Goal: Task Accomplishment & Management: Manage account settings

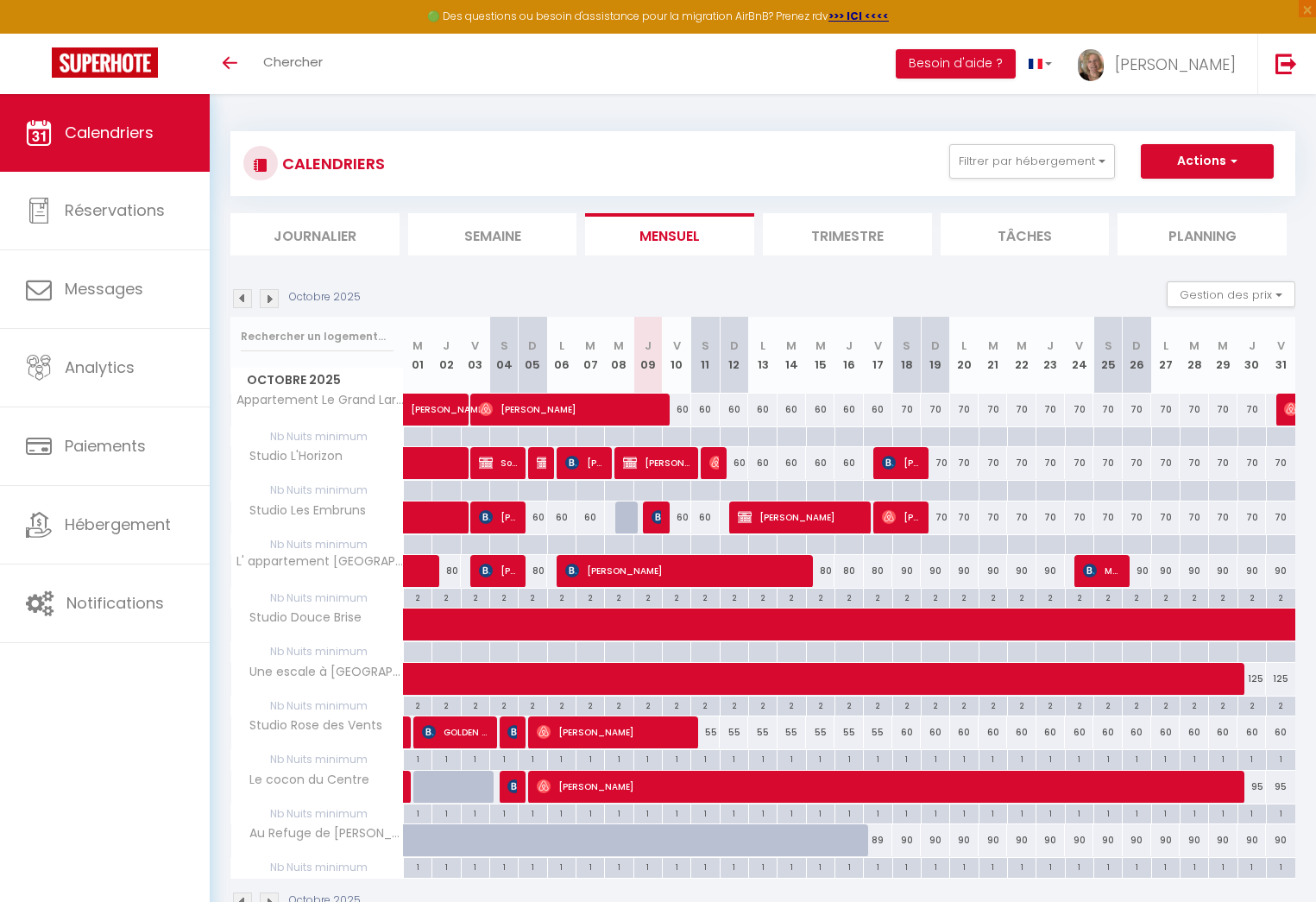
click at [269, 302] on img at bounding box center [269, 298] width 19 height 19
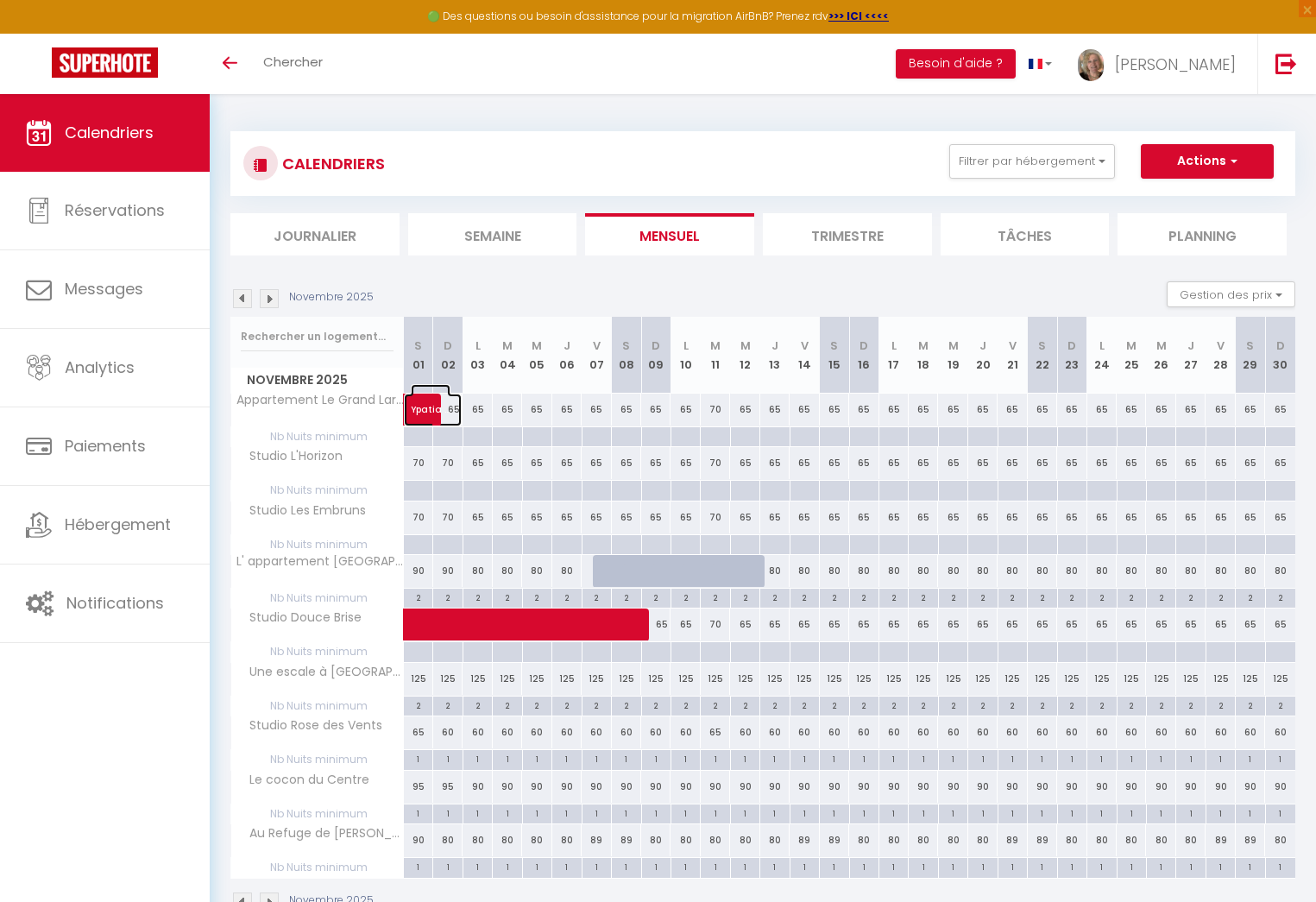
click at [455, 413] on span at bounding box center [441, 409] width 40 height 33
select select "OK"
select select "0"
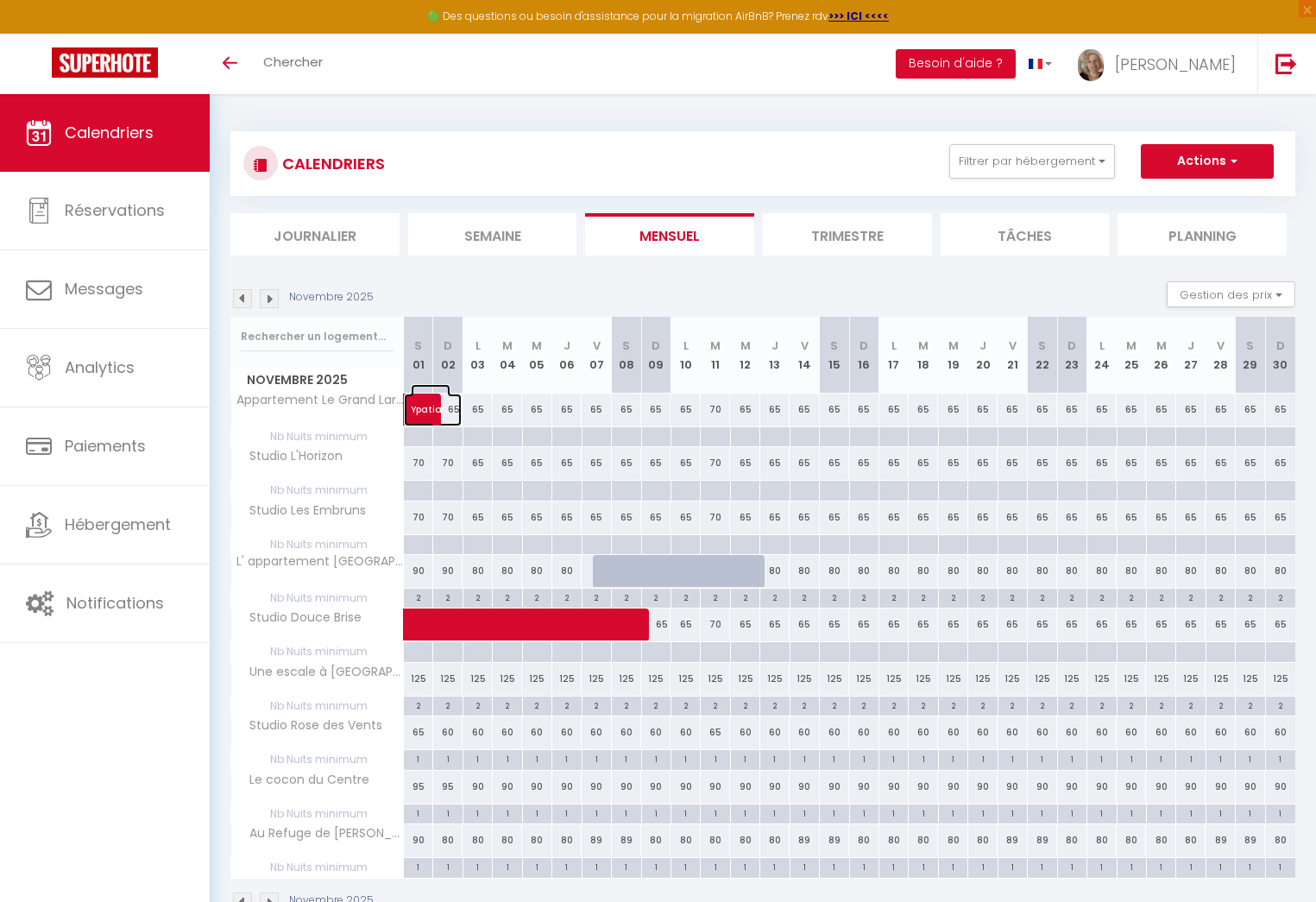
select select "1"
select select
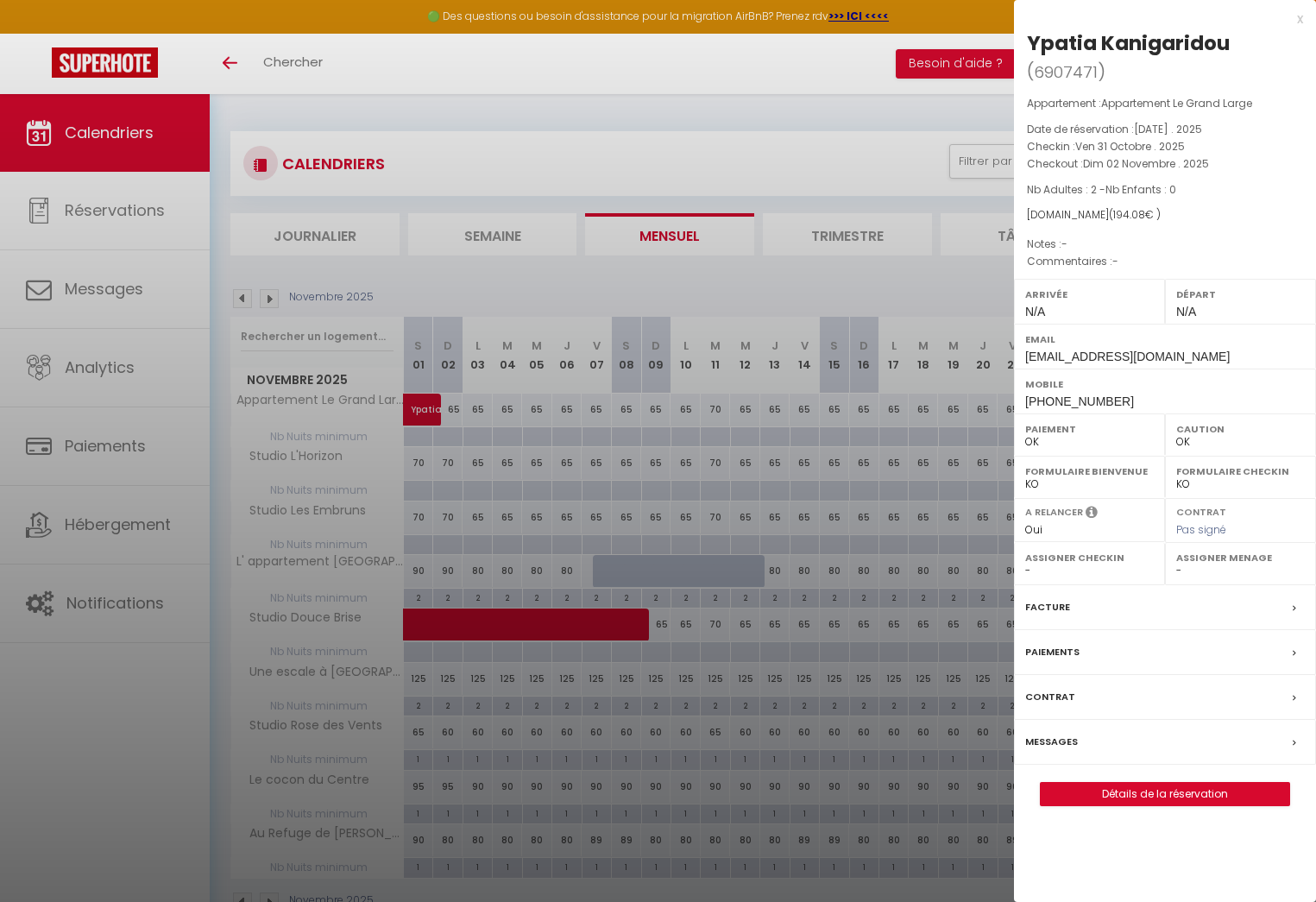
click at [473, 410] on div at bounding box center [658, 451] width 1316 height 902
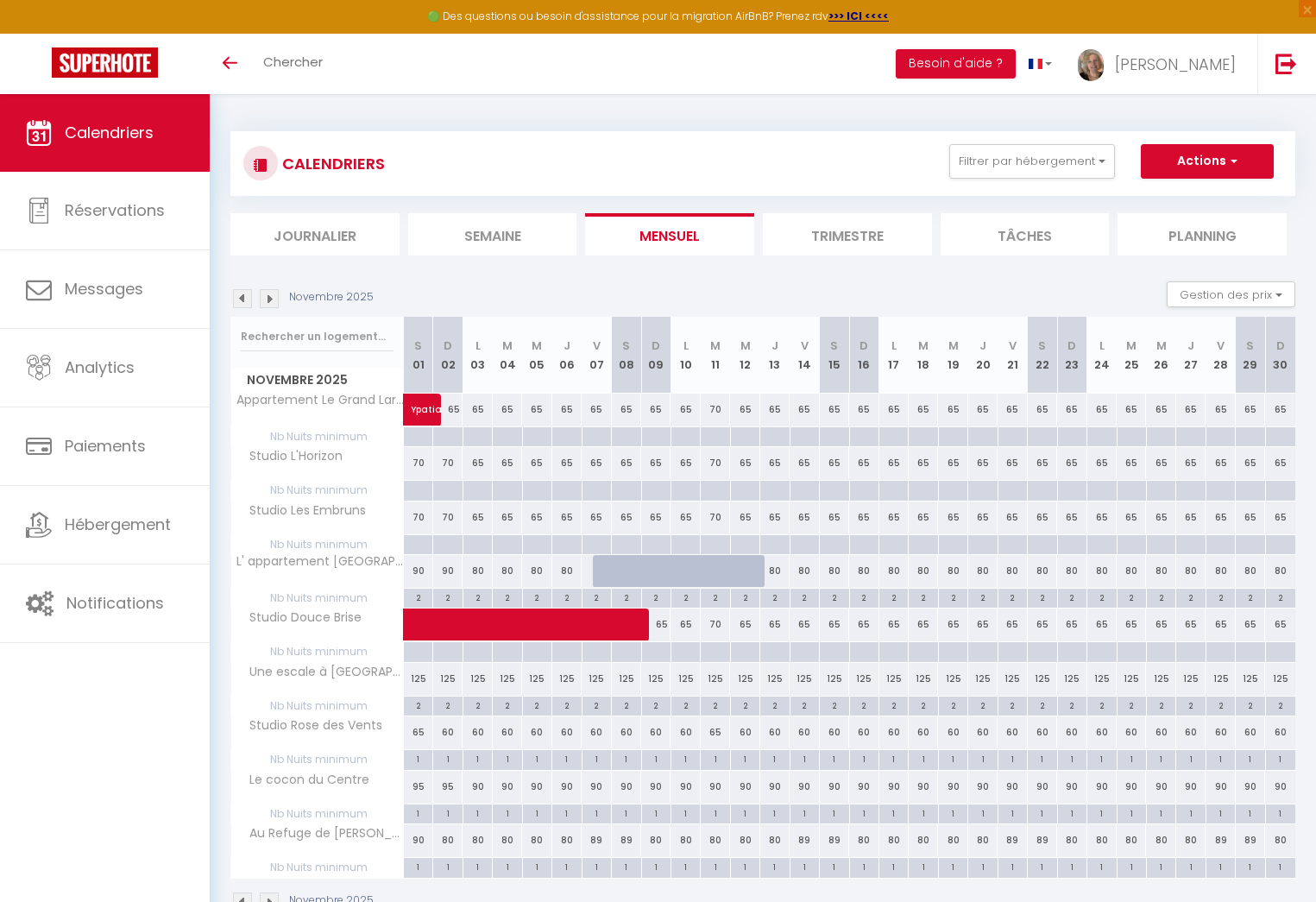
click at [475, 410] on div "65" at bounding box center [477, 409] width 29 height 32
type input "65"
type input "Lun 03 Novembre 2025"
type input "[DATE]"
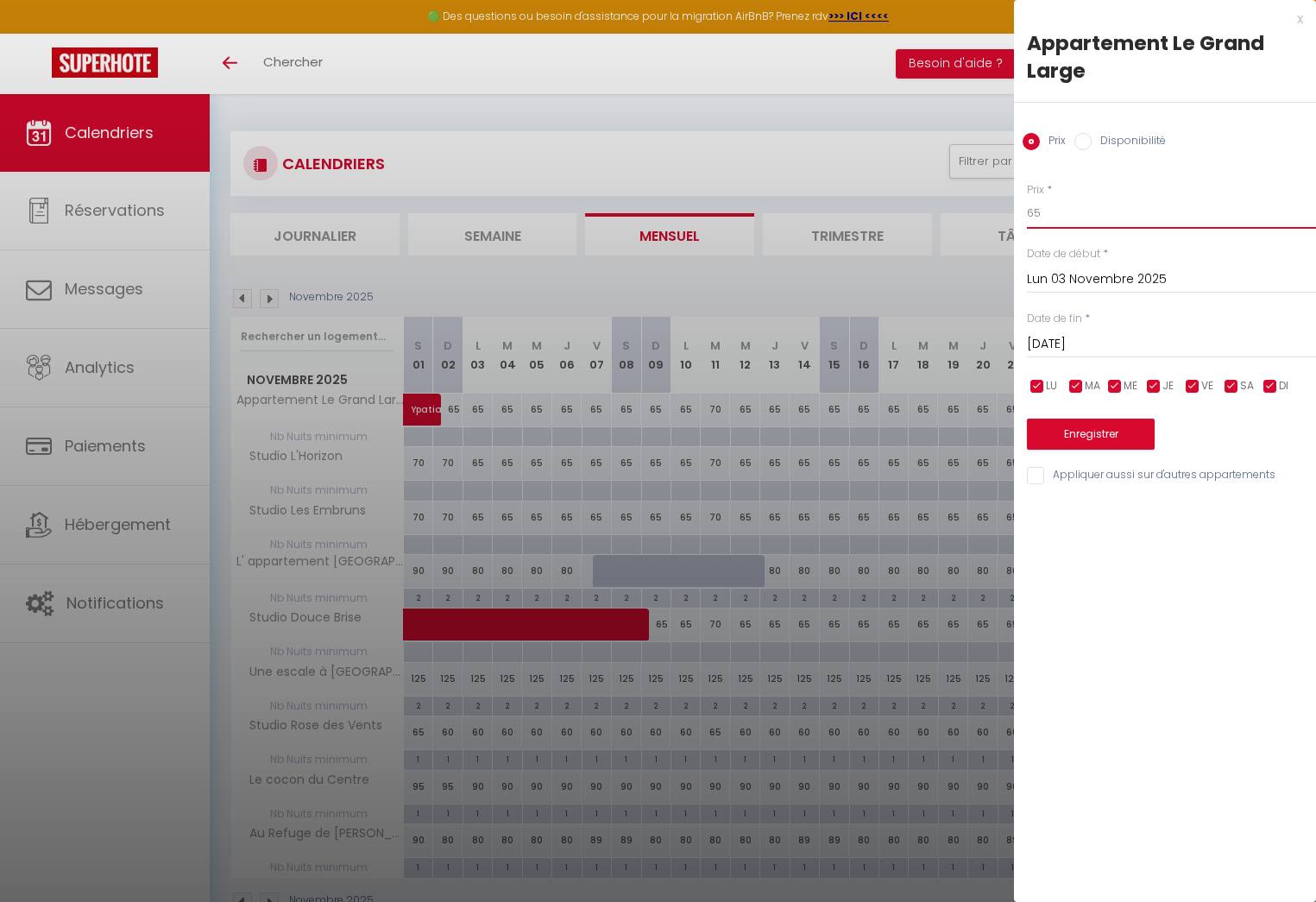
click at [1035, 213] on input "65" at bounding box center [1171, 213] width 289 height 31
type input "60"
click at [1121, 350] on input "[DATE]" at bounding box center [1171, 344] width 289 height 22
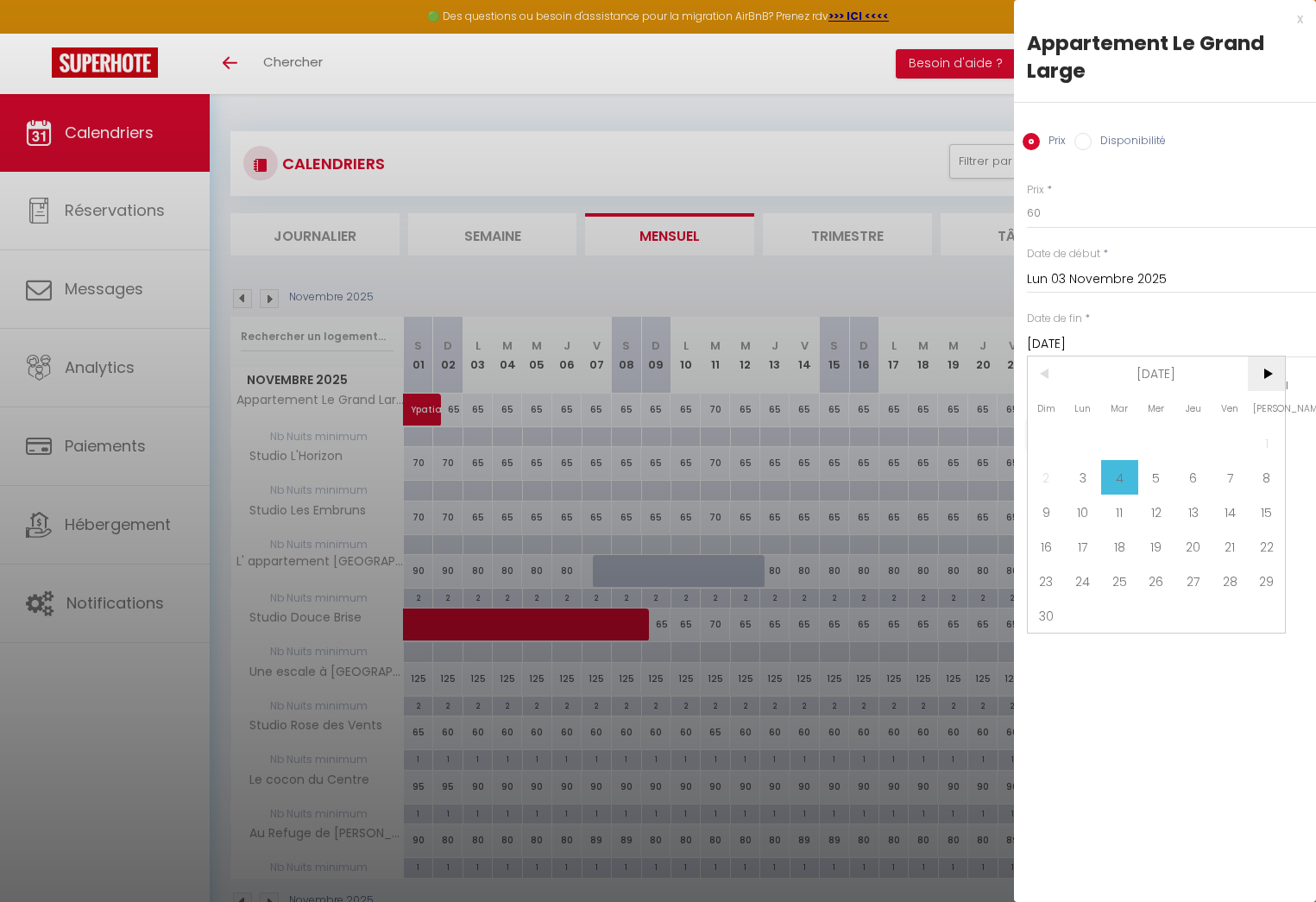
click at [1266, 378] on span ">" at bounding box center [1267, 373] width 37 height 35
click at [1152, 511] on span "17" at bounding box center [1157, 511] width 37 height 35
type input "Mer 17 Décembre 2025"
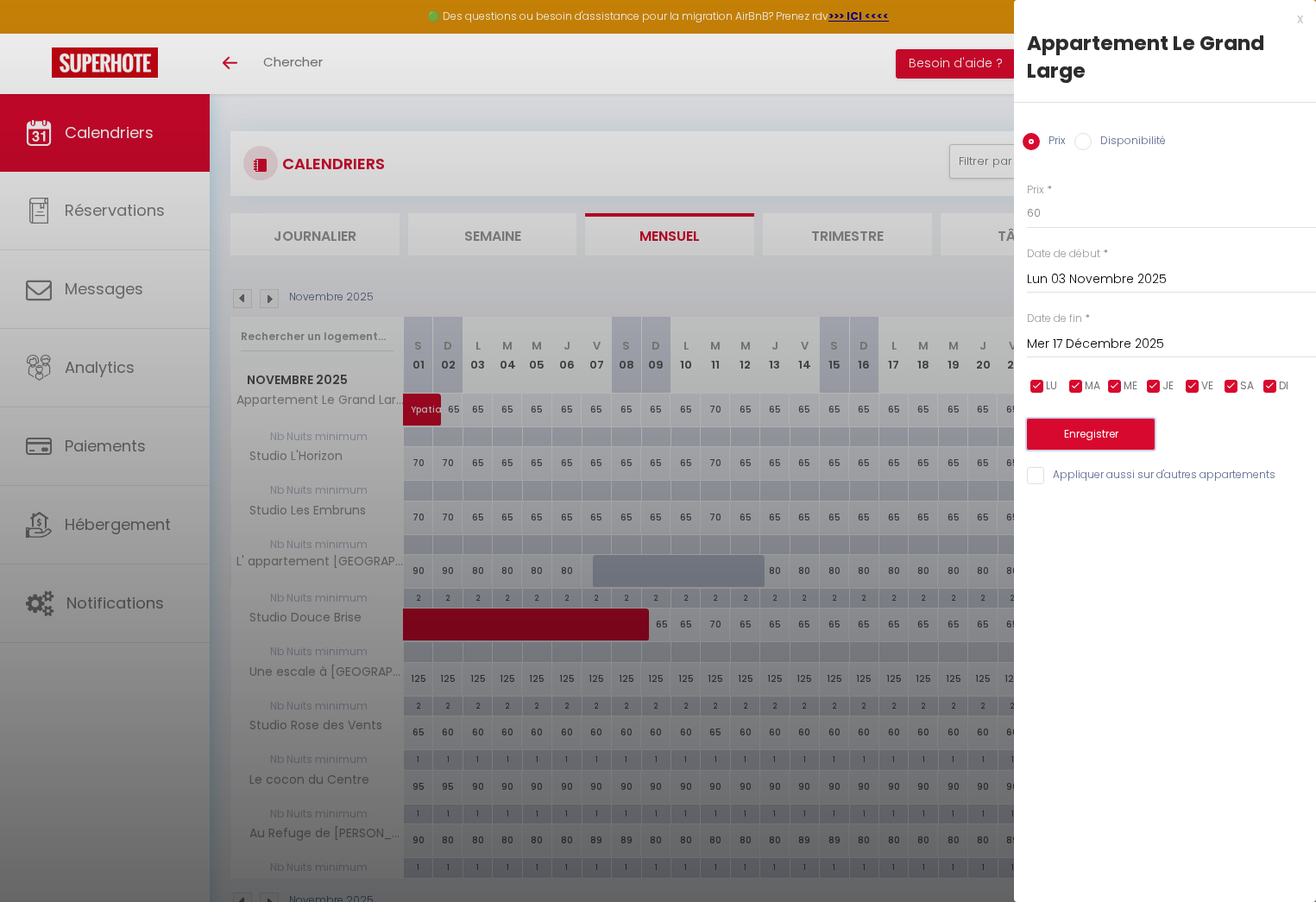
click at [1100, 435] on button "Enregistrer" at bounding box center [1090, 434] width 128 height 31
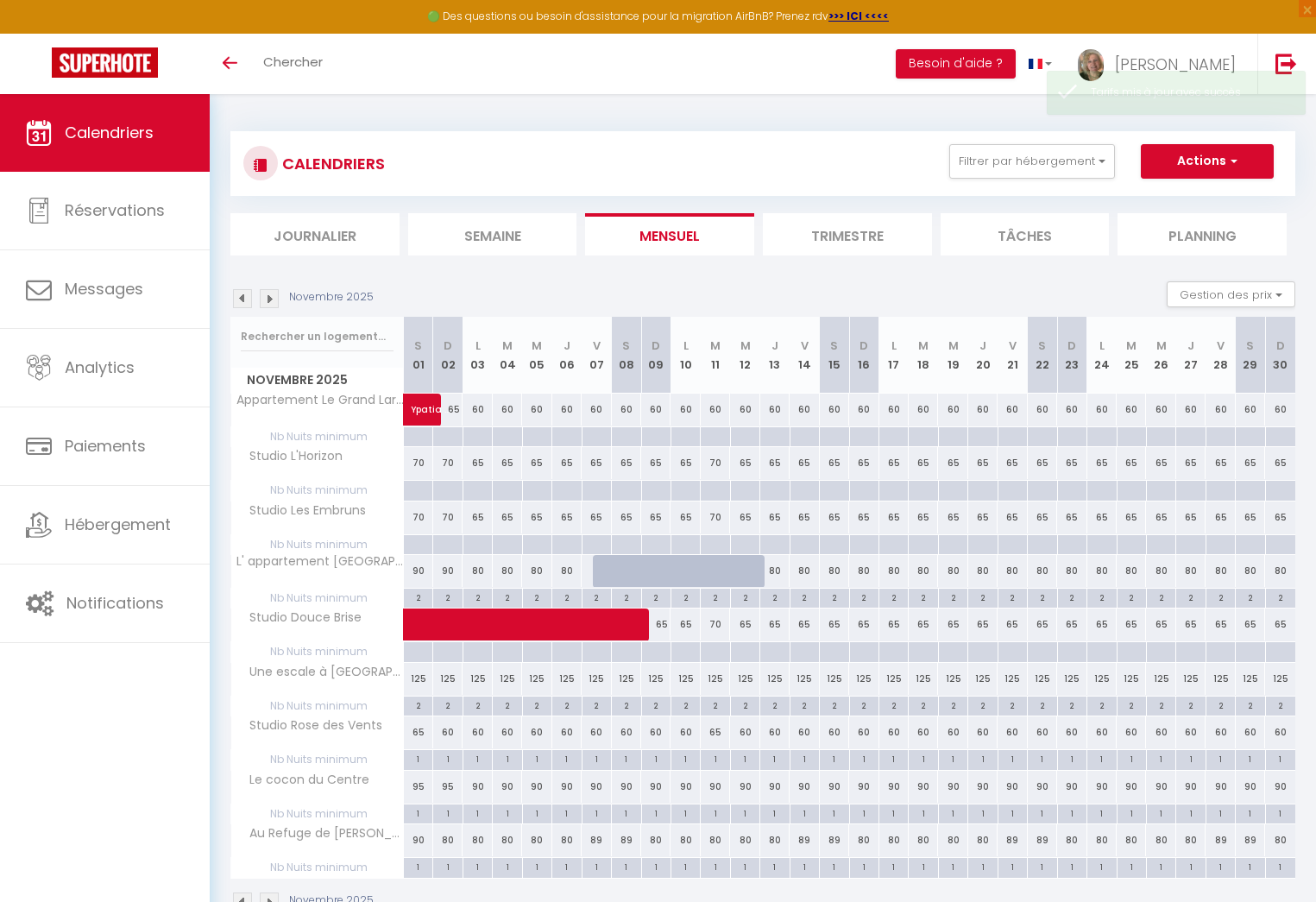
click at [717, 411] on div "60" at bounding box center [714, 409] width 29 height 32
type input "60"
type input "[DATE]"
type input "Mer 12 Novembre 2025"
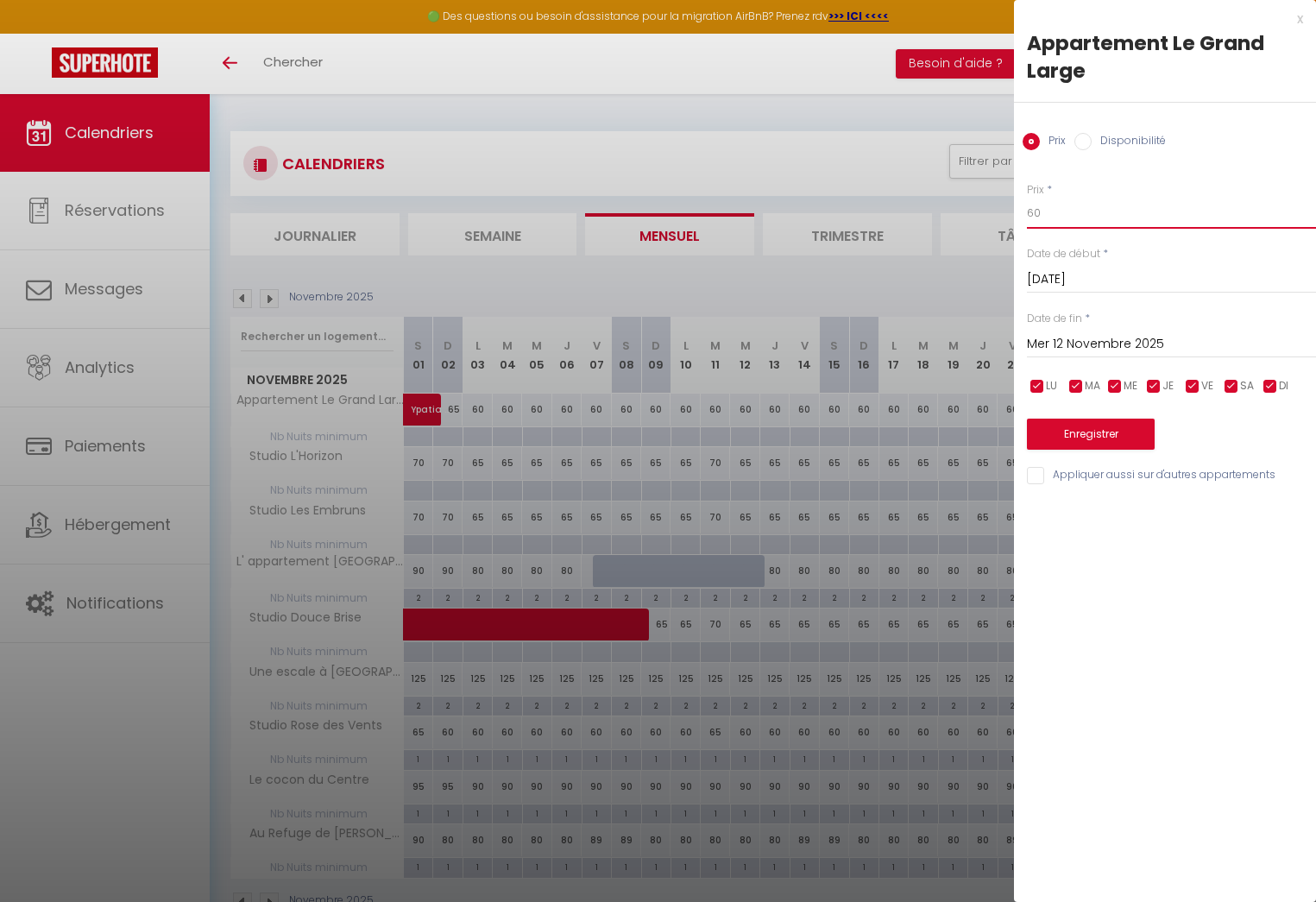
drag, startPoint x: 1044, startPoint y: 214, endPoint x: 989, endPoint y: 210, distance: 55.1
click at [989, 210] on body "🟢 Des questions ou besoin d'assistance pour la migration AirBnB? Prenez rdv >>>…" at bounding box center [658, 545] width 1316 height 902
type input "70"
click at [1088, 427] on button "Enregistrer" at bounding box center [1090, 434] width 128 height 31
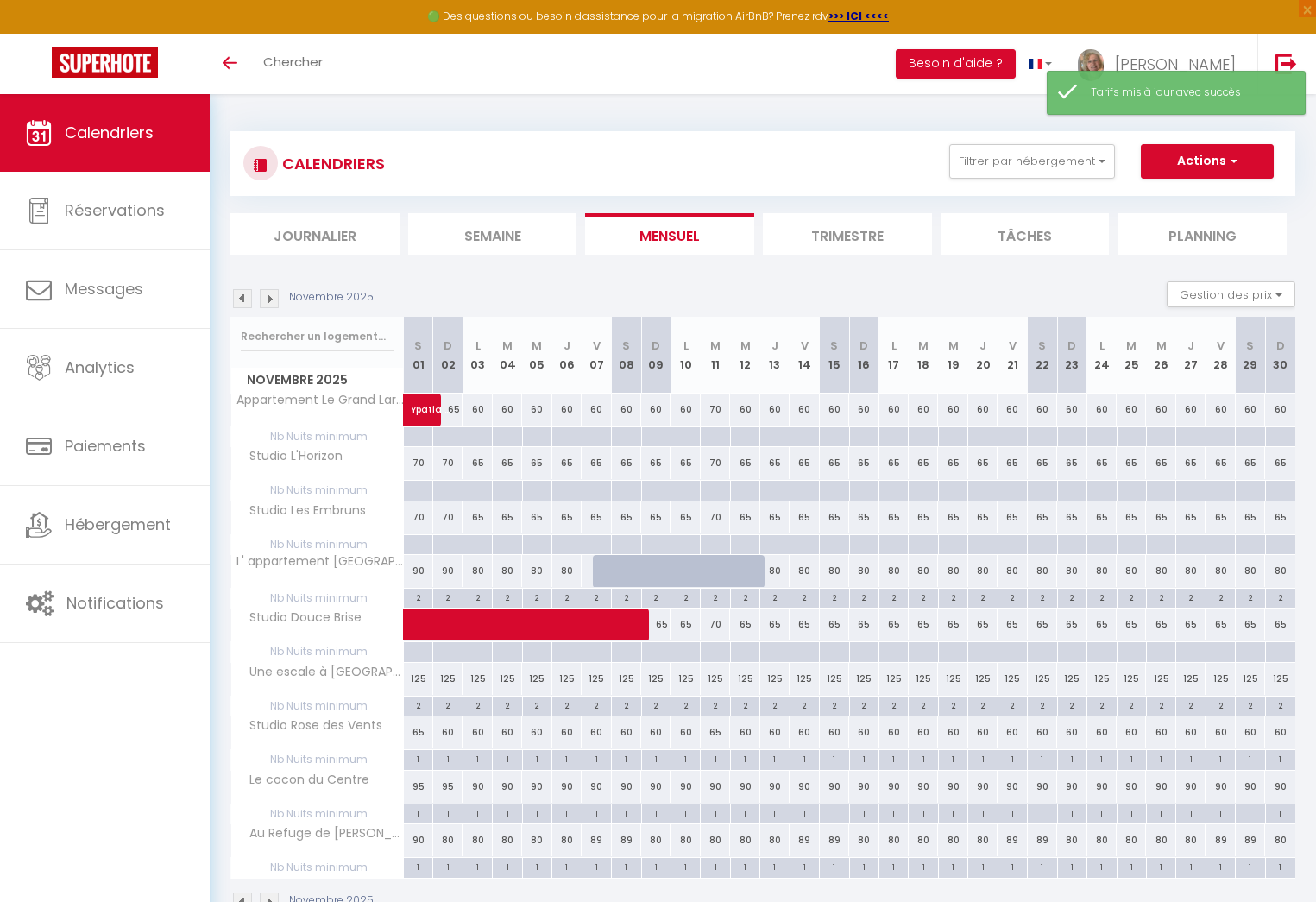
click at [714, 408] on div "70" at bounding box center [714, 409] width 29 height 32
type input "70"
type input "[DATE]"
type input "Mer 12 Novembre 2025"
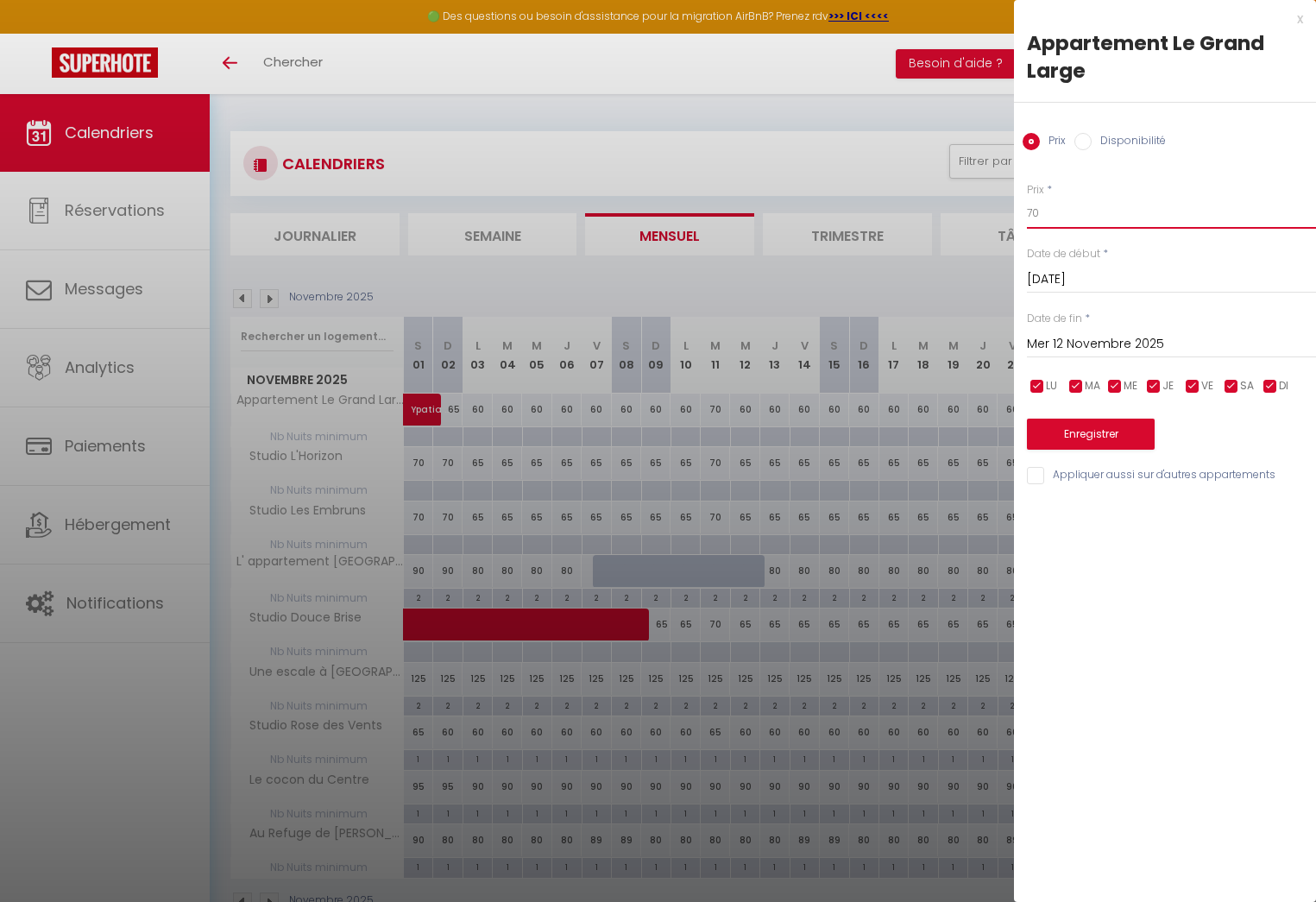
drag, startPoint x: 1041, startPoint y: 212, endPoint x: 1016, endPoint y: 213, distance: 25.0
click at [1016, 213] on div "Prix * 70 Statut * Disponible Indisponible Date de début * [DATE] < [DATE] > Di…" at bounding box center [1165, 324] width 302 height 326
type input "65"
click at [1087, 430] on button "Enregistrer" at bounding box center [1090, 434] width 128 height 31
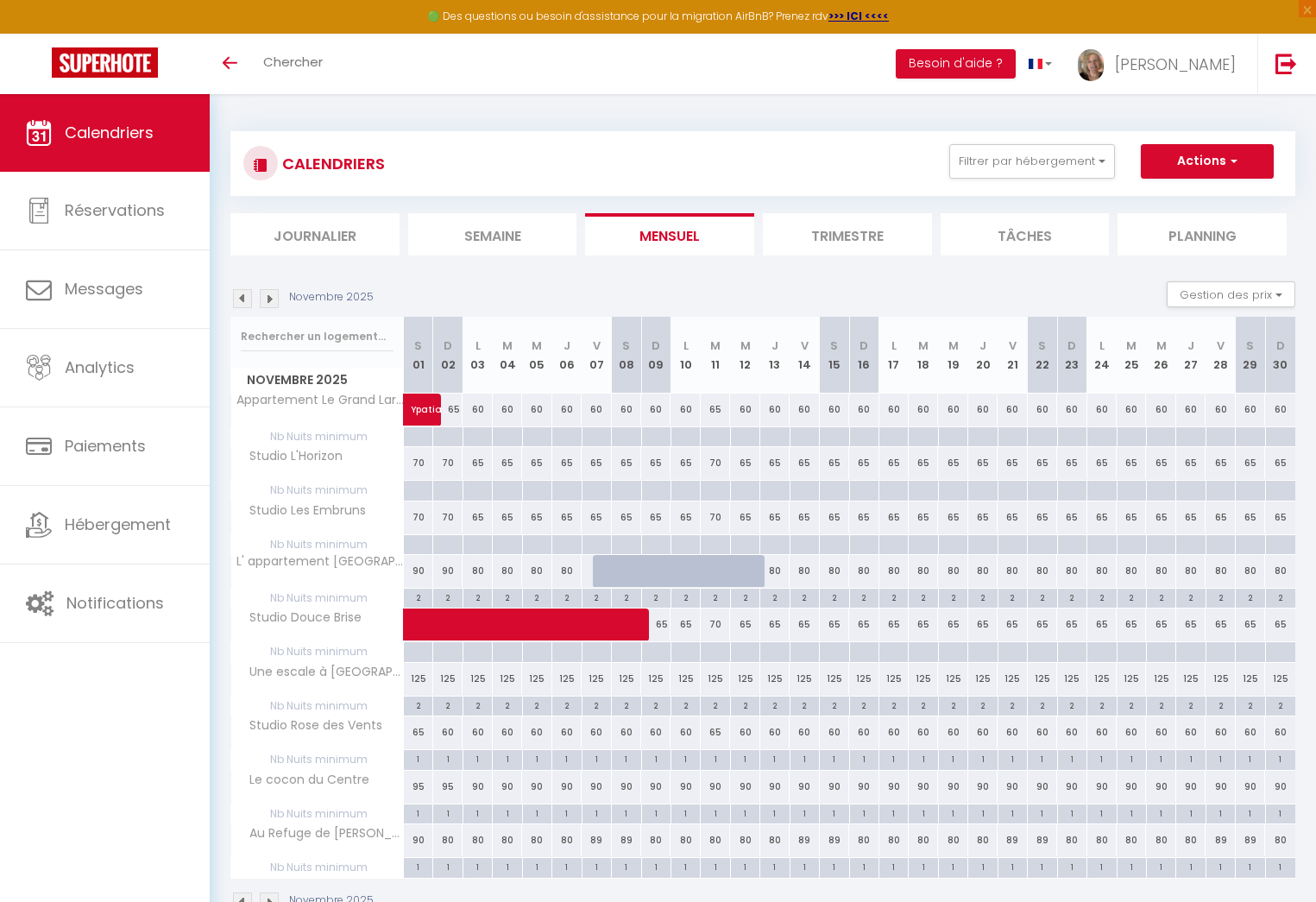
click at [422, 463] on div "70" at bounding box center [418, 463] width 29 height 32
type input "70"
type input "[DATE]"
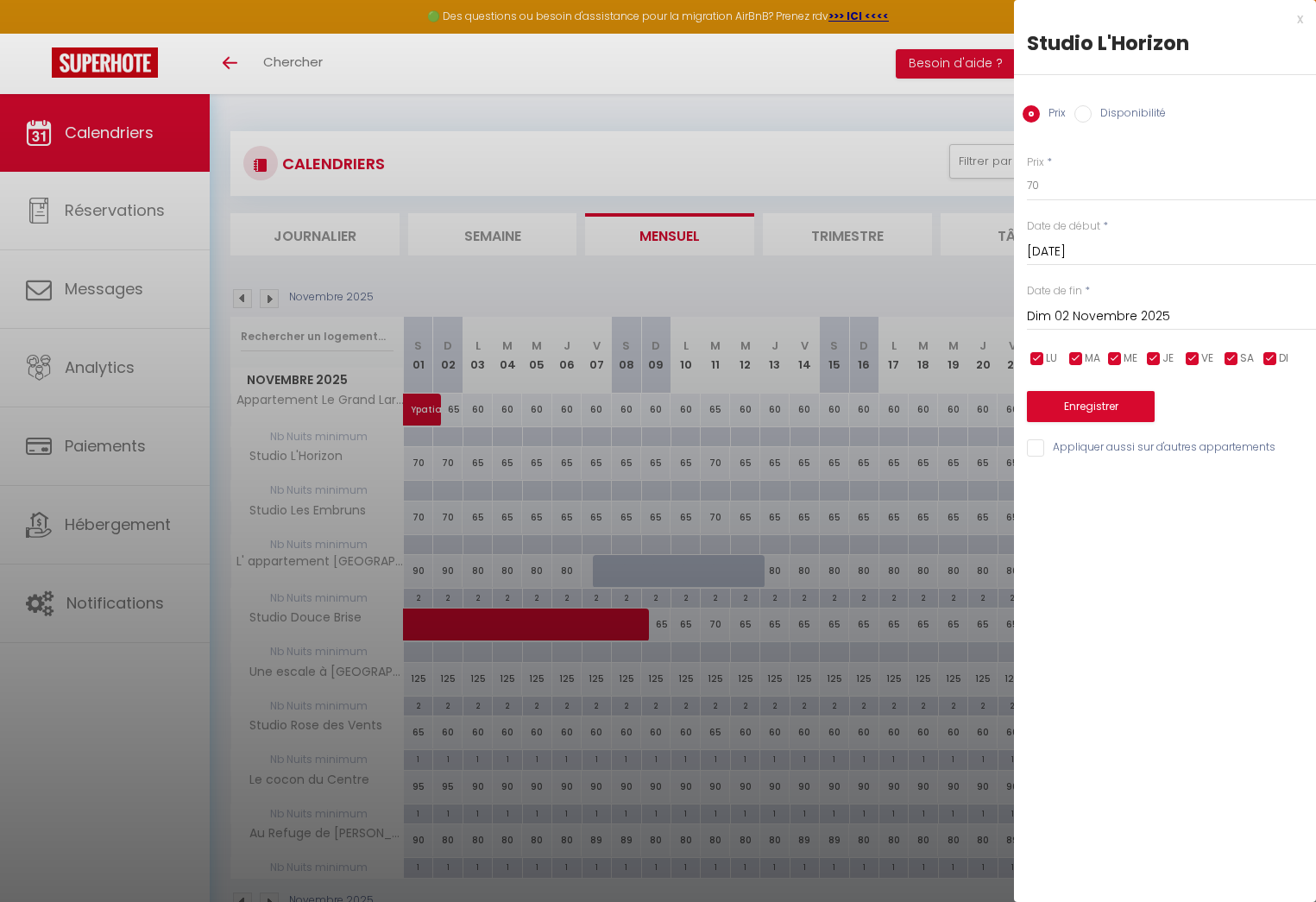
click at [1065, 318] on input "Dim 02 Novembre 2025" at bounding box center [1171, 316] width 289 height 22
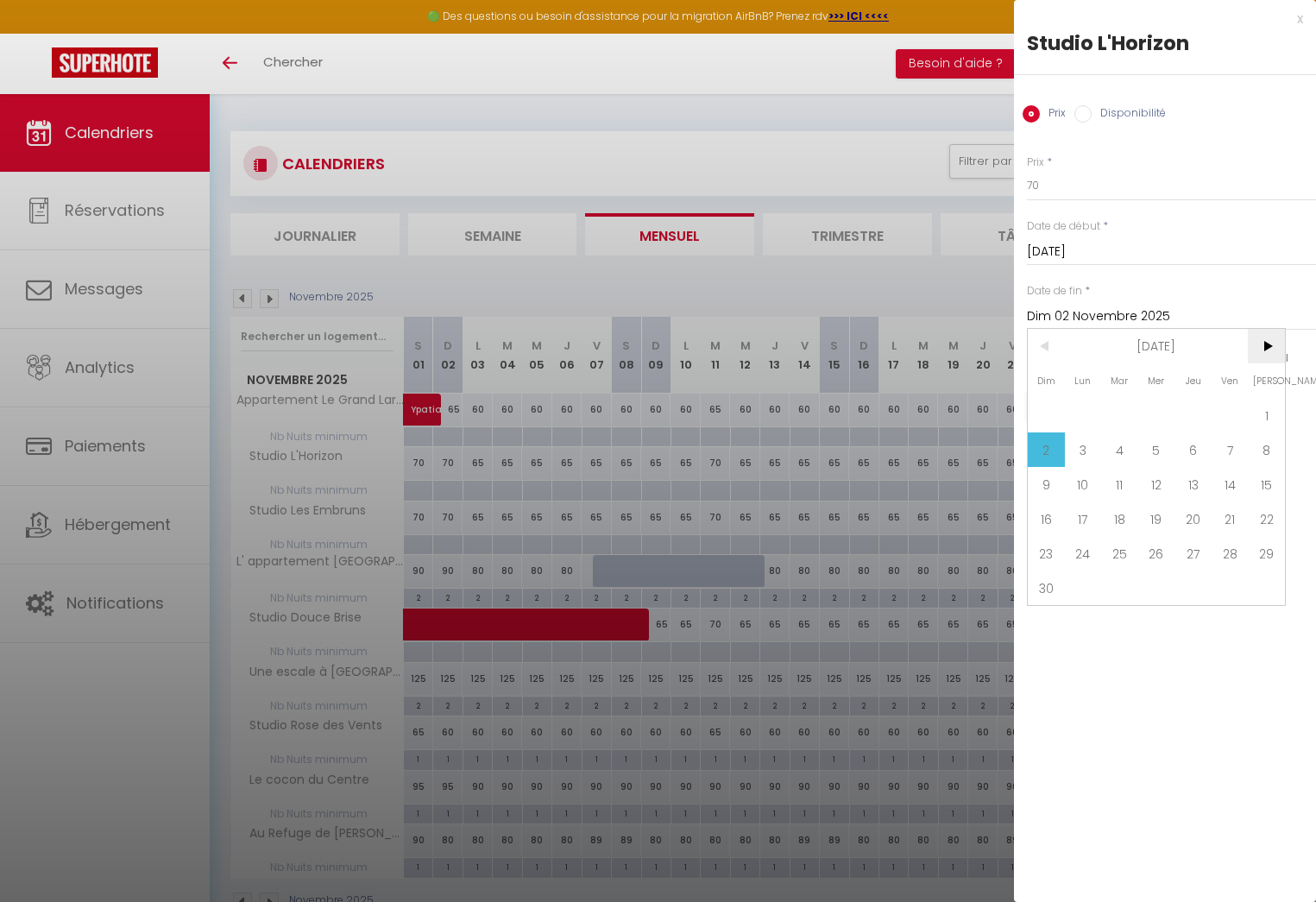
click at [1266, 340] on span ">" at bounding box center [1267, 345] width 37 height 35
click at [1156, 484] on span "17" at bounding box center [1157, 483] width 37 height 35
type input "Mer 17 Décembre 2025"
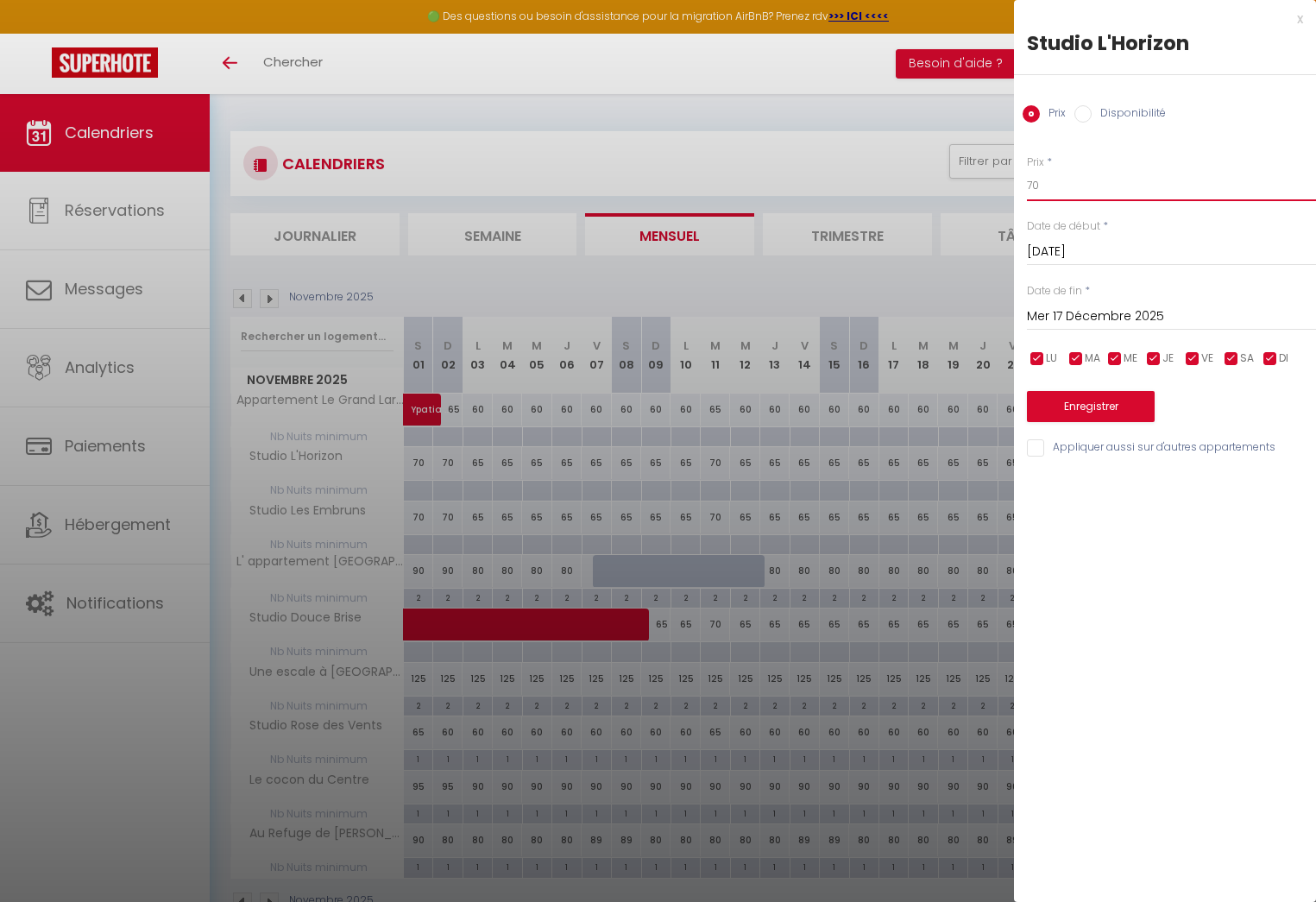
drag, startPoint x: 1042, startPoint y: 184, endPoint x: 1002, endPoint y: 182, distance: 40.0
click at [1002, 182] on body "🟢 Des questions ou besoin d'assistance pour la migration AirBnB? Prenez rdv >>>…" at bounding box center [658, 545] width 1316 height 902
type input "60"
click at [1041, 443] on input "Appliquer aussi sur d'autres appartements" at bounding box center [1171, 448] width 289 height 18
checkbox input "true"
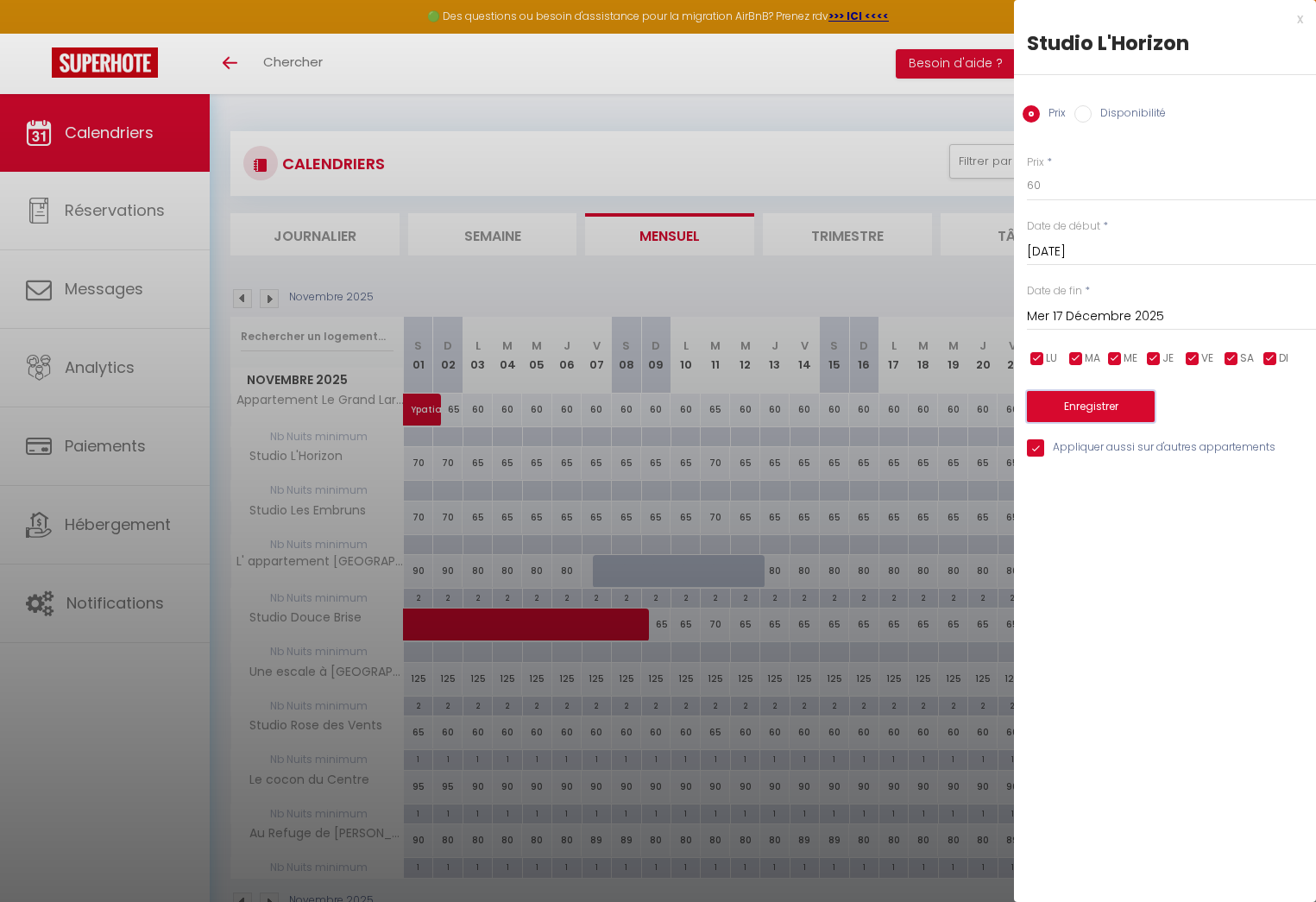
click at [1074, 404] on button "Enregistrer" at bounding box center [1090, 406] width 128 height 31
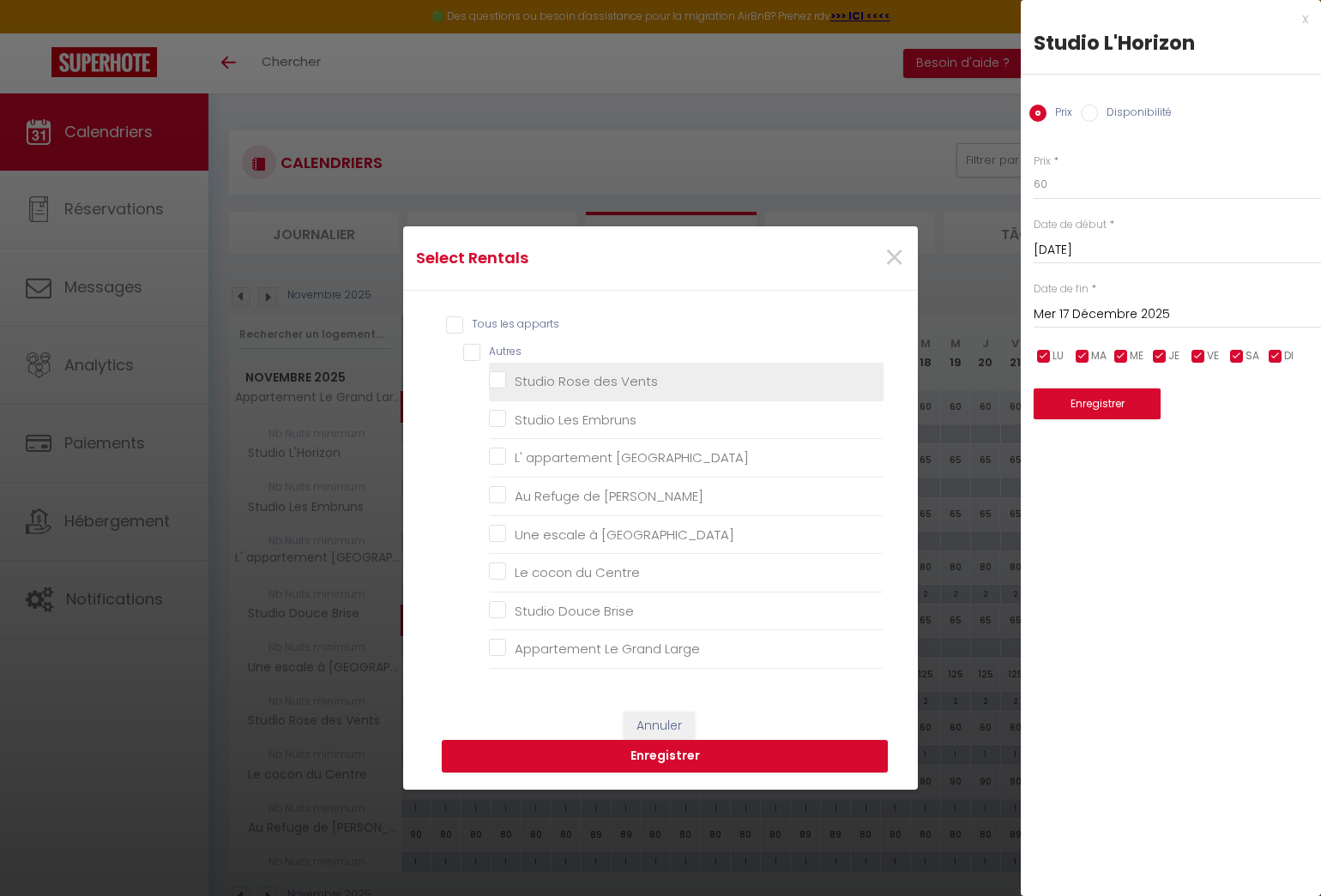
click at [489, 374] on Vents "Studio Rose des Vents" at bounding box center [686, 381] width 395 height 18
checkbox Vents "true"
checkbox Embruns "false"
checkbox Lilas "false"
checkbox Bart "false"
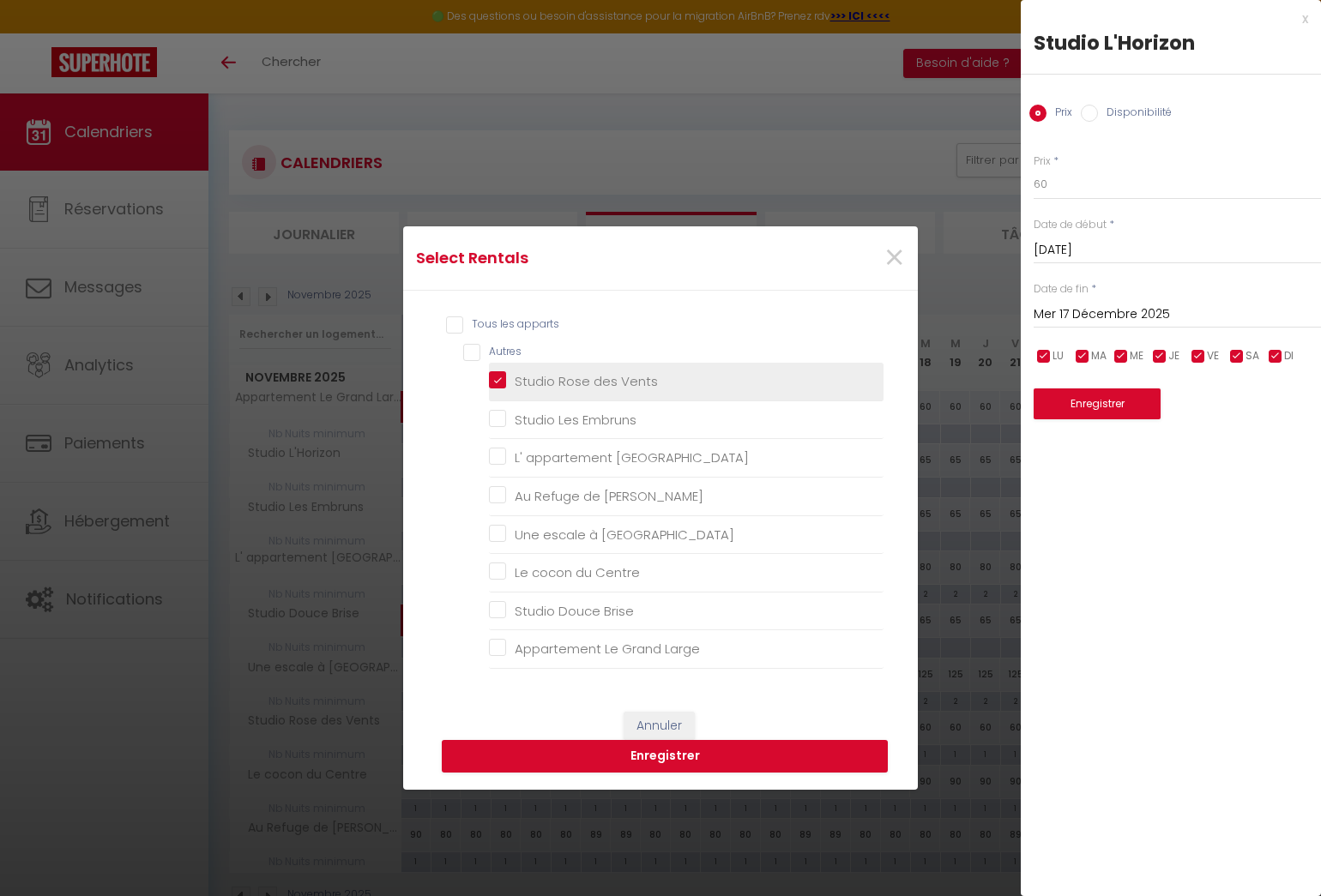
checkbox Malo "false"
checkbox Centre "false"
checkbox Brise "false"
checkbox Large "false"
click at [489, 374] on Vents "Studio Rose des Vents" at bounding box center [686, 381] width 395 height 18
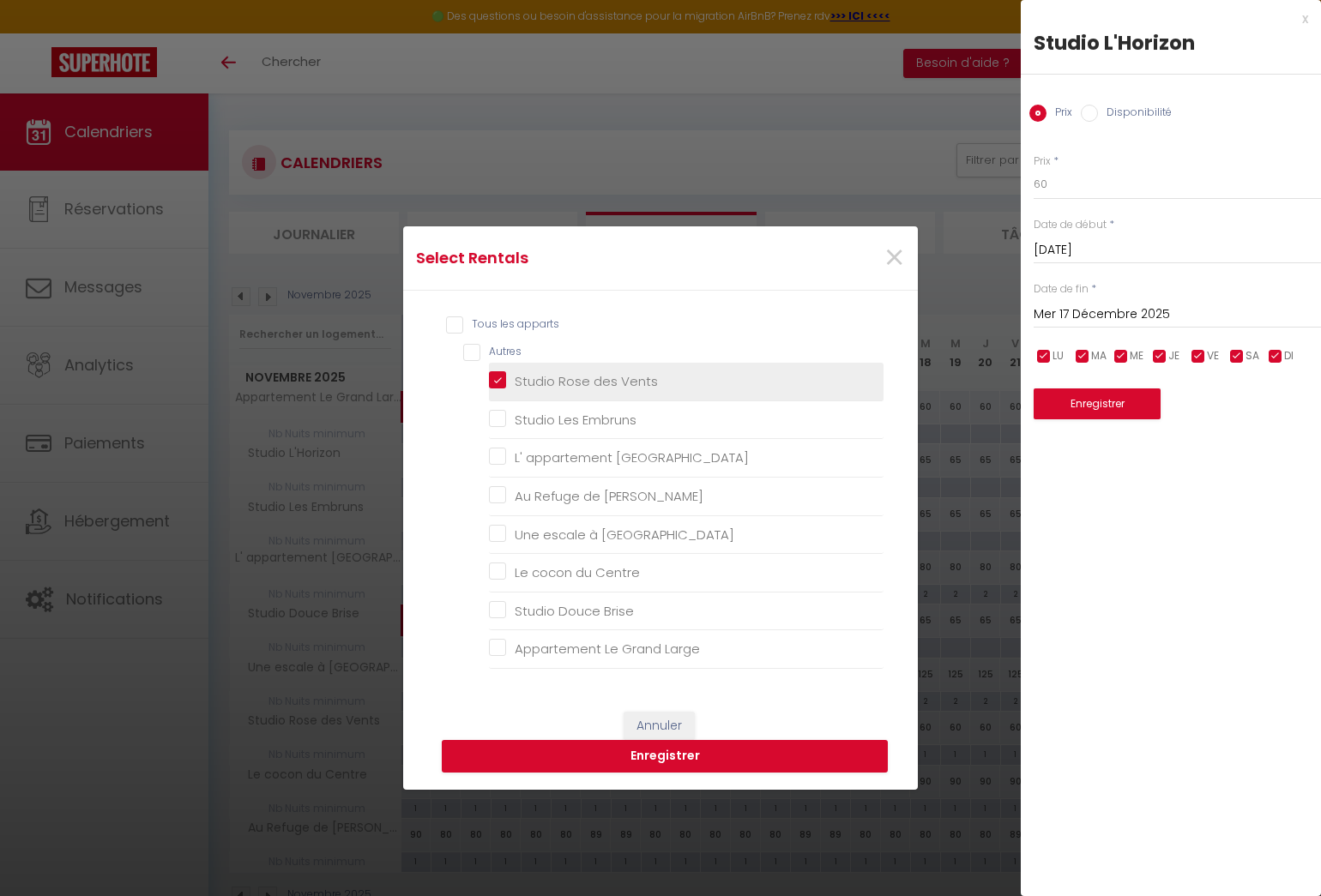
checkbox Vents "false"
checkbox Embruns "false"
checkbox Lilas "false"
checkbox Bart "false"
checkbox Malo "false"
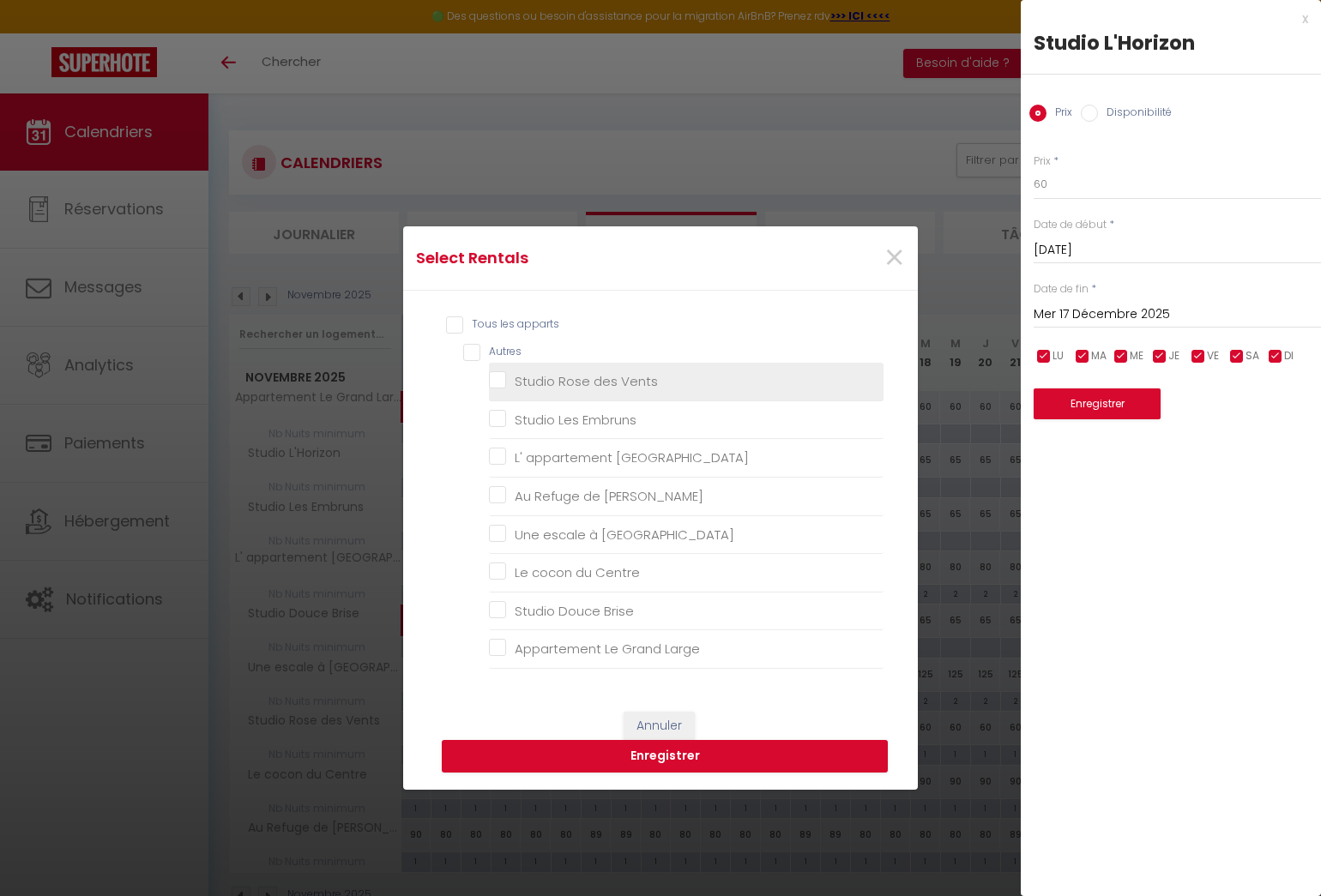
checkbox Centre "false"
checkbox Brise "false"
checkbox Large "false"
click at [494, 381] on Vents "Studio Rose des Vents" at bounding box center [686, 381] width 395 height 18
checkbox Vents "true"
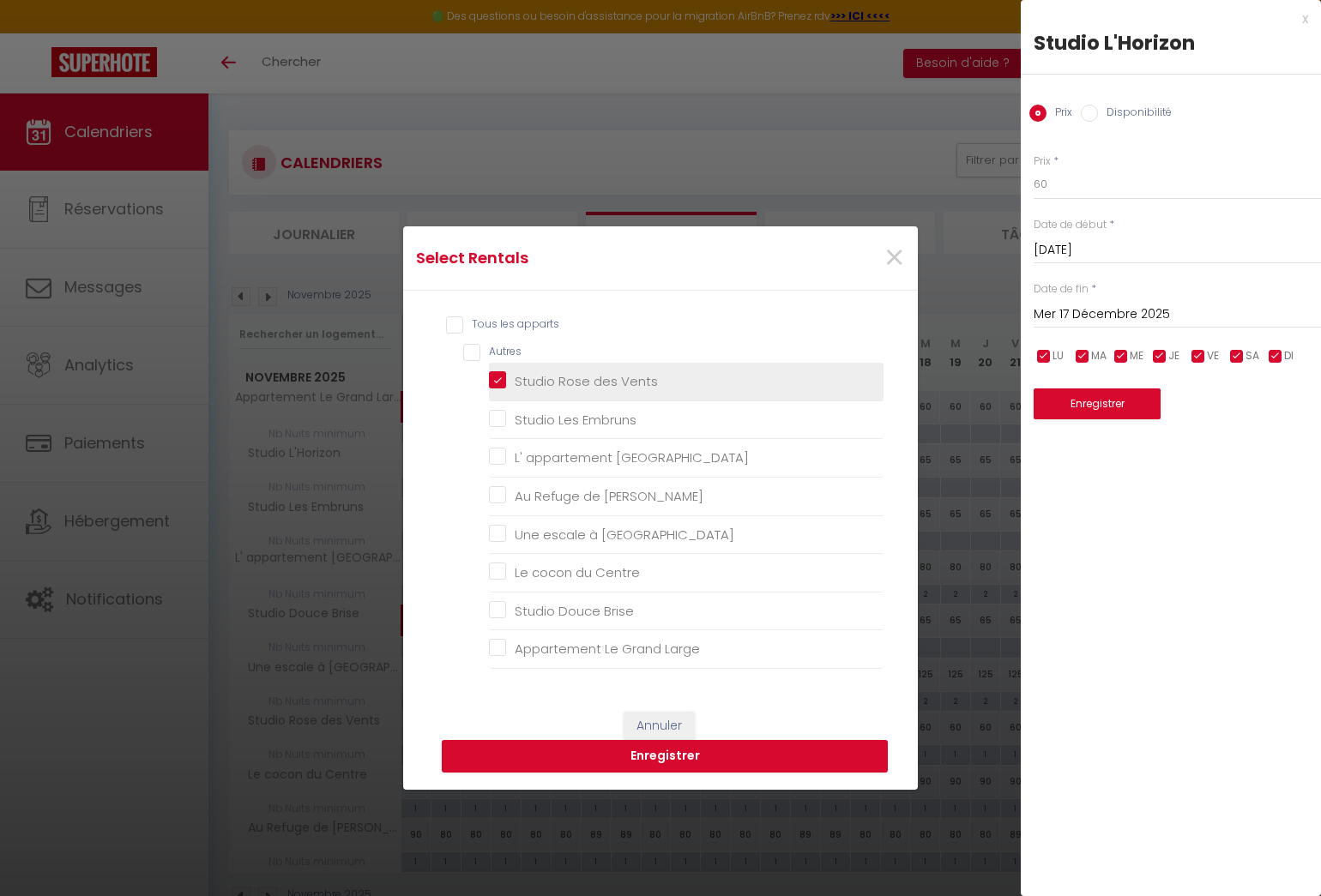
checkbox Embruns "false"
checkbox Lilas "false"
checkbox Bart "false"
checkbox Malo "false"
checkbox Centre "false"
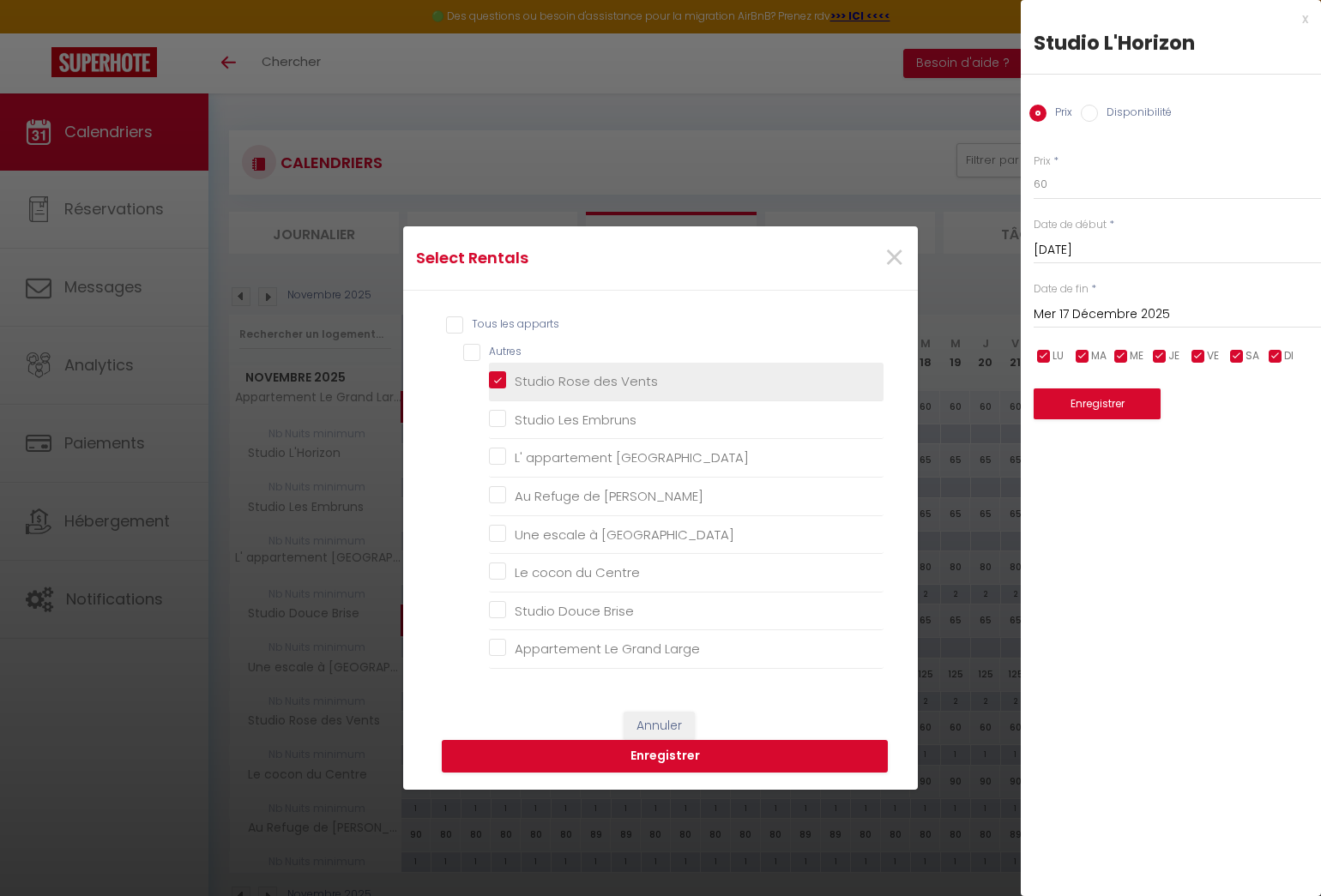
checkbox Brise "false"
checkbox Large "false"
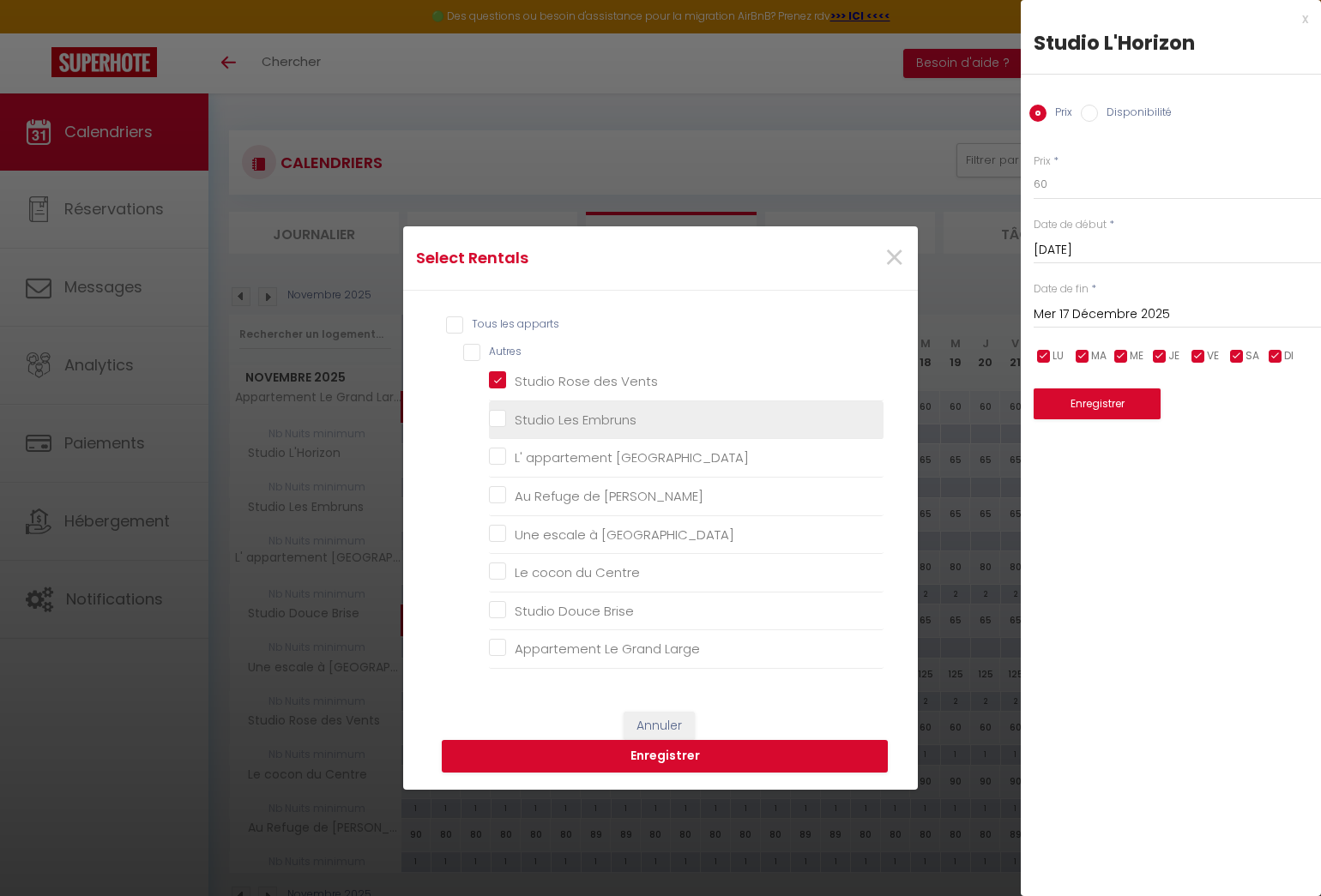
click at [494, 415] on Embruns "Studio Les Embruns" at bounding box center [686, 420] width 395 height 18
checkbox Embruns "true"
checkbox Lilas "false"
checkbox Bart "false"
checkbox Malo "false"
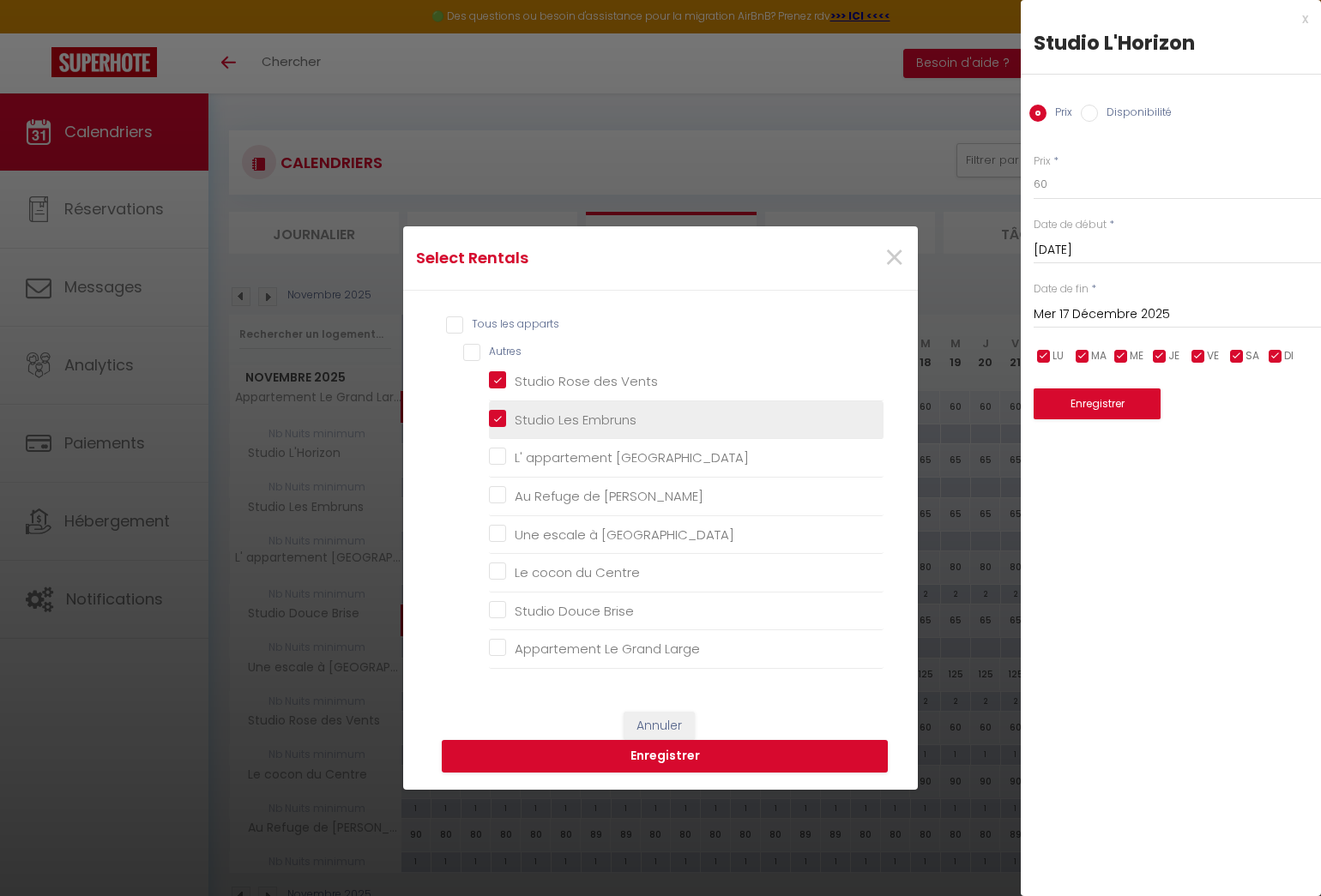
checkbox Centre "false"
checkbox Brise "false"
checkbox Large "false"
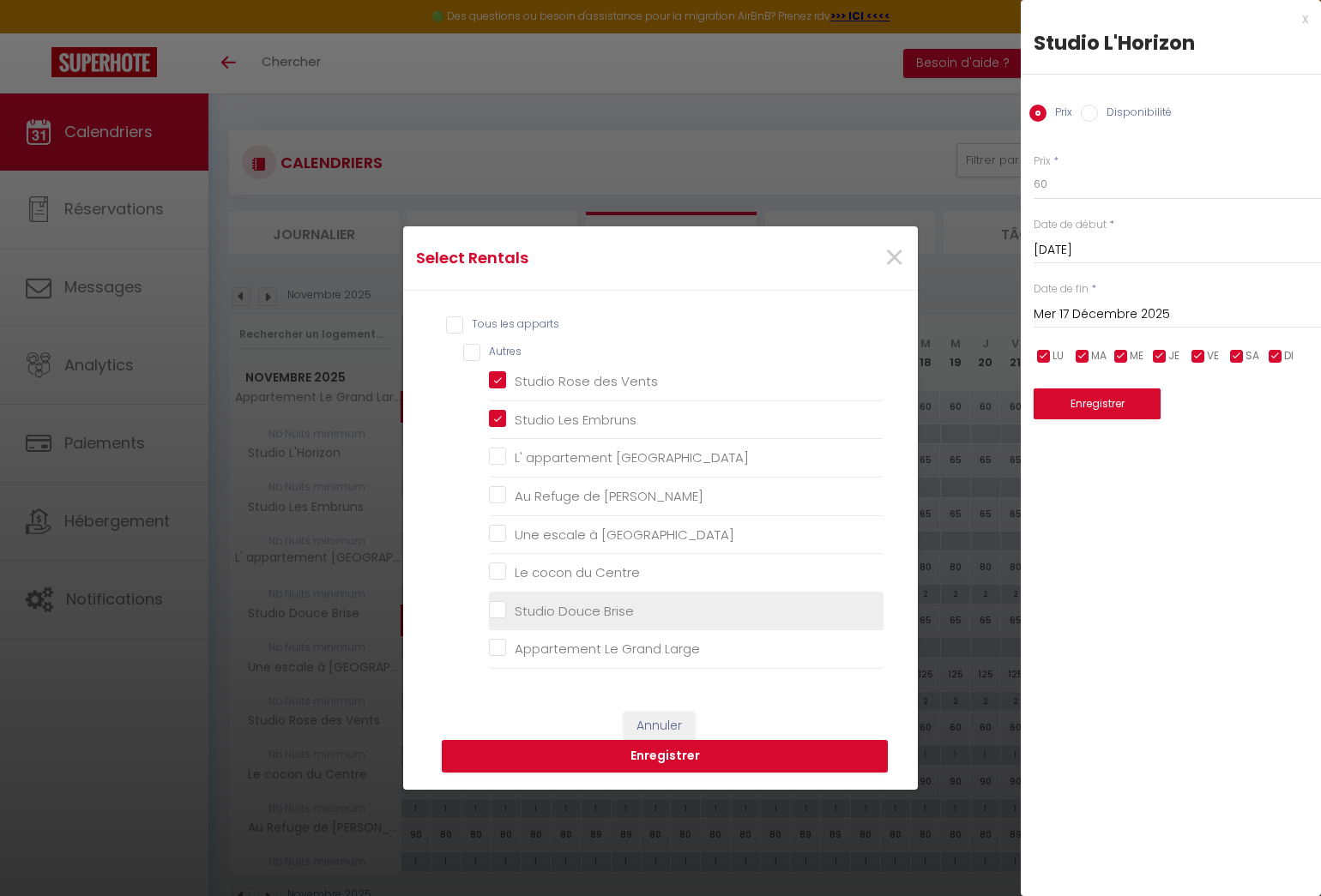
click at [492, 609] on Brise "Studio Douce Brise" at bounding box center [686, 610] width 395 height 18
checkbox Brise "true"
checkbox Lilas "false"
checkbox Bart "false"
checkbox Malo "false"
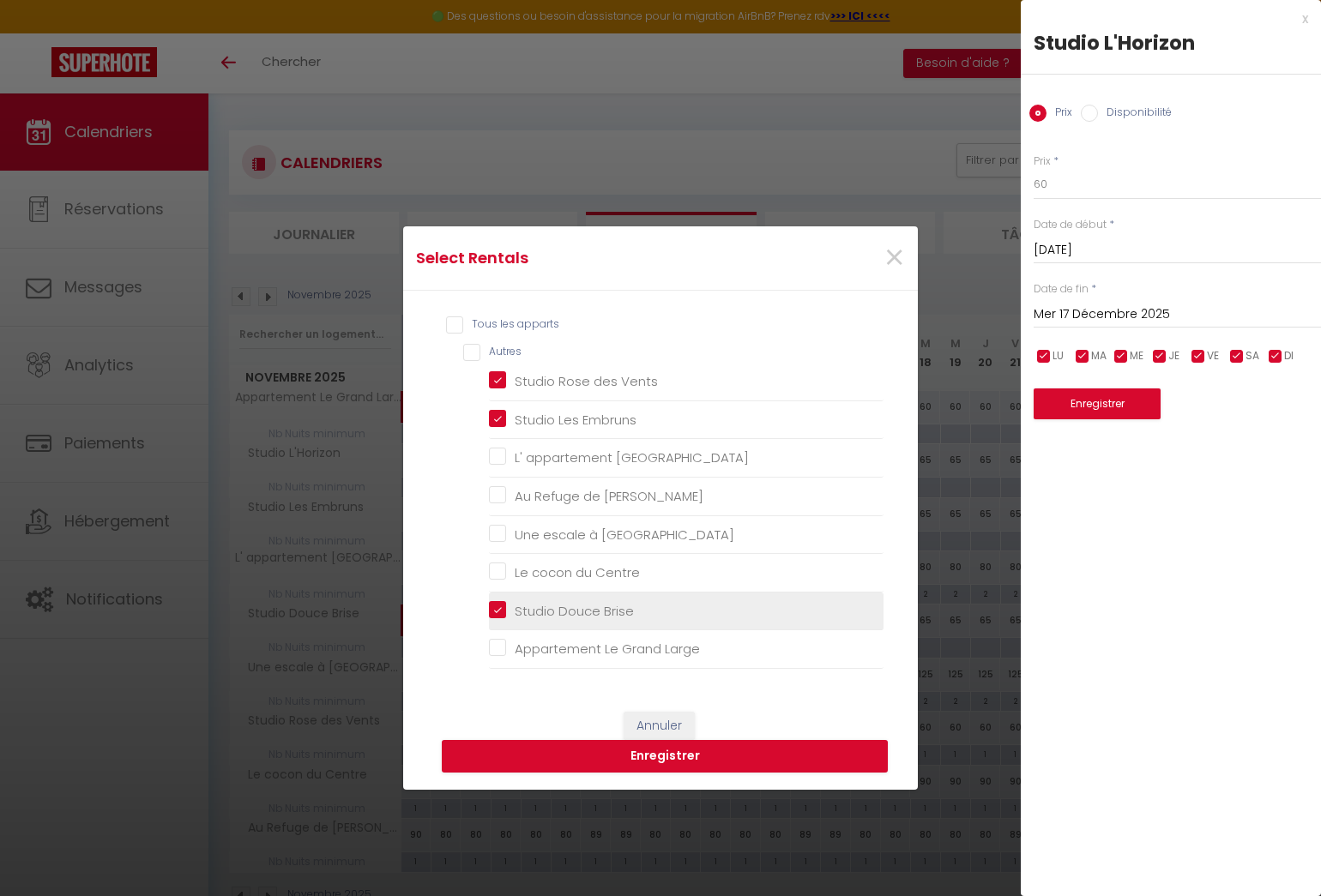
checkbox Centre "false"
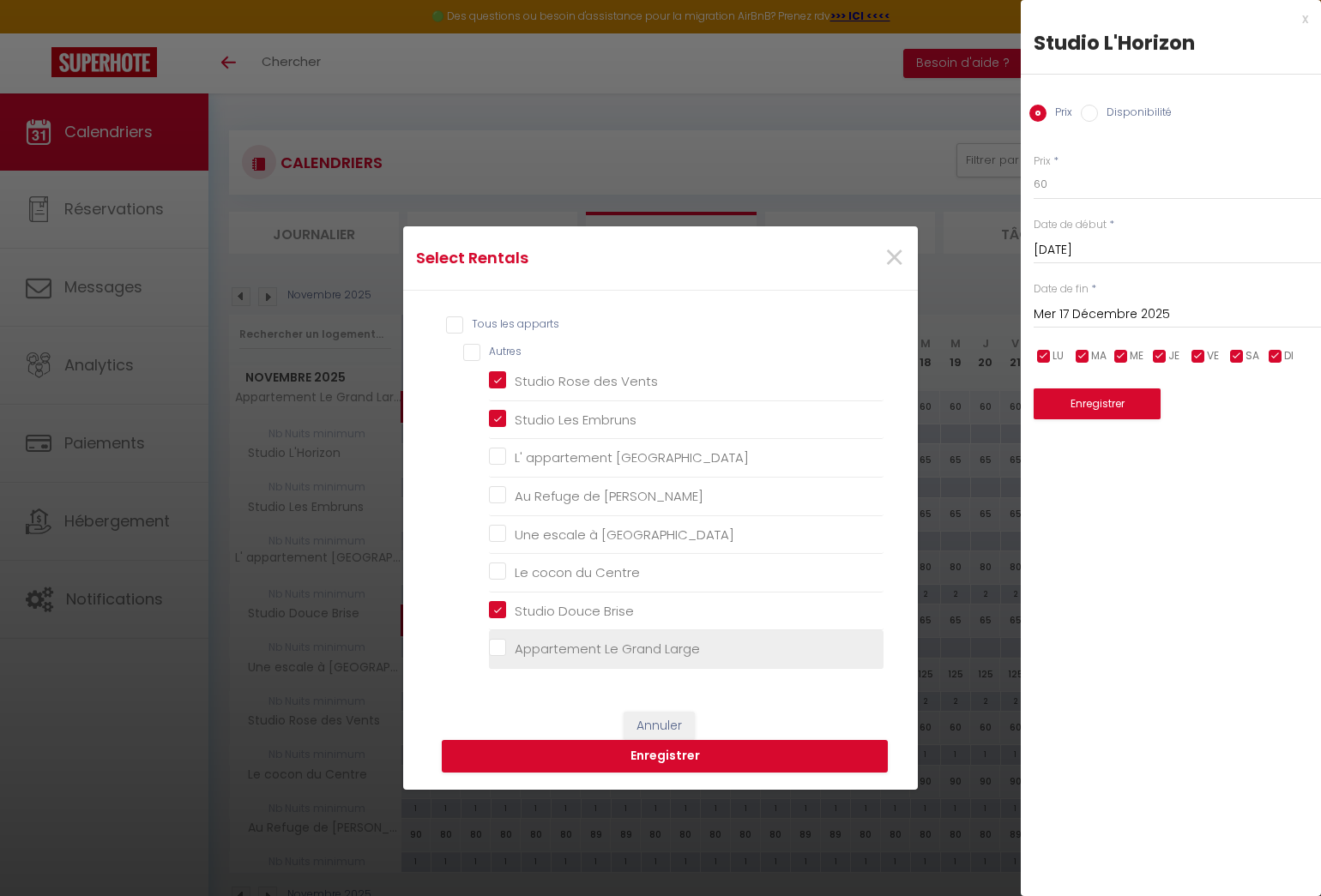
click at [491, 644] on Large "Appartement Le Grand Large" at bounding box center [686, 649] width 395 height 18
checkbox Large "true"
checkbox Lilas "false"
checkbox Bart "false"
checkbox Malo "false"
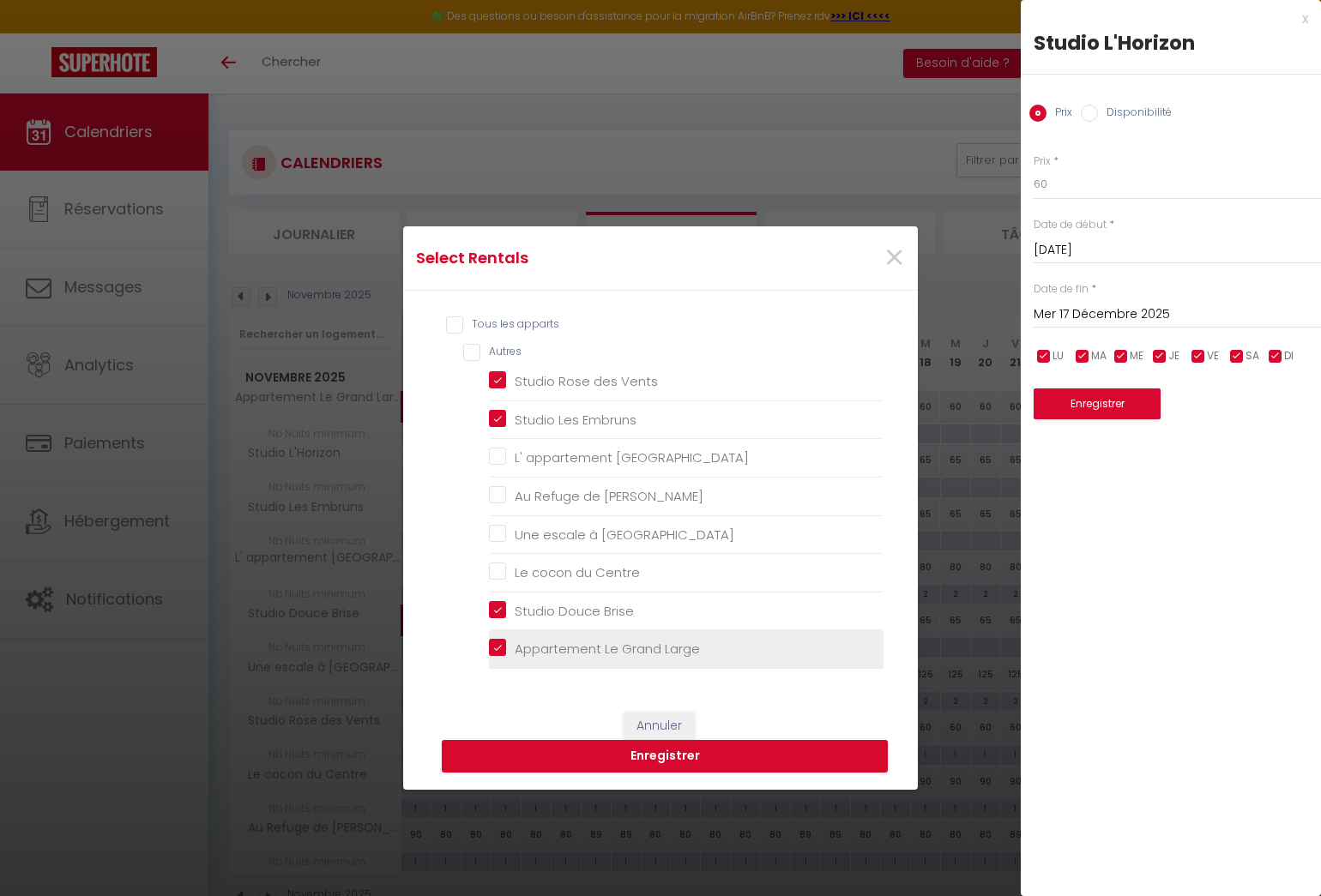
checkbox Centre "false"
click at [642, 760] on button "Enregistrer" at bounding box center [664, 755] width 446 height 32
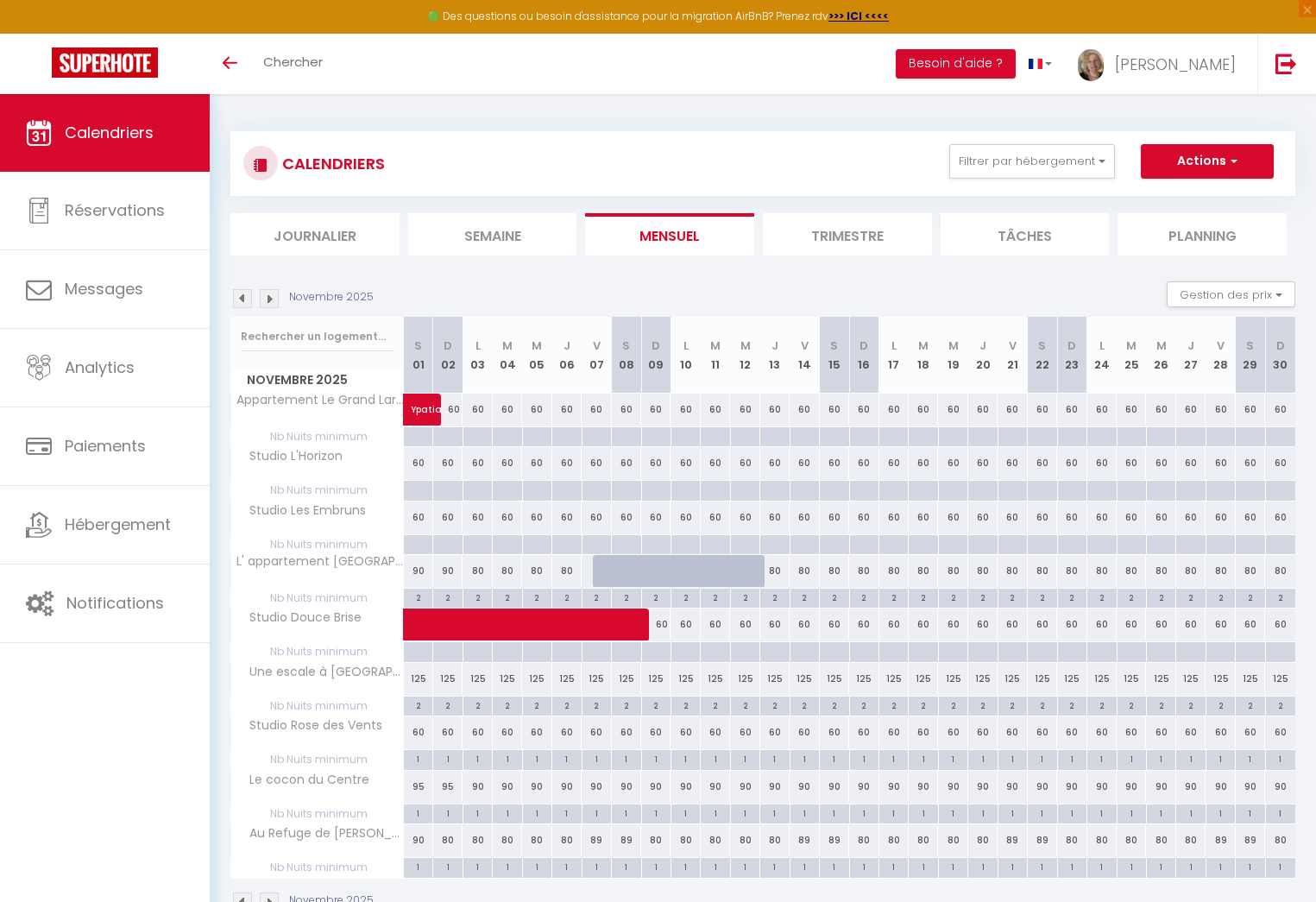
click at [714, 410] on div "60" at bounding box center [714, 409] width 29 height 32
type input "60"
type input "[DATE]"
type input "Mer 12 Novembre 2025"
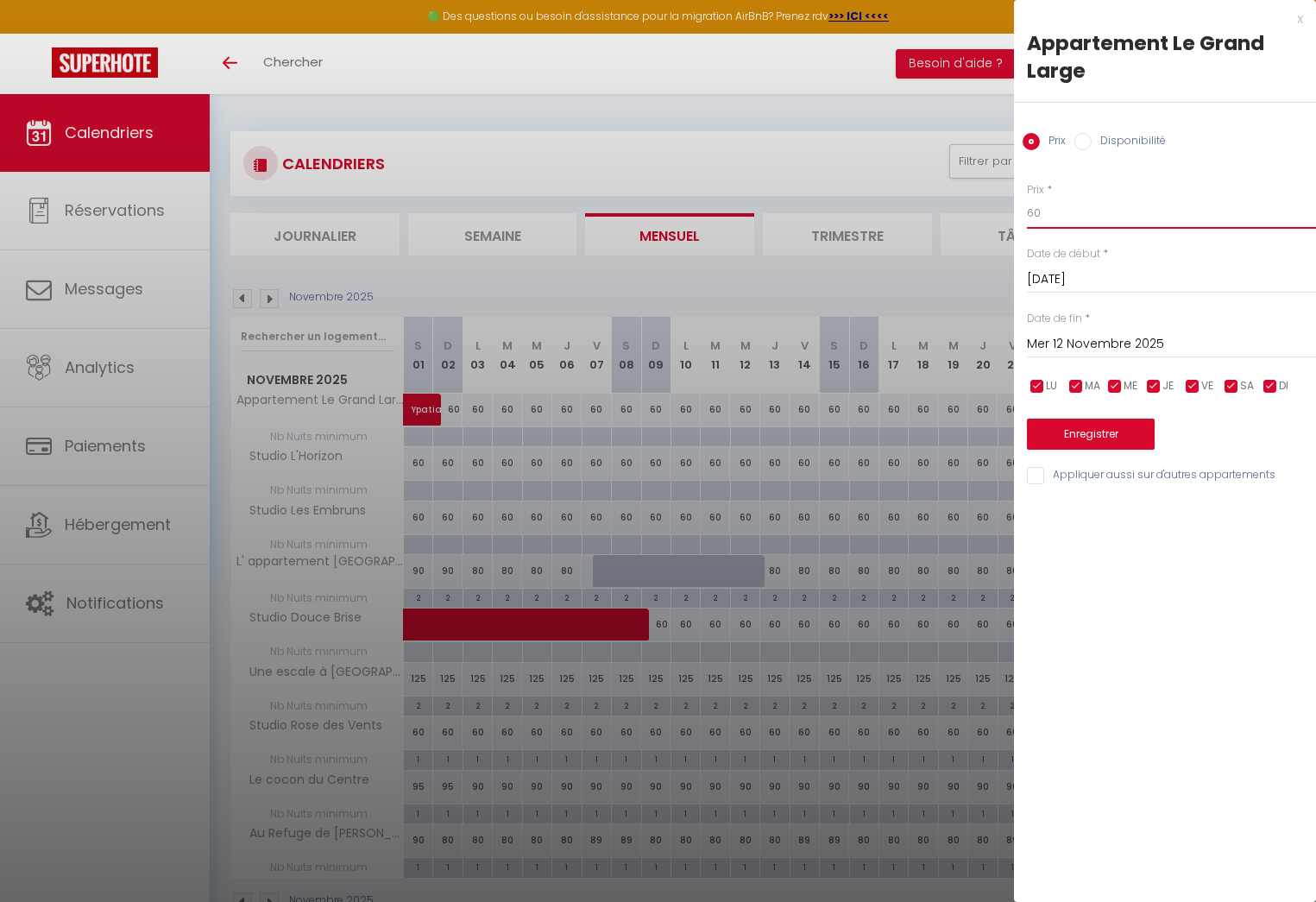
click at [1035, 213] on input "60" at bounding box center [1171, 213] width 289 height 31
type input "65"
click at [1038, 476] on input "Appliquer aussi sur d'autres appartements" at bounding box center [1171, 475] width 289 height 18
checkbox input "true"
click at [1069, 439] on button "Enregistrer" at bounding box center [1090, 434] width 128 height 31
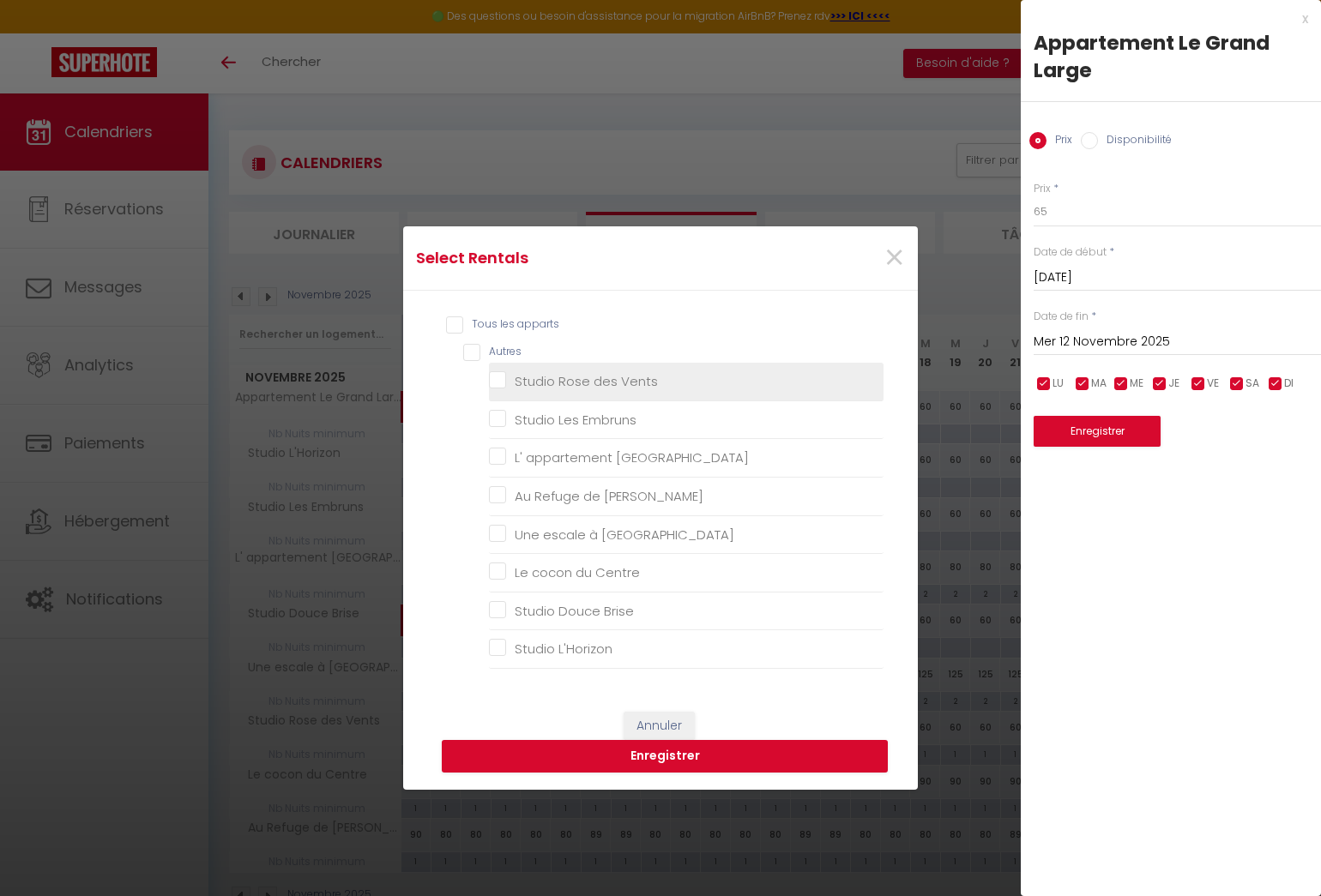
click at [489, 376] on Vents "Studio Rose des Vents" at bounding box center [686, 381] width 395 height 18
checkbox Vents "true"
checkbox Embruns "false"
checkbox Lilas "false"
checkbox Bart "false"
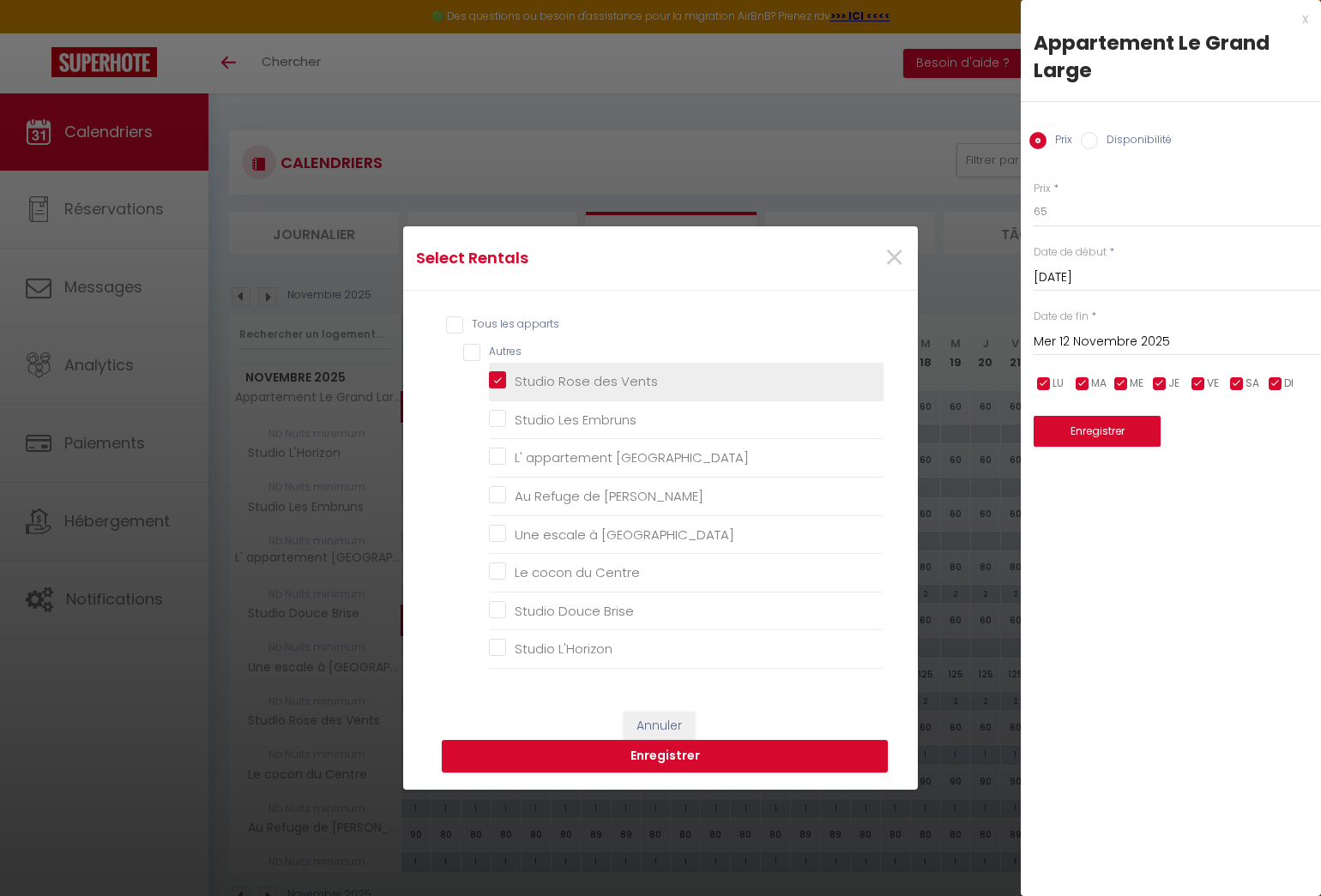
checkbox Malo "false"
checkbox Centre "false"
checkbox Brise "false"
checkbox L\'Horizon "false"
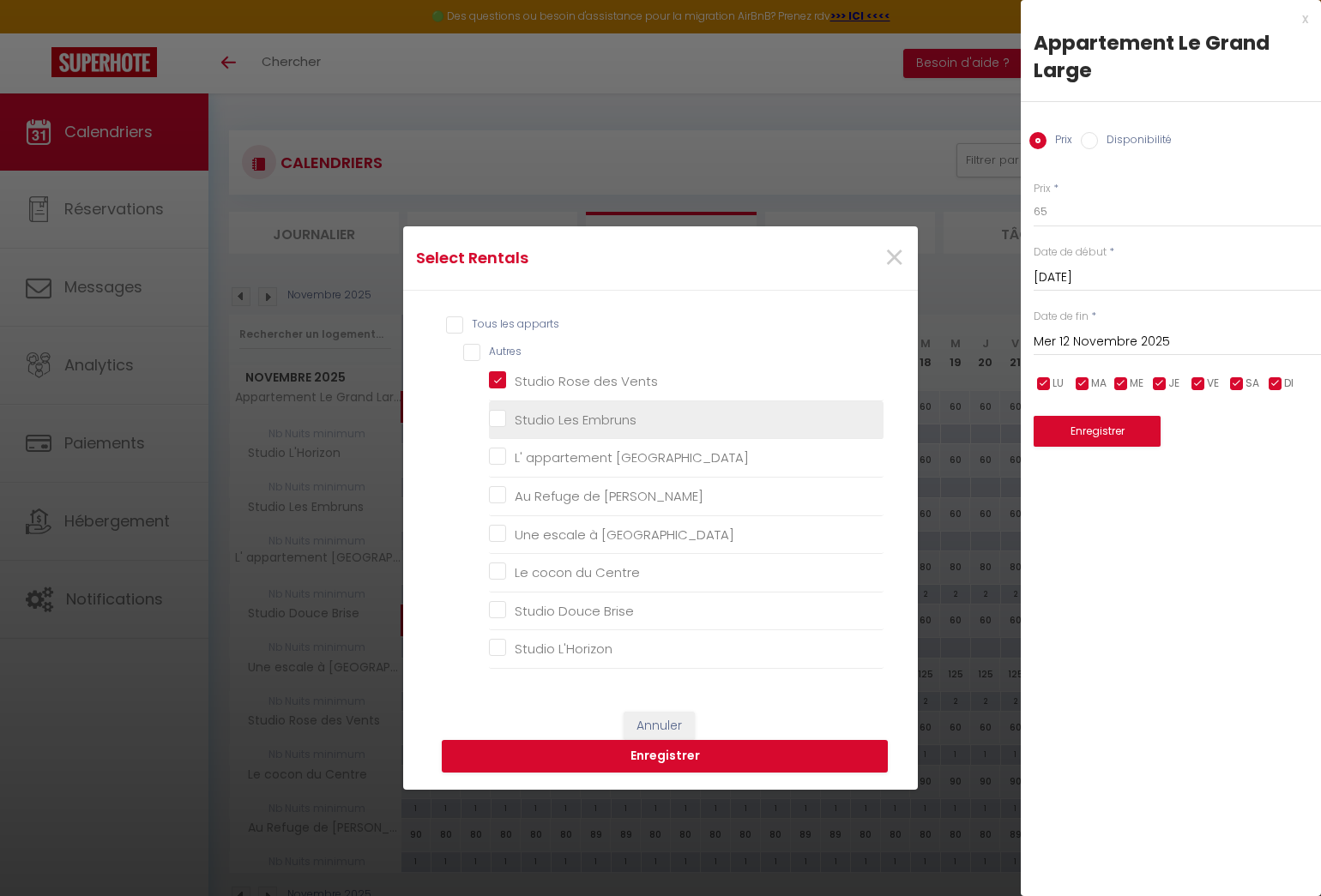
click at [495, 418] on Embruns "Studio Les Embruns" at bounding box center [686, 420] width 395 height 18
checkbox Embruns "true"
checkbox Lilas "false"
checkbox Bart "false"
checkbox Malo "false"
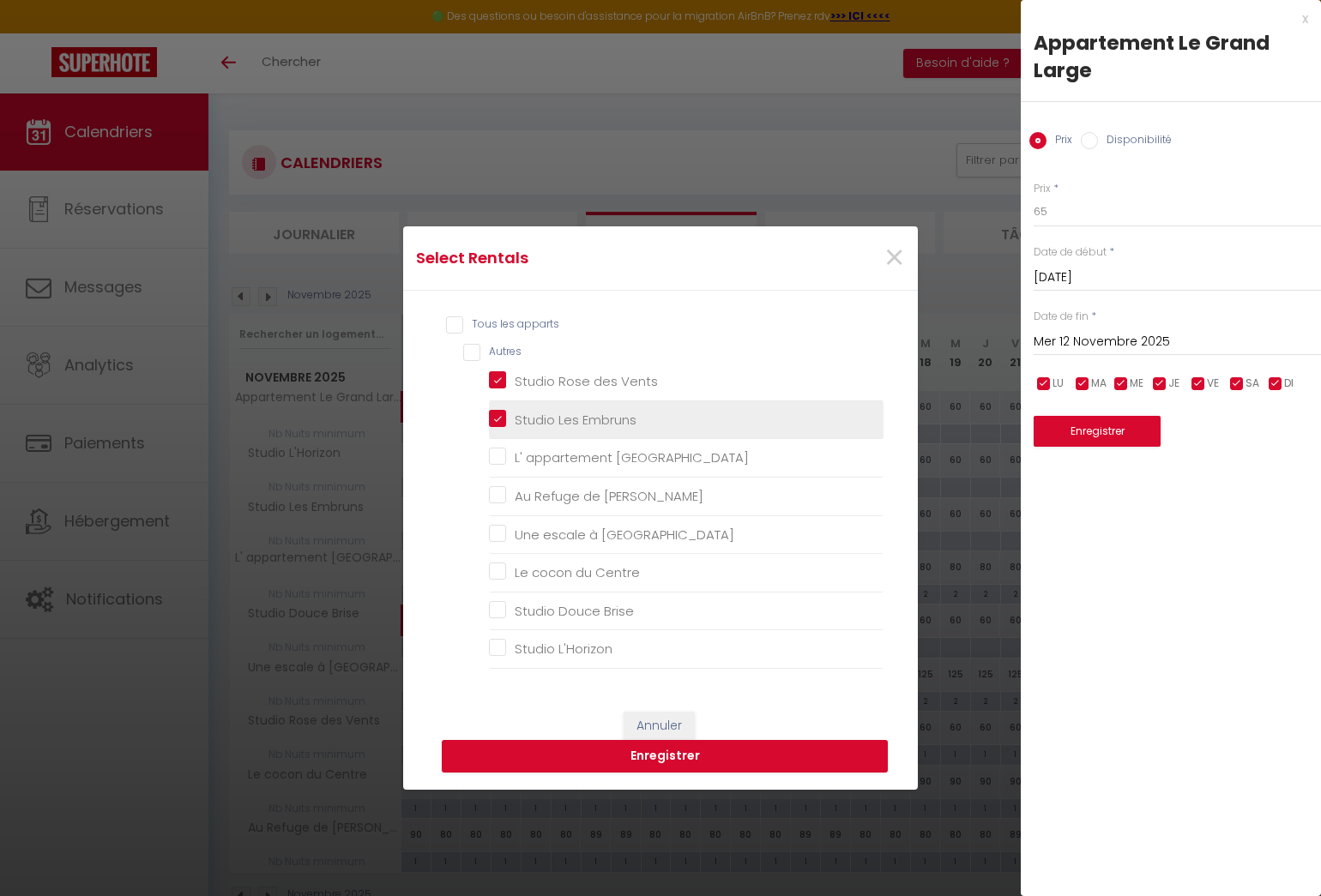
checkbox Centre "false"
checkbox Brise "false"
checkbox L\'Horizon "false"
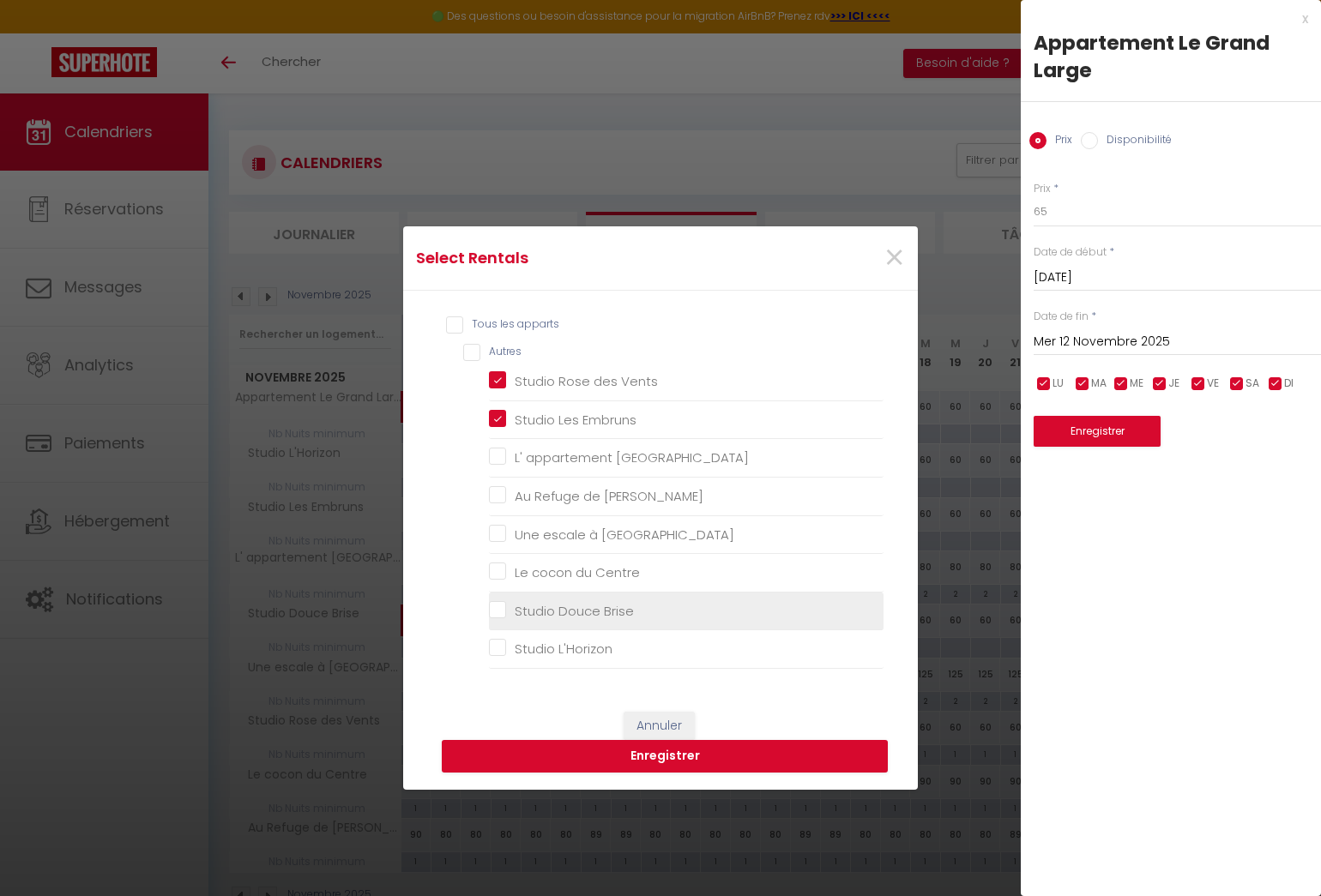
click at [491, 609] on Brise "Studio Douce Brise" at bounding box center [686, 610] width 395 height 18
checkbox Brise "true"
checkbox Lilas "false"
checkbox Bart "false"
checkbox Malo "false"
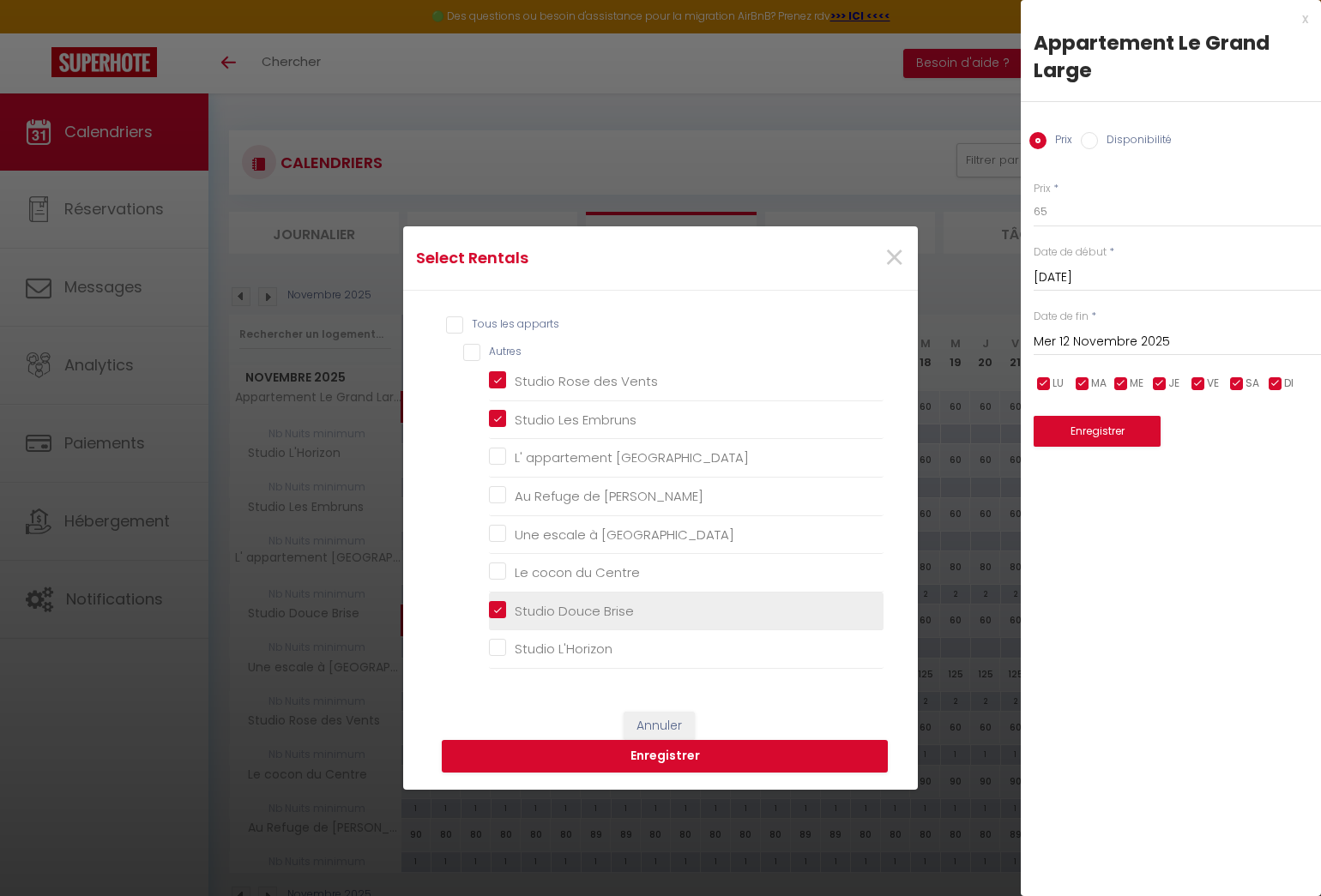
checkbox Centre "false"
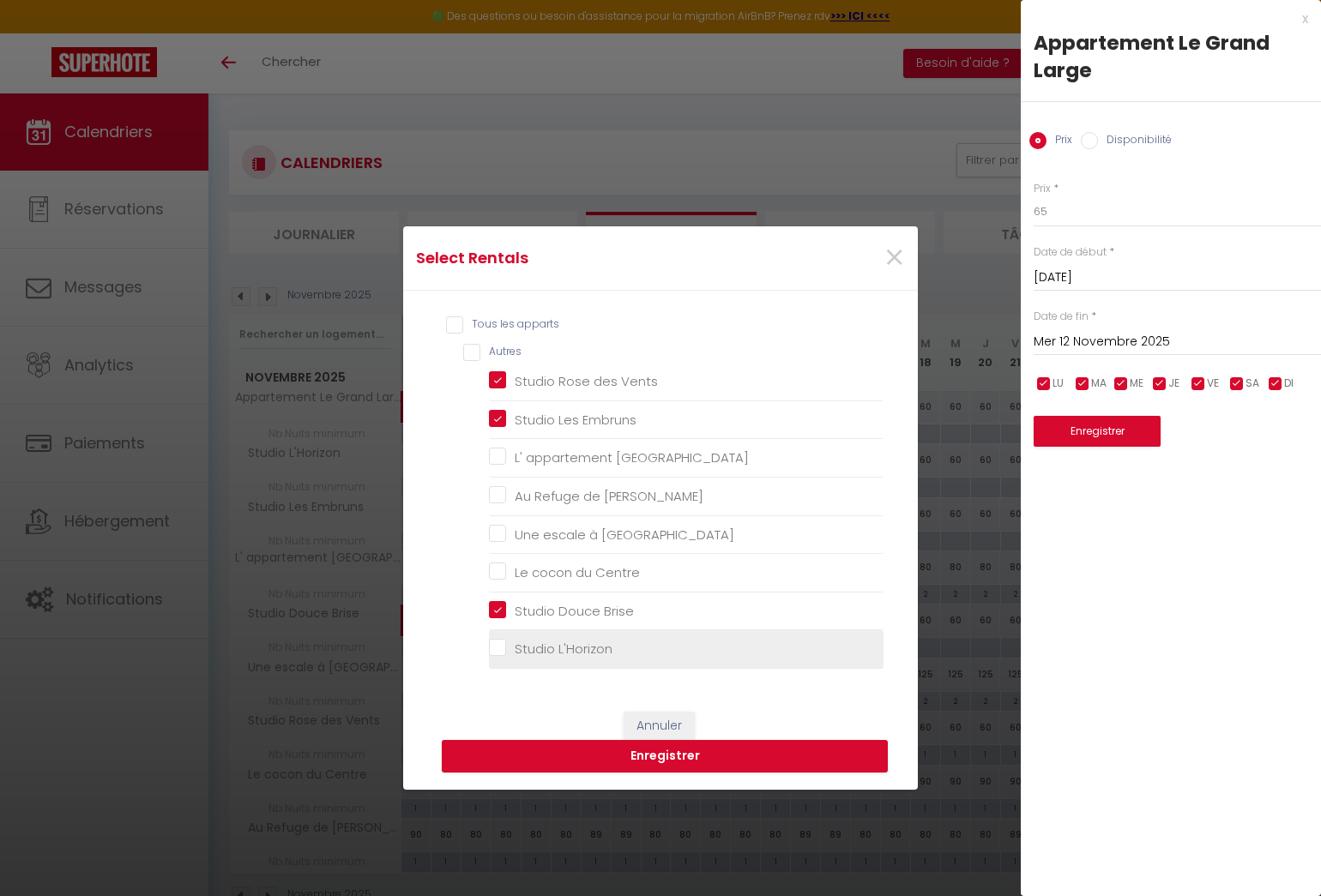
click at [490, 647] on L\'Horizon "Studio L'Horizon" at bounding box center [686, 649] width 395 height 18
checkbox L\'Horizon "true"
checkbox Lilas "false"
checkbox Bart "false"
checkbox Malo "false"
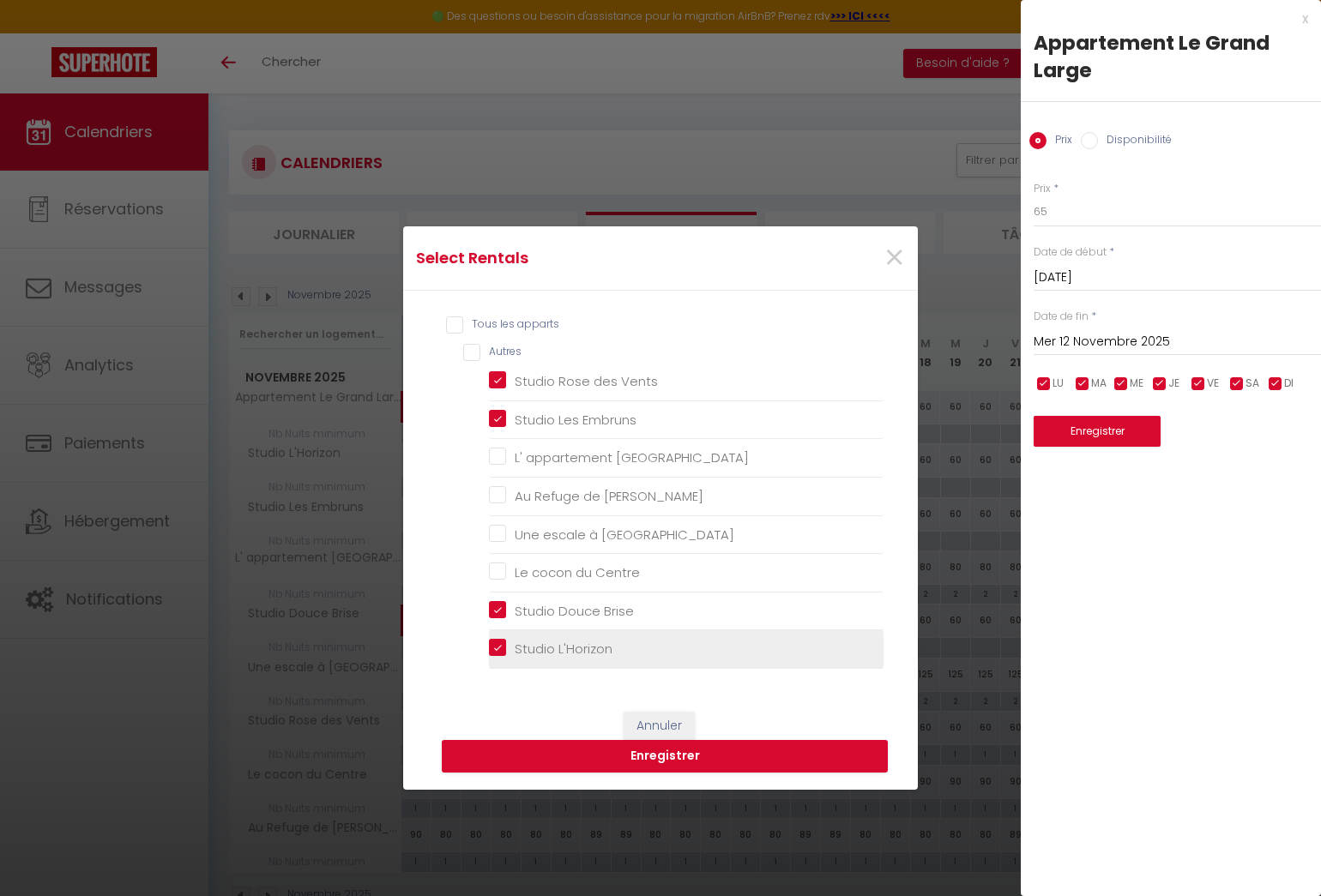
checkbox Centre "false"
click at [637, 756] on button "Enregistrer" at bounding box center [664, 755] width 446 height 32
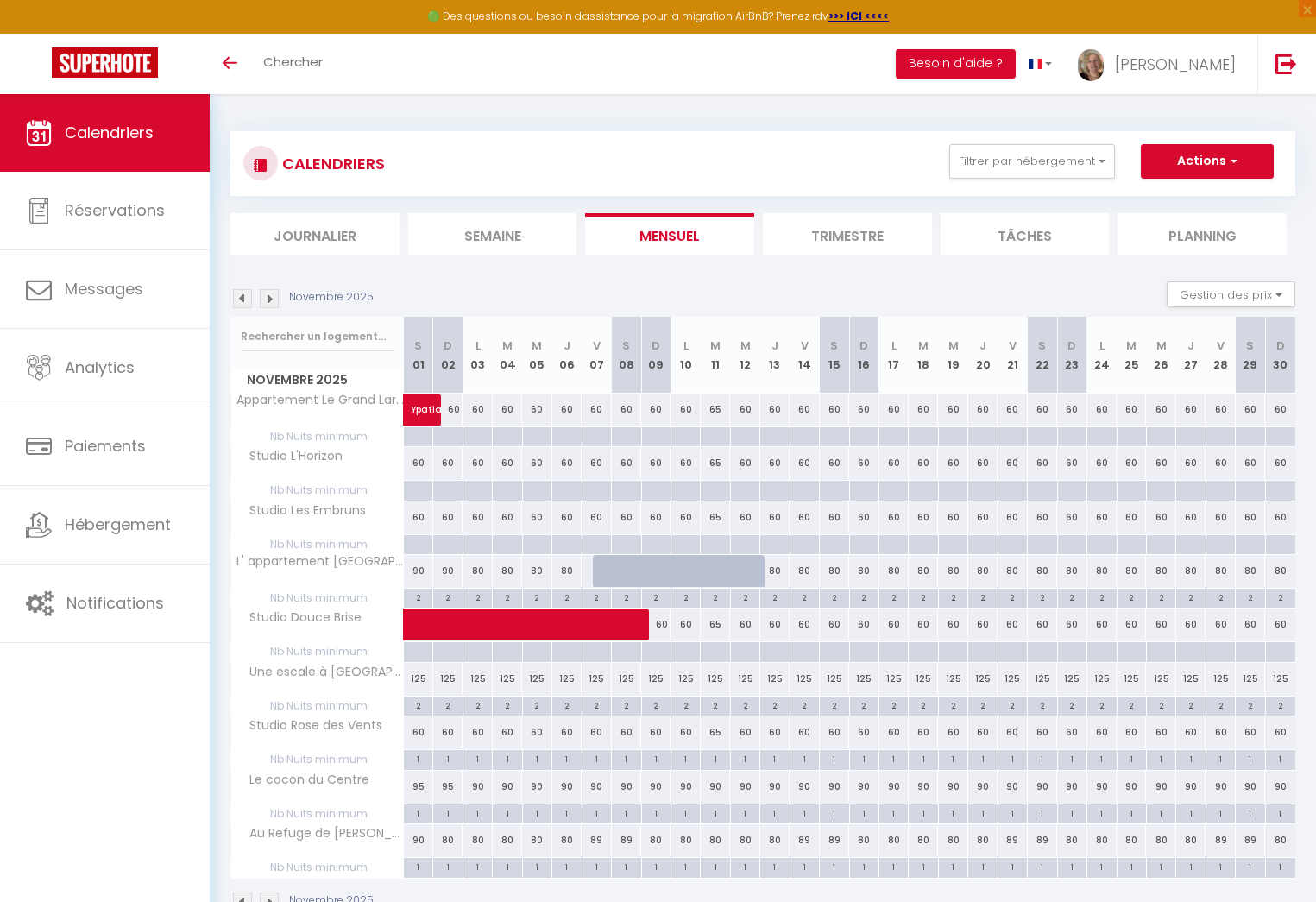
click at [416, 464] on div "60" at bounding box center [418, 463] width 29 height 32
type input "60"
type input "[DATE]"
type input "Dim 02 Novembre 2025"
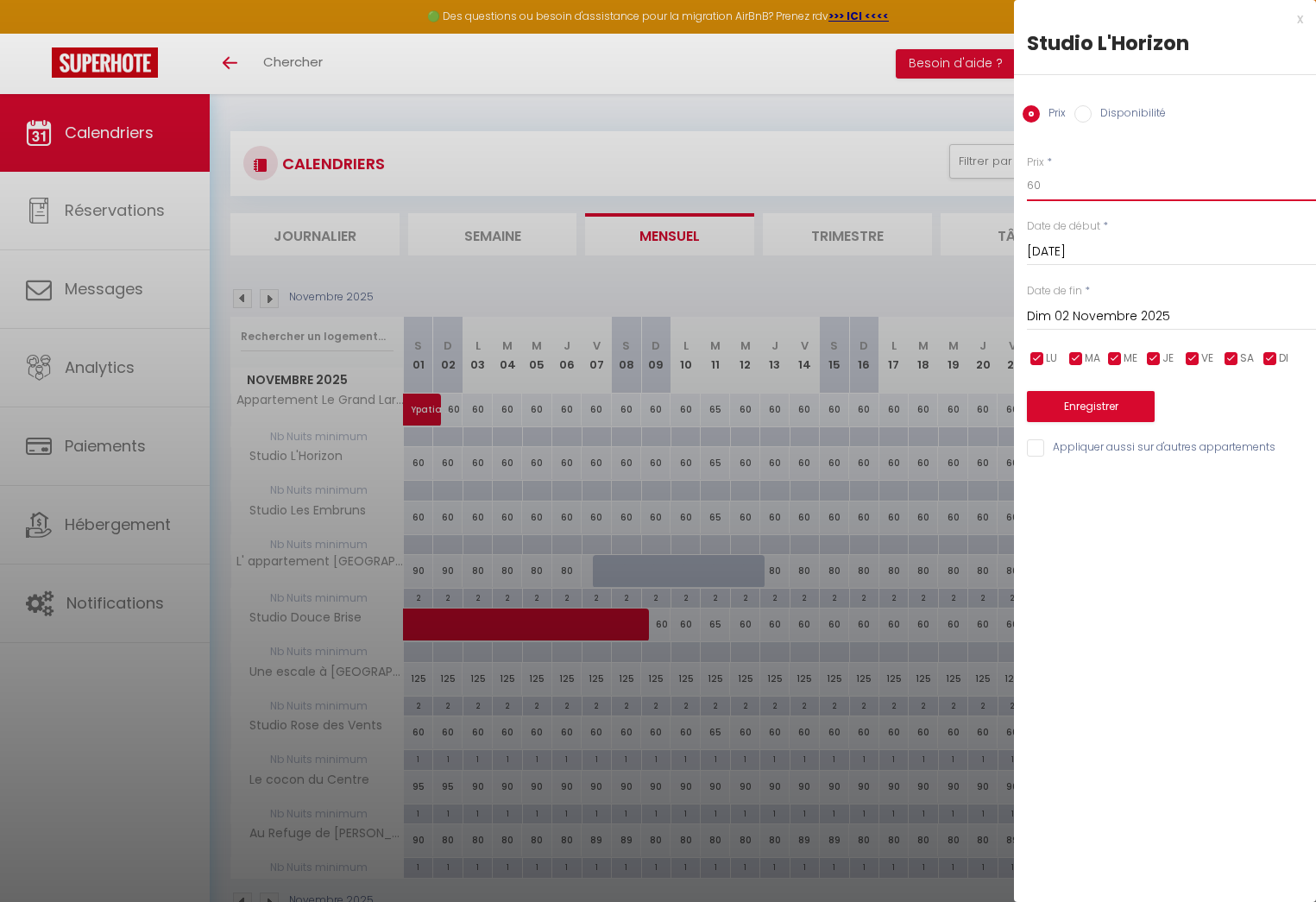
drag, startPoint x: 1044, startPoint y: 186, endPoint x: 1032, endPoint y: 187, distance: 12.0
click at [1032, 187] on input "60" at bounding box center [1171, 185] width 289 height 31
type input "65"
click at [1031, 446] on input "Appliquer aussi sur d'autres appartements" at bounding box center [1171, 448] width 289 height 18
checkbox input "true"
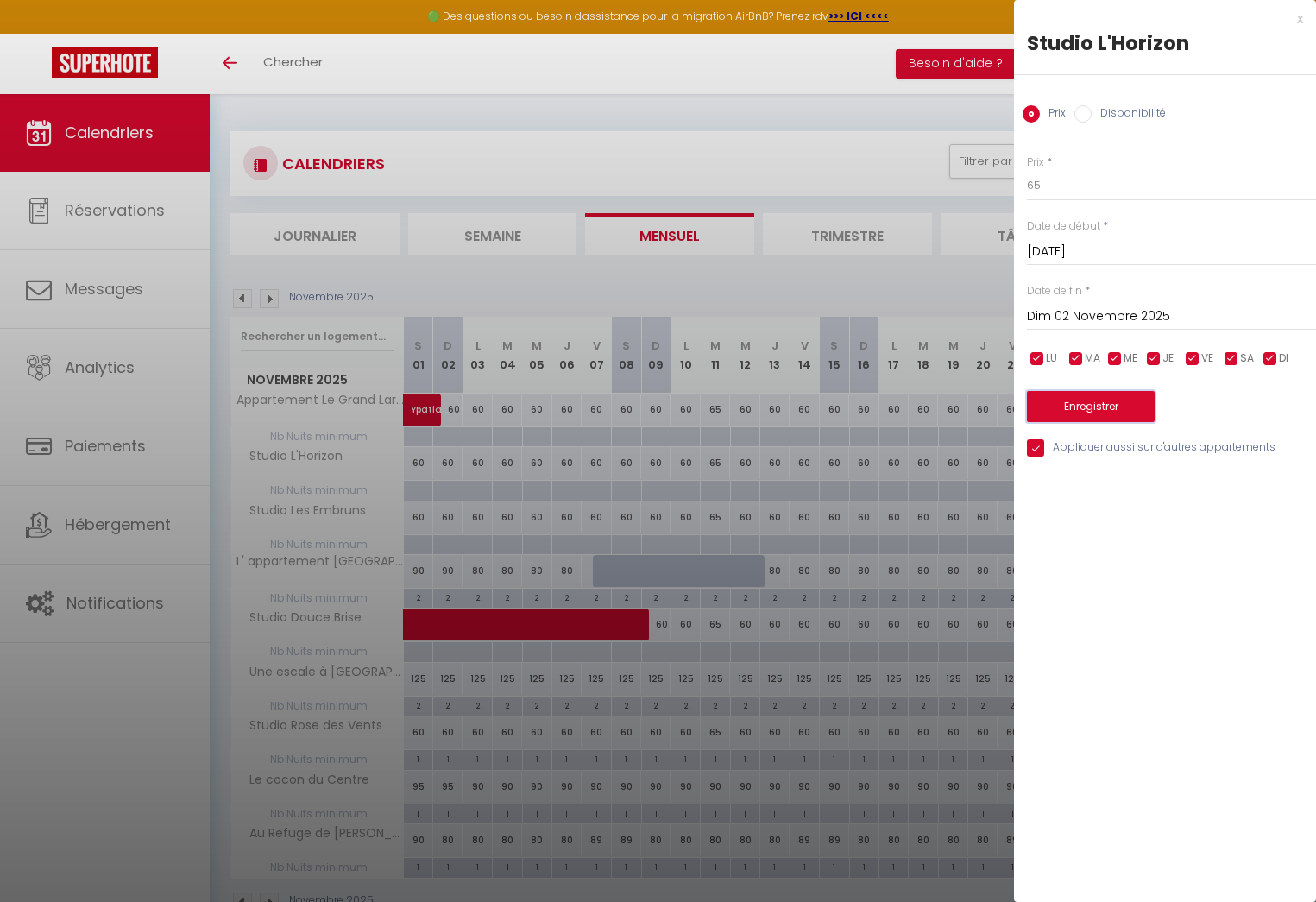
click at [1105, 400] on button "Enregistrer" at bounding box center [1090, 406] width 128 height 31
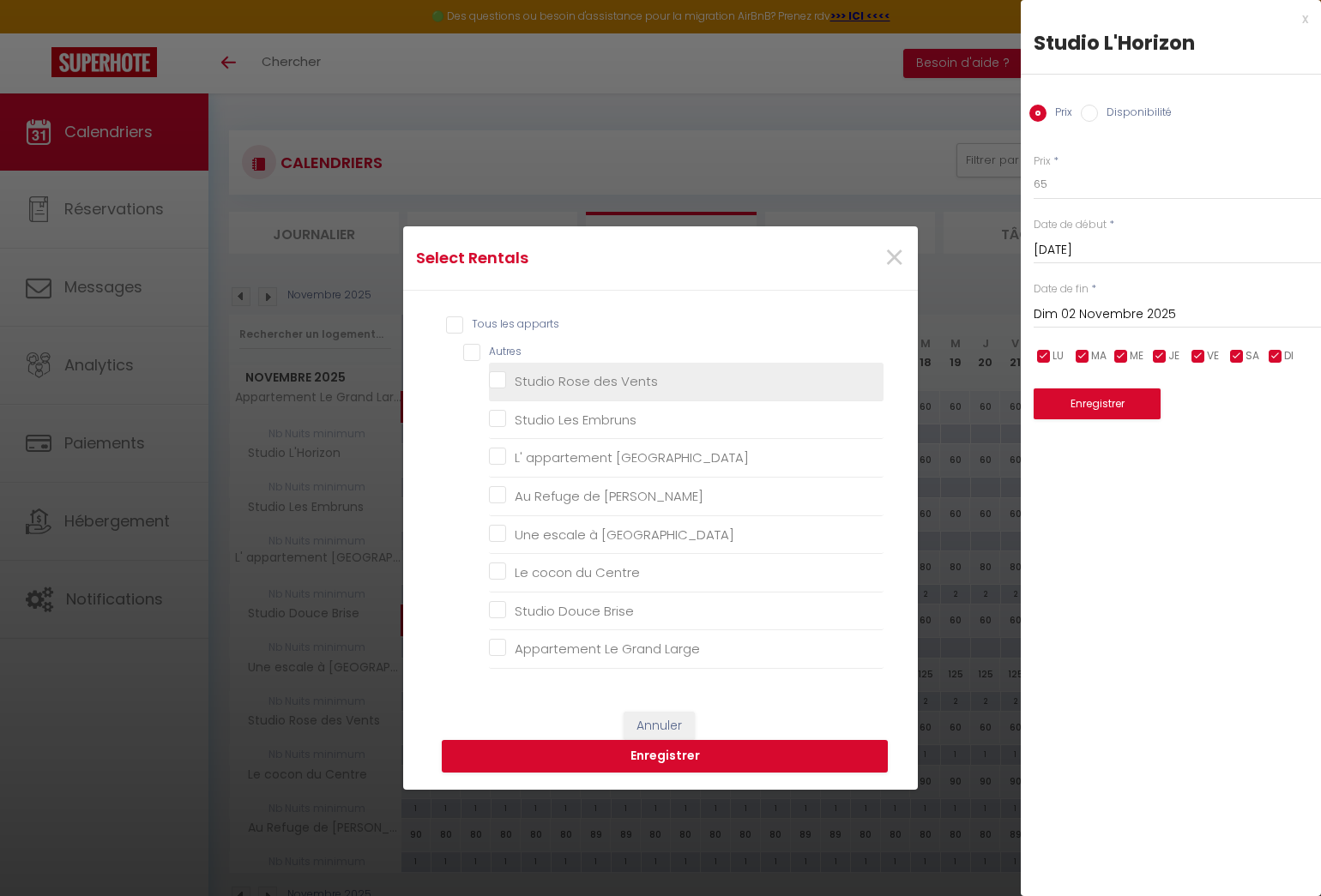
click at [497, 376] on Vents "Studio Rose des Vents" at bounding box center [686, 381] width 395 height 18
checkbox Vents "true"
checkbox Embruns "false"
checkbox Lilas "false"
checkbox Bart "false"
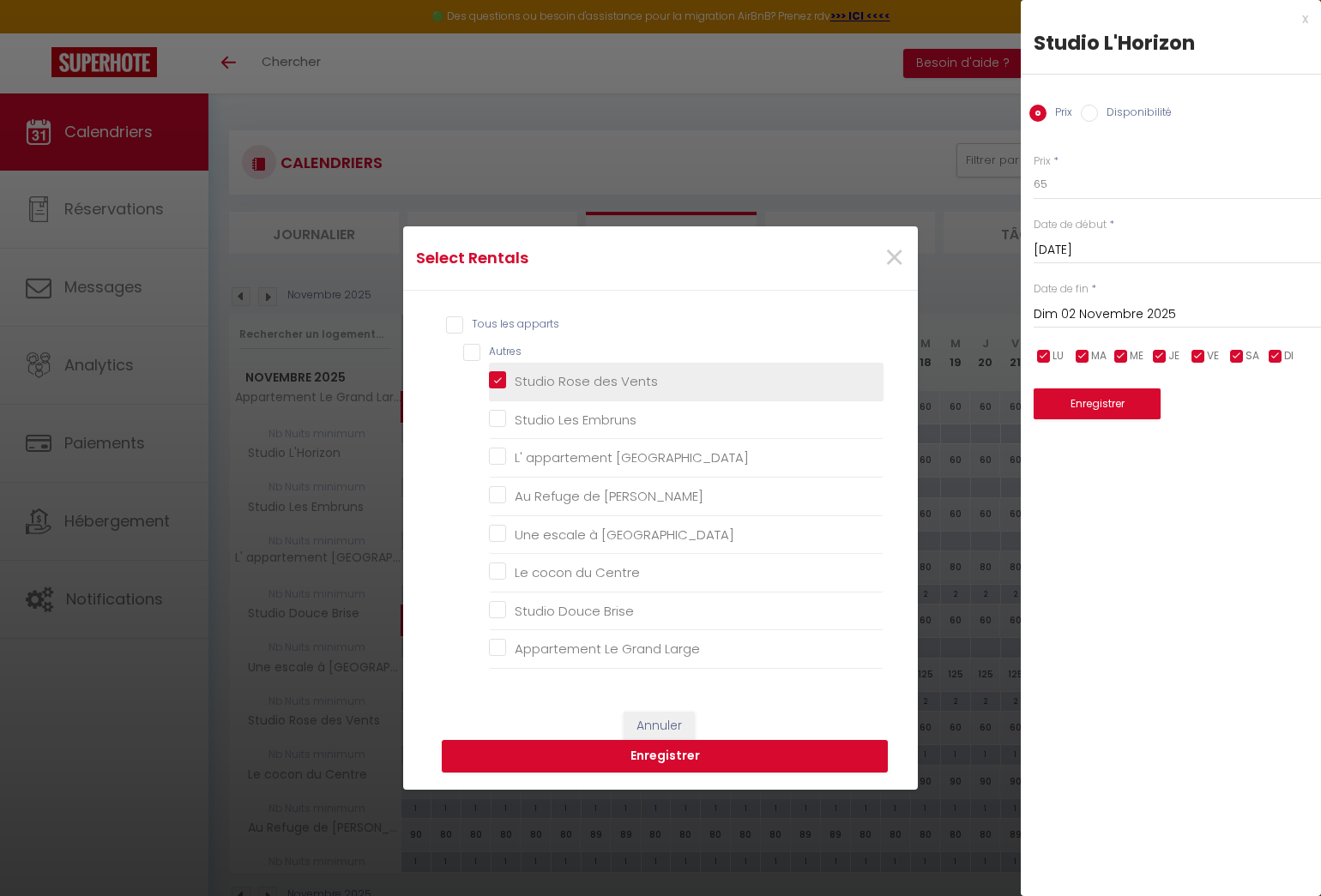
checkbox Malo "false"
checkbox Centre "false"
checkbox Brise "false"
checkbox Large "false"
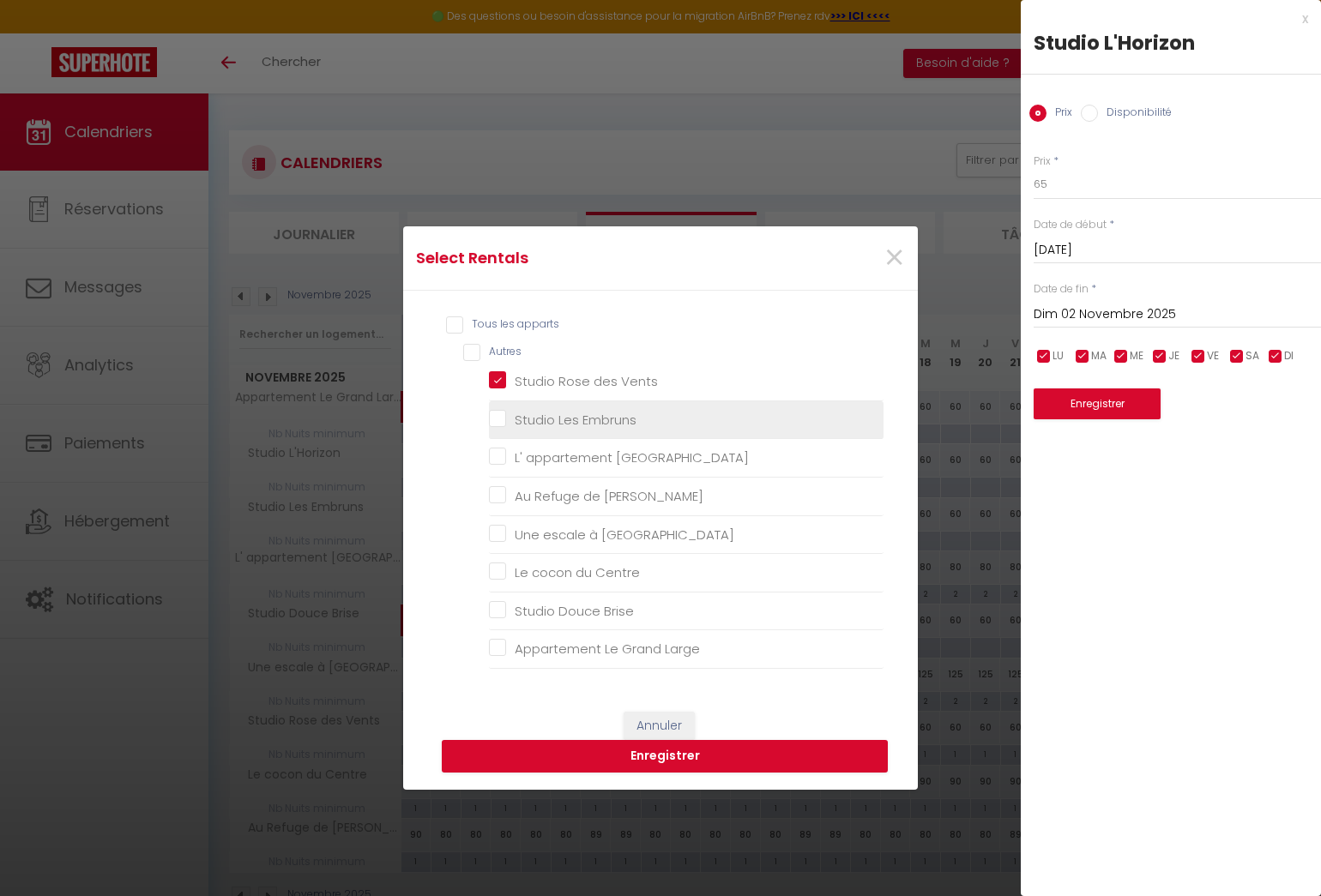
click at [489, 414] on Embruns "Studio Les Embruns" at bounding box center [686, 420] width 395 height 18
checkbox Embruns "true"
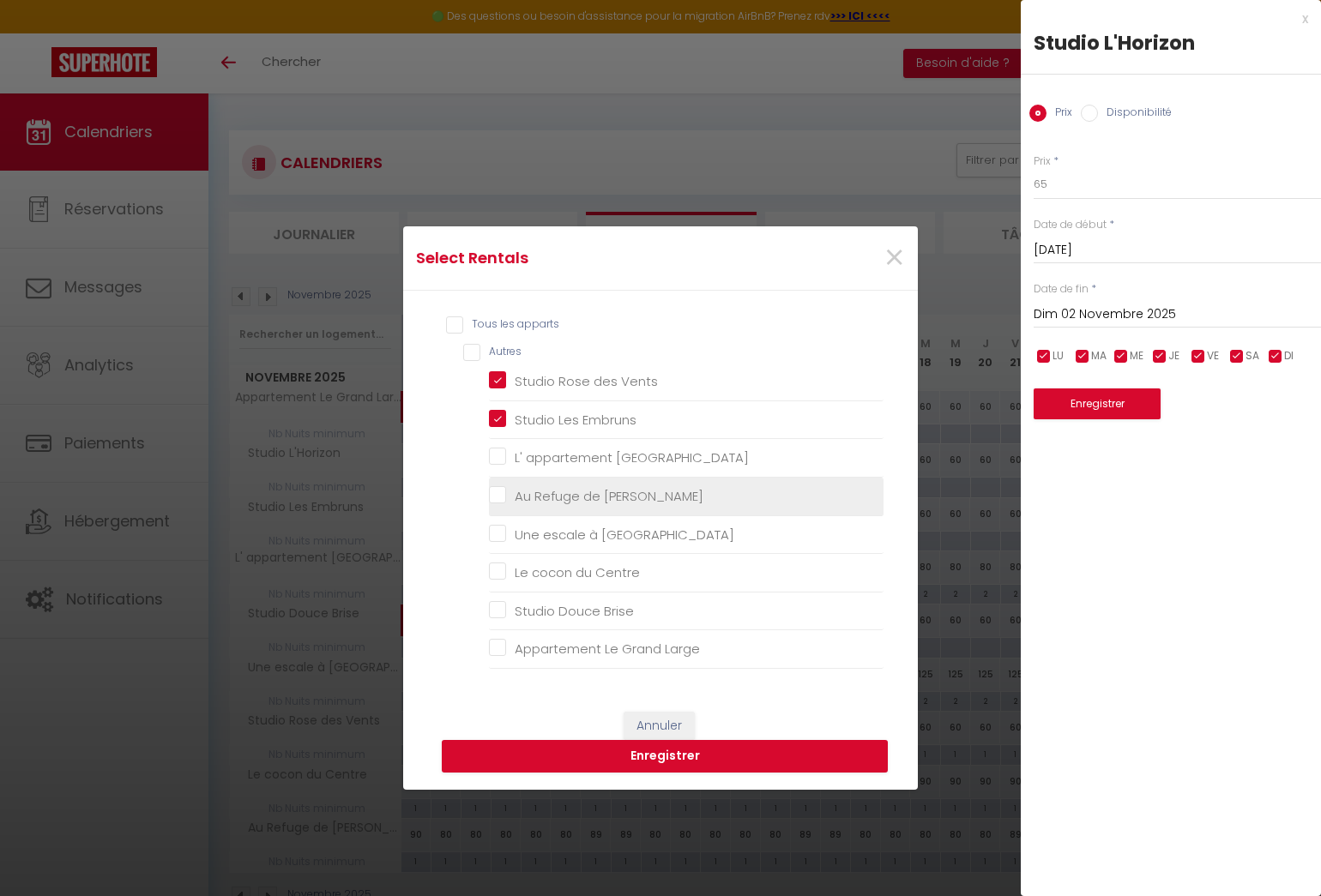
checkbox Lilas "false"
checkbox Bart "false"
checkbox Malo "false"
checkbox Centre "false"
checkbox Brise "false"
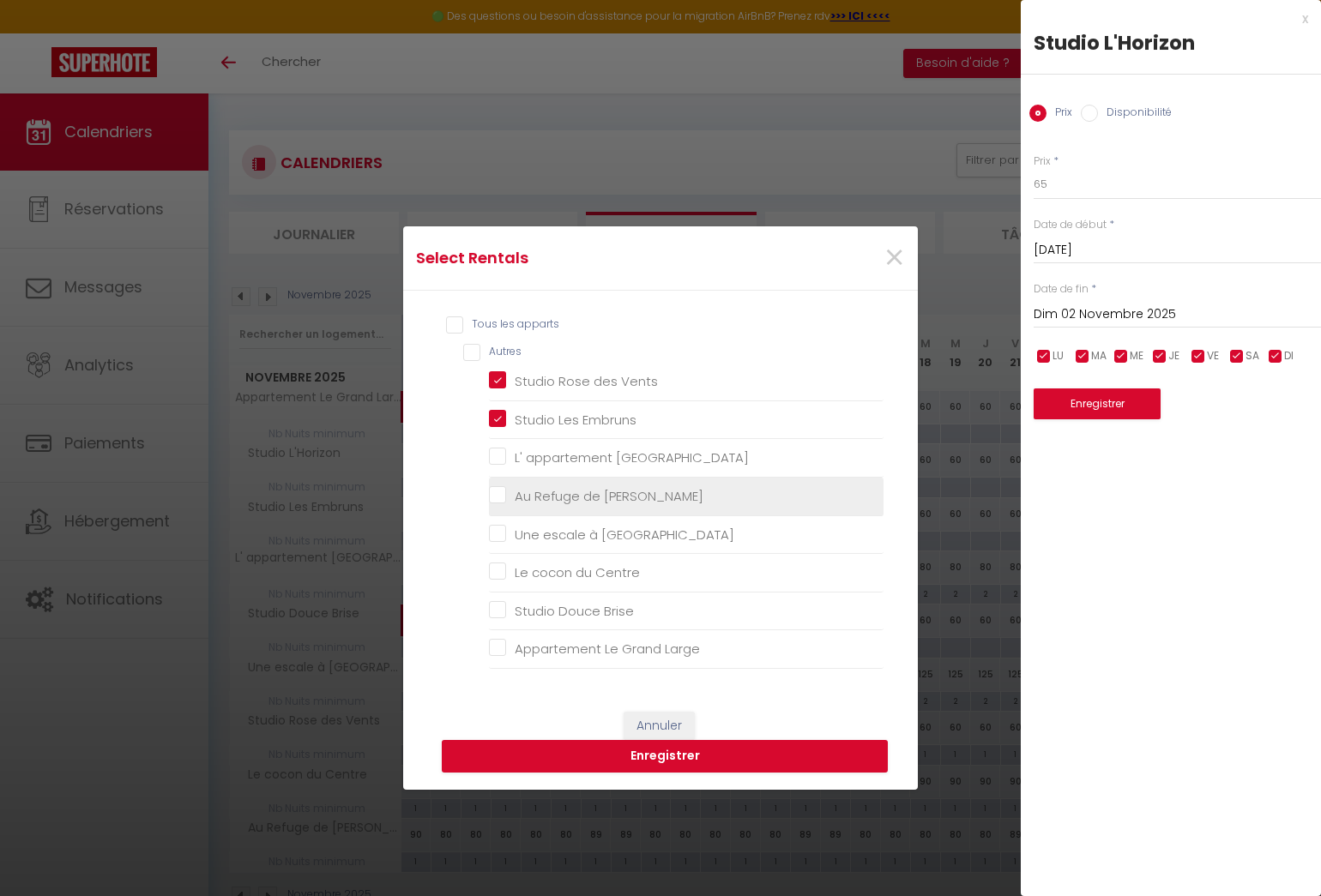
checkbox Large "false"
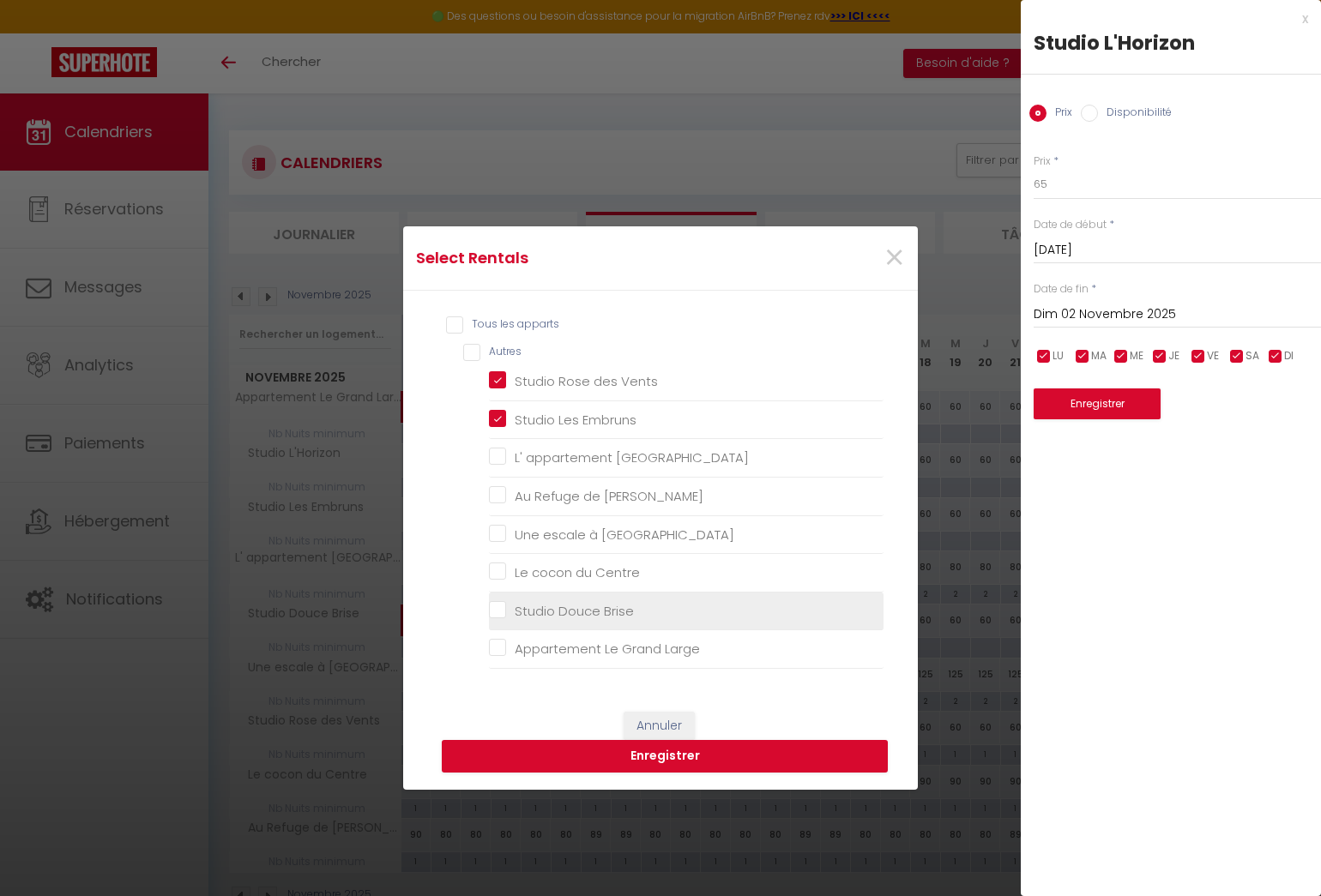
click at [496, 607] on Brise "Studio Douce Brise" at bounding box center [686, 610] width 395 height 18
checkbox Brise "true"
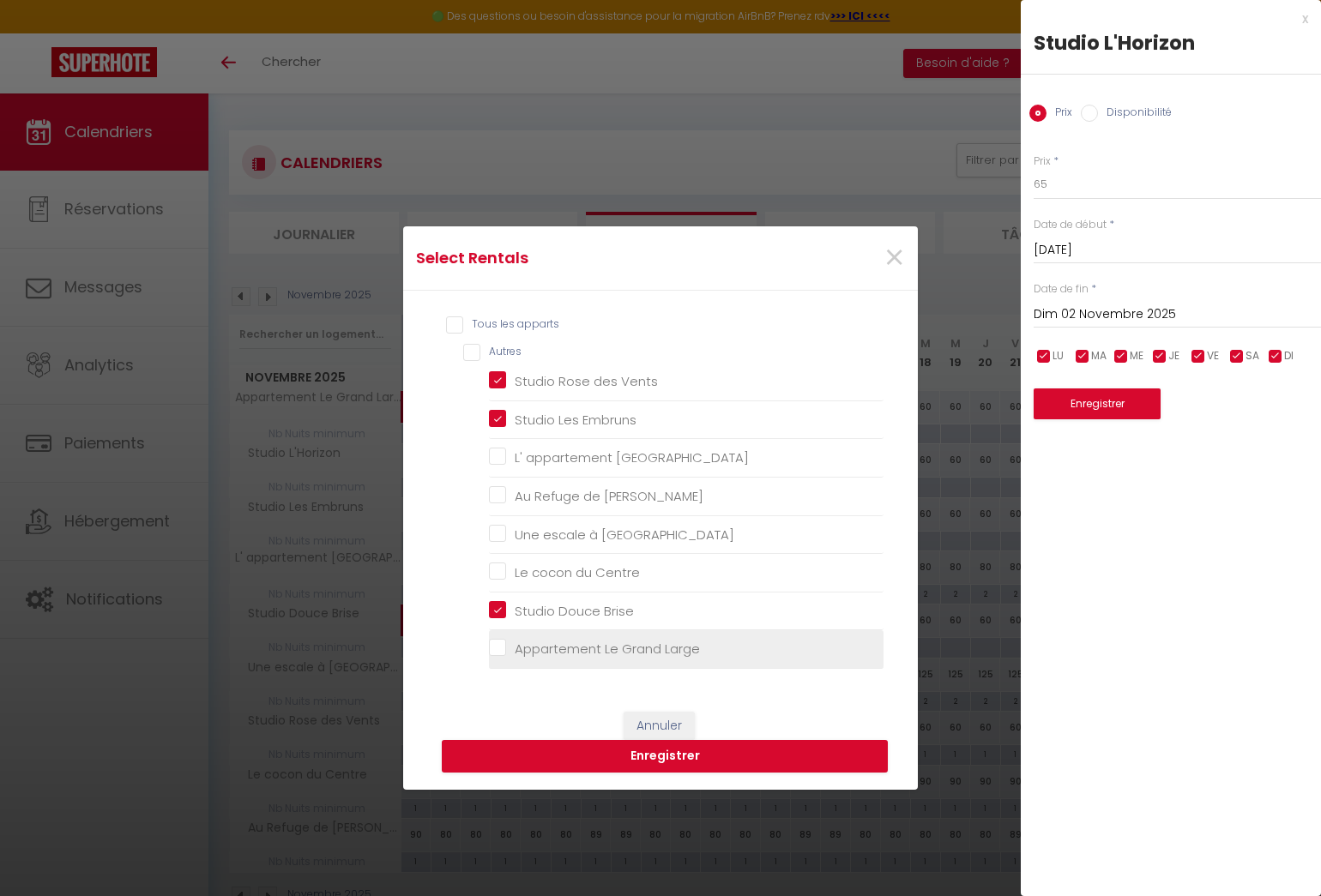
checkbox Lilas "false"
checkbox Bart "false"
checkbox Malo "false"
checkbox Centre "false"
click at [491, 640] on Large "Appartement Le Grand Large" at bounding box center [686, 649] width 395 height 18
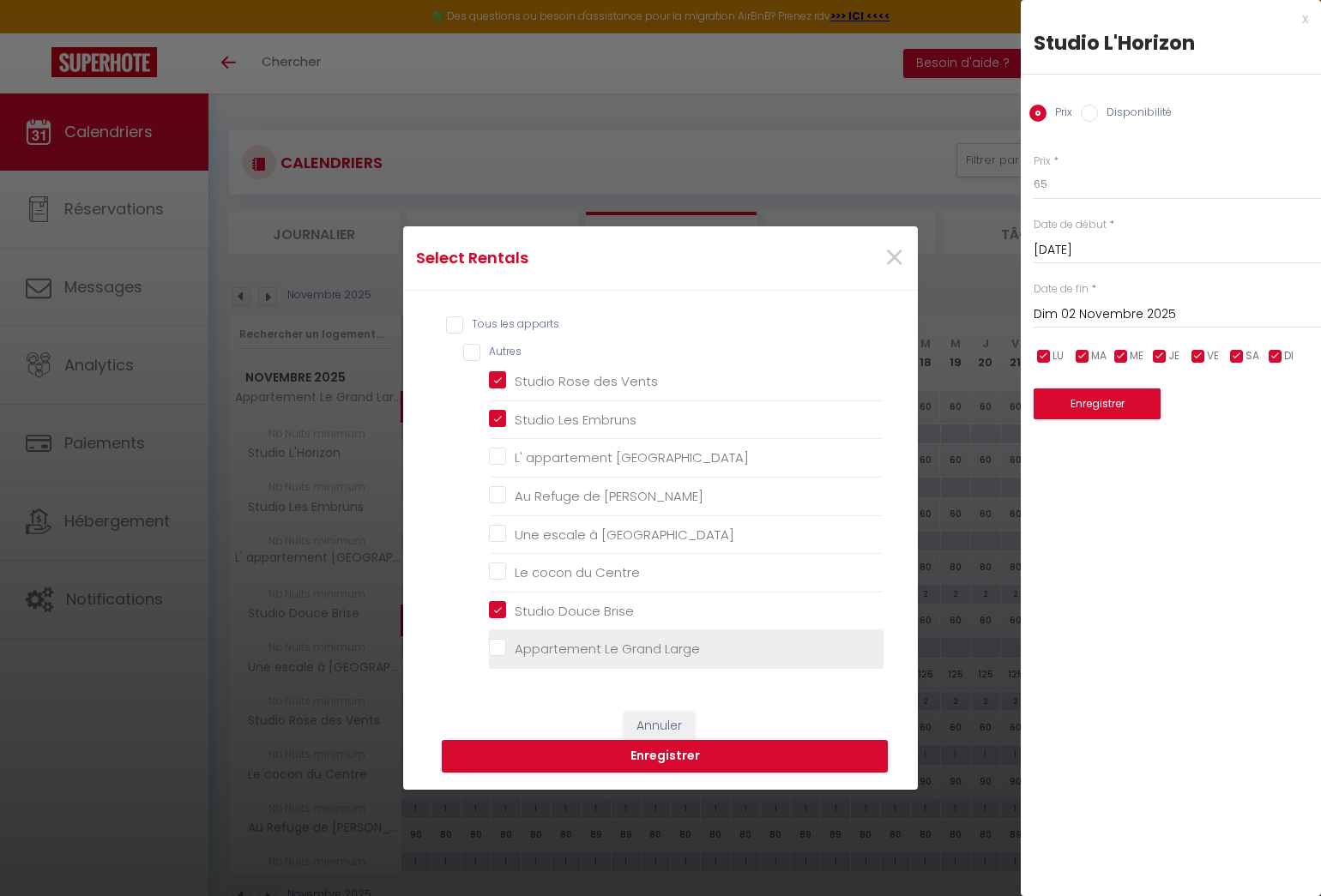
checkbox Large "true"
checkbox Lilas "false"
checkbox Bart "false"
checkbox Malo "false"
checkbox Centre "false"
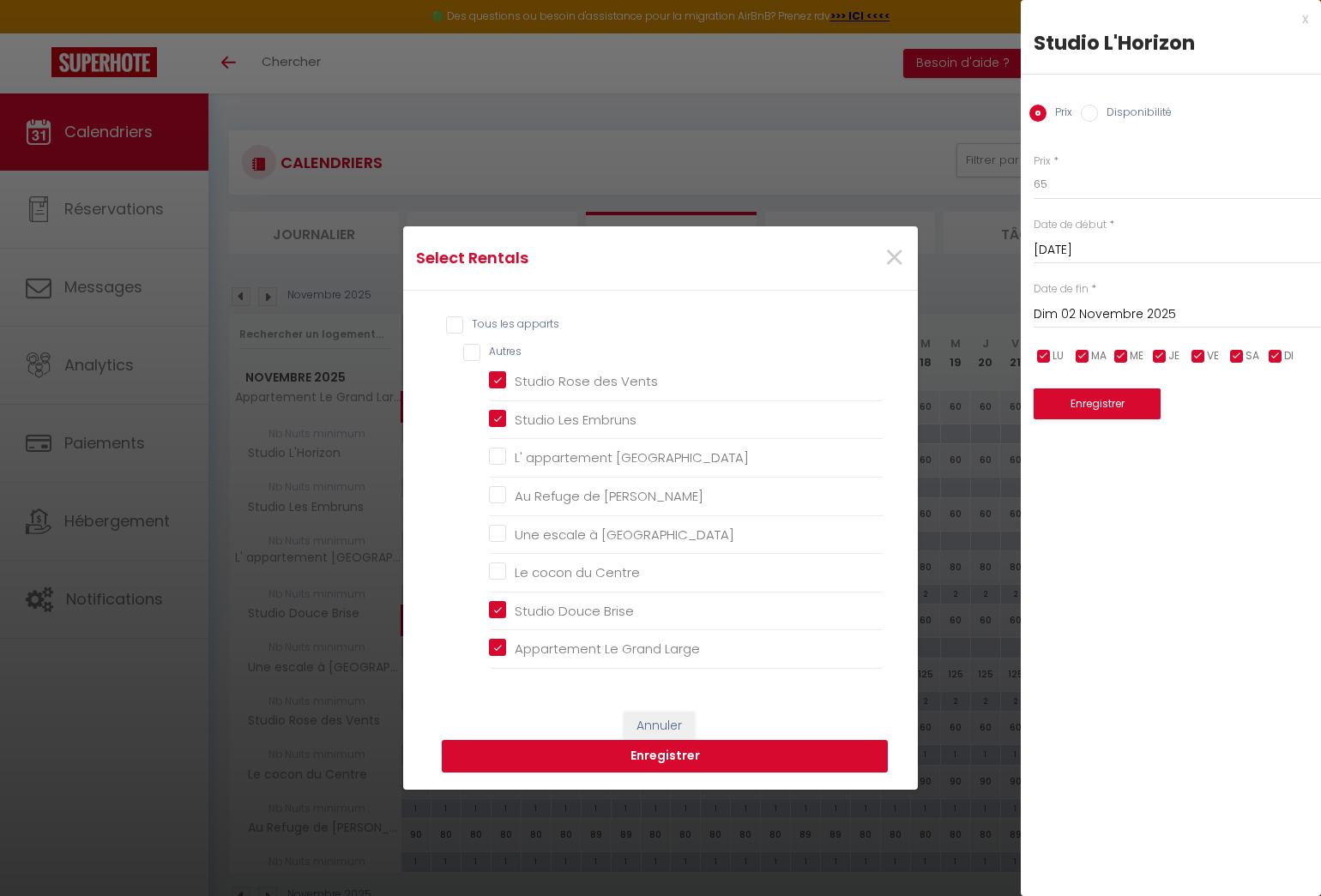
click at [597, 762] on button "Enregistrer" at bounding box center [664, 755] width 446 height 32
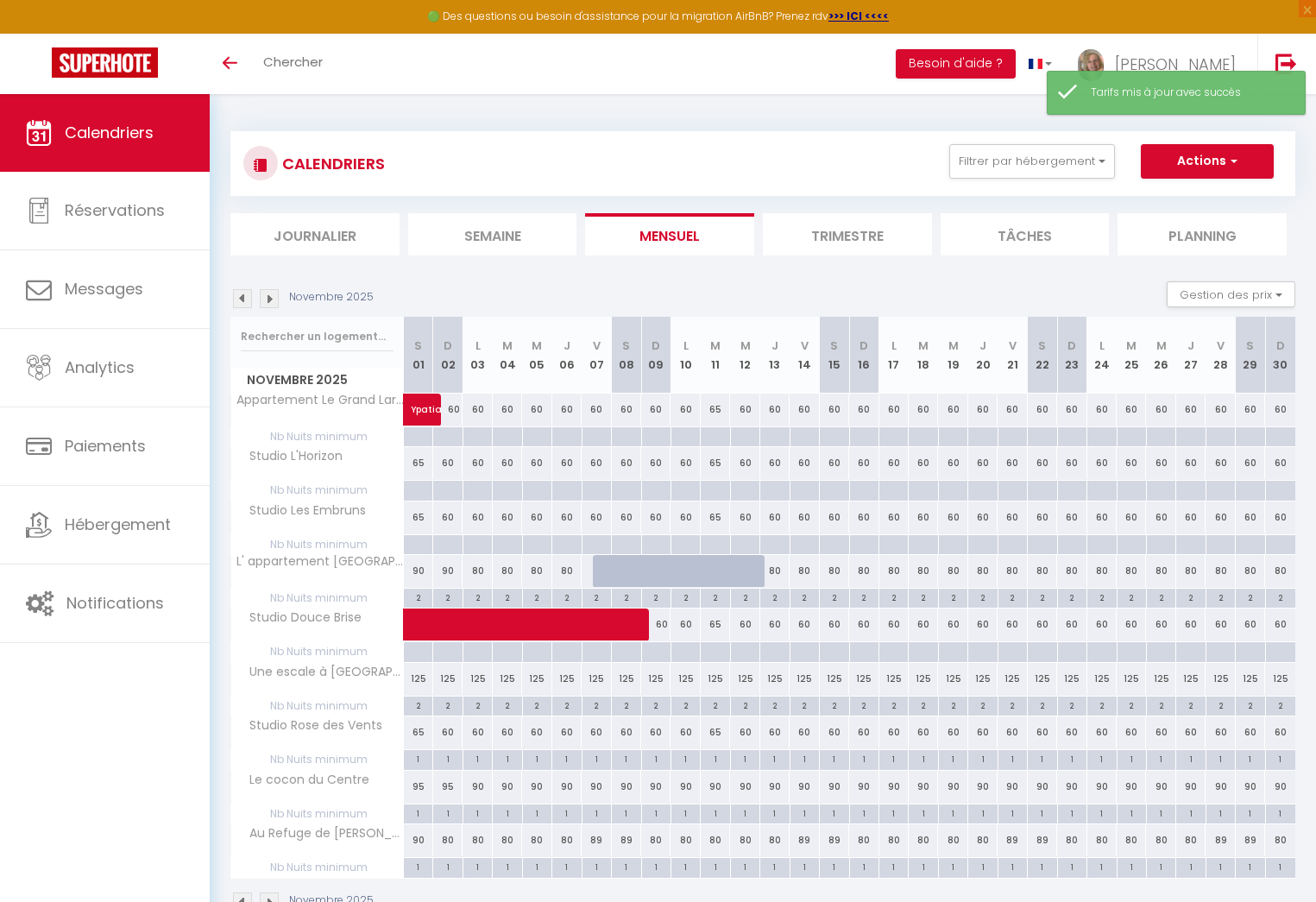
click at [628, 409] on div "60" at bounding box center [626, 409] width 29 height 32
type input "60"
type input "Sam 08 Novembre 2025"
type input "Dim 09 Novembre 2025"
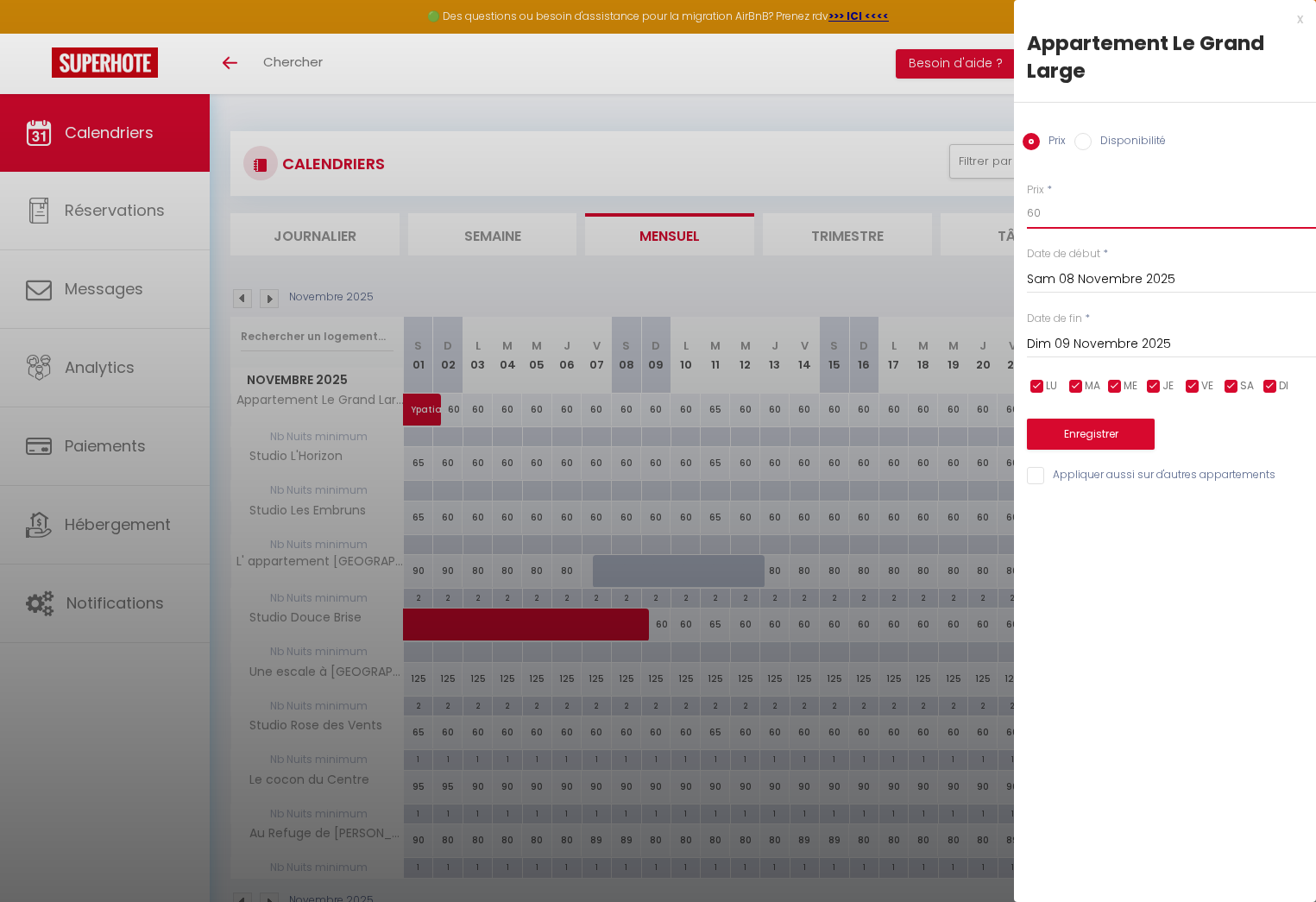
drag, startPoint x: 1041, startPoint y: 213, endPoint x: 1006, endPoint y: 218, distance: 35.4
click at [1006, 218] on body "🟢 Des questions ou besoin d'assistance pour la migration AirBnB? Prenez rdv >>>…" at bounding box center [658, 545] width 1316 height 902
type input "65"
click at [1036, 471] on input "Appliquer aussi sur d'autres appartements" at bounding box center [1171, 475] width 289 height 18
checkbox input "true"
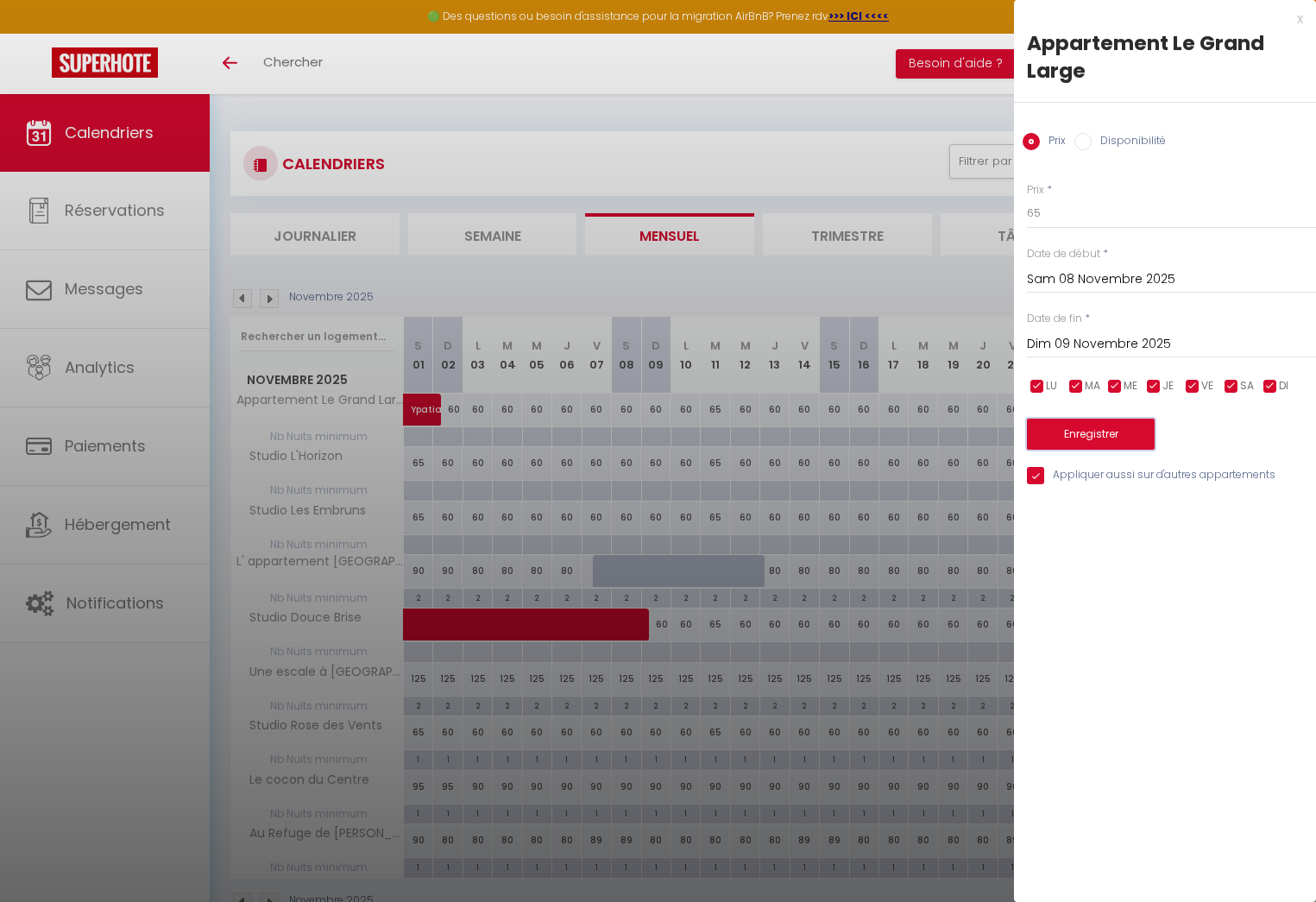
click at [1085, 433] on button "Enregistrer" at bounding box center [1090, 434] width 128 height 31
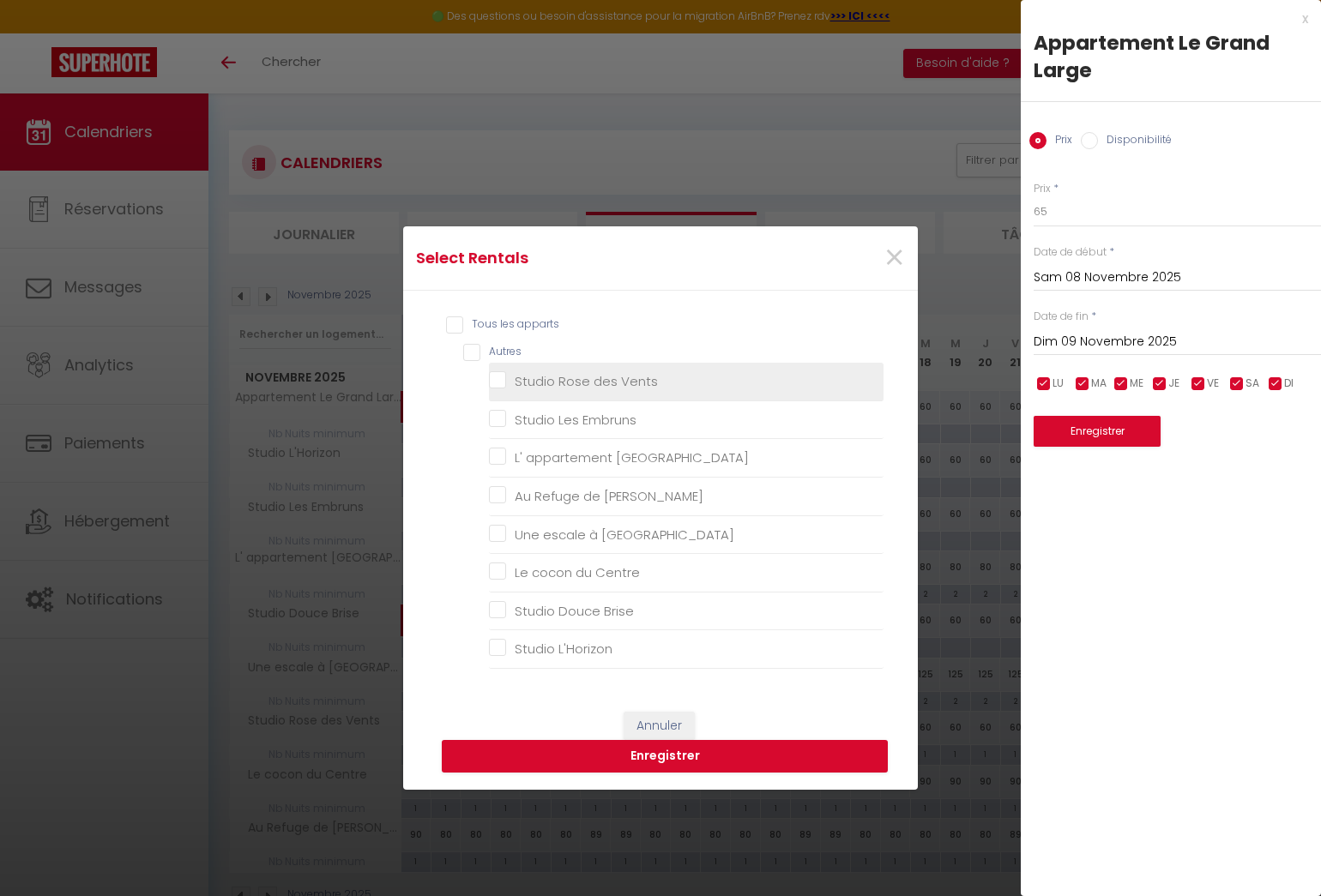
click at [490, 373] on Vents "Studio Rose des Vents" at bounding box center [686, 381] width 395 height 18
checkbox Vents "true"
checkbox Embruns "false"
checkbox Lilas "false"
checkbox Bart "false"
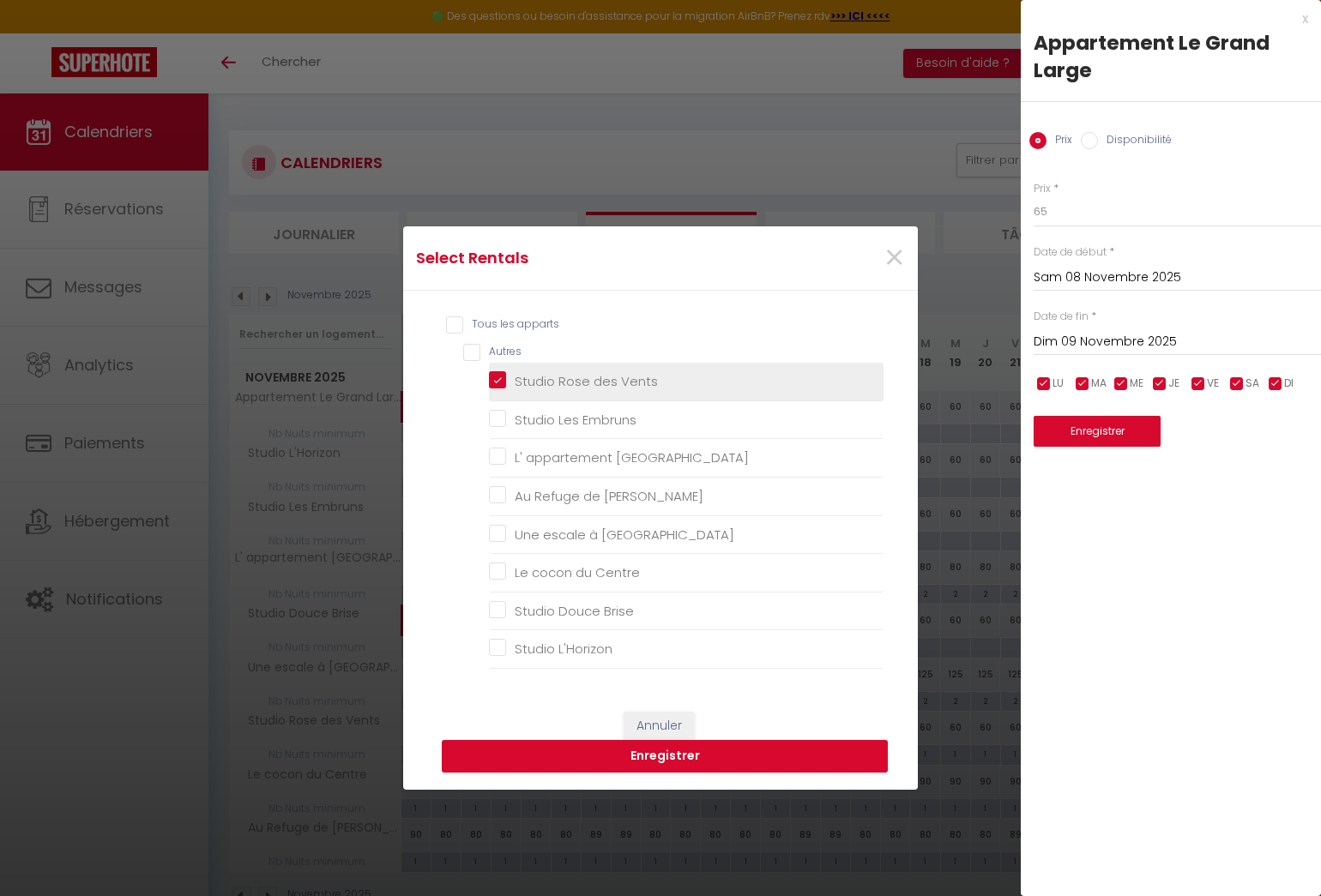
checkbox Malo "false"
checkbox Centre "false"
checkbox Brise "false"
checkbox L\'Horizon "false"
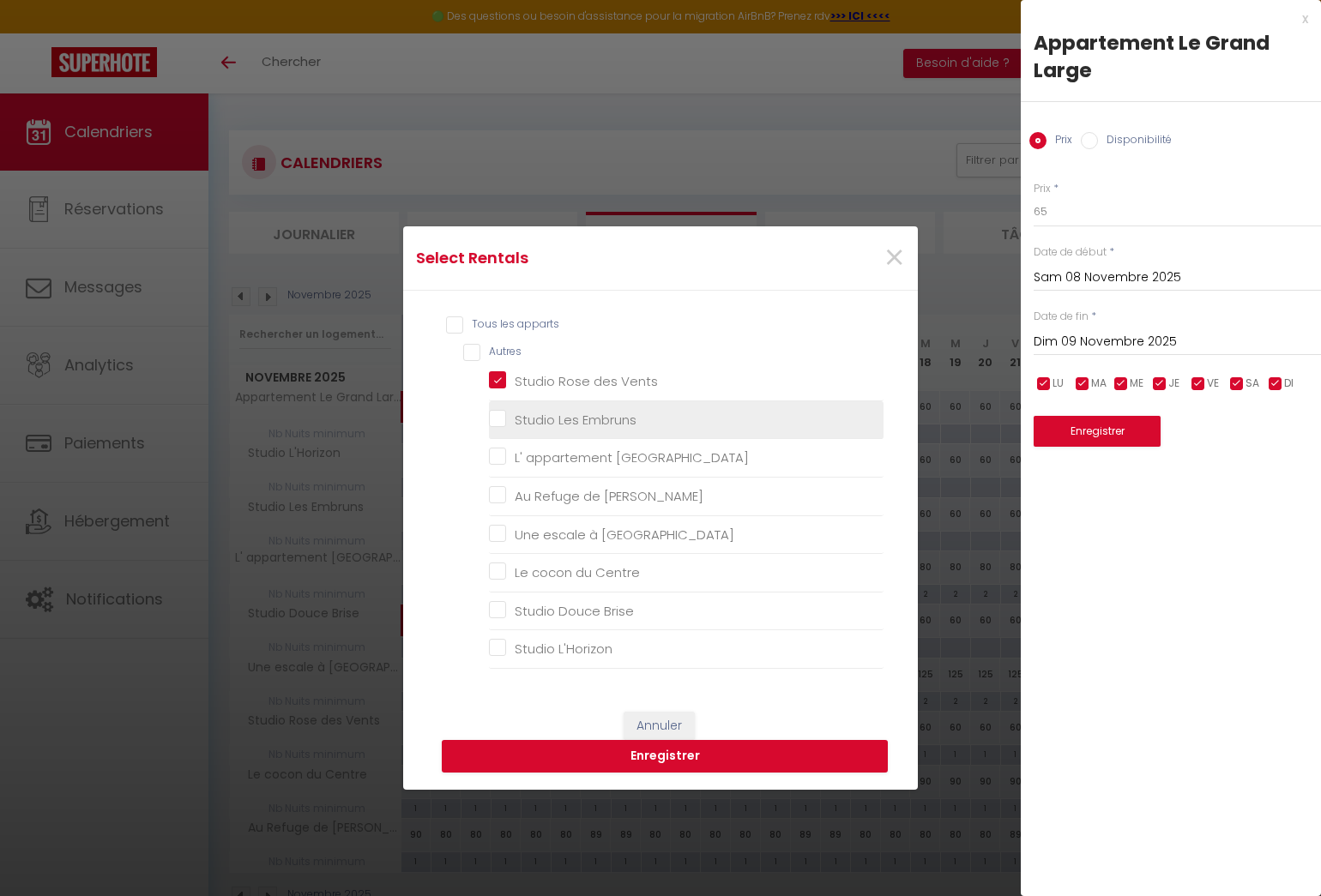
click at [492, 415] on Embruns "Studio Les Embruns" at bounding box center [686, 420] width 395 height 18
checkbox Embruns "true"
checkbox Lilas "false"
checkbox Bart "false"
checkbox Malo "false"
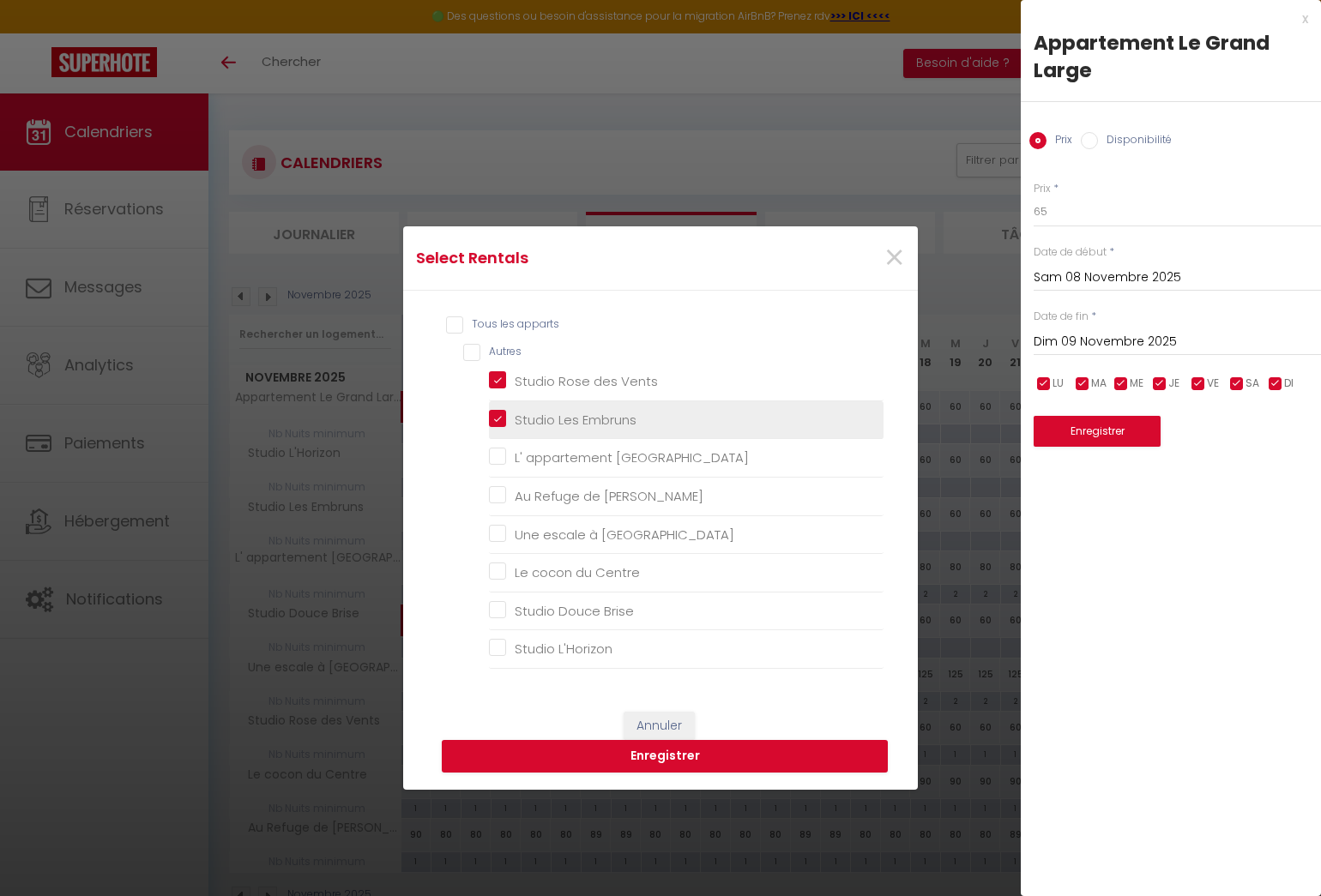
checkbox Centre "false"
checkbox Brise "false"
checkbox L\'Horizon "false"
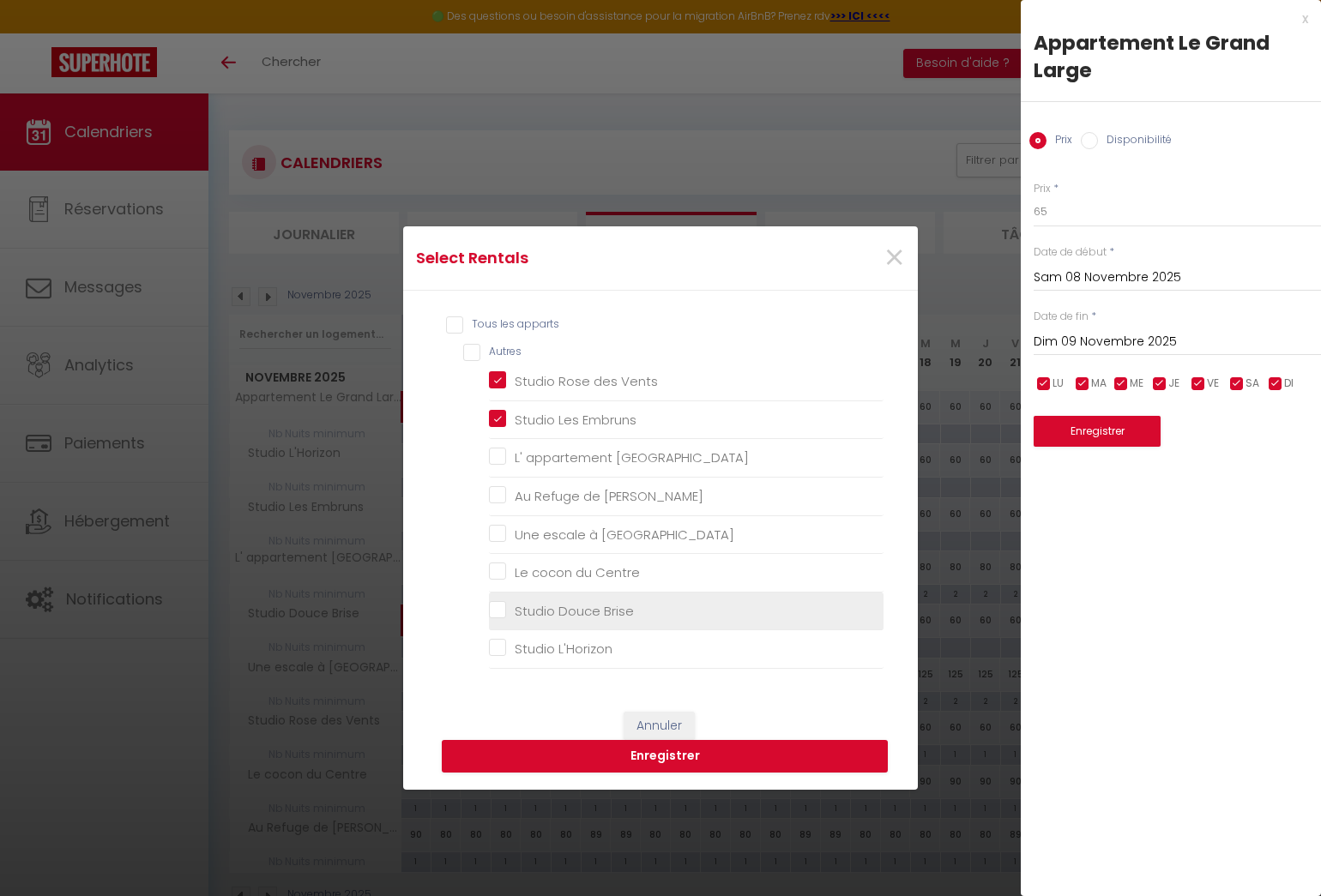
click at [495, 606] on Brise "Studio Douce Brise" at bounding box center [686, 610] width 395 height 18
checkbox Brise "true"
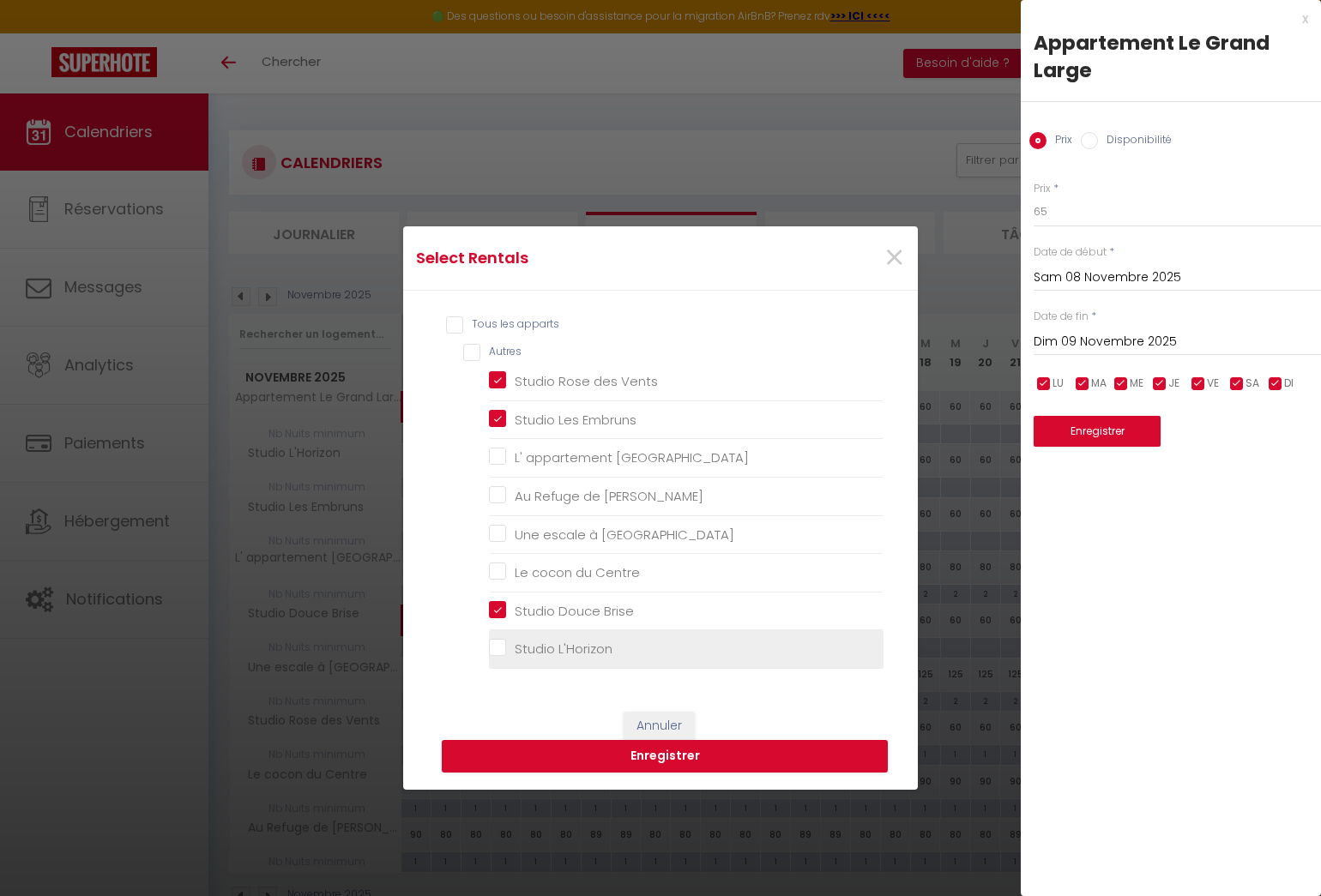
checkbox Lilas "false"
checkbox Bart "false"
checkbox Malo "false"
checkbox Centre "false"
click at [489, 648] on L\'Horizon "Studio L'Horizon" at bounding box center [686, 649] width 395 height 18
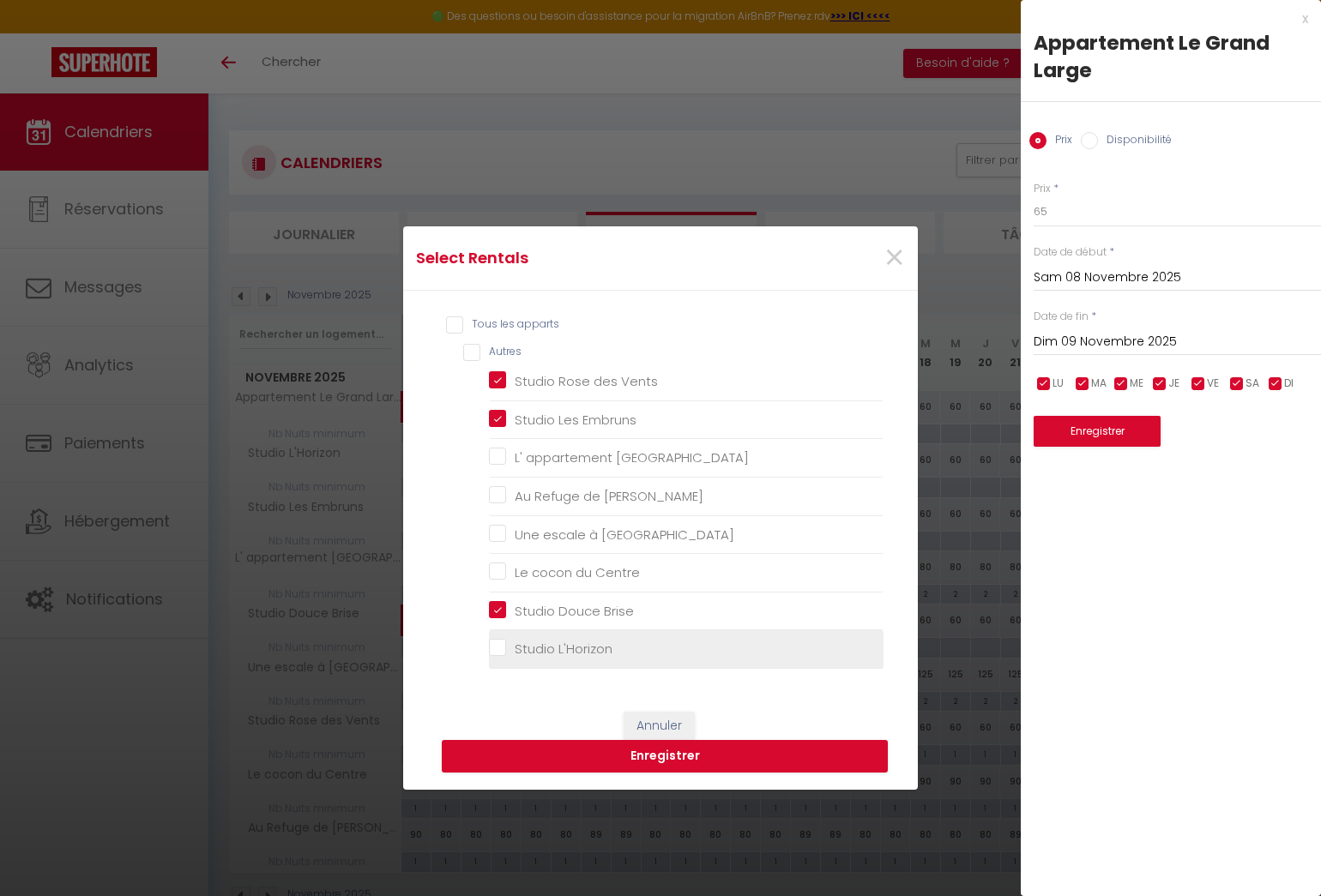
checkbox L\'Horizon "true"
checkbox Lilas "false"
checkbox Bart "false"
checkbox Malo "false"
checkbox Centre "false"
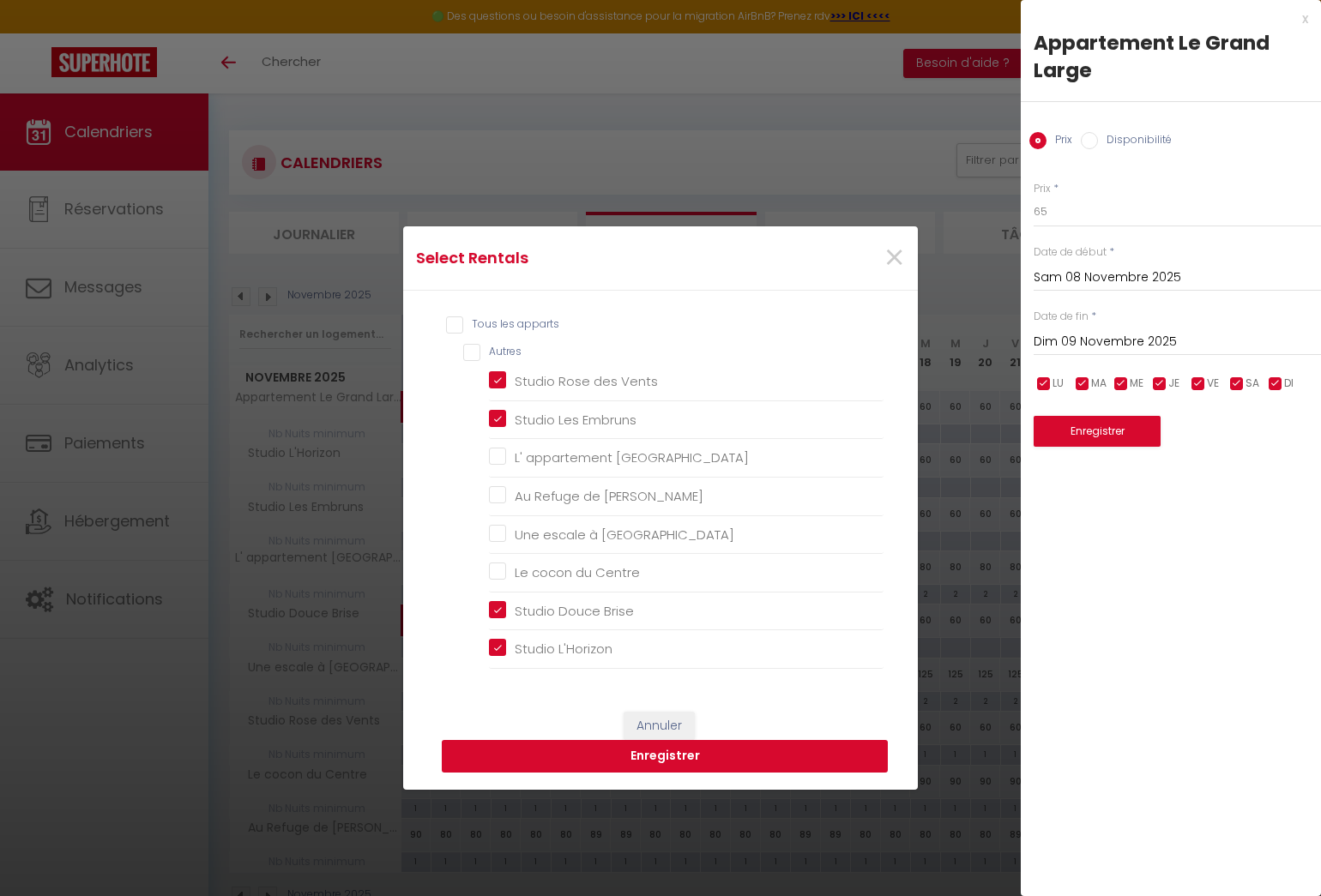
click at [635, 763] on button "Enregistrer" at bounding box center [664, 755] width 446 height 32
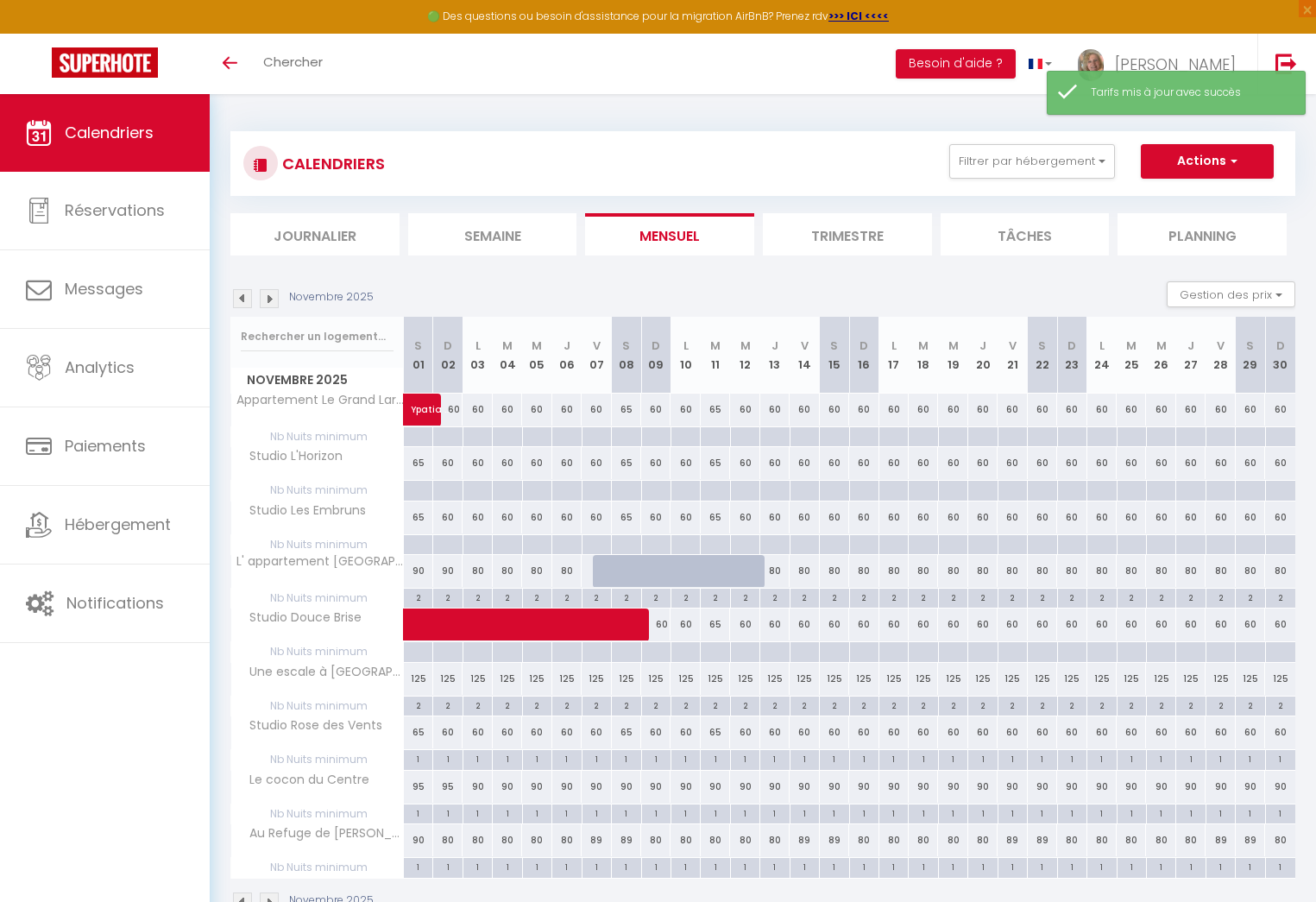
click at [832, 409] on div "60" at bounding box center [834, 409] width 29 height 32
type input "60"
type input "[DATE]"
type input "Dim 16 Novembre 2025"
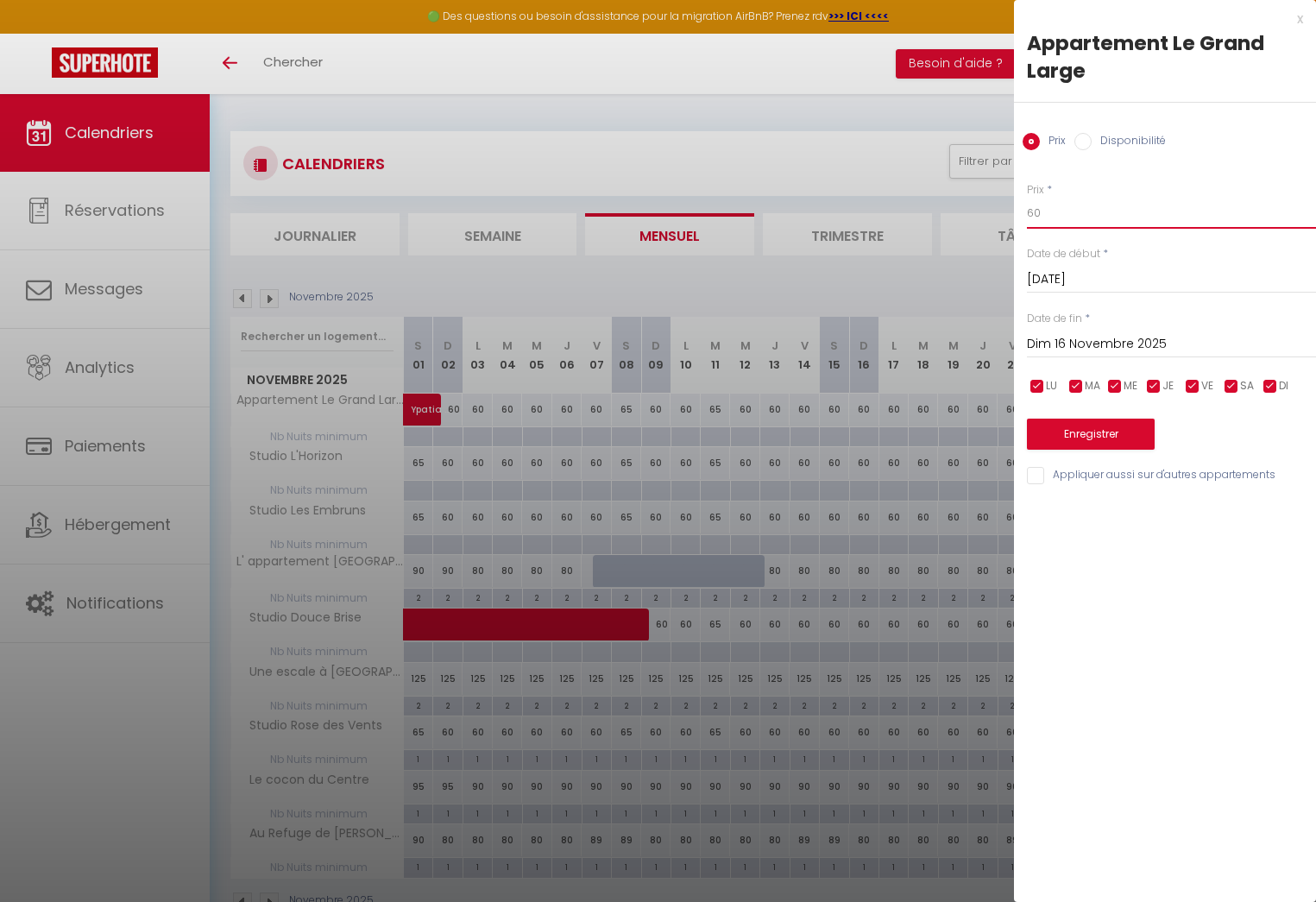
drag, startPoint x: 1042, startPoint y: 214, endPoint x: 1004, endPoint y: 214, distance: 38.0
click at [1004, 214] on body "🟢 Des questions ou besoin d'assistance pour la migration AirBnB? Prenez rdv >>>…" at bounding box center [658, 545] width 1316 height 902
type input "65"
click at [1026, 473] on div "Prix * 65 Statut * Disponible Indisponible Date de début * [DATE] < [DATE] > Di…" at bounding box center [1165, 324] width 302 height 326
click at [1035, 473] on input "Appliquer aussi sur d'autres appartements" at bounding box center [1171, 475] width 289 height 18
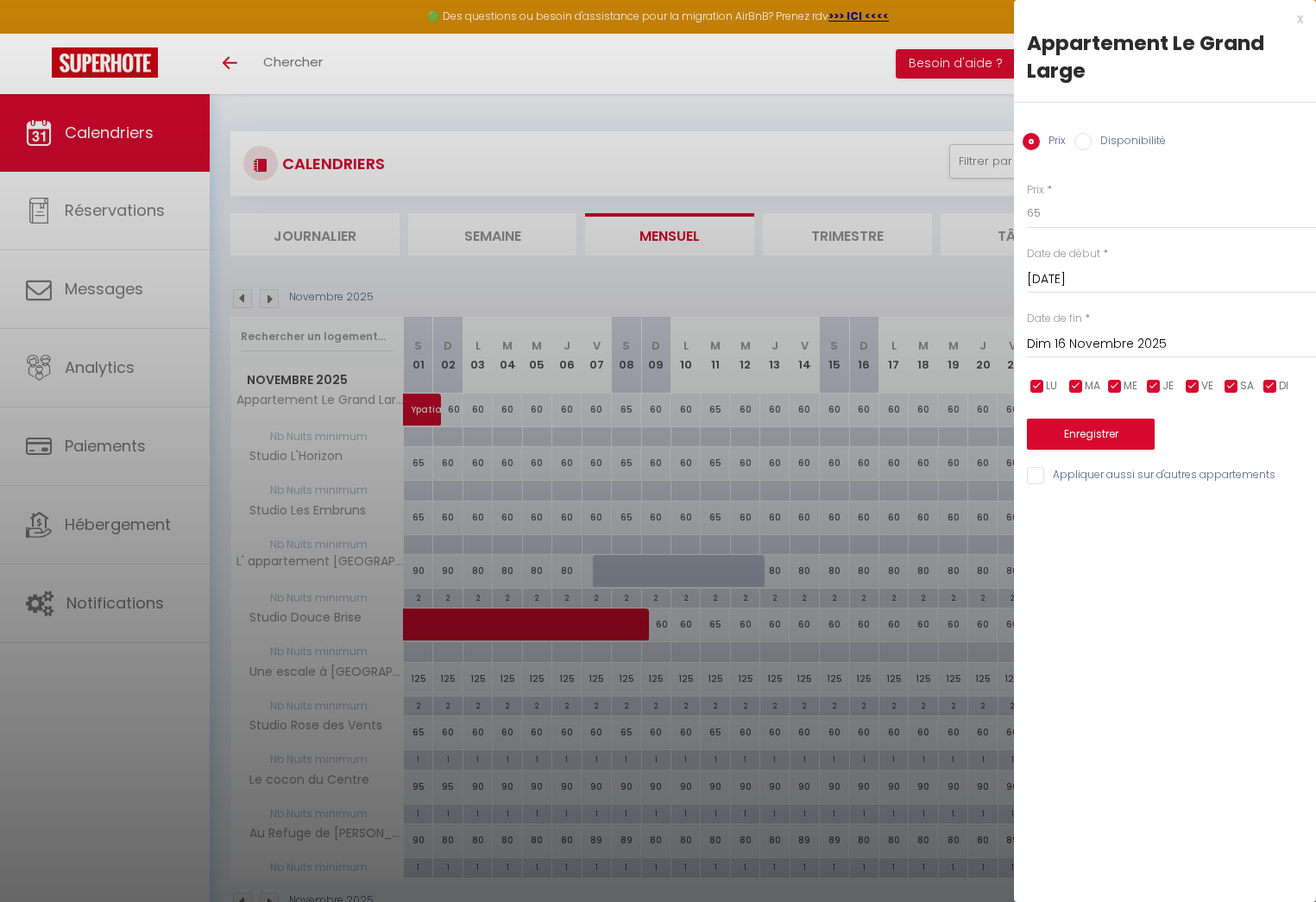
checkbox input "true"
click at [1083, 432] on button "Enregistrer" at bounding box center [1090, 434] width 128 height 31
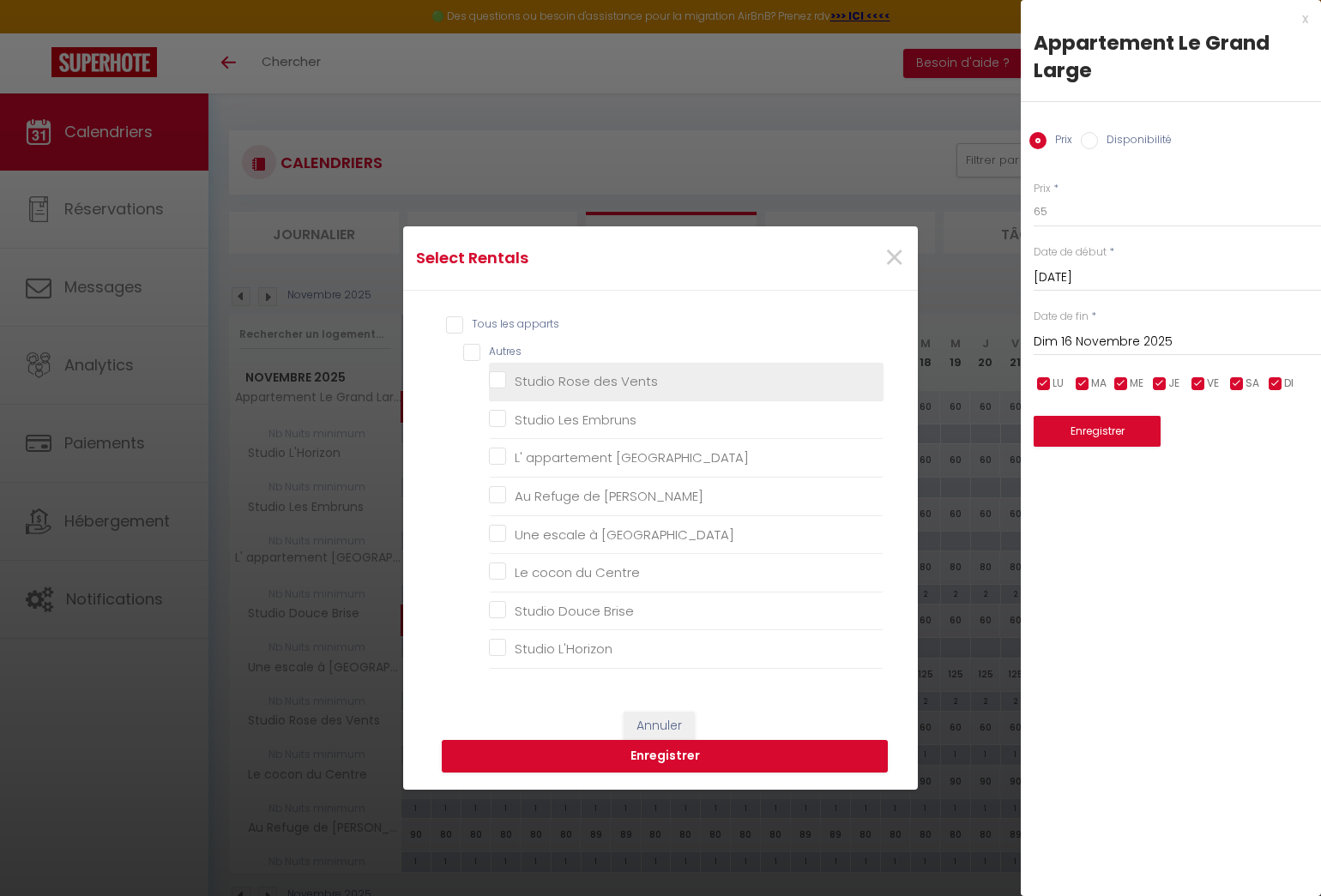
click at [501, 376] on Vents "Studio Rose des Vents" at bounding box center [686, 381] width 395 height 18
checkbox Vents "true"
checkbox Embruns "false"
checkbox Lilas "false"
checkbox Bart "false"
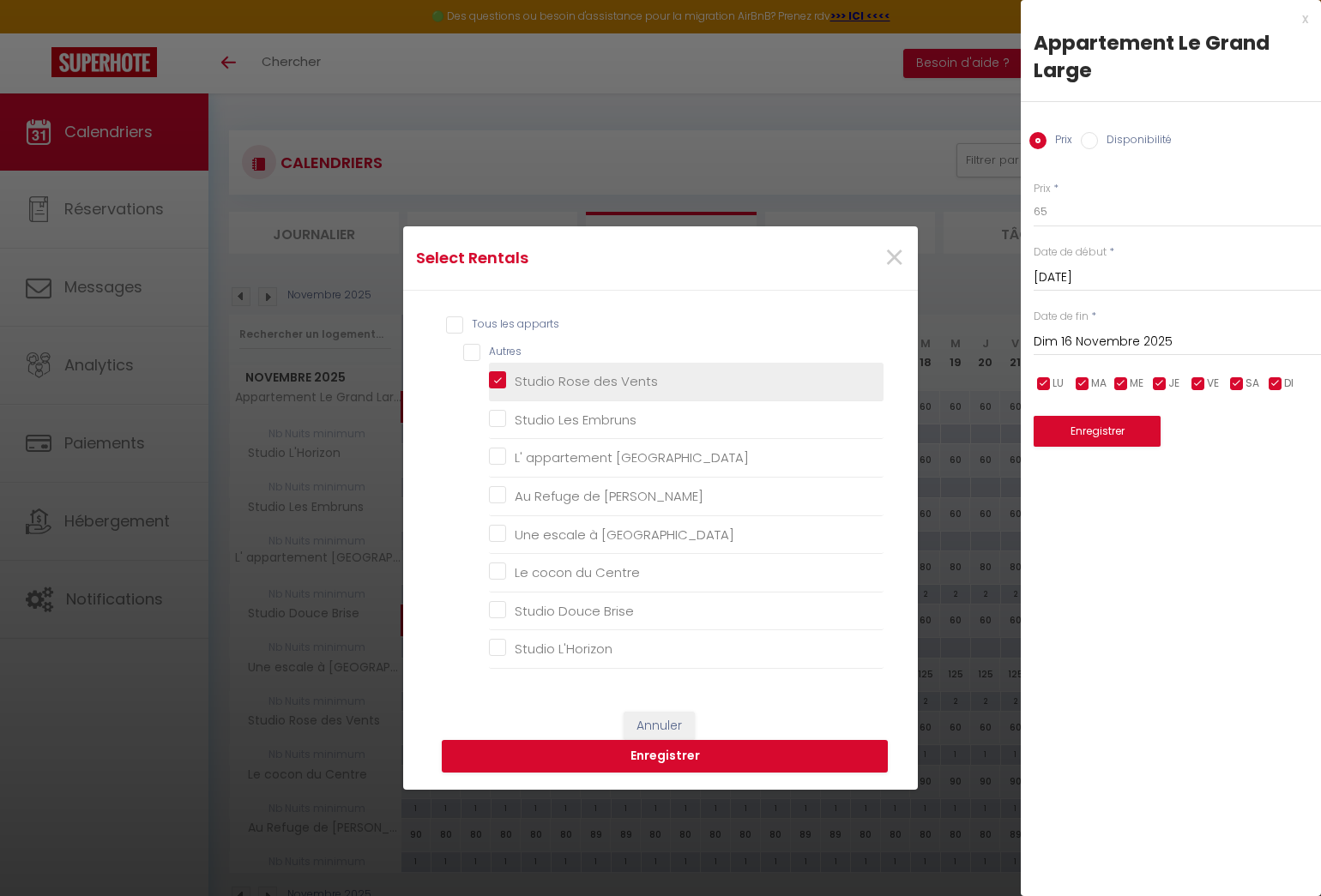
checkbox Malo "false"
checkbox Centre "false"
checkbox Brise "false"
checkbox L\'Horizon "false"
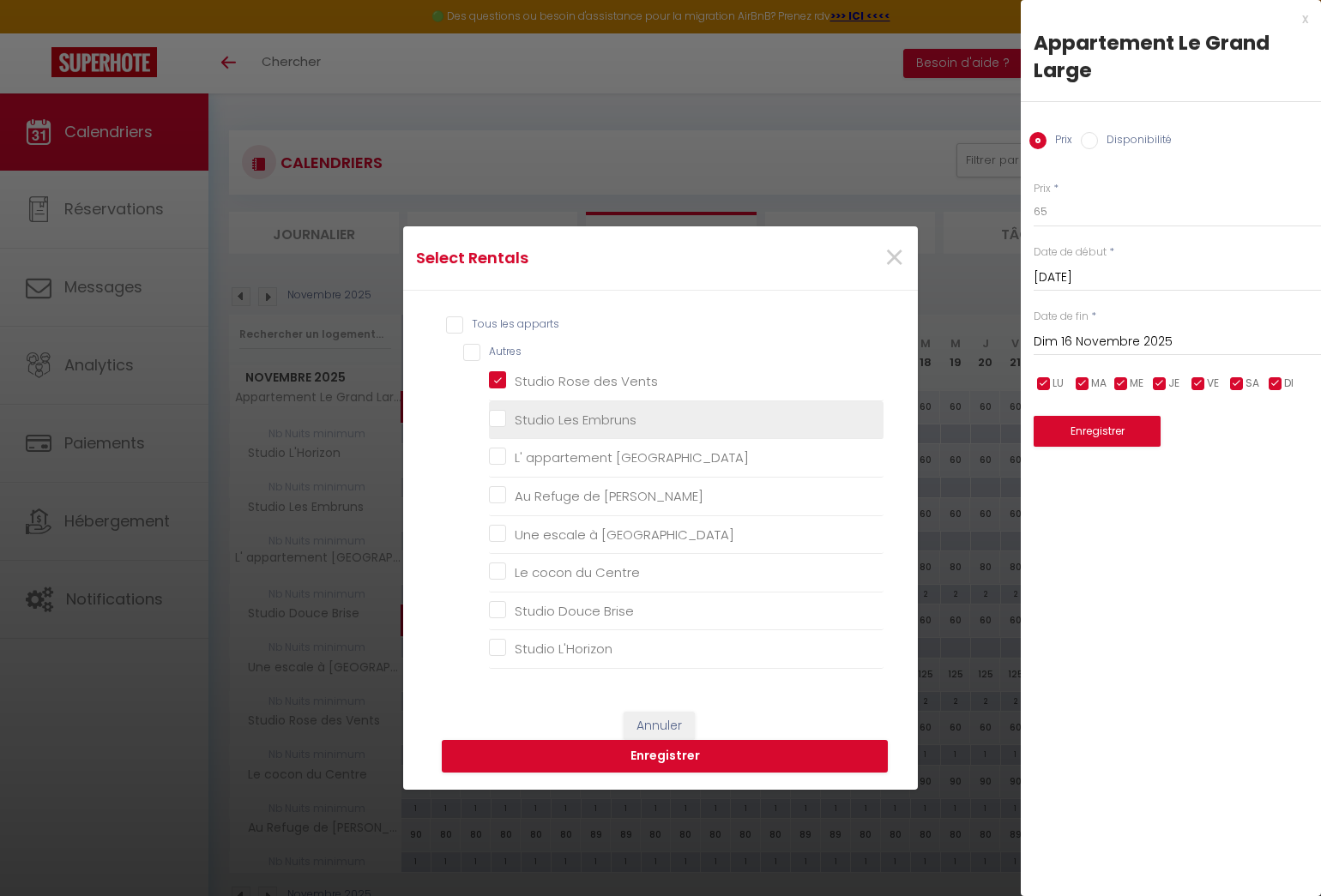
click at [498, 412] on Embruns "Studio Les Embruns" at bounding box center [686, 420] width 395 height 18
checkbox Embruns "true"
checkbox Lilas "false"
checkbox Bart "false"
checkbox Malo "false"
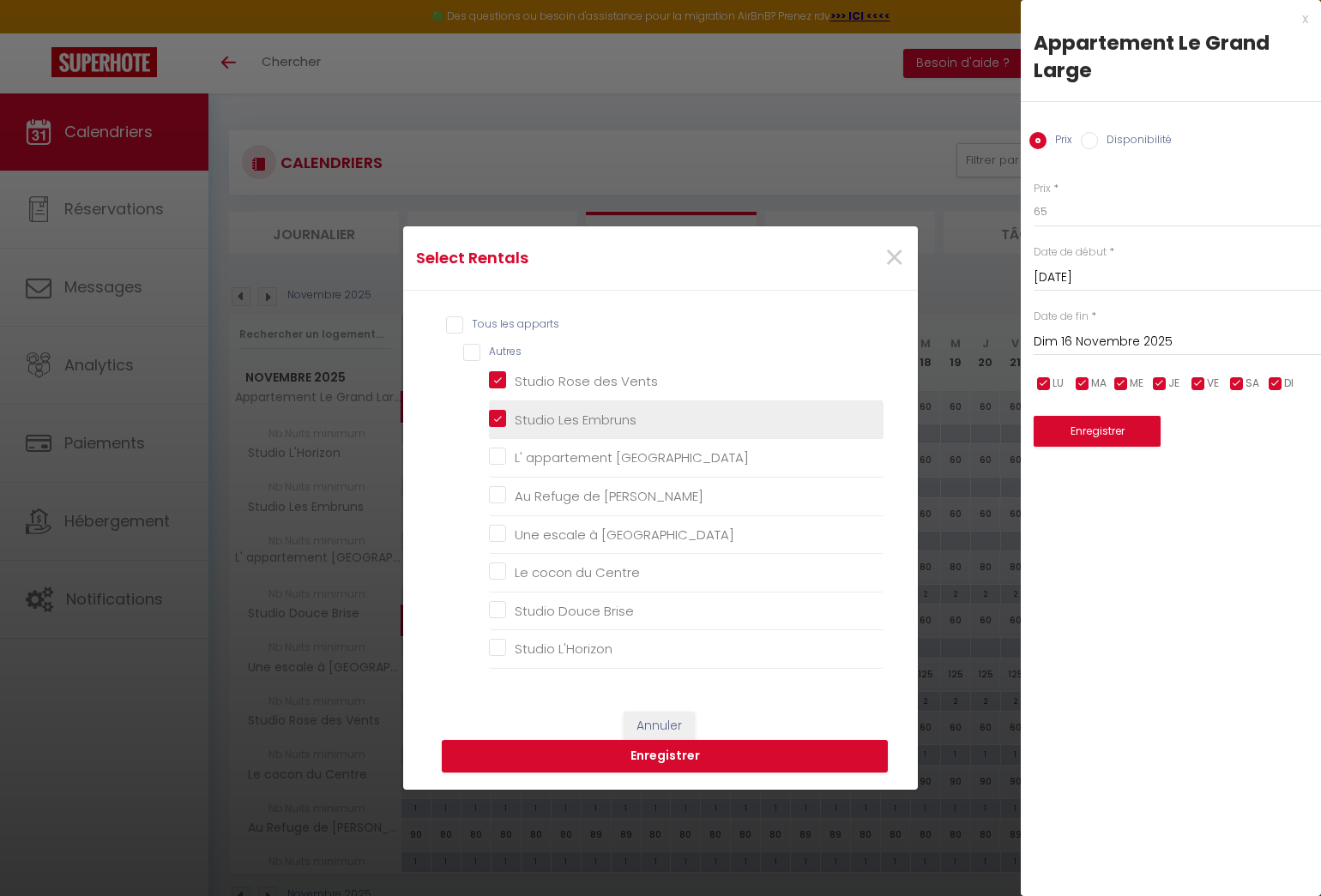
checkbox Centre "false"
checkbox Brise "false"
checkbox L\'Horizon "false"
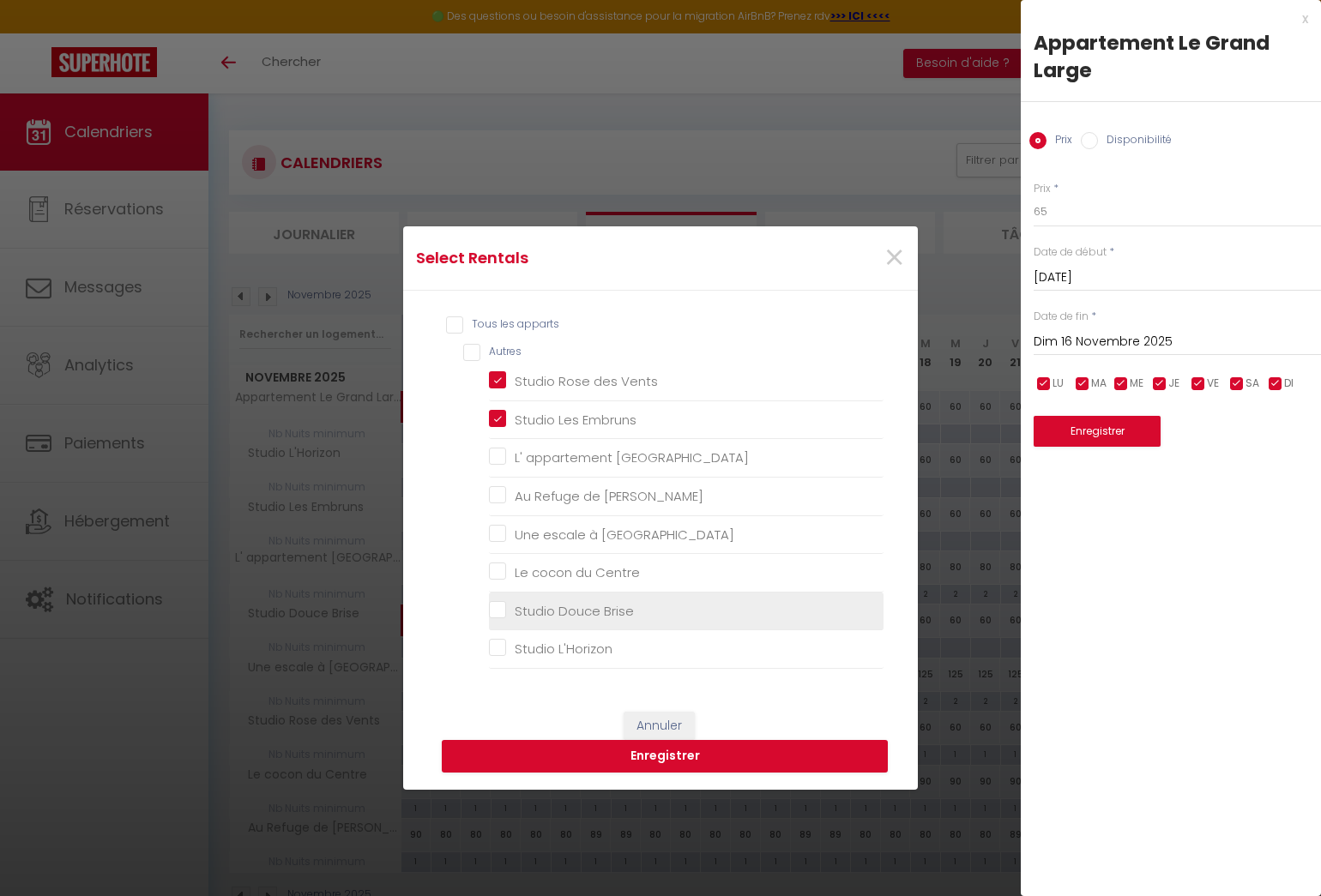
click at [494, 607] on Brise "Studio Douce Brise" at bounding box center [686, 610] width 395 height 18
checkbox Brise "true"
checkbox Lilas "false"
checkbox Bart "false"
checkbox Malo "false"
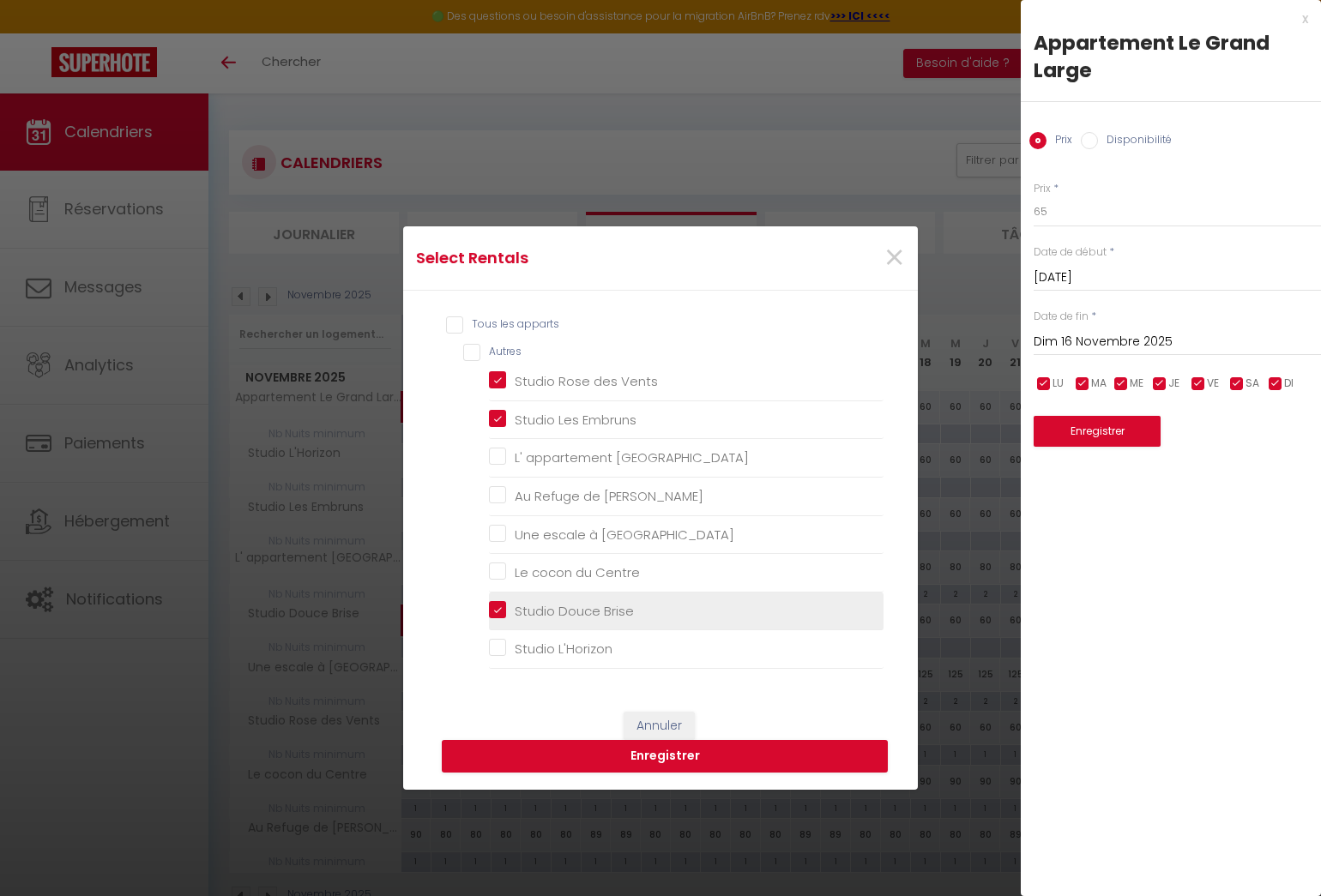
checkbox Centre "false"
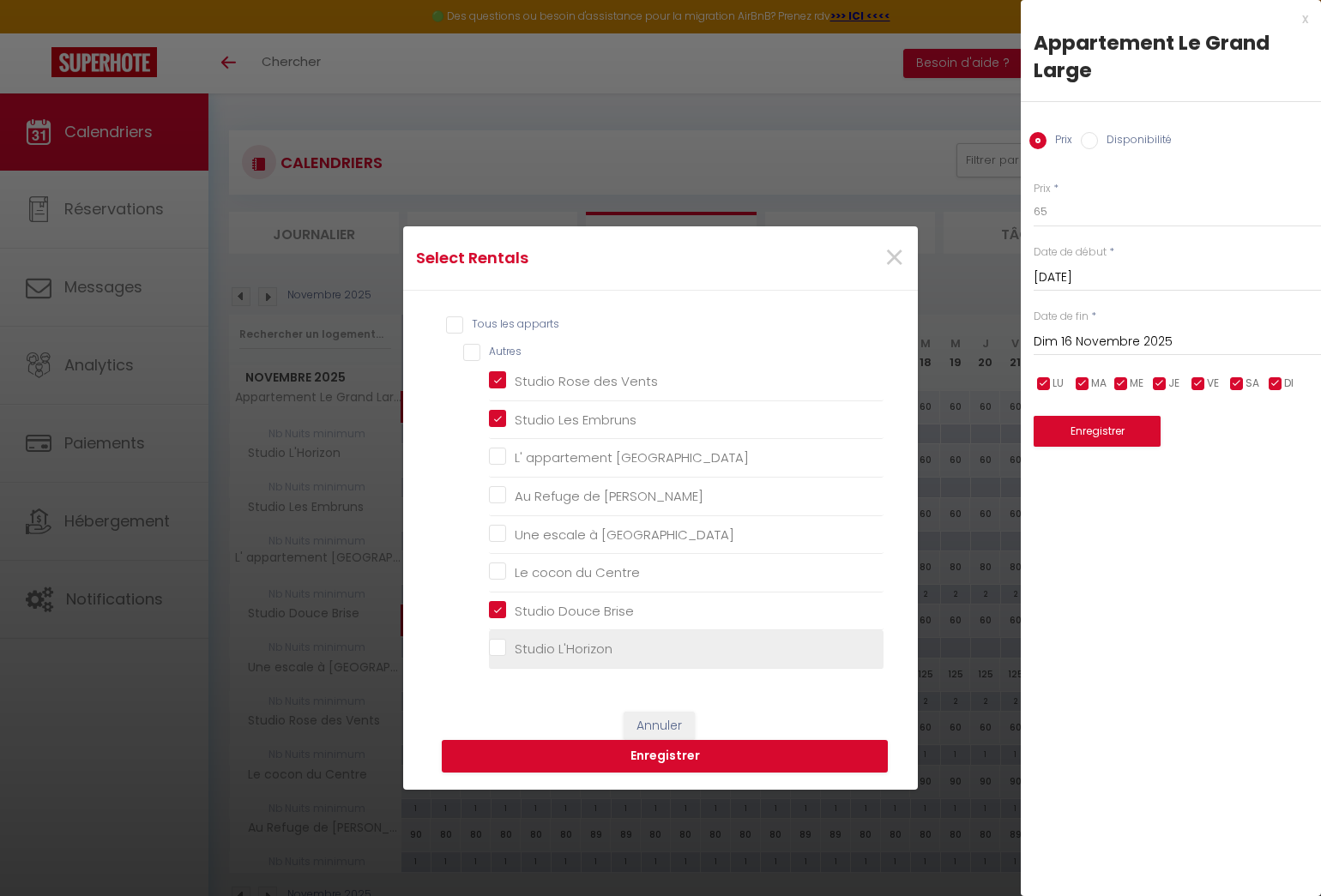
click at [489, 643] on L\'Horizon "Studio L'Horizon" at bounding box center [686, 649] width 395 height 18
checkbox L\'Horizon "true"
checkbox Lilas "false"
checkbox Bart "false"
checkbox Malo "false"
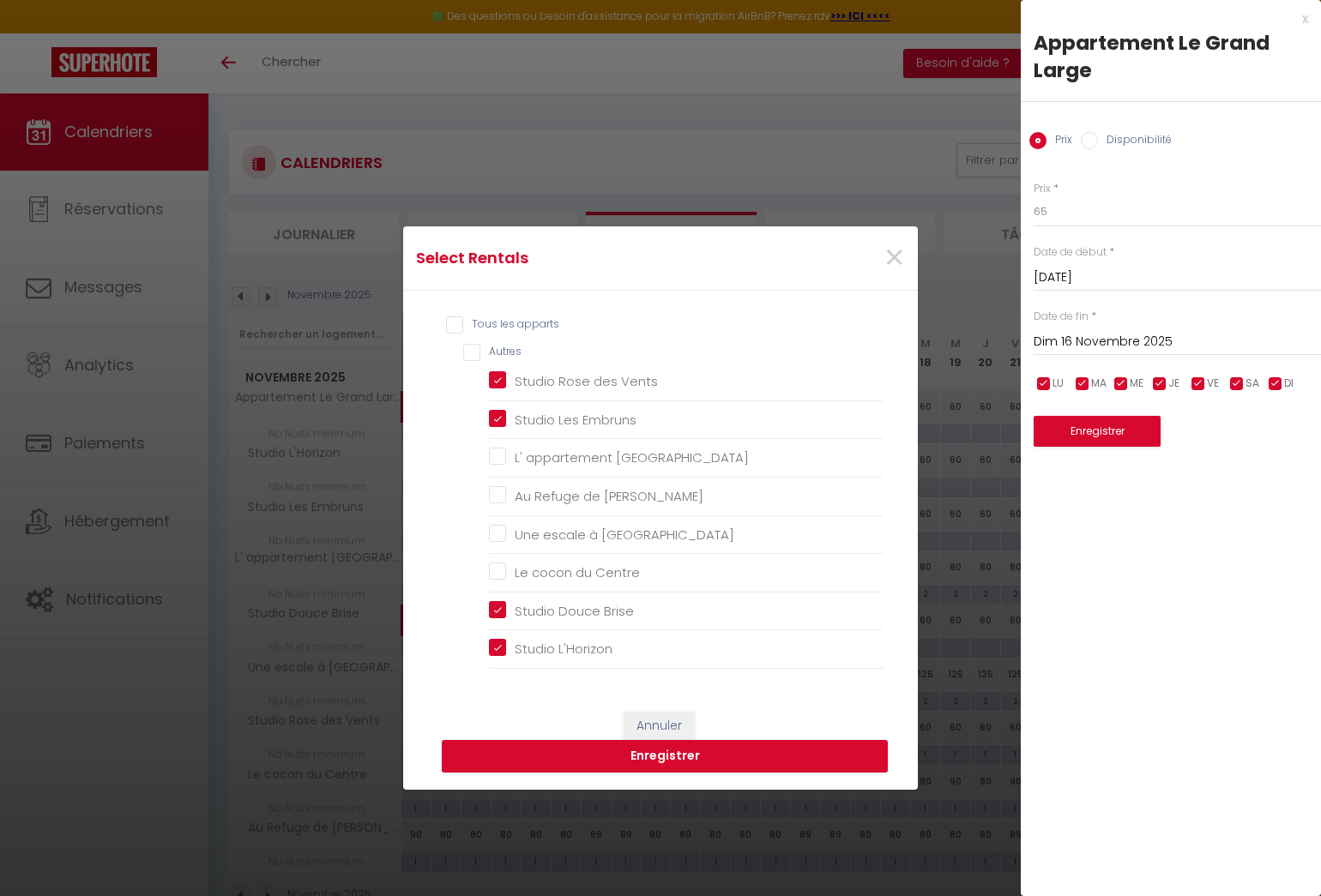
checkbox Centre "false"
click at [657, 758] on button "Enregistrer" at bounding box center [664, 755] width 446 height 32
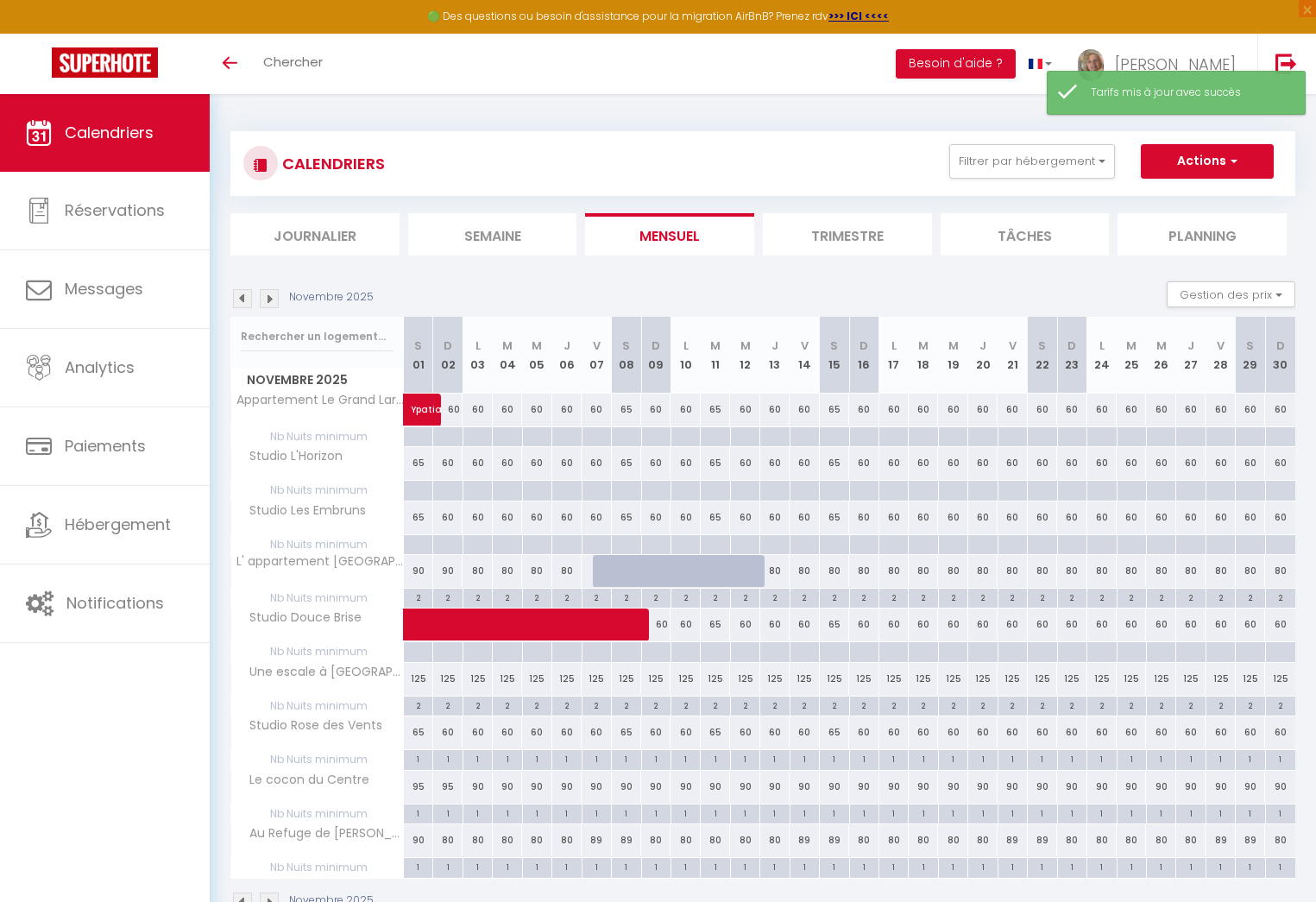
click at [1042, 409] on div "60" at bounding box center [1042, 409] width 29 height 32
type input "60"
type input "[DATE]"
type input "Dim 23 Novembre 2025"
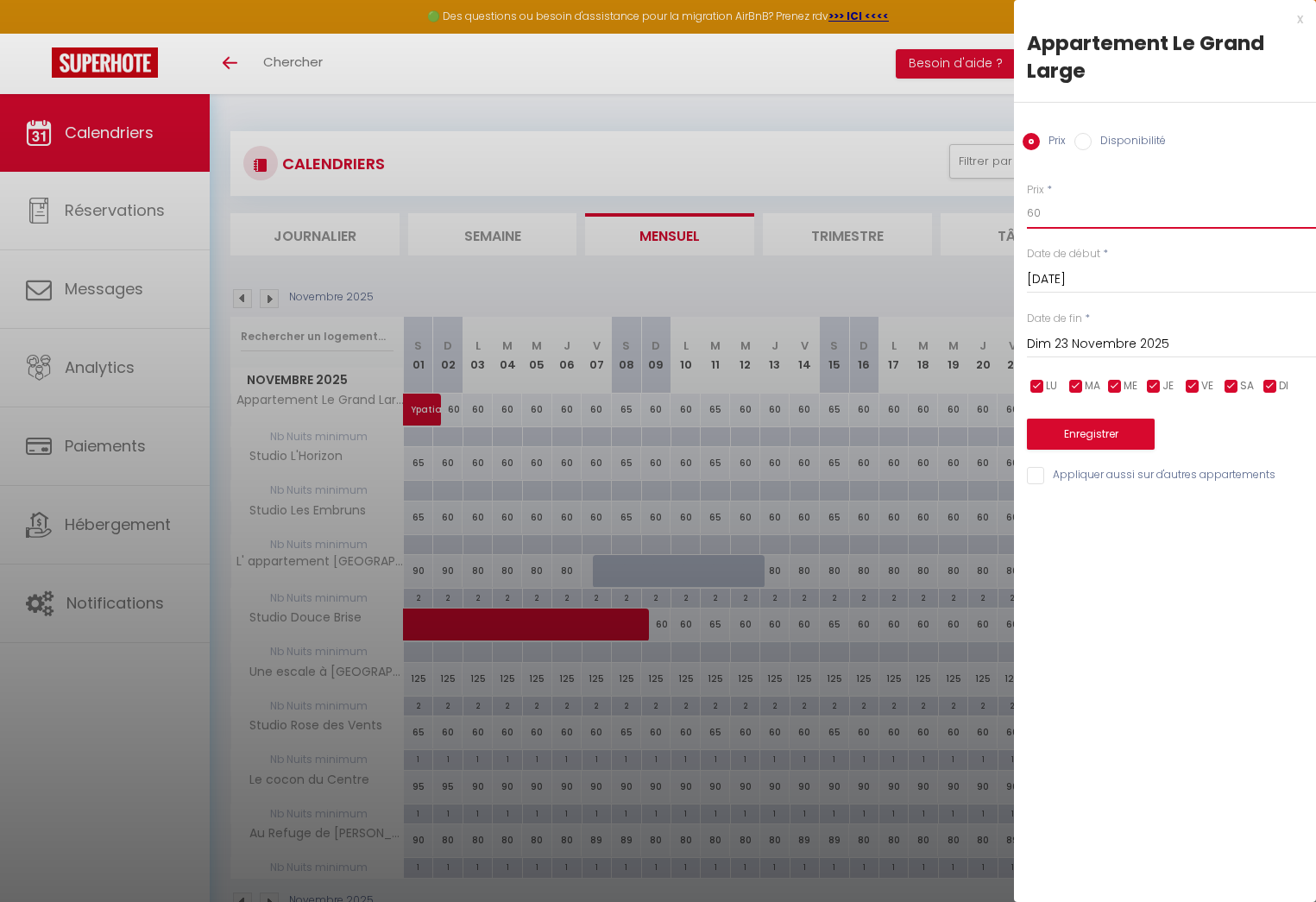
drag, startPoint x: 1044, startPoint y: 211, endPoint x: 970, endPoint y: 216, distance: 74.2
click at [970, 218] on body "🟢 Des questions ou besoin d'assistance pour la migration AirBnB? Prenez rdv >>>…" at bounding box center [658, 545] width 1316 height 902
type input "65"
click at [1032, 476] on input "Appliquer aussi sur d'autres appartements" at bounding box center [1171, 475] width 289 height 18
checkbox input "true"
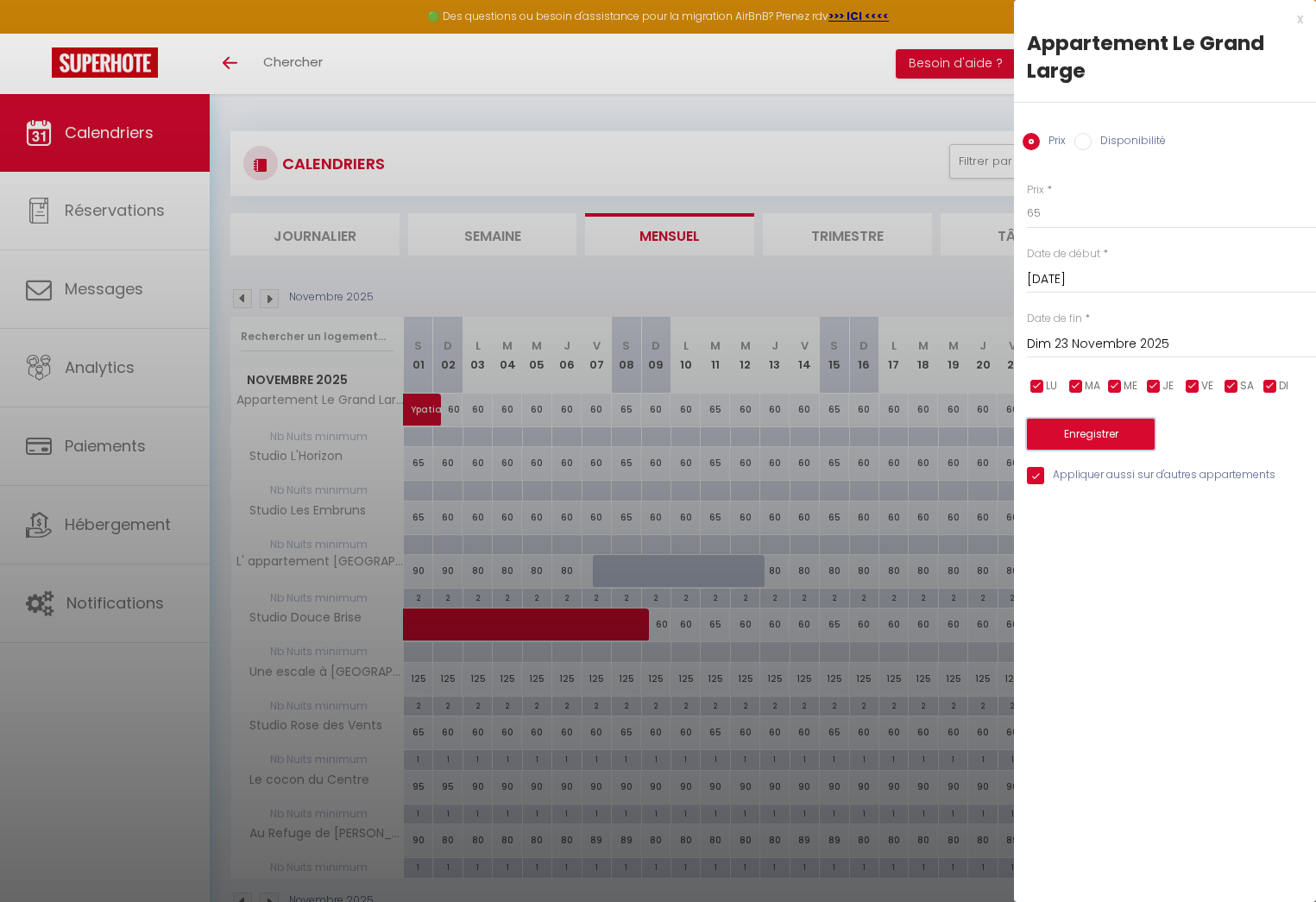
click at [1122, 431] on button "Enregistrer" at bounding box center [1090, 434] width 128 height 31
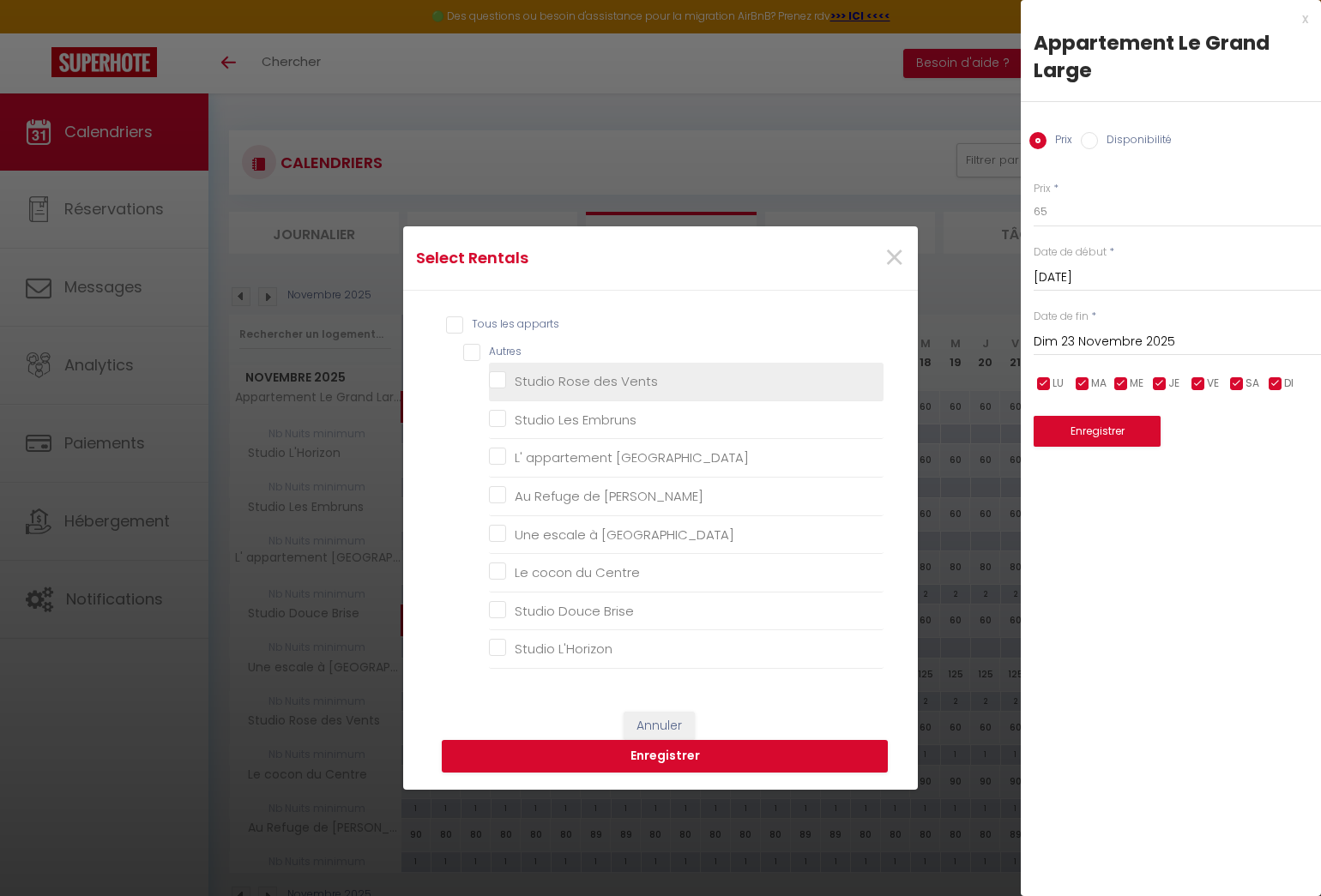
click at [492, 373] on Vents "Studio Rose des Vents" at bounding box center [686, 381] width 395 height 18
checkbox Vents "true"
checkbox Embruns "false"
checkbox Lilas "false"
checkbox Bart "false"
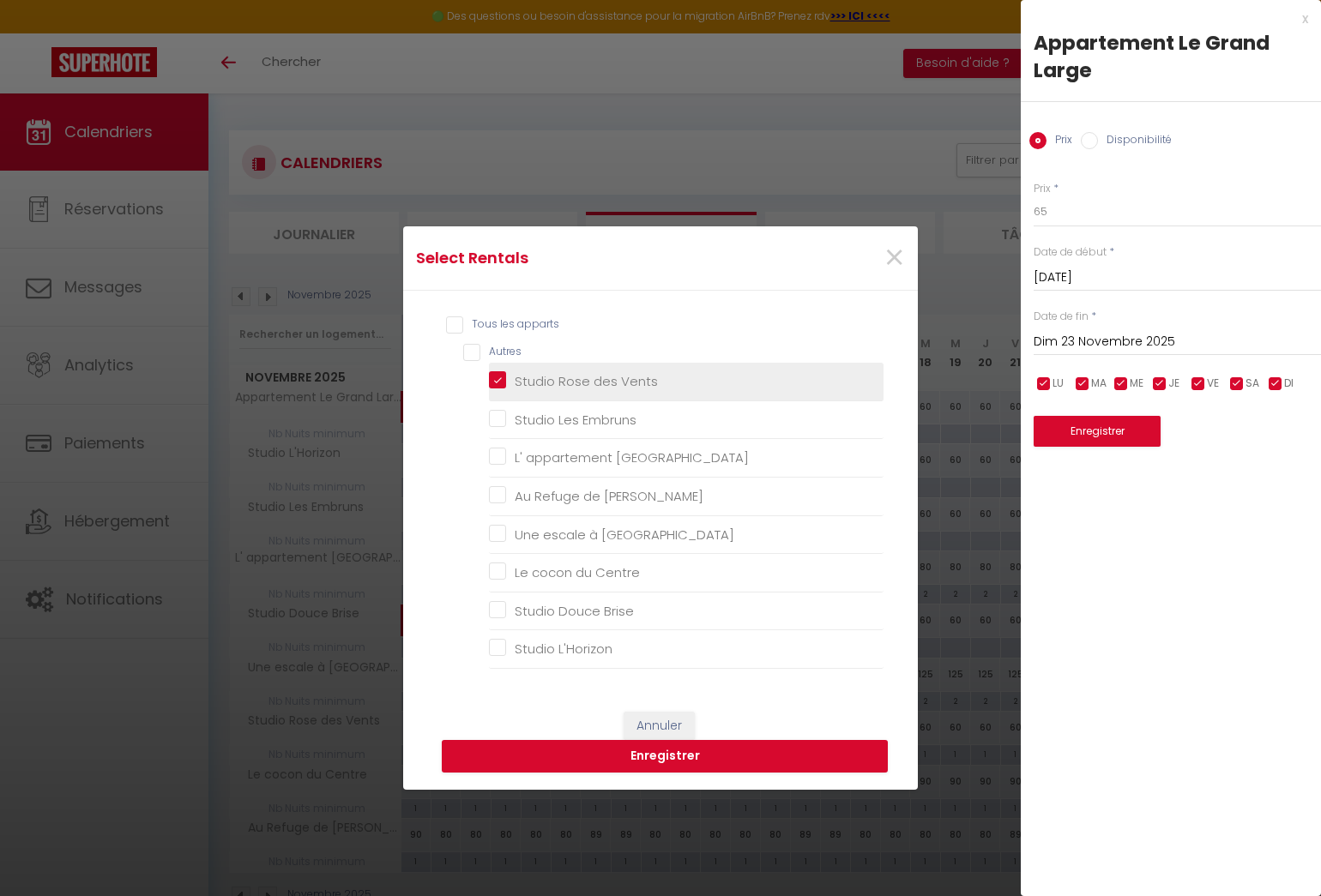
checkbox Malo "false"
checkbox Centre "false"
checkbox Brise "false"
checkbox L\'Horizon "false"
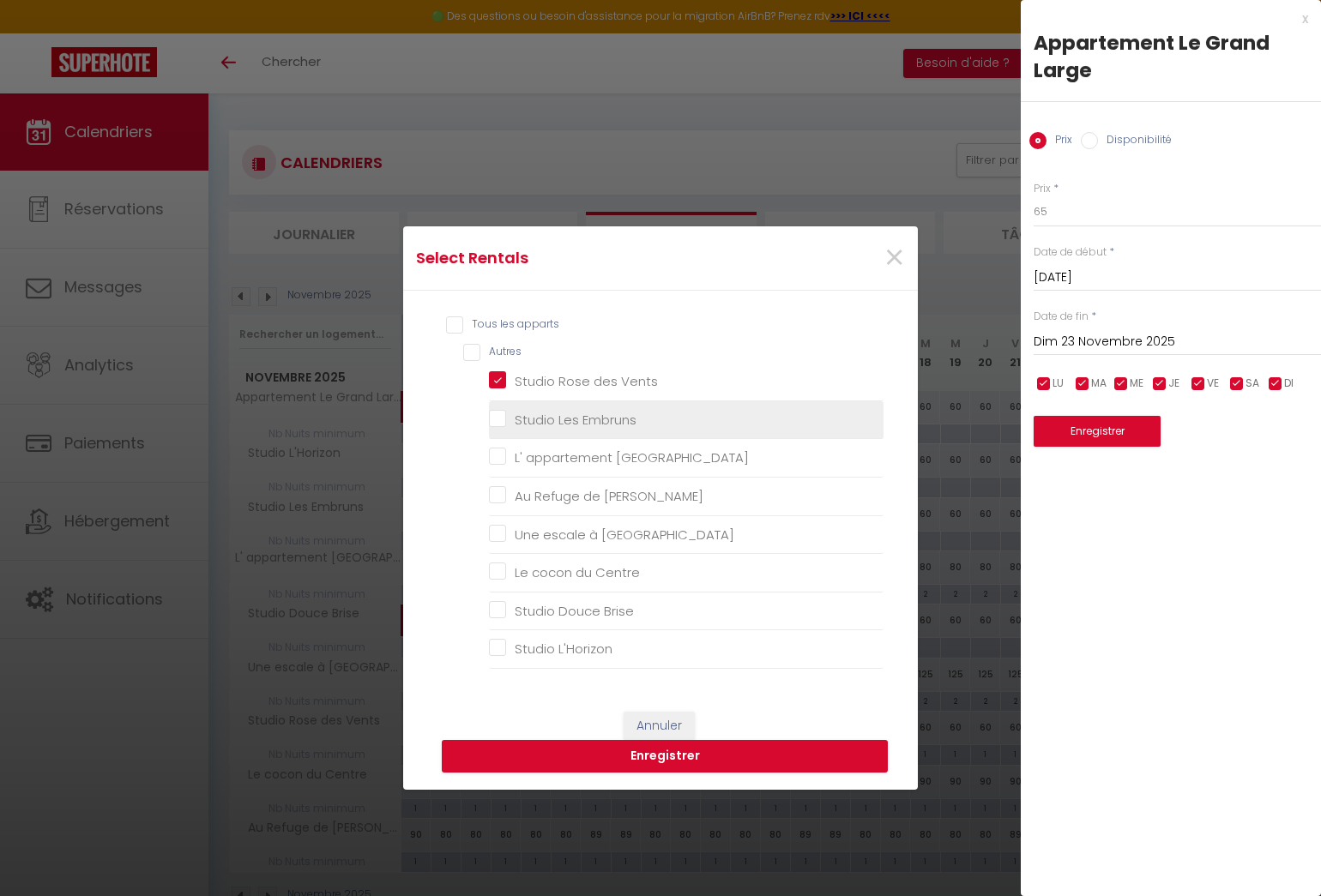
click at [492, 413] on Embruns "Studio Les Embruns" at bounding box center [686, 420] width 395 height 18
checkbox Embruns "true"
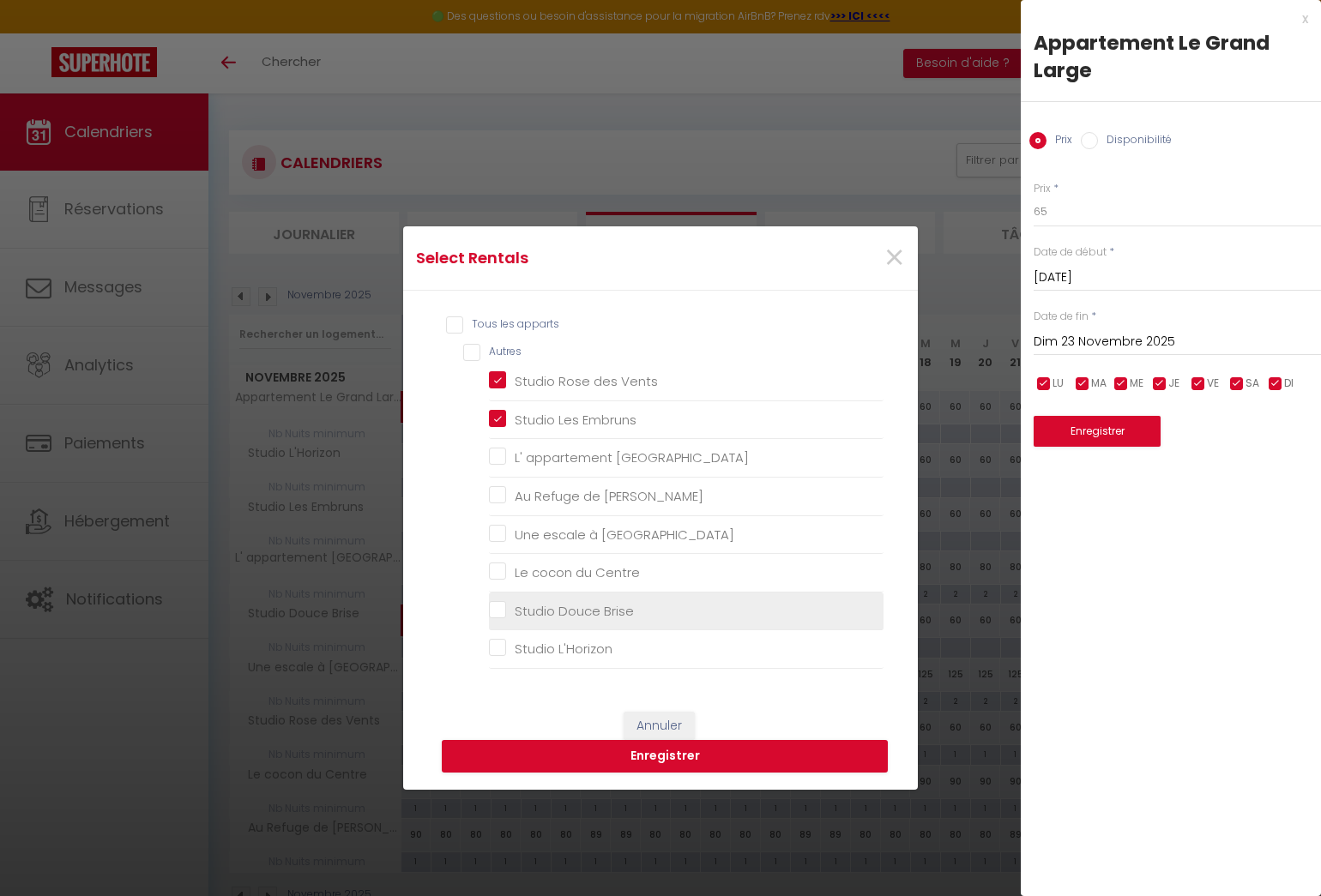
drag, startPoint x: 489, startPoint y: 606, endPoint x: 490, endPoint y: 617, distance: 11.0
click at [489, 606] on Brise "Studio Douce Brise" at bounding box center [686, 610] width 395 height 18
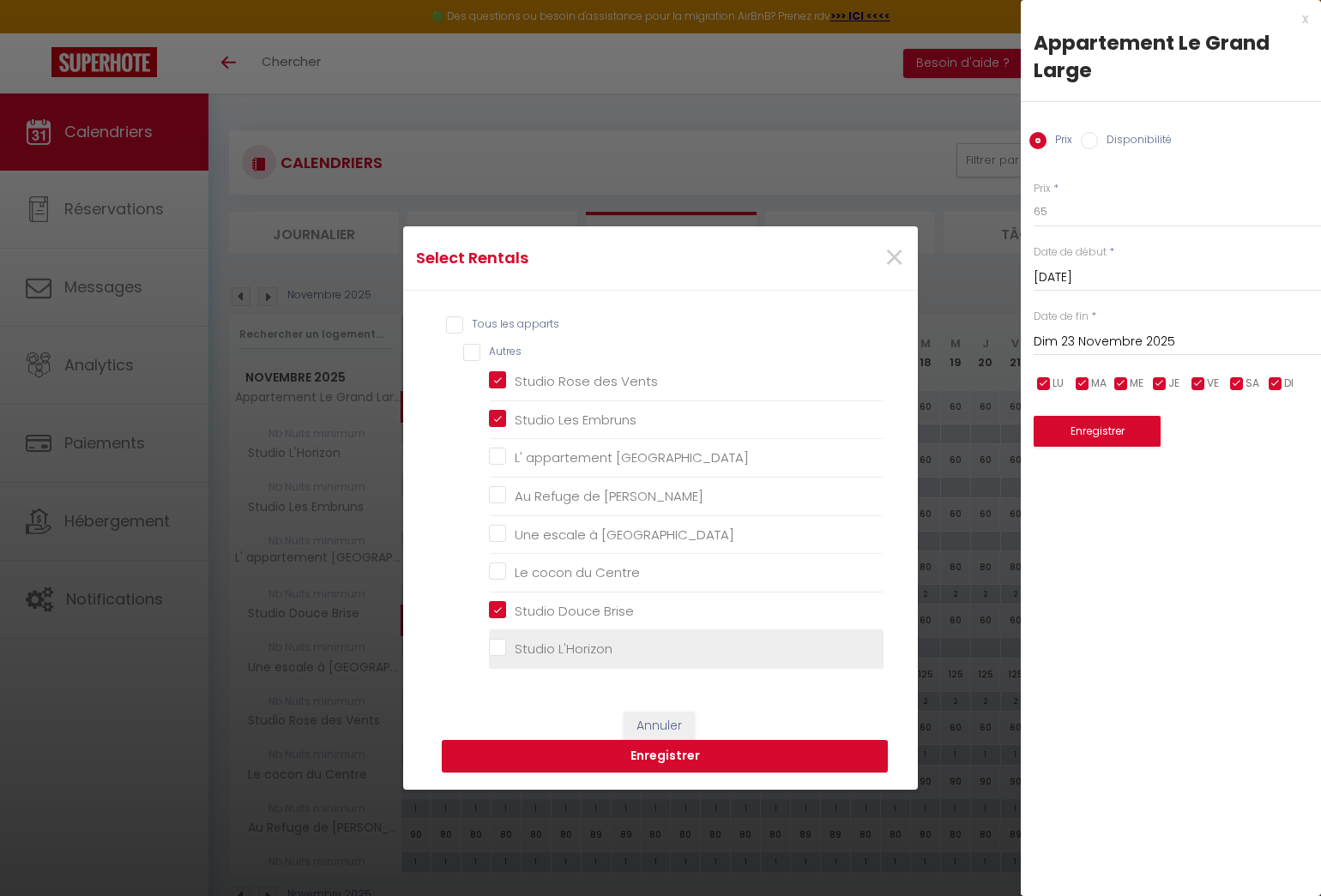
click at [489, 642] on L\'Horizon "Studio L'Horizon" at bounding box center [686, 649] width 395 height 18
click at [662, 761] on button "Enregistrer" at bounding box center [664, 755] width 446 height 32
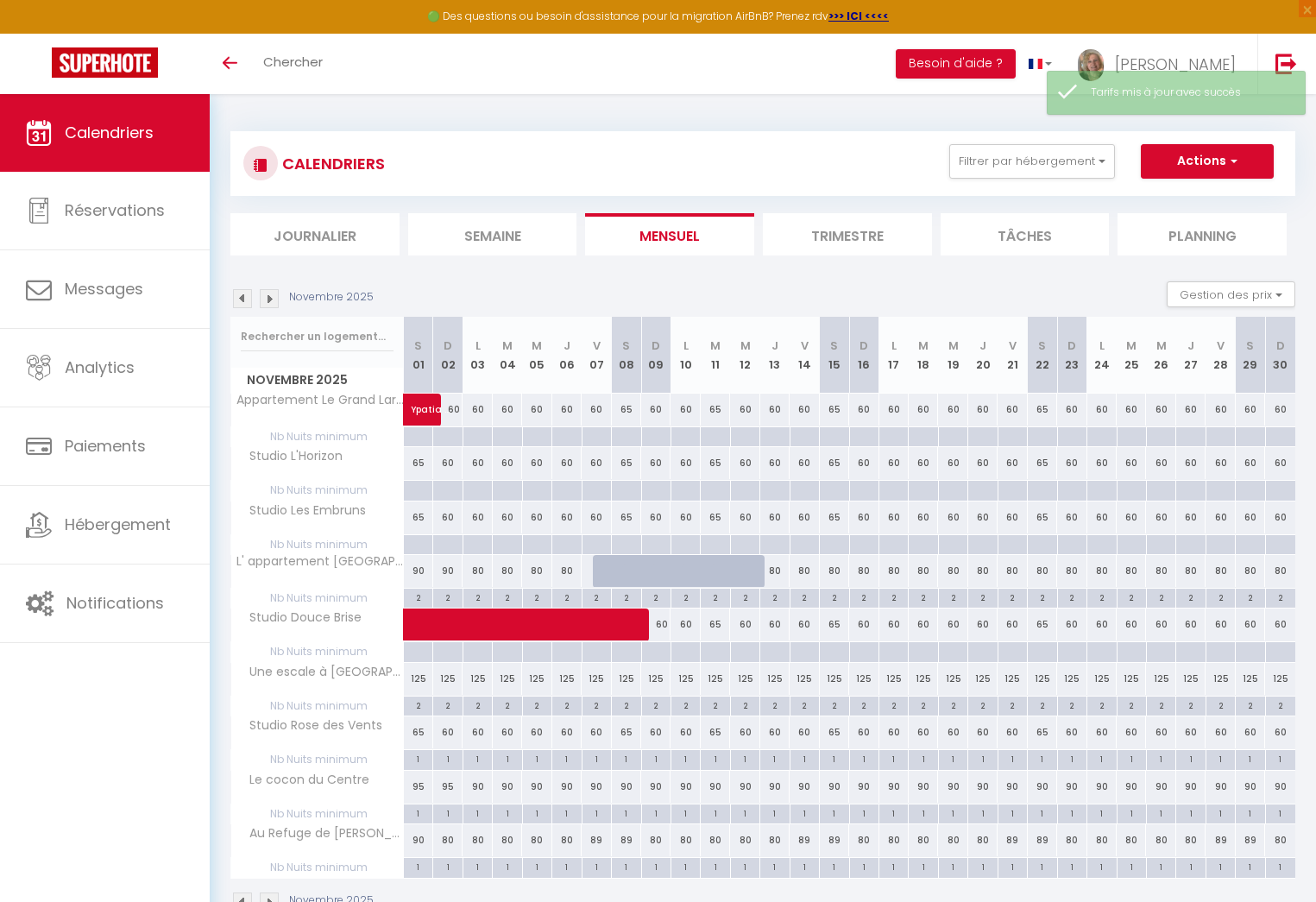
click at [1250, 409] on div "60" at bounding box center [1250, 409] width 29 height 32
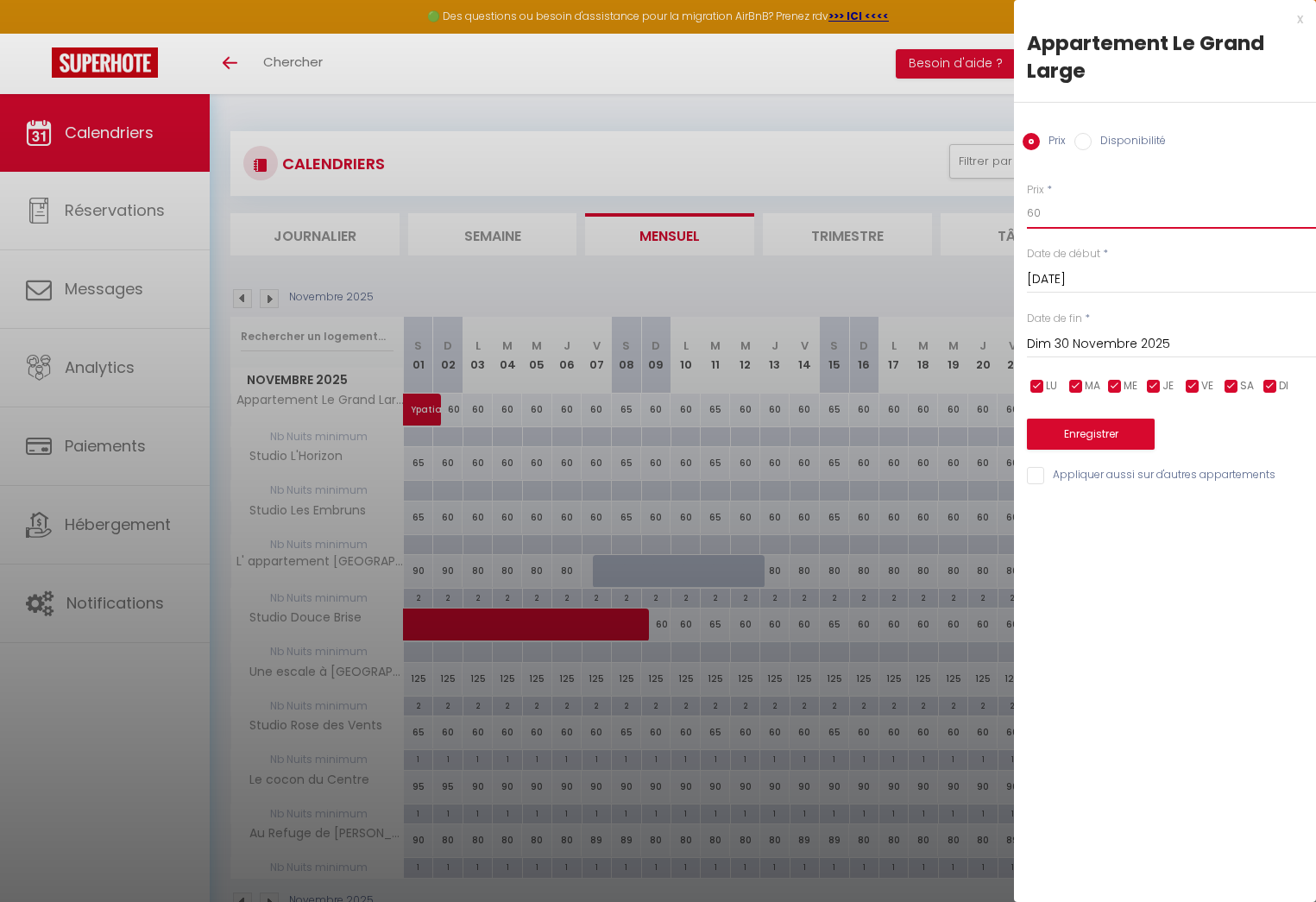
drag, startPoint x: 1042, startPoint y: 215, endPoint x: 995, endPoint y: 223, distance: 47.7
click at [995, 223] on body "🟢 Des questions ou besoin d'assistance pour la migration AirBnB? Prenez rdv >>>…" at bounding box center [658, 545] width 1316 height 902
click at [1035, 479] on input "Appliquer aussi sur d'autres appartements" at bounding box center [1171, 475] width 289 height 18
click at [1074, 434] on button "Enregistrer" at bounding box center [1090, 434] width 128 height 31
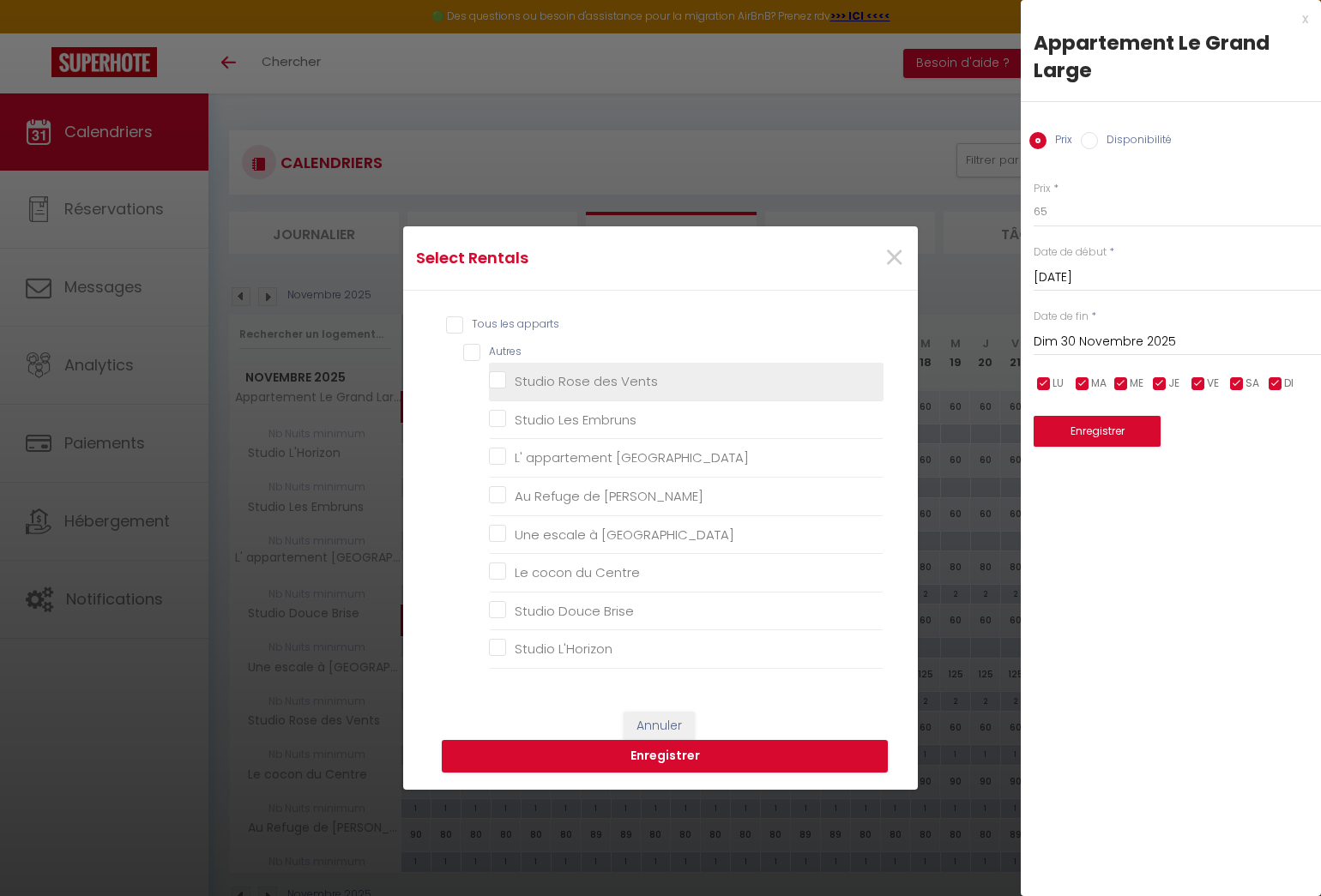
click at [498, 374] on Vents "Studio Rose des Vents" at bounding box center [686, 381] width 395 height 18
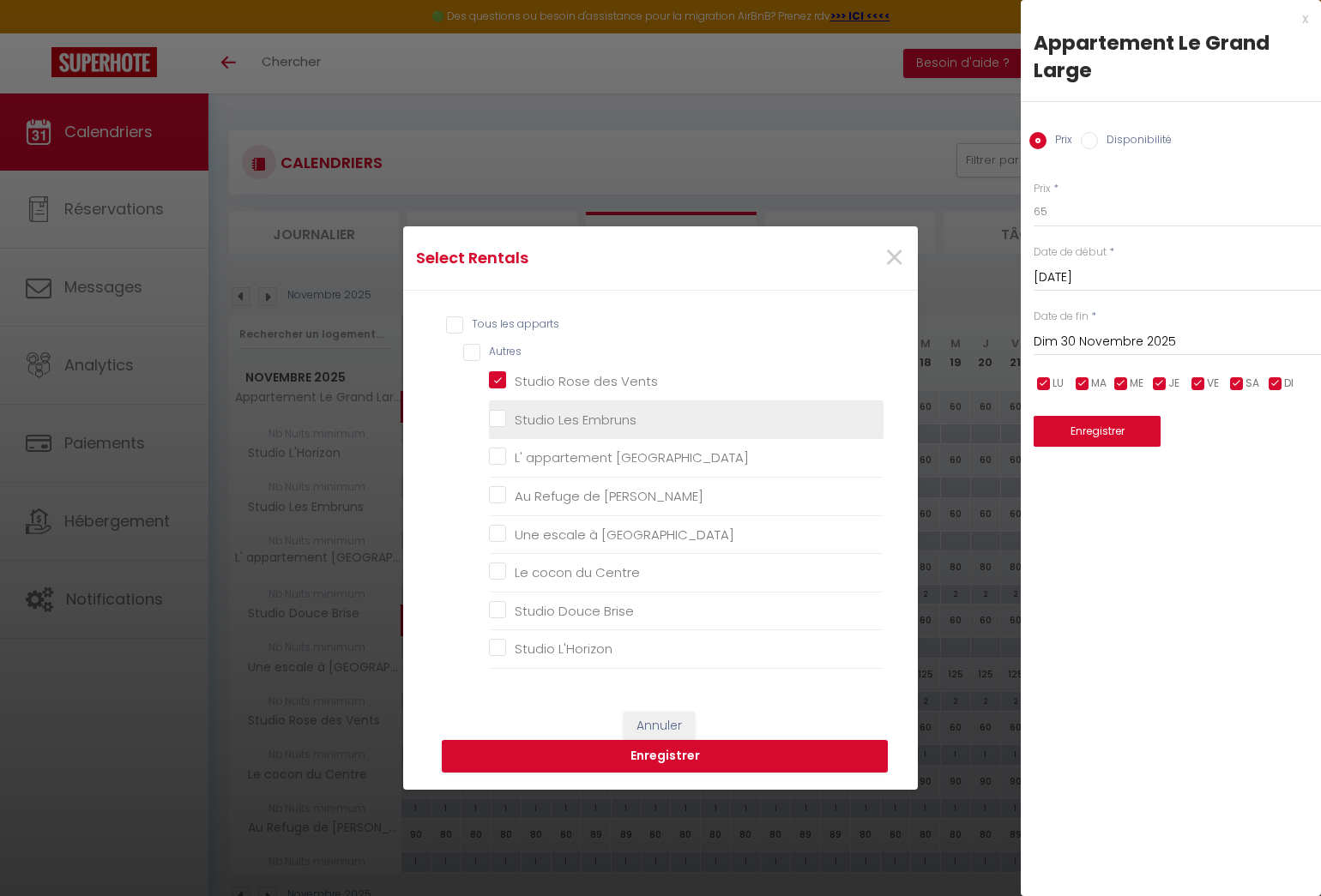
click at [493, 416] on Embruns "Studio Les Embruns" at bounding box center [686, 420] width 395 height 18
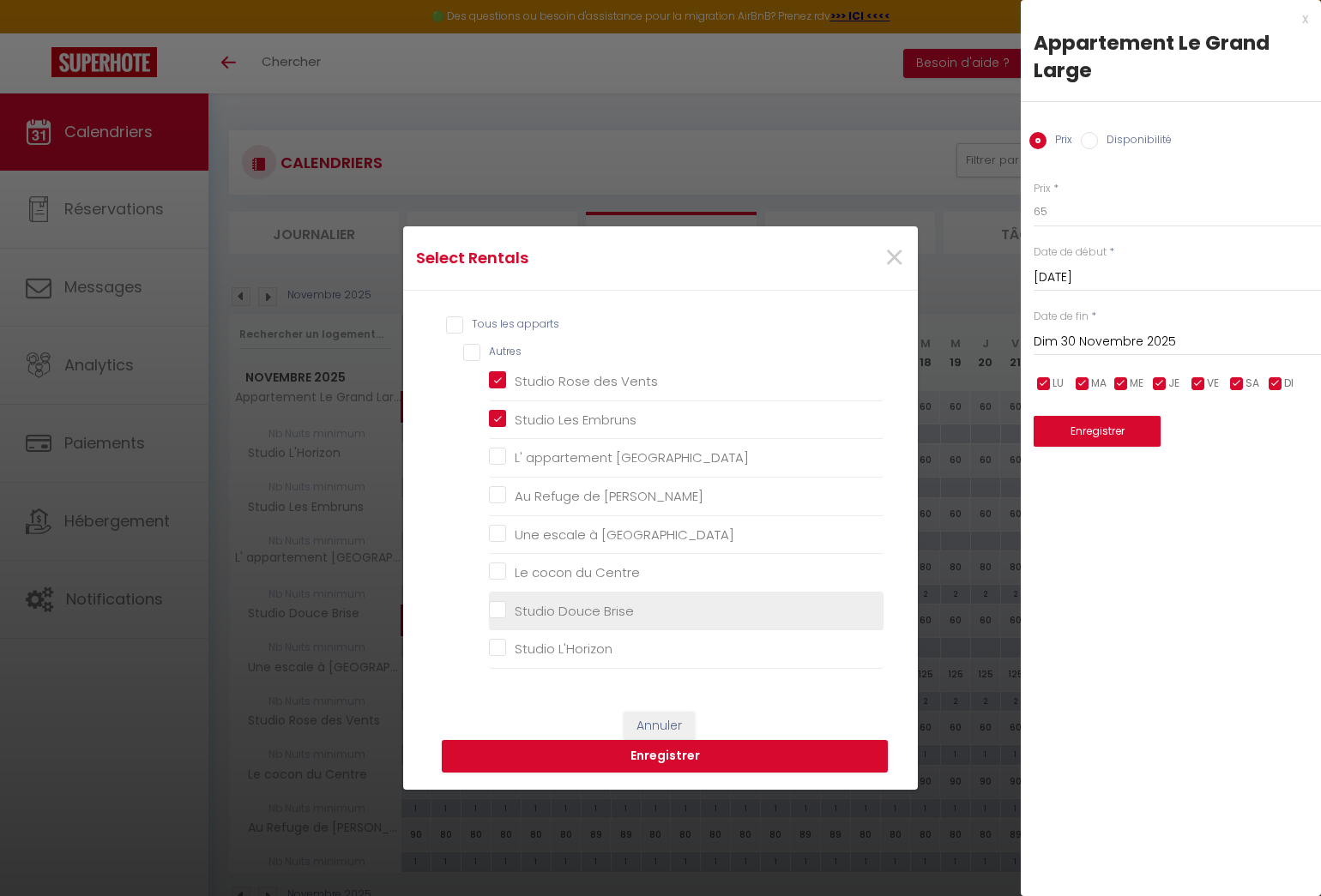
click at [499, 608] on Brise "Studio Douce Brise" at bounding box center [686, 610] width 395 height 18
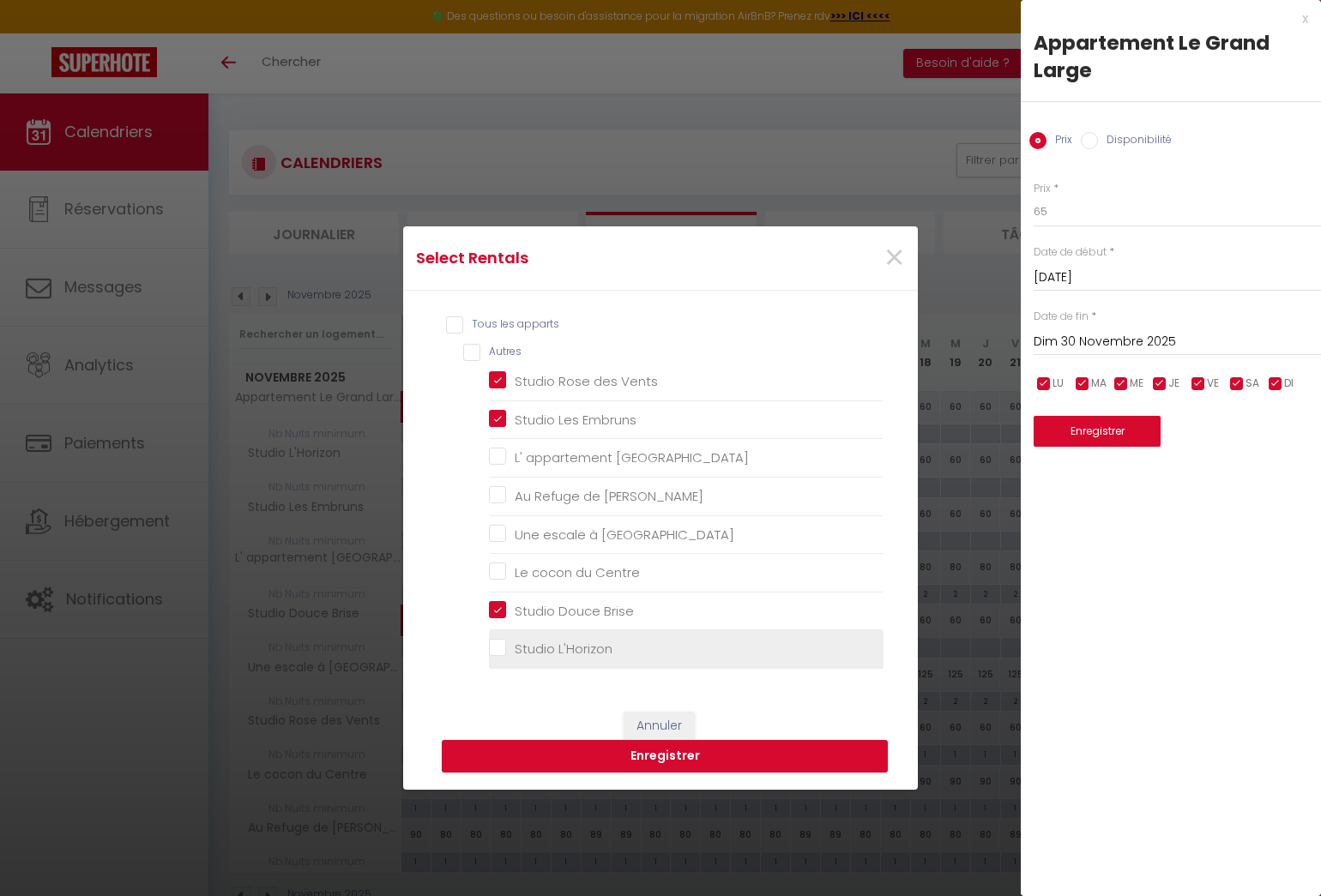
click at [489, 644] on L\'Horizon "Studio L'Horizon" at bounding box center [686, 649] width 395 height 18
click at [623, 756] on button "Enregistrer" at bounding box center [664, 755] width 446 height 32
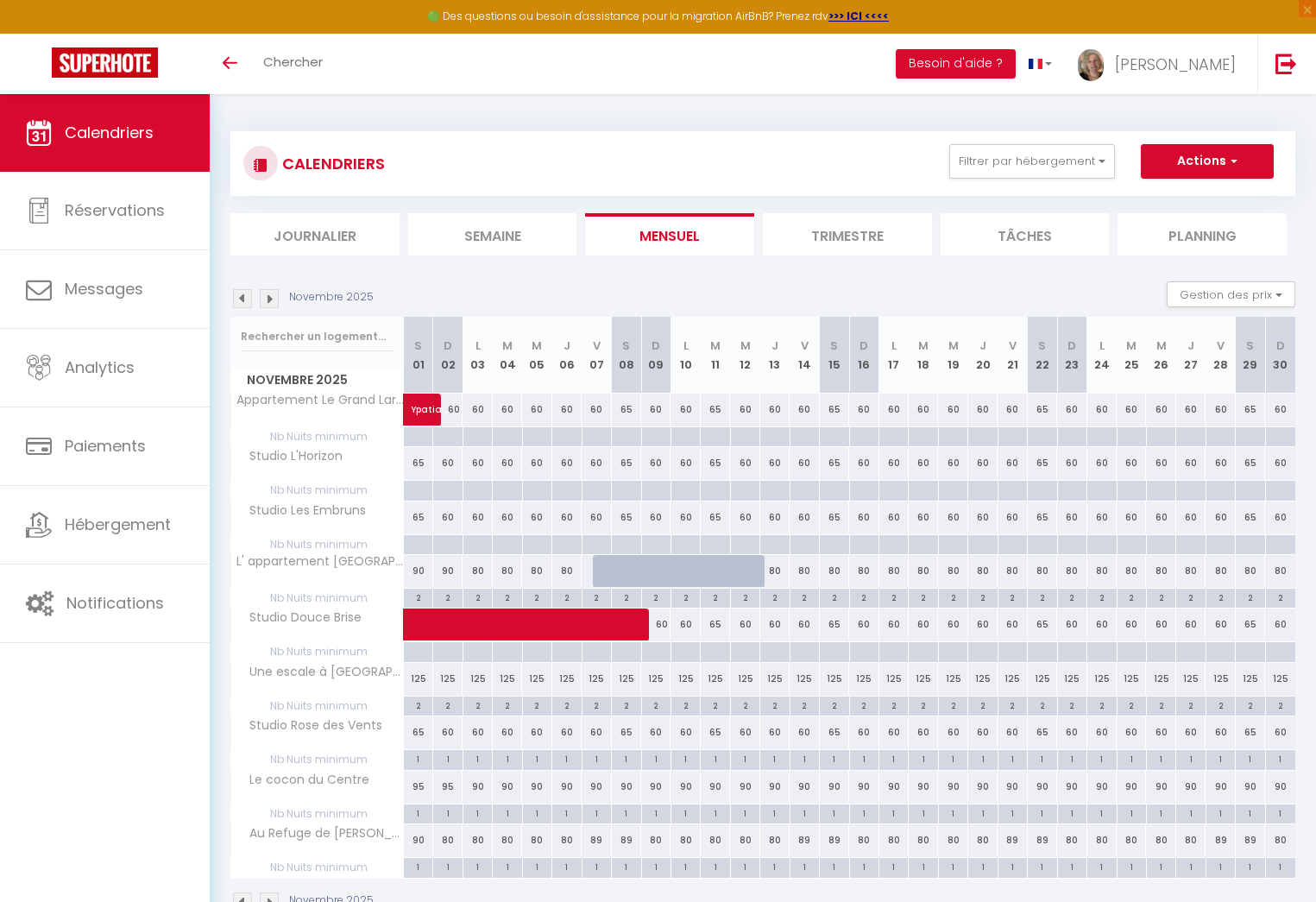
click at [268, 299] on img at bounding box center [269, 298] width 19 height 19
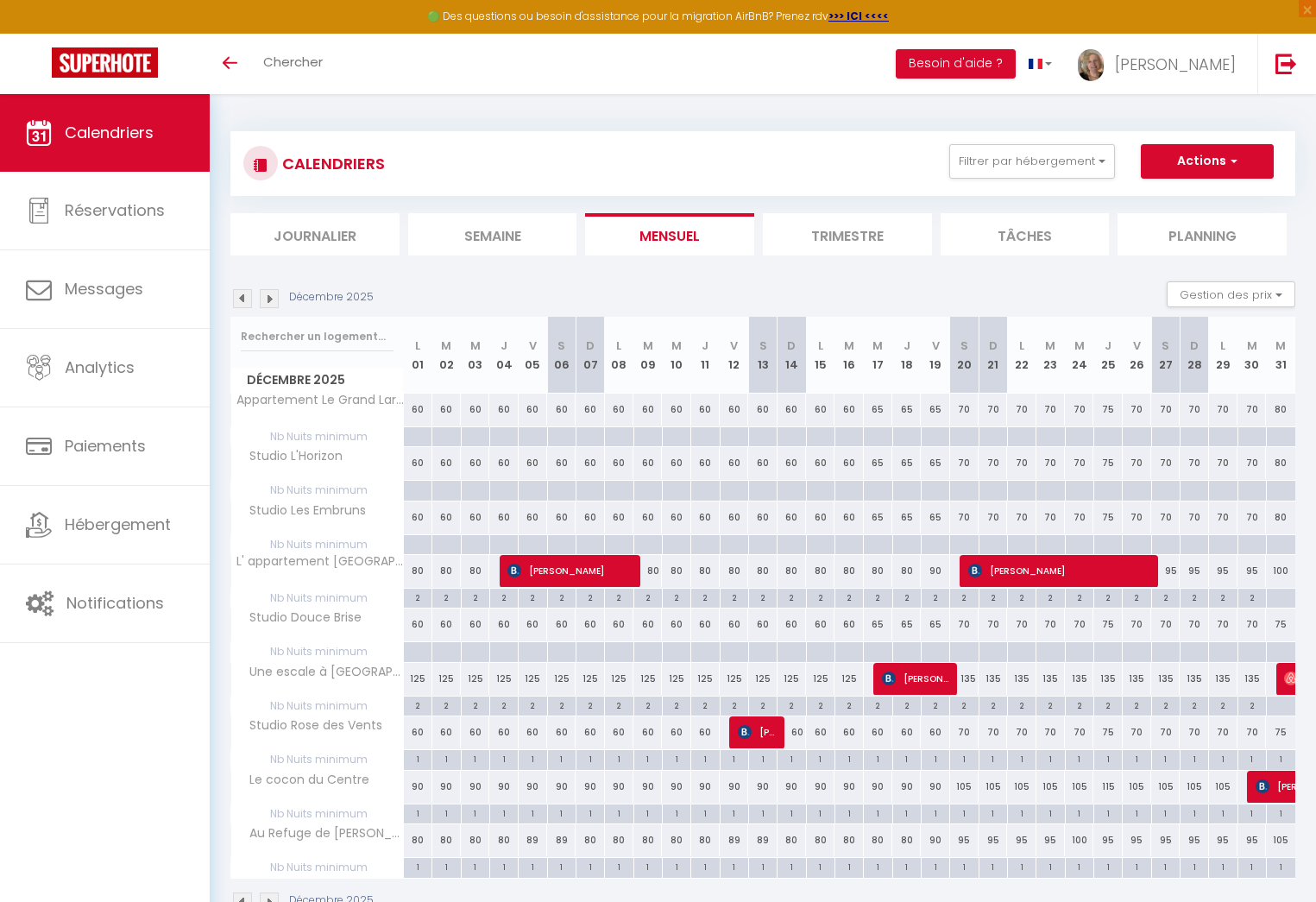
click at [561, 410] on div "60" at bounding box center [561, 409] width 29 height 32
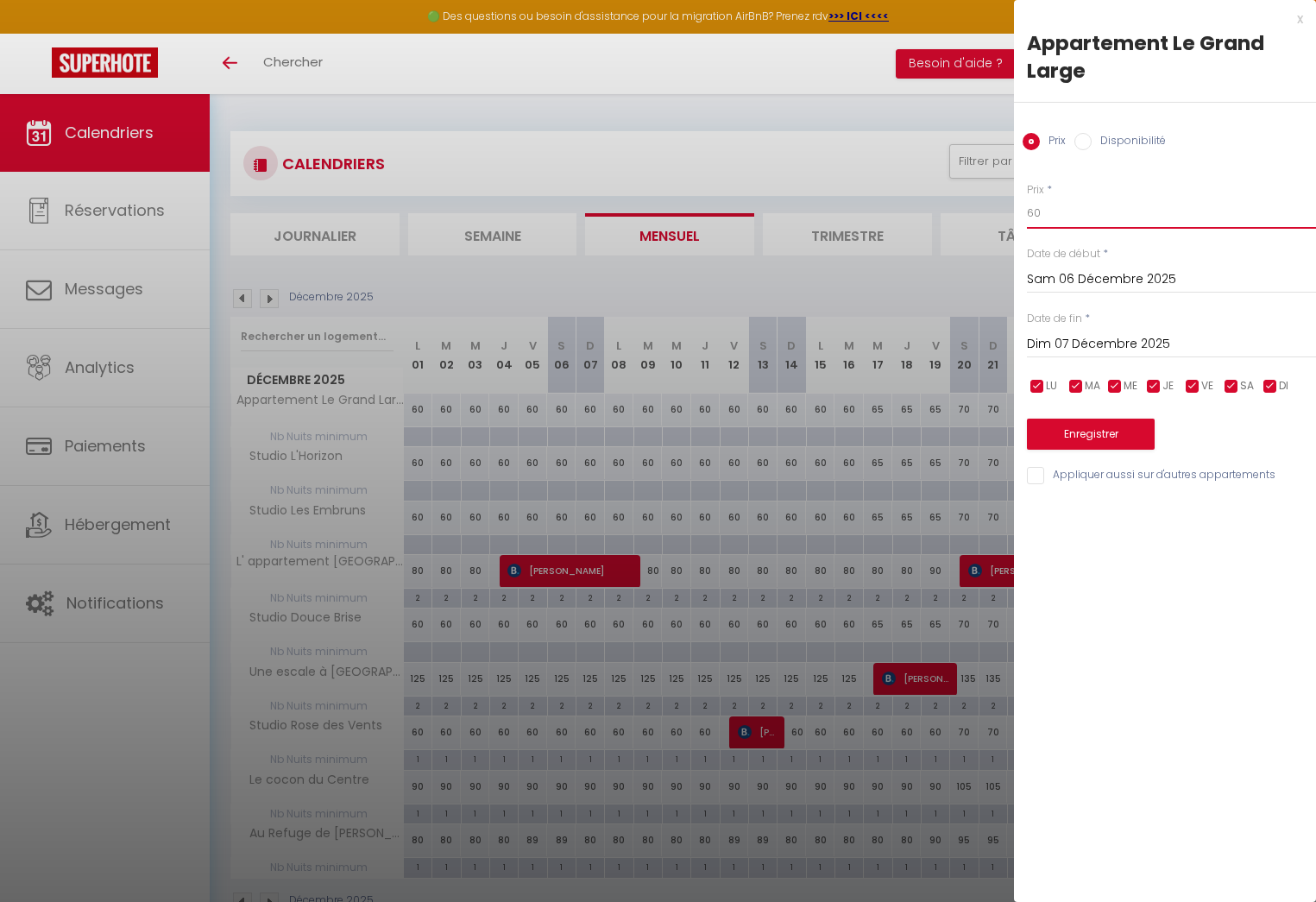
click at [1036, 213] on input "60" at bounding box center [1171, 213] width 289 height 31
click at [1042, 213] on input "60" at bounding box center [1171, 213] width 289 height 31
click at [1034, 475] on input "Appliquer aussi sur d'autres appartements" at bounding box center [1171, 475] width 289 height 18
click at [1067, 430] on button "Enregistrer" at bounding box center [1090, 434] width 128 height 31
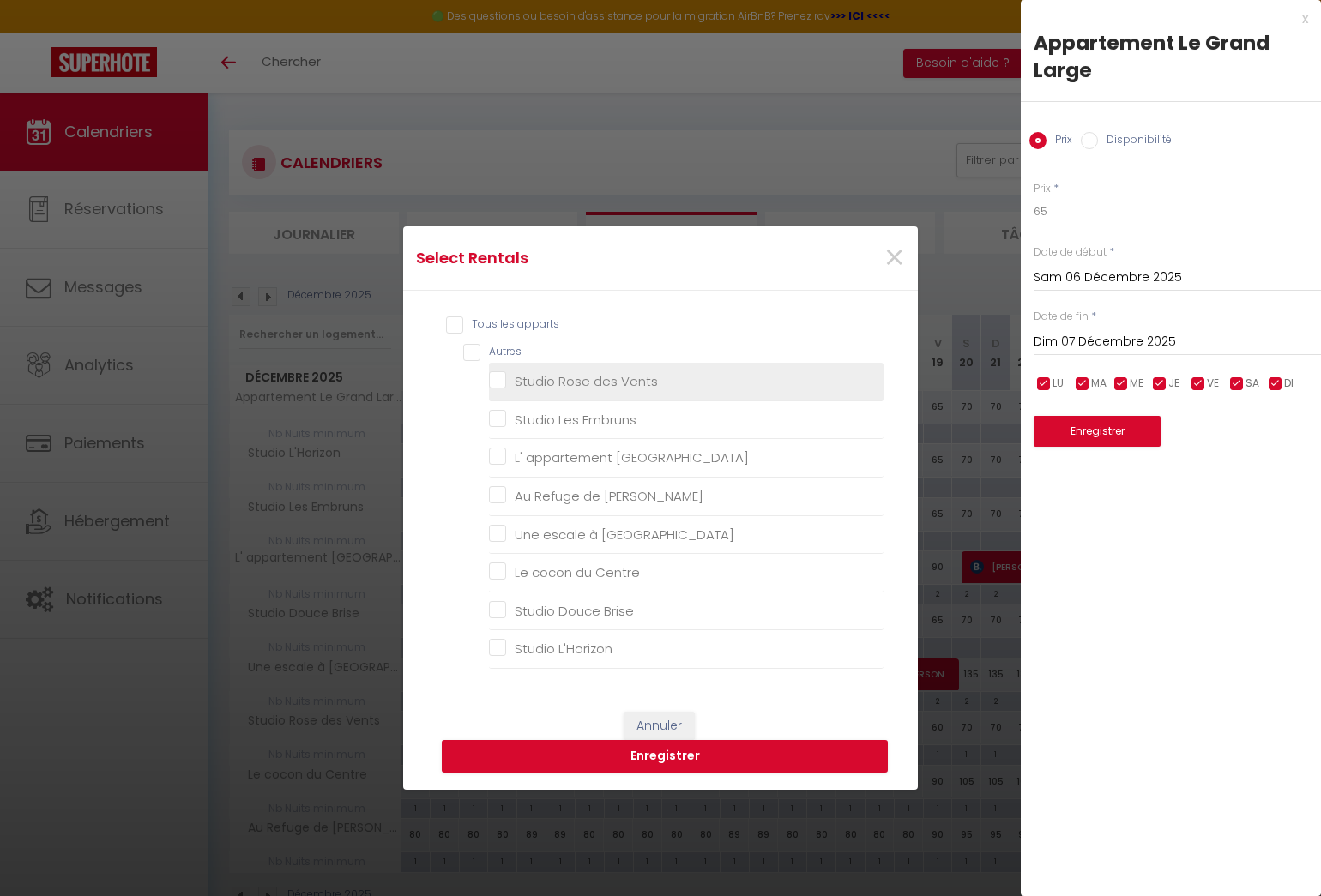
click at [495, 374] on Vents "Studio Rose des Vents" at bounding box center [686, 381] width 395 height 18
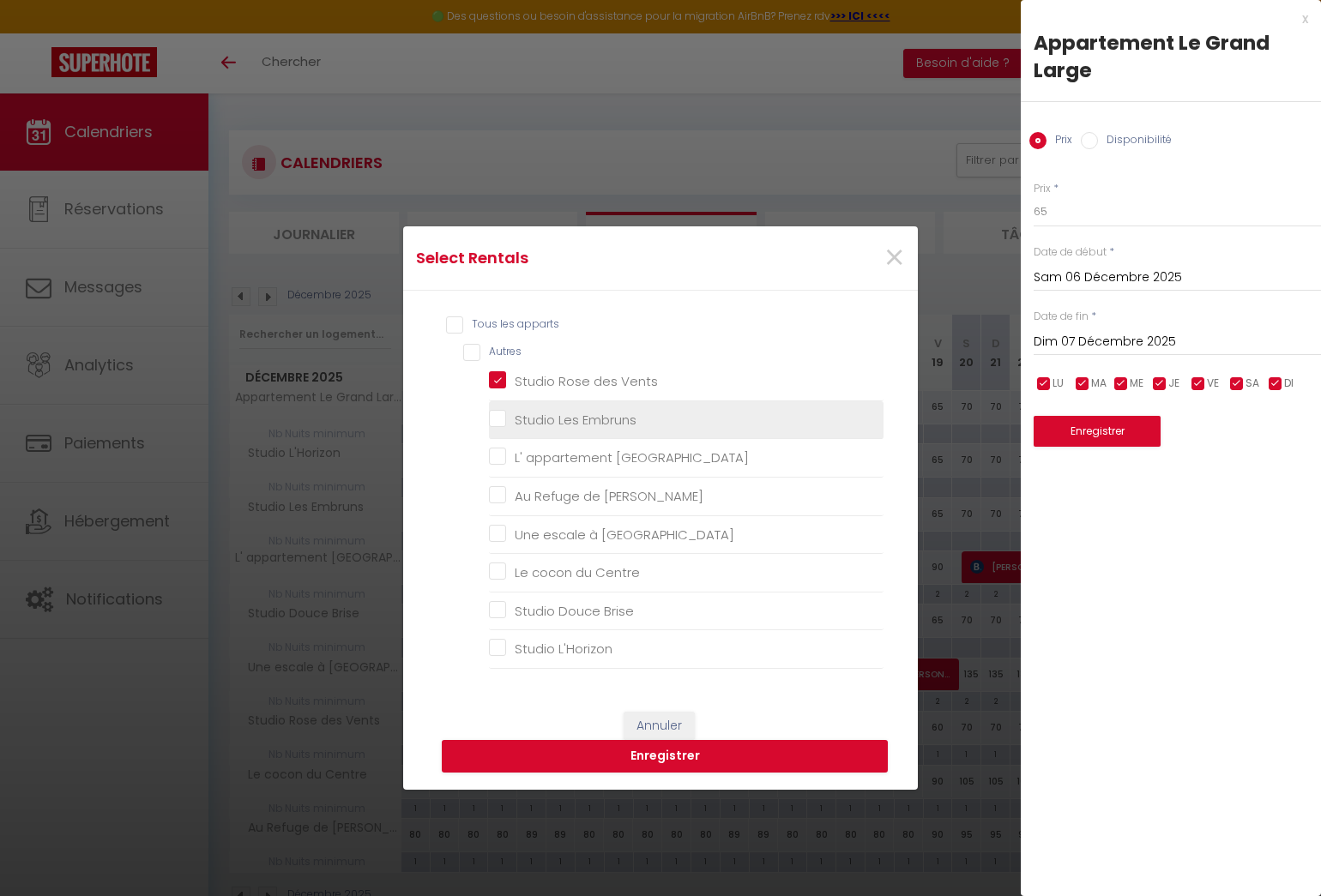
click at [490, 417] on Embruns "Studio Les Embruns" at bounding box center [686, 420] width 395 height 18
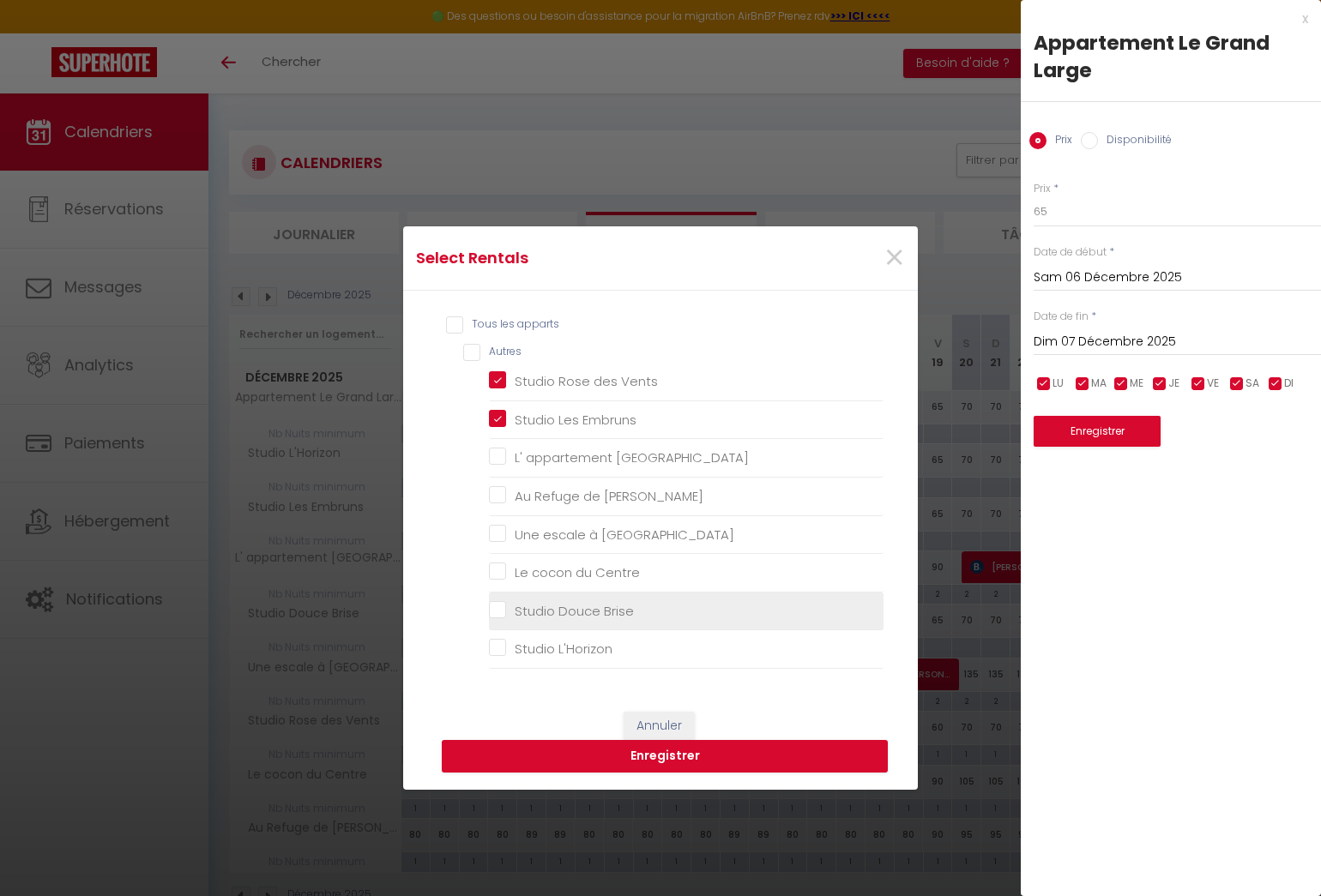
click at [490, 607] on Brise "Studio Douce Brise" at bounding box center [686, 610] width 395 height 18
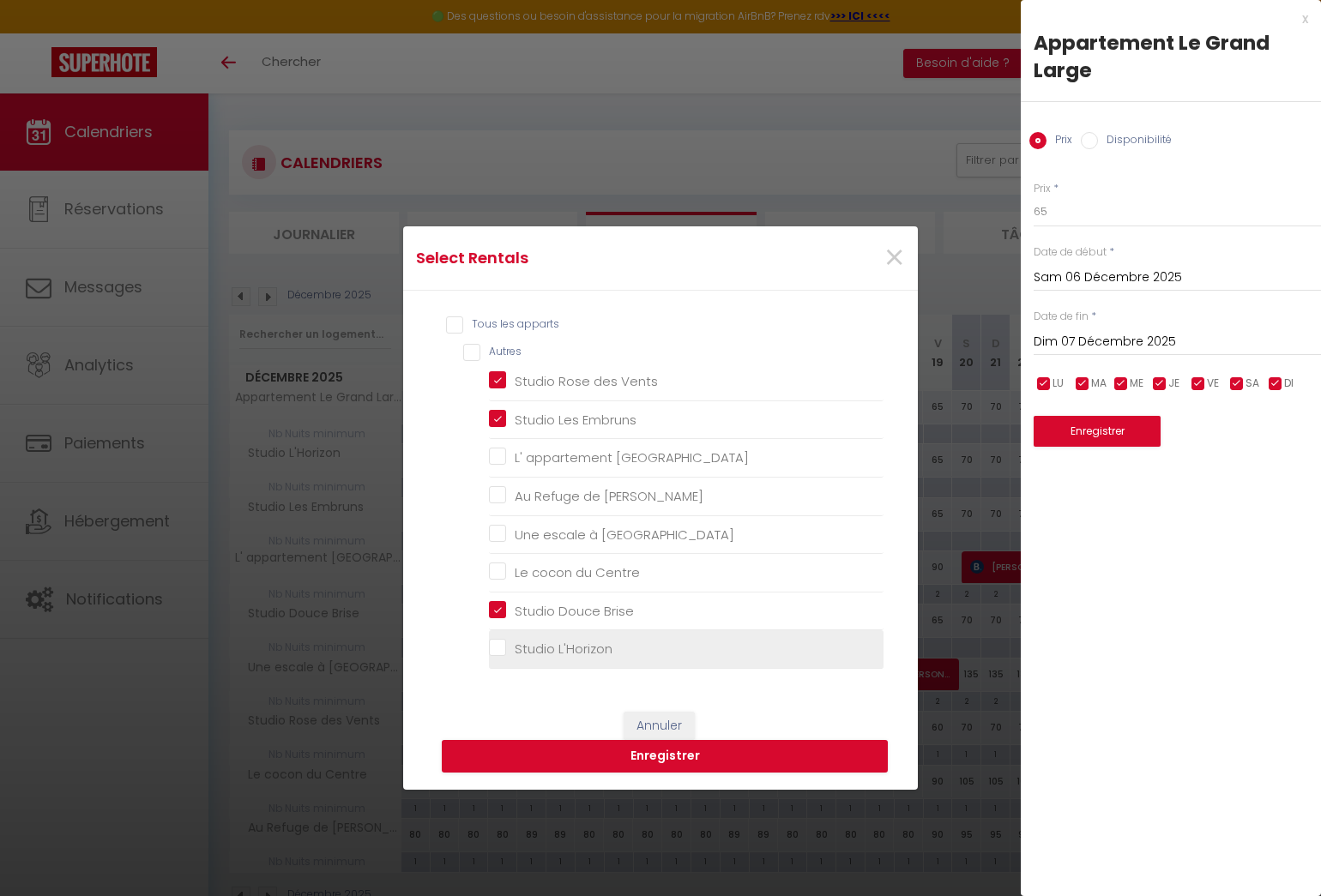
click at [489, 647] on L\'Horizon "Studio L'Horizon" at bounding box center [686, 649] width 395 height 18
click at [620, 761] on button "Enregistrer" at bounding box center [664, 755] width 446 height 32
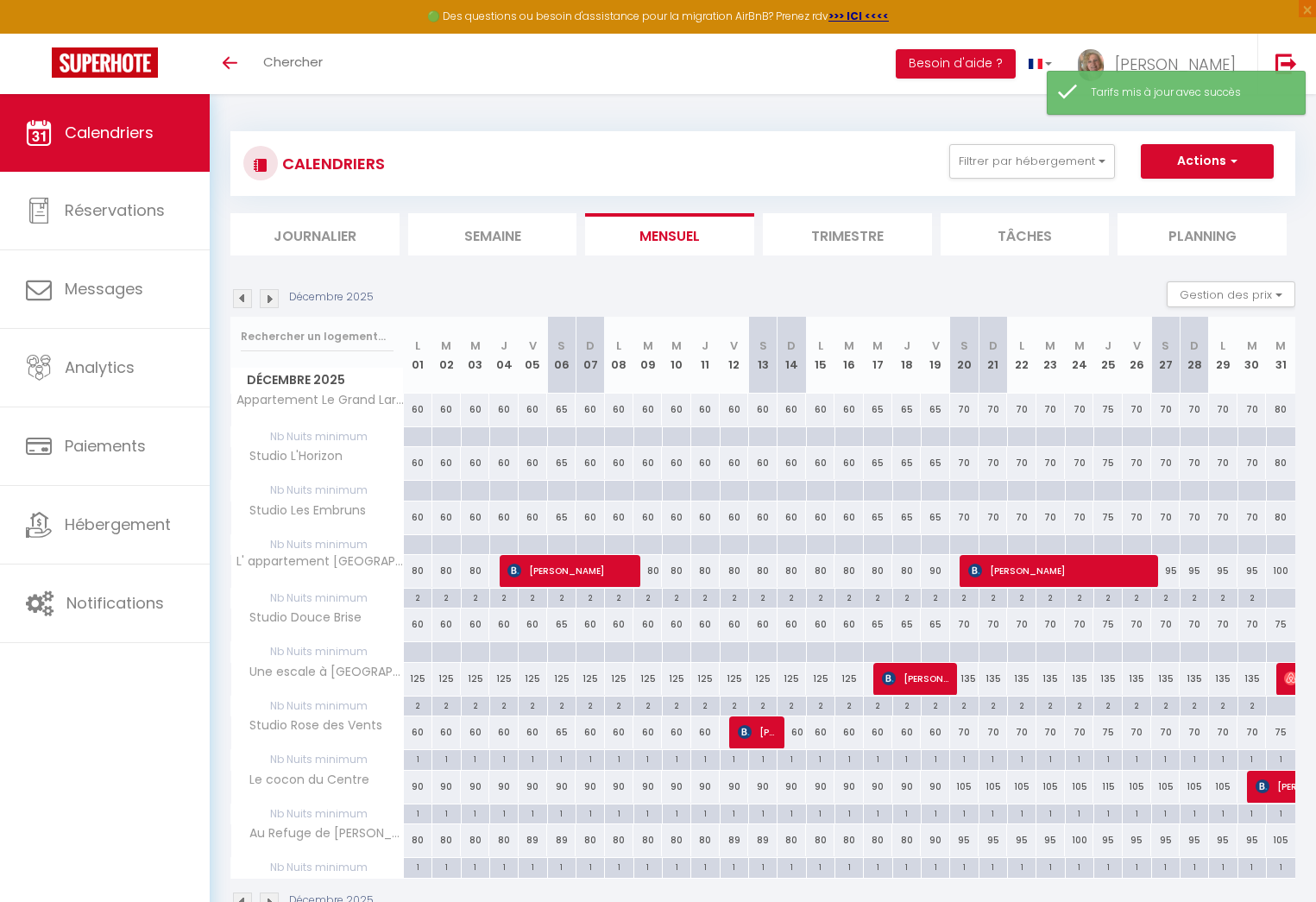
click at [766, 410] on div "60" at bounding box center [762, 409] width 29 height 32
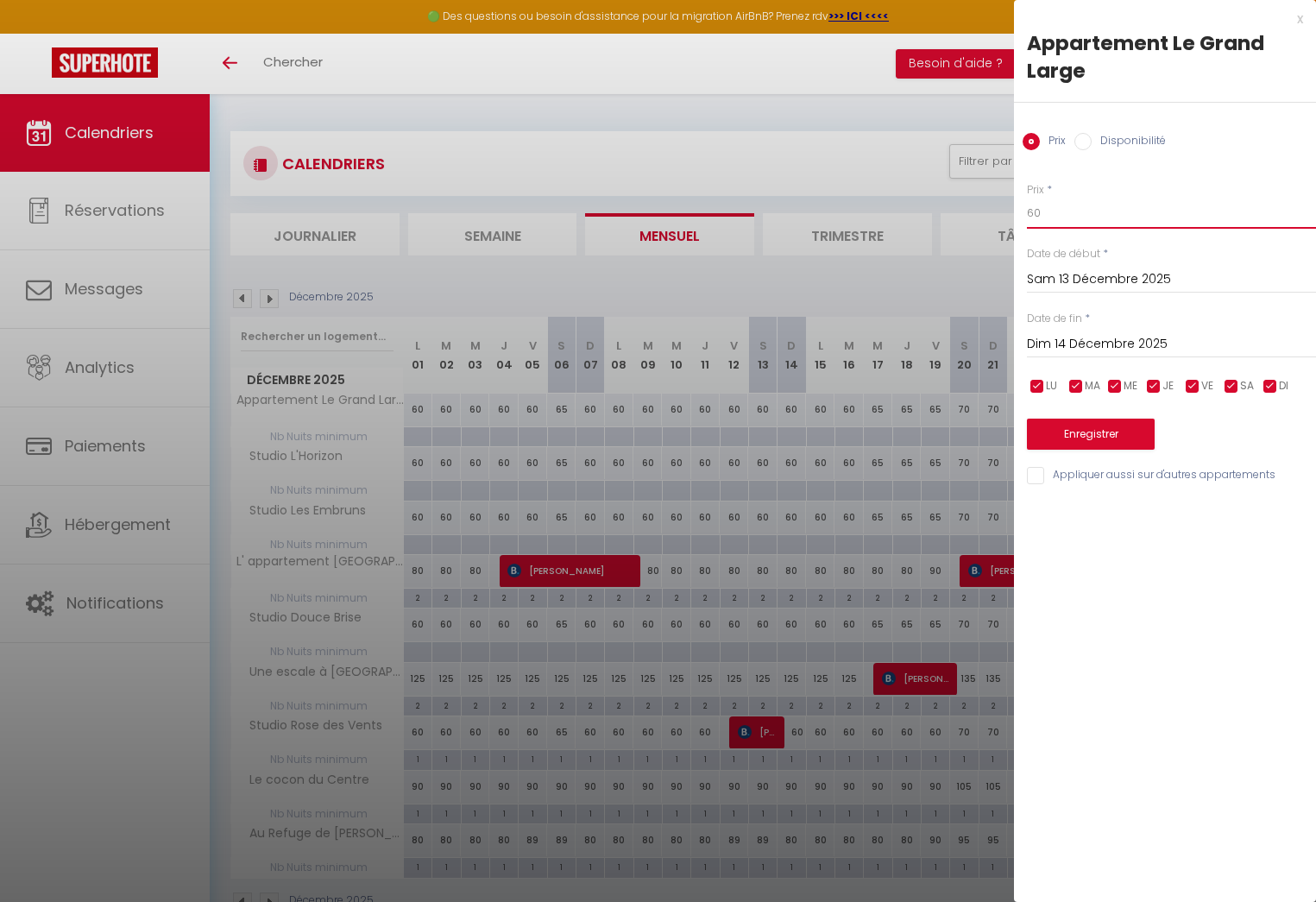
drag, startPoint x: 1045, startPoint y: 213, endPoint x: 949, endPoint y: 214, distance: 96.0
click at [949, 214] on body "🟢 Des questions ou besoin d'assistance pour la migration AirBnB? Prenez rdv >>>…" at bounding box center [658, 545] width 1316 height 902
click at [1033, 473] on input "Appliquer aussi sur d'autres appartements" at bounding box center [1171, 475] width 289 height 18
click at [1079, 435] on button "Enregistrer" at bounding box center [1090, 434] width 128 height 31
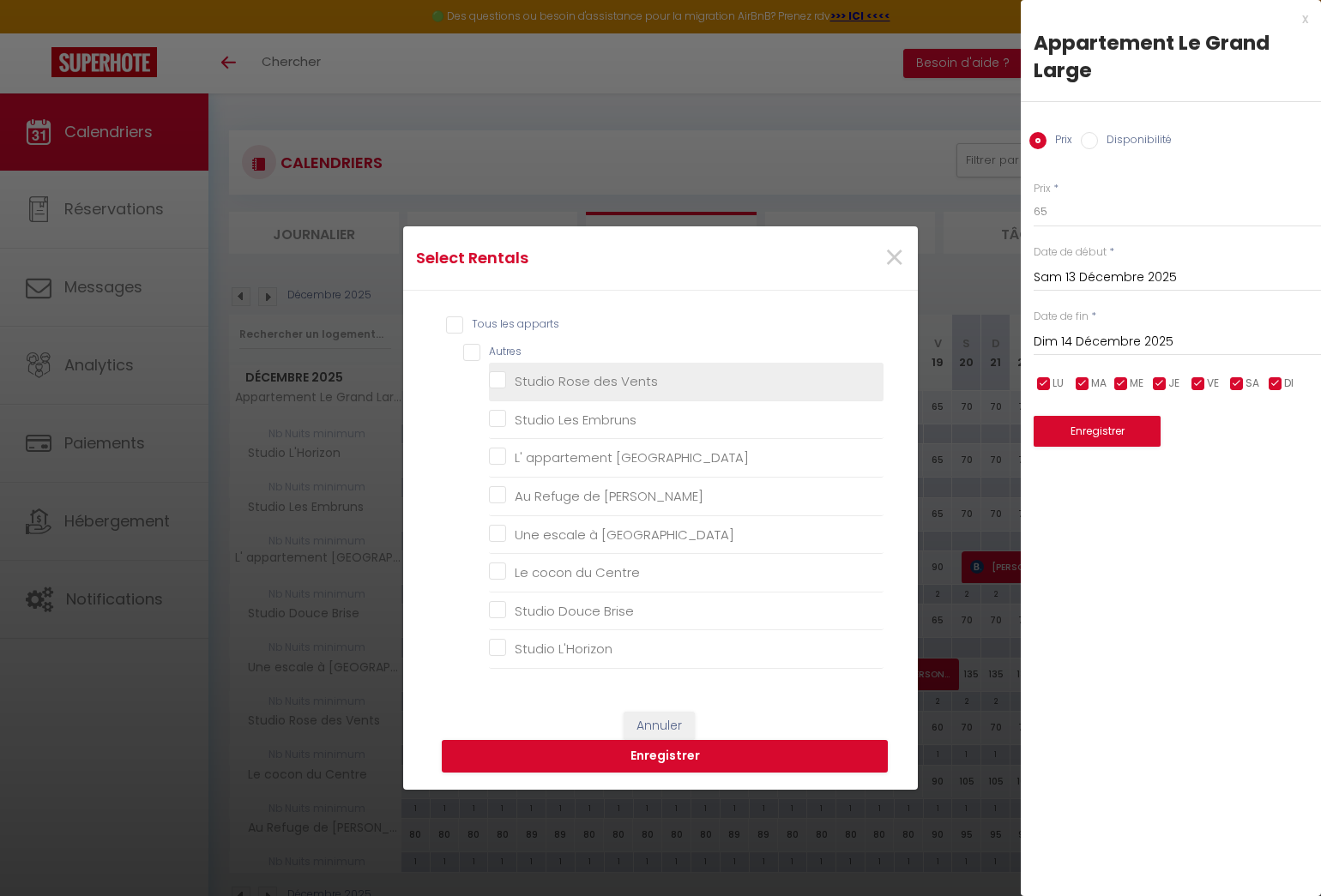
click at [489, 379] on Vents "Studio Rose des Vents" at bounding box center [686, 381] width 395 height 18
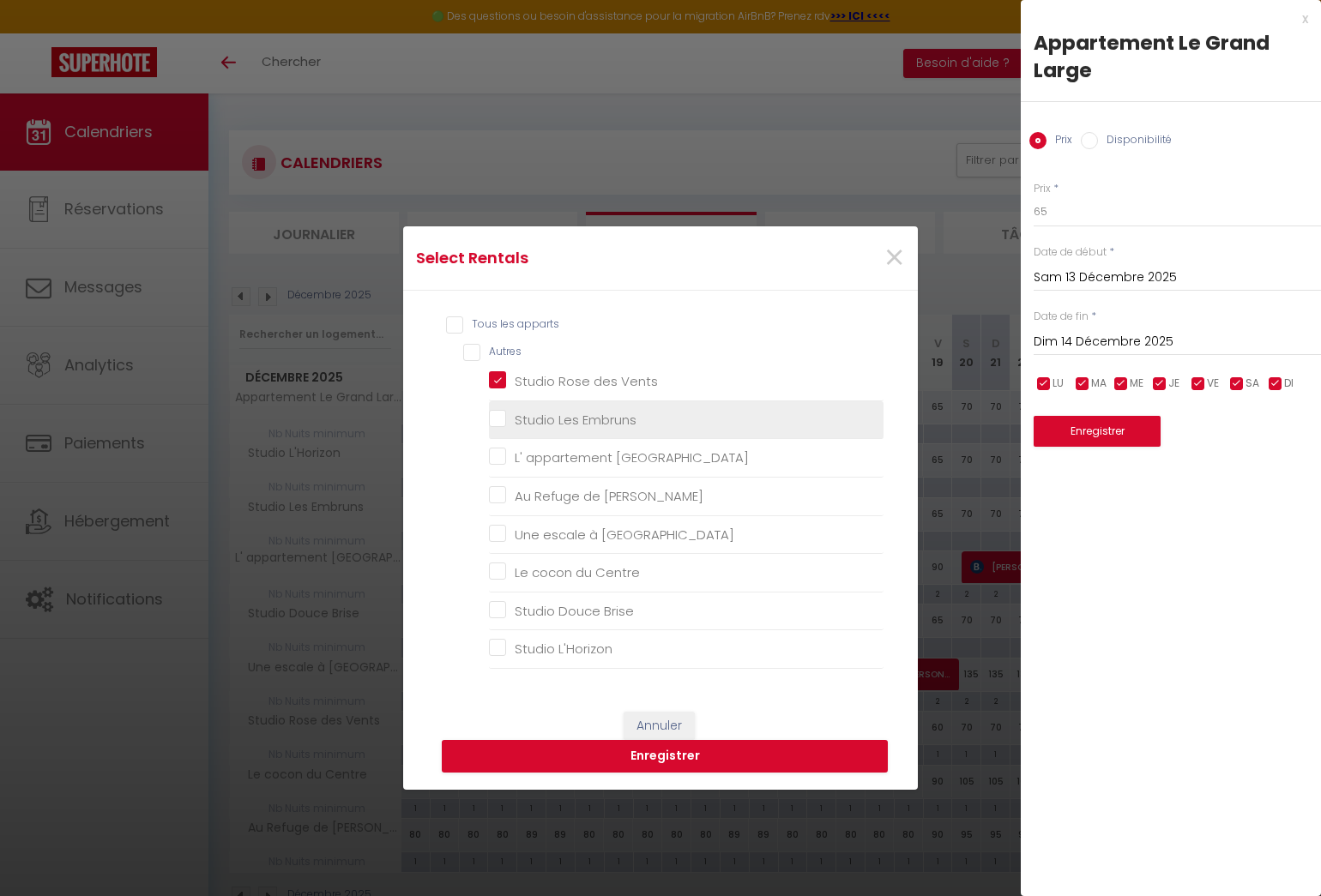
click at [492, 417] on Embruns "Studio Les Embruns" at bounding box center [686, 420] width 395 height 18
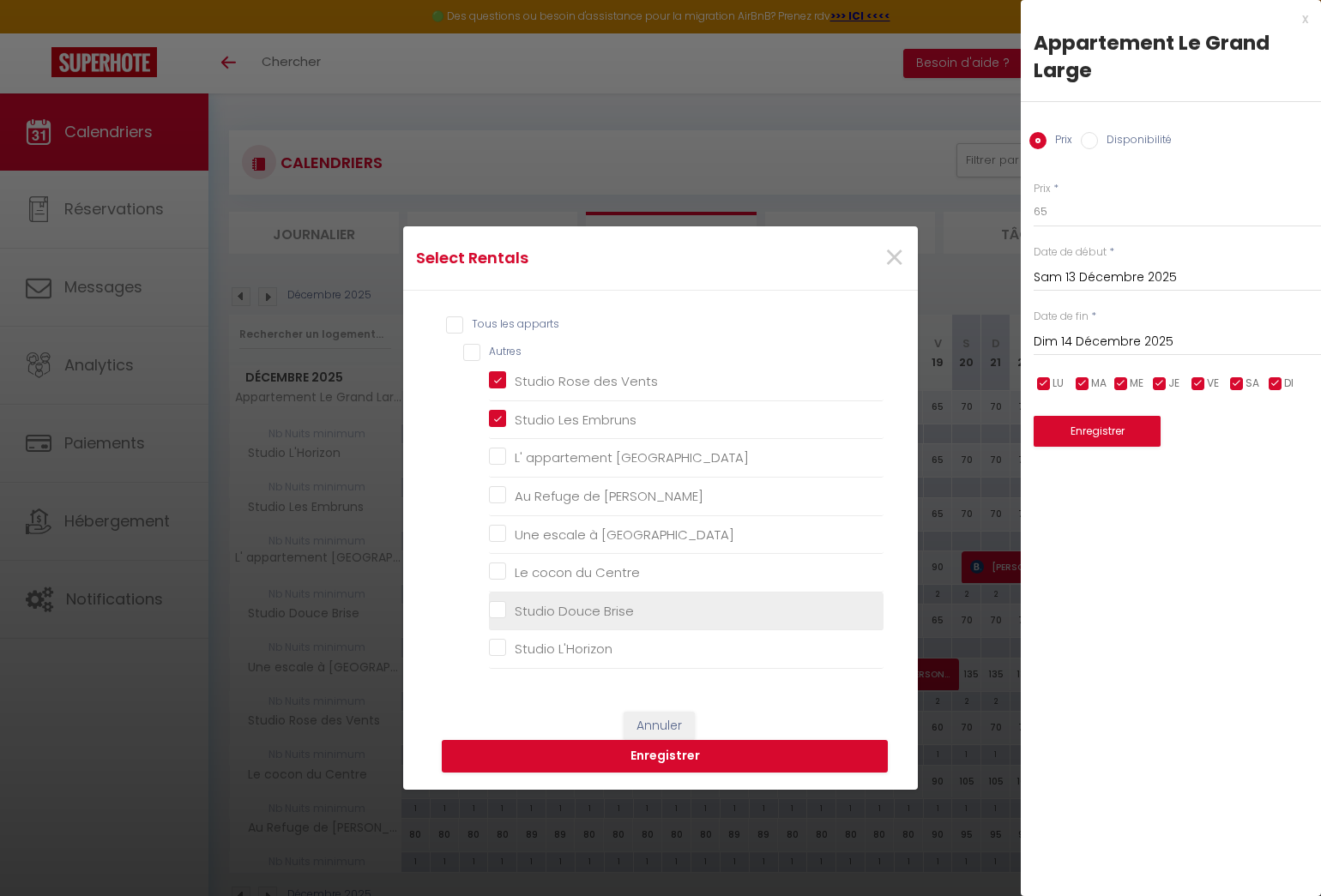
click at [495, 610] on Brise "Studio Douce Brise" at bounding box center [686, 610] width 395 height 18
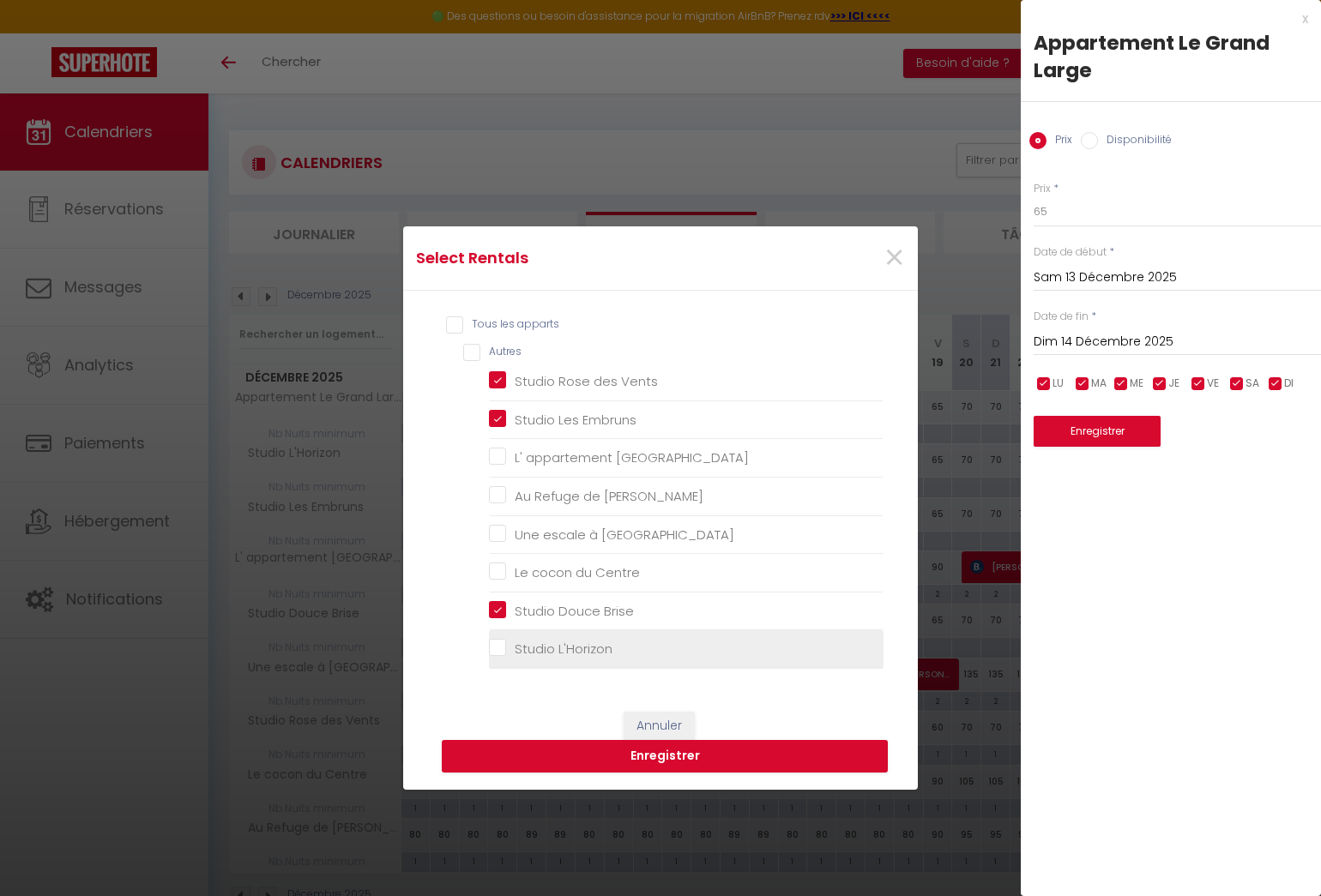
click at [489, 648] on L\'Horizon "Studio L'Horizon" at bounding box center [686, 649] width 395 height 18
click at [587, 761] on button "Enregistrer" at bounding box center [664, 755] width 446 height 32
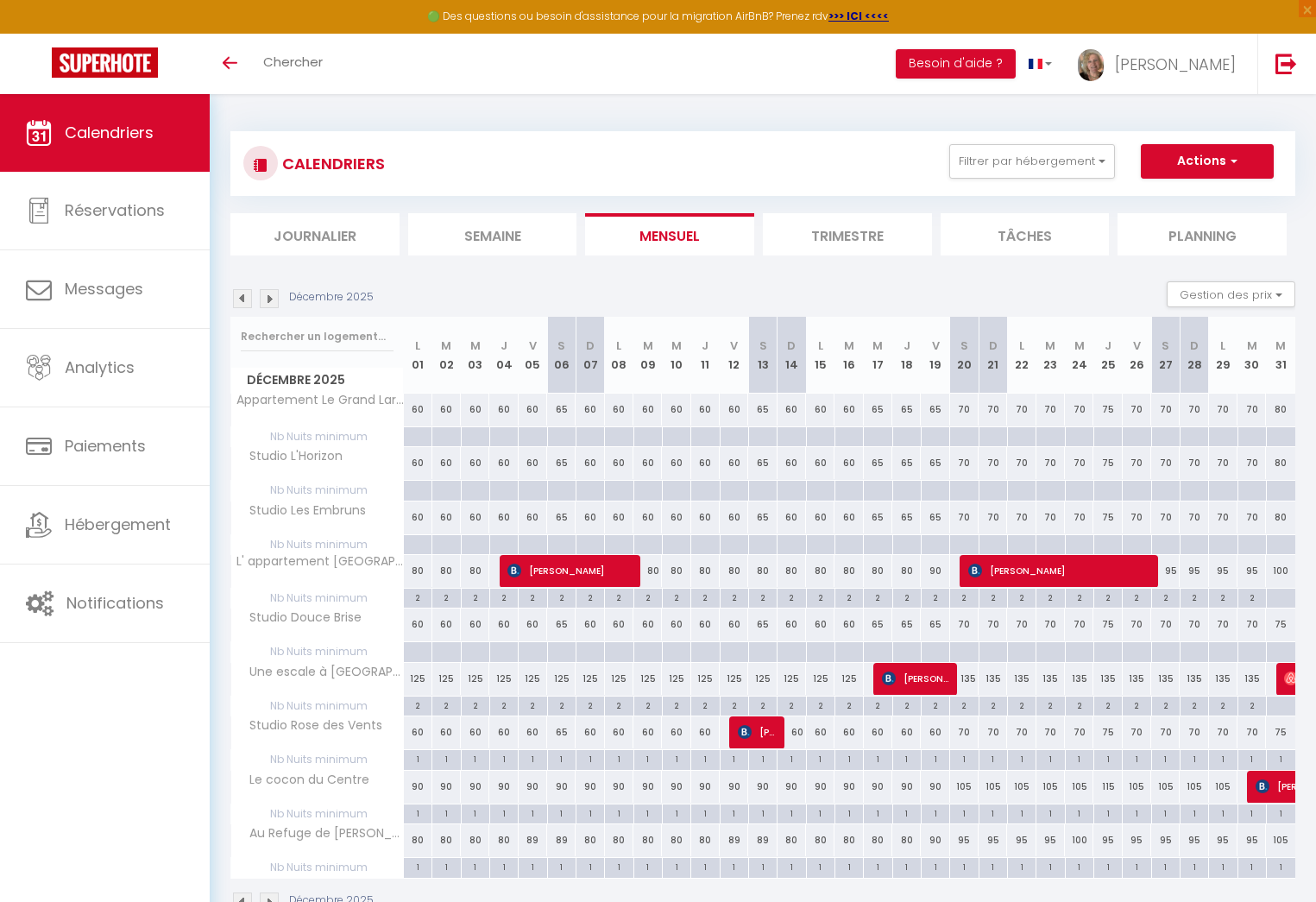
click at [884, 410] on div "65" at bounding box center [878, 409] width 29 height 32
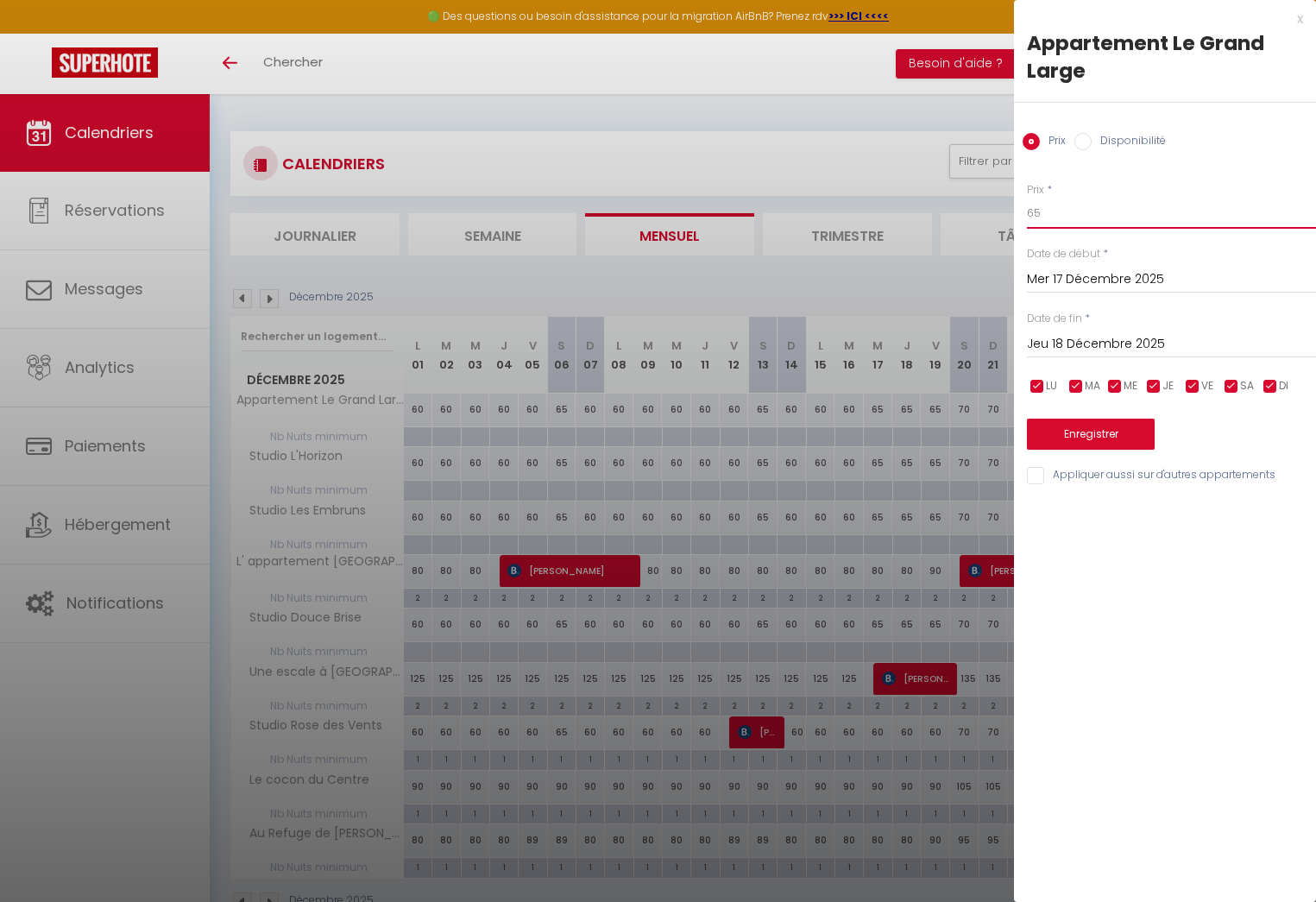
drag, startPoint x: 1041, startPoint y: 214, endPoint x: 1032, endPoint y: 213, distance: 9.1
click at [1032, 213] on input "65" at bounding box center [1171, 213] width 289 height 31
click at [1087, 340] on input "Jeu 18 Décembre 2025" at bounding box center [1171, 344] width 289 height 22
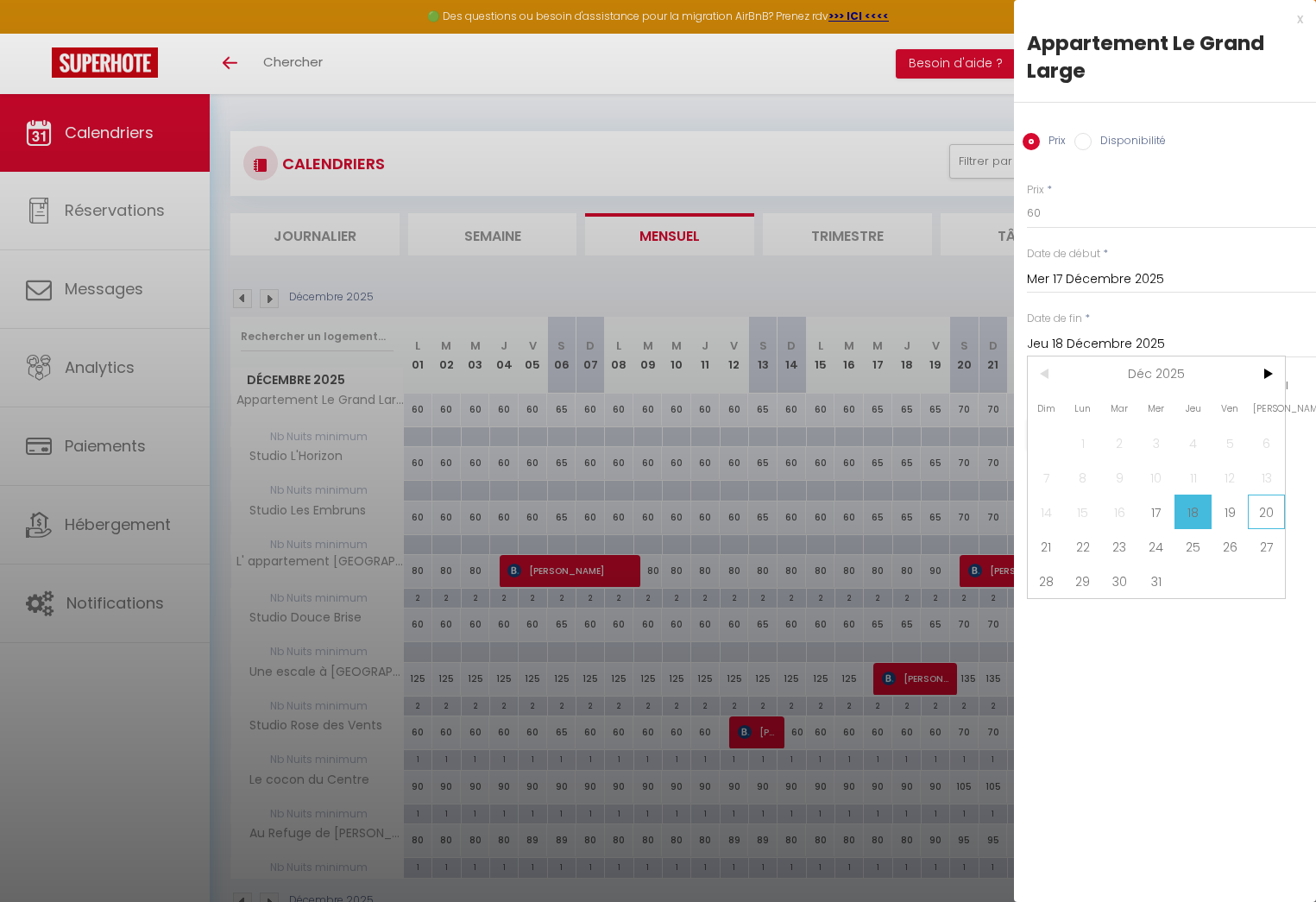
click at [1262, 510] on span "20" at bounding box center [1267, 511] width 37 height 35
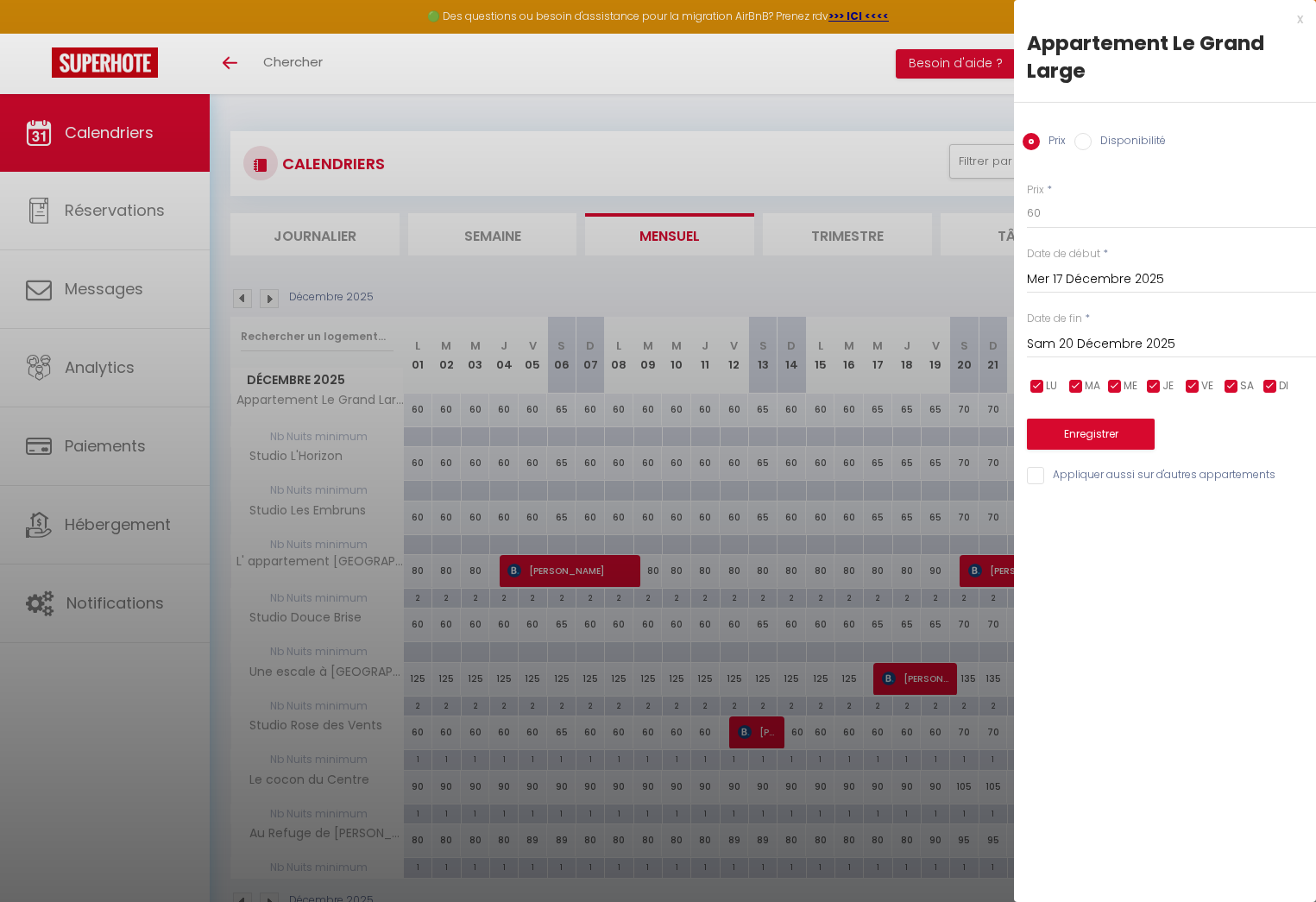
click at [1038, 475] on input "Appliquer aussi sur d'autres appartements" at bounding box center [1171, 475] width 289 height 18
click at [1087, 441] on button "Enregistrer" at bounding box center [1090, 434] width 128 height 31
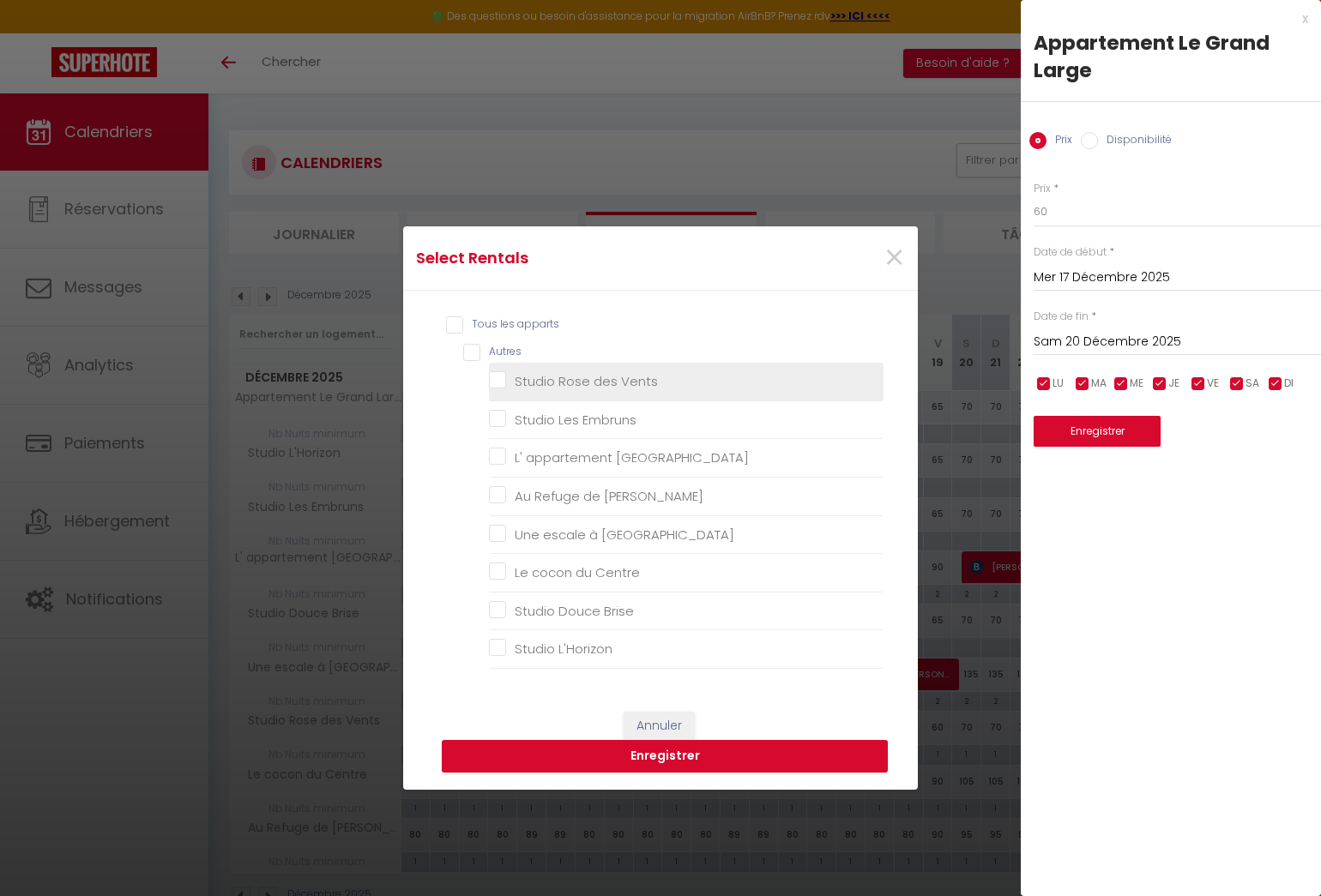
click at [489, 376] on Vents "Studio Rose des Vents" at bounding box center [686, 381] width 395 height 18
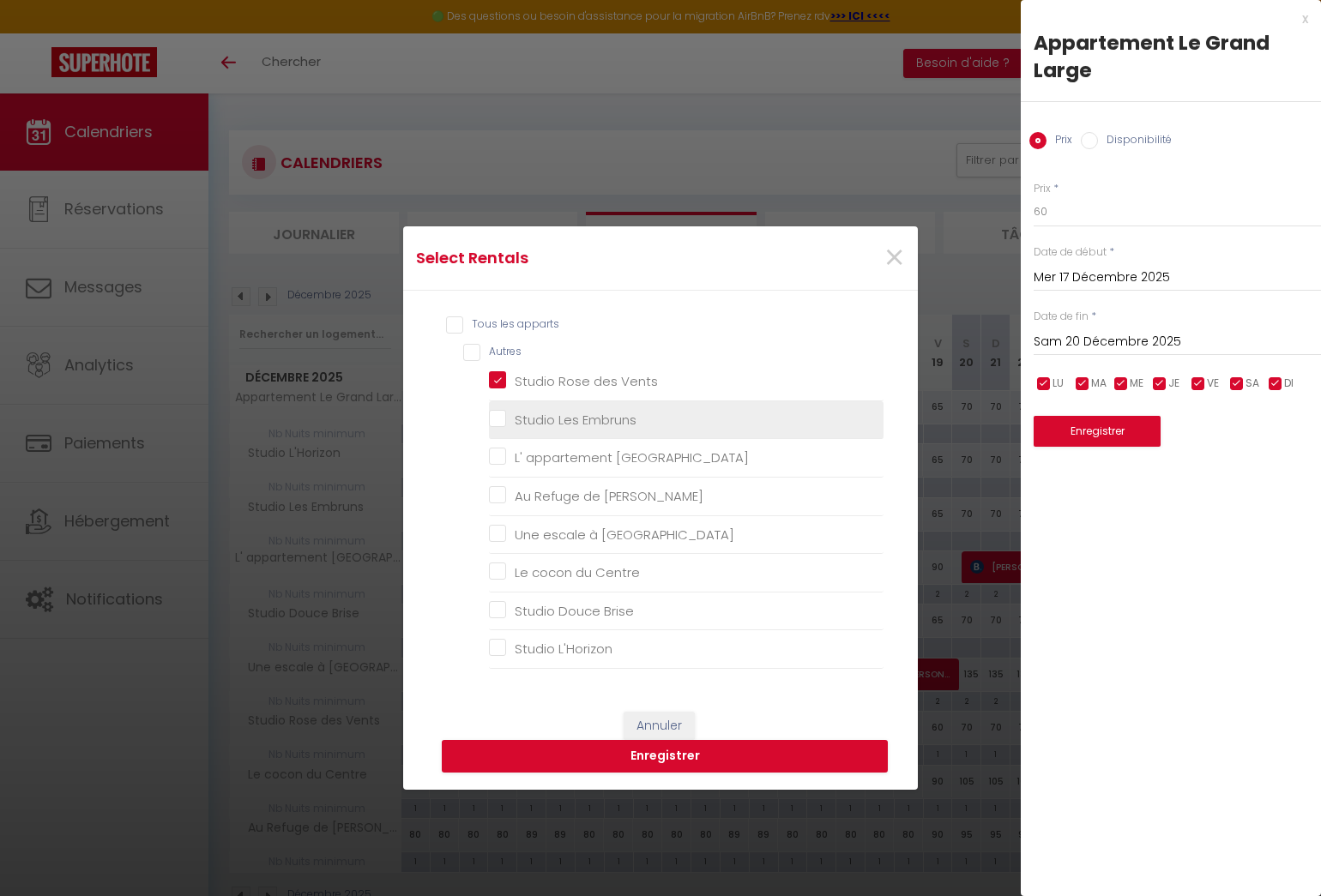
click at [489, 418] on Embruns "Studio Les Embruns" at bounding box center [686, 420] width 395 height 18
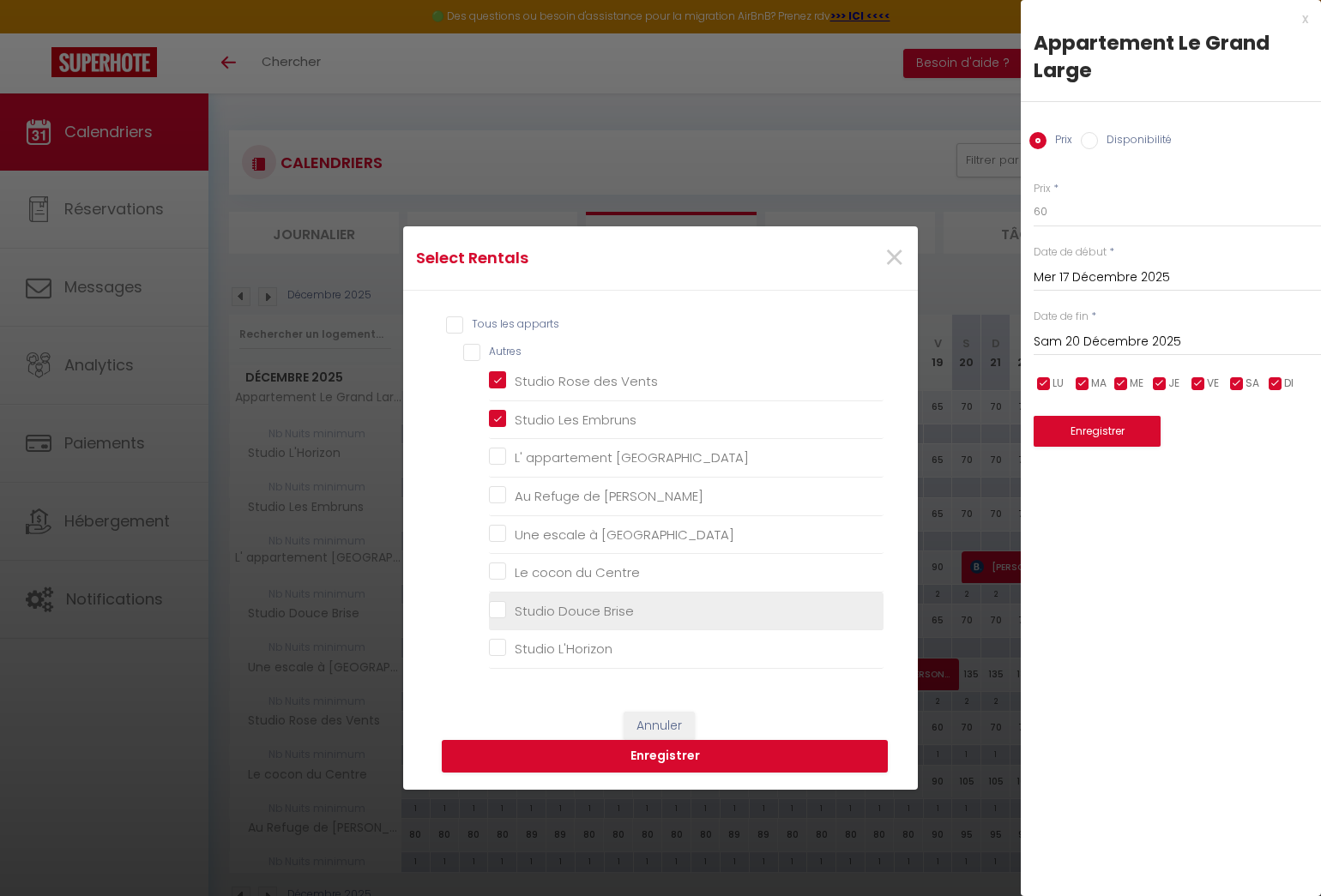
click at [490, 605] on Brise "Studio Douce Brise" at bounding box center [686, 610] width 395 height 18
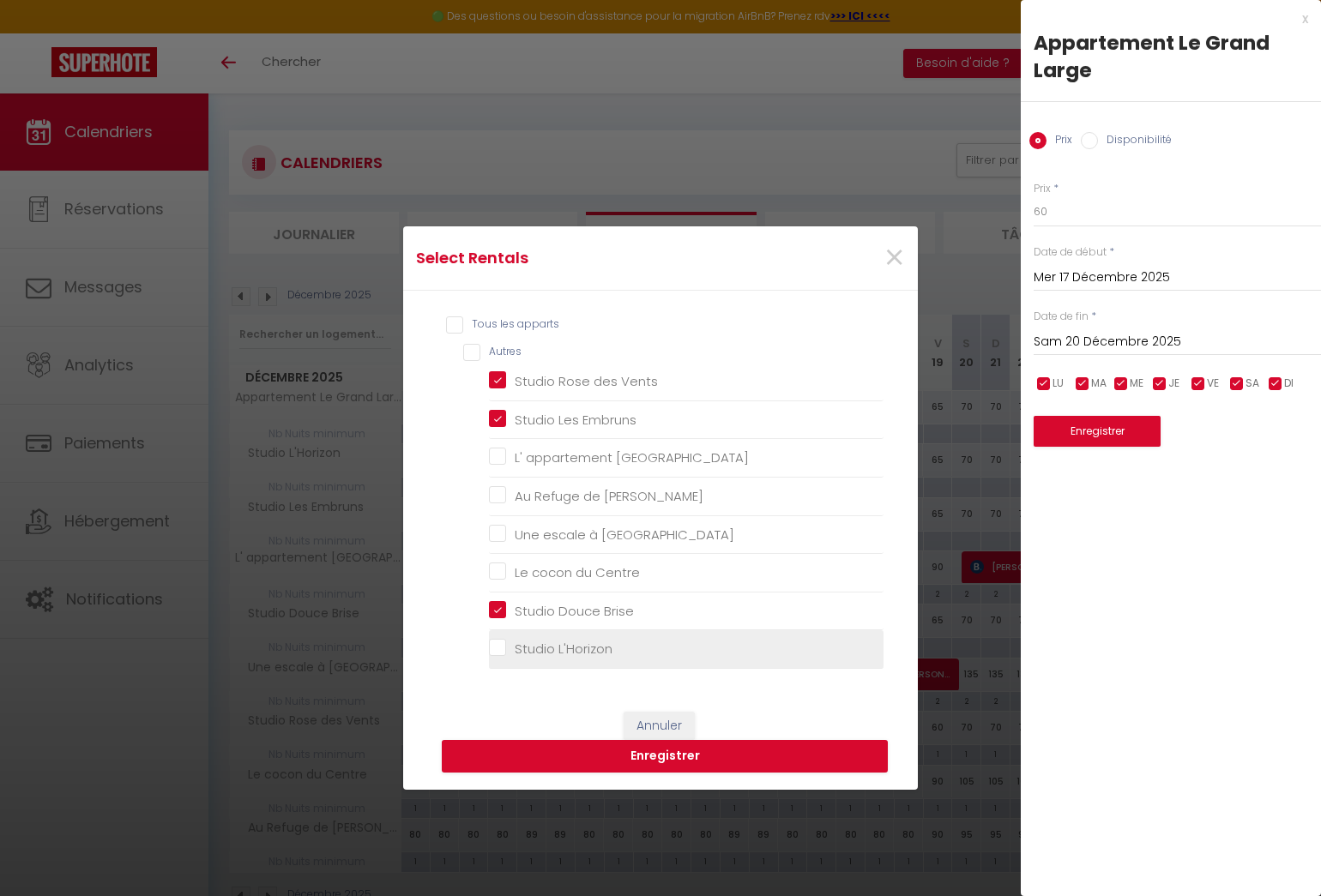
click at [489, 647] on L\'Horizon "Studio L'Horizon" at bounding box center [686, 649] width 395 height 18
click at [670, 755] on button "Enregistrer" at bounding box center [664, 755] width 446 height 32
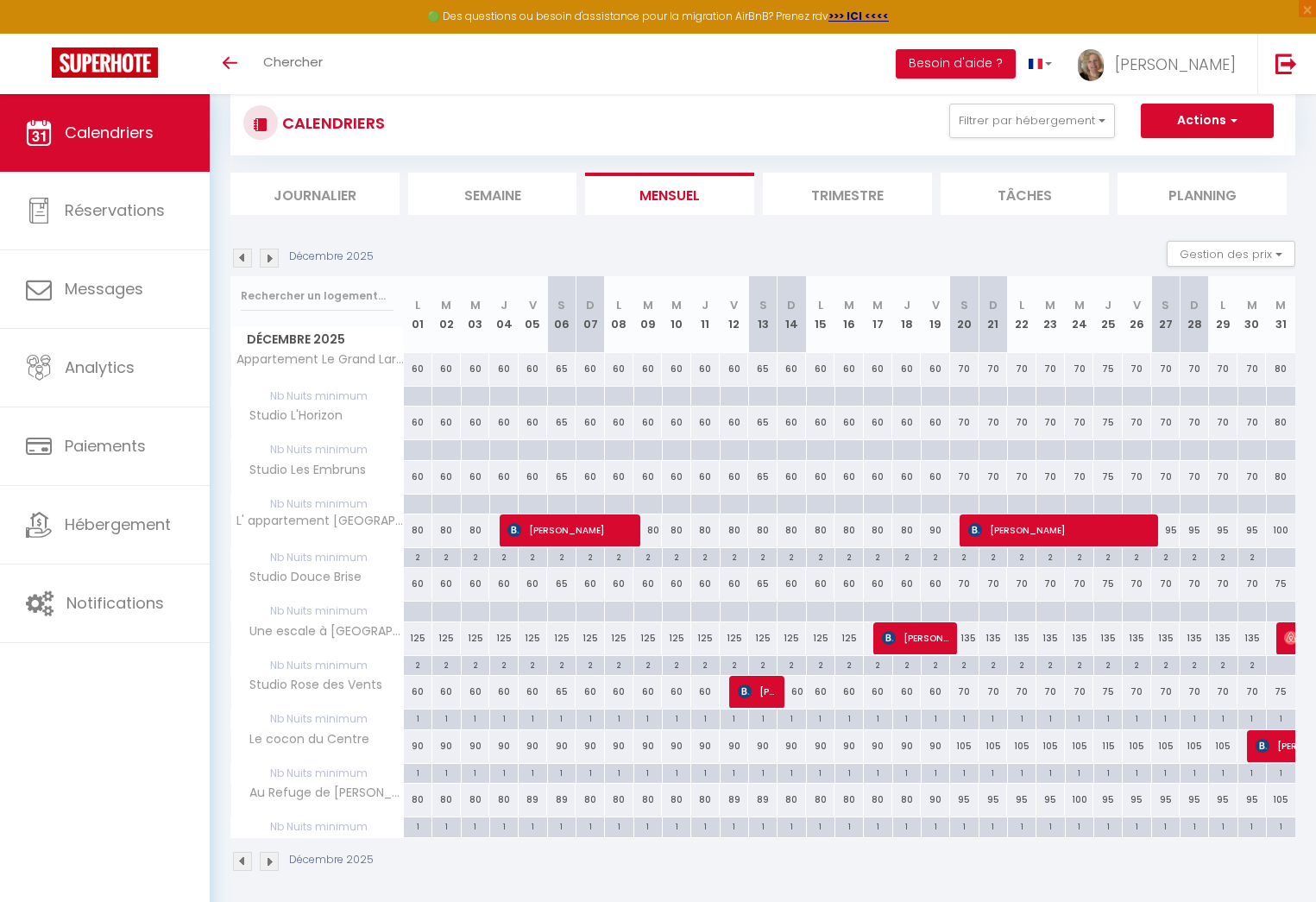
scroll to position [94, 0]
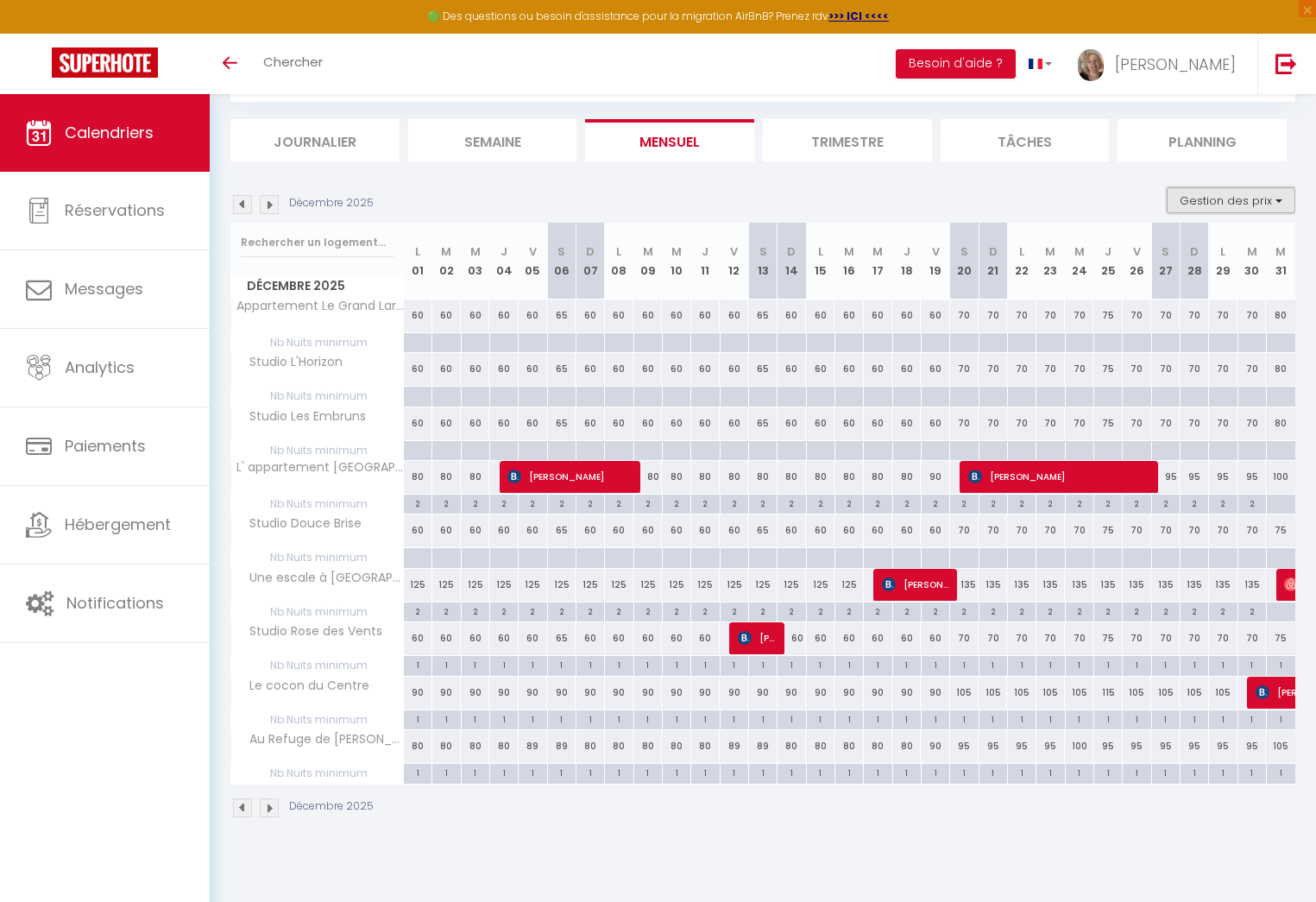
click at [1207, 194] on button "Gestion des prix" at bounding box center [1231, 201] width 129 height 26
click at [1147, 253] on input "Nb Nuits minimum" at bounding box center [1216, 254] width 156 height 18
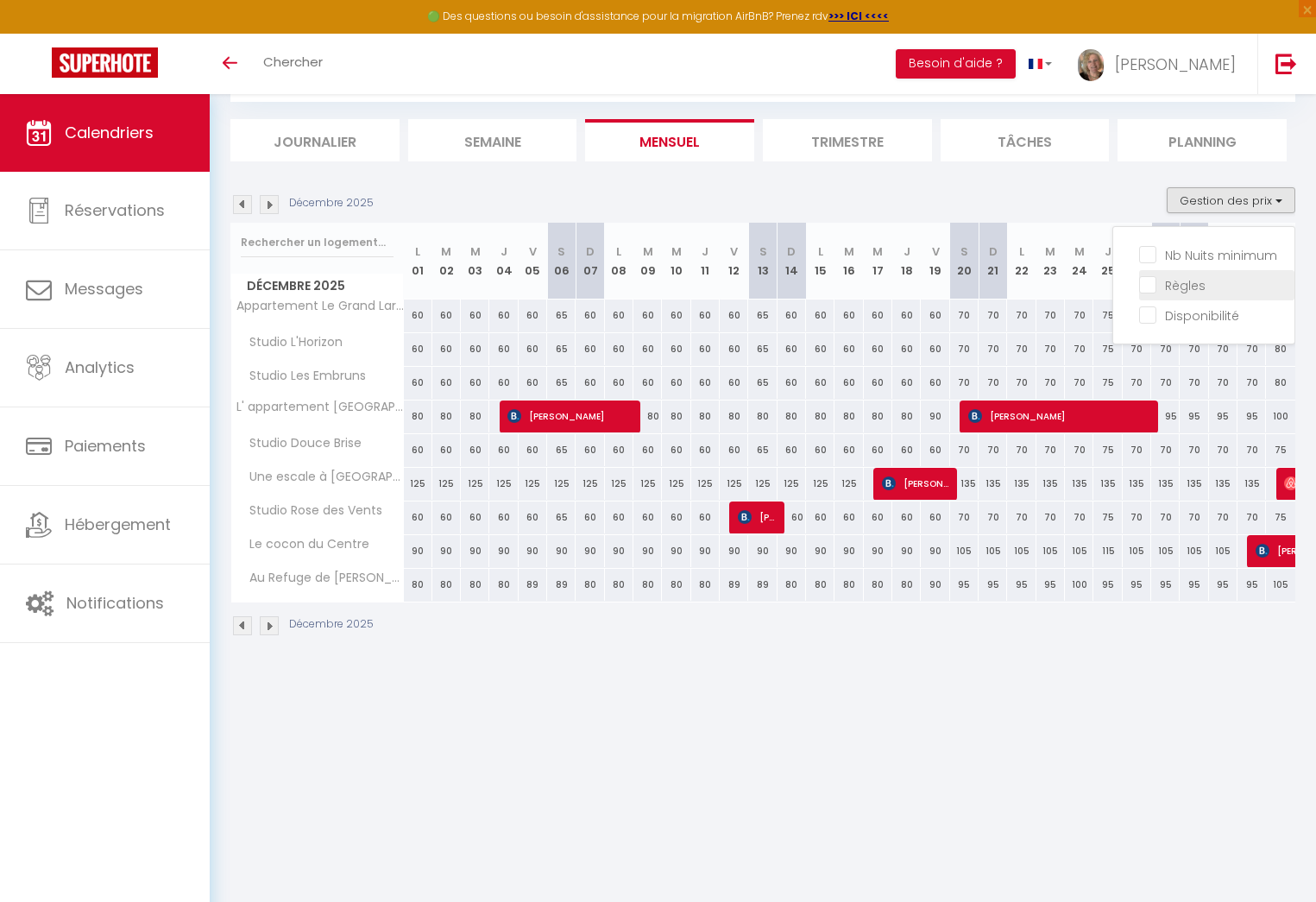
click at [1149, 280] on input "Règles" at bounding box center [1216, 284] width 156 height 18
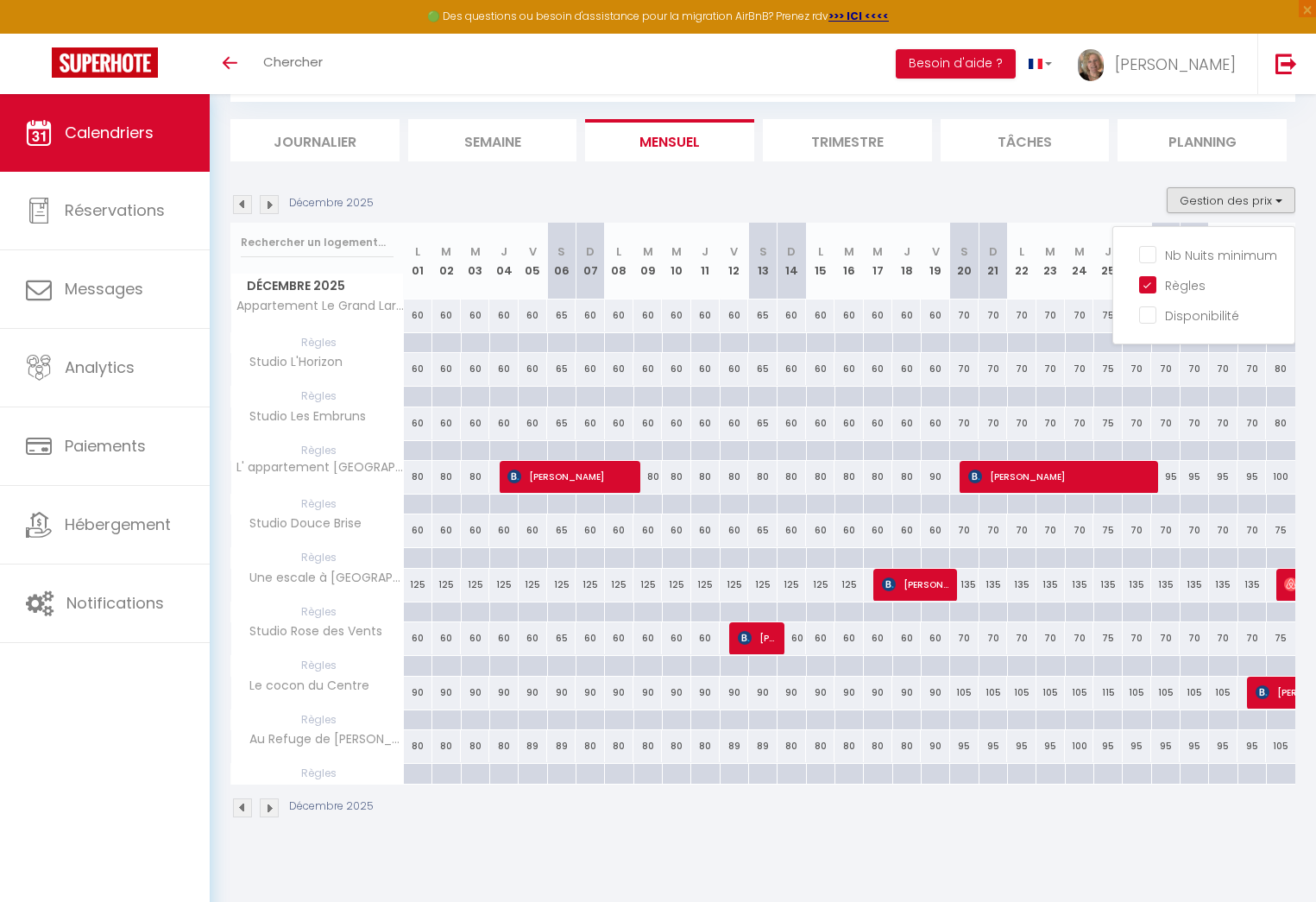
click at [1134, 391] on div at bounding box center [1136, 395] width 29 height 20
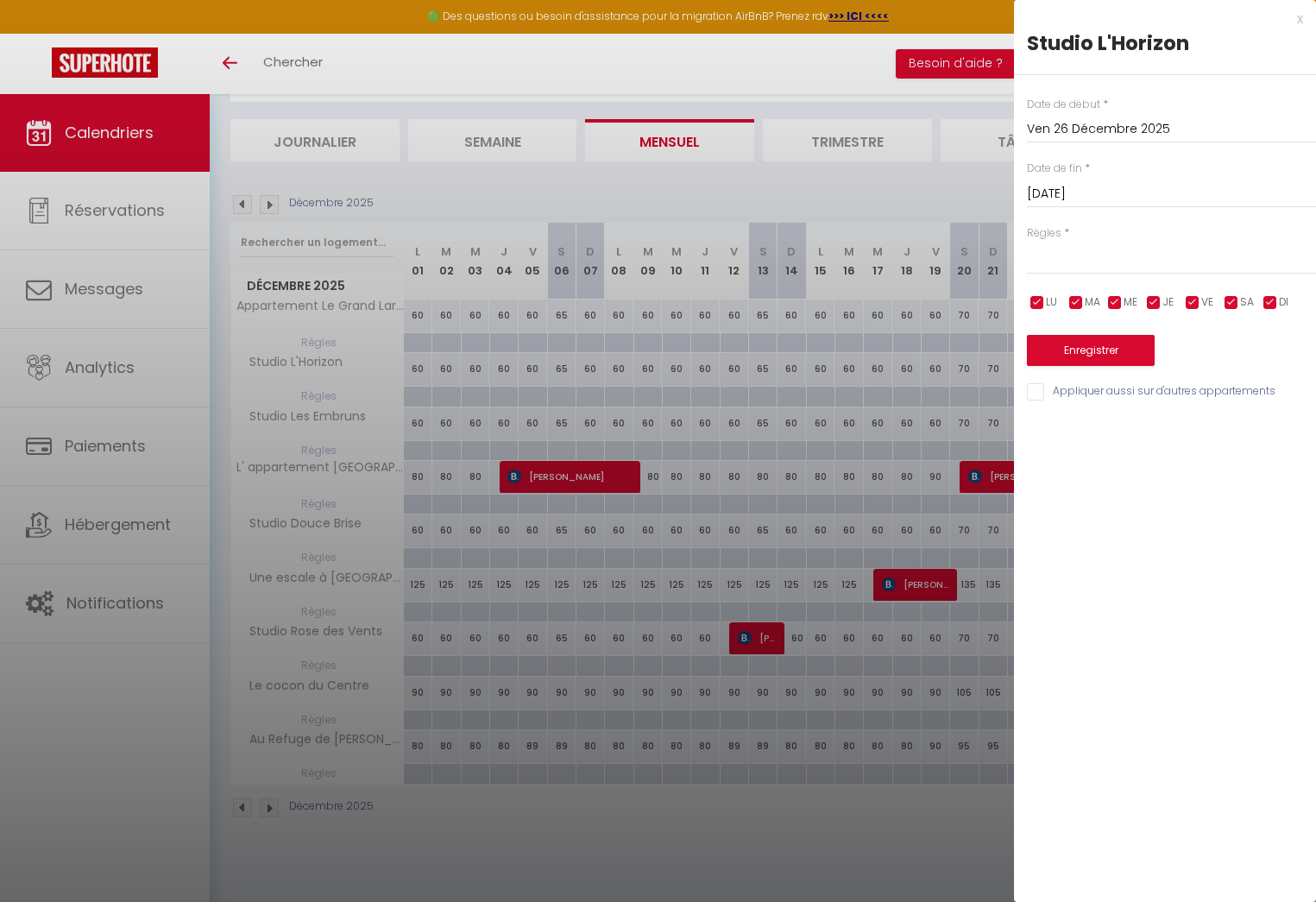
click at [1065, 232] on span "*" at bounding box center [1067, 232] width 6 height 15
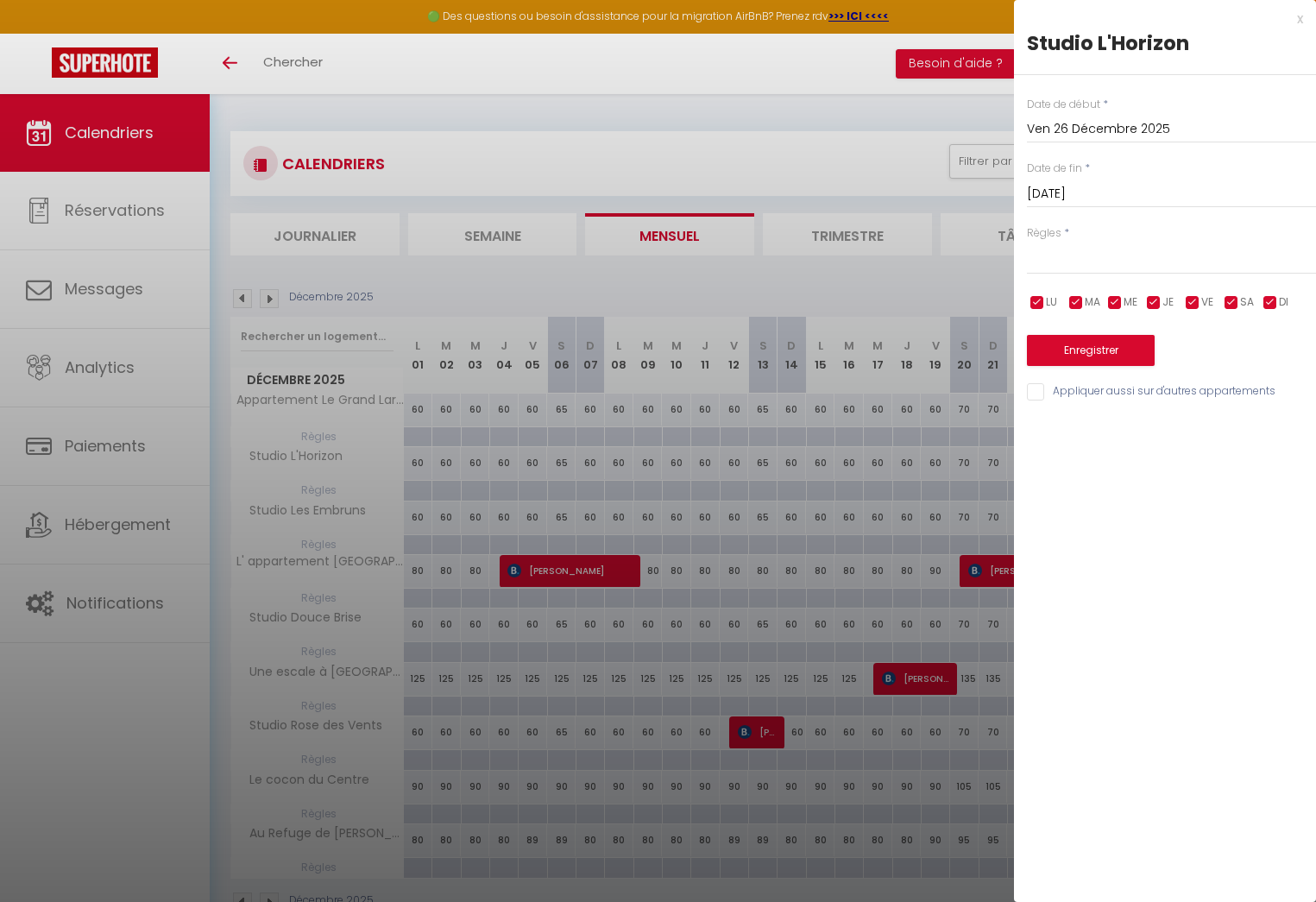
click at [1295, 20] on div "x" at bounding box center [1158, 19] width 289 height 21
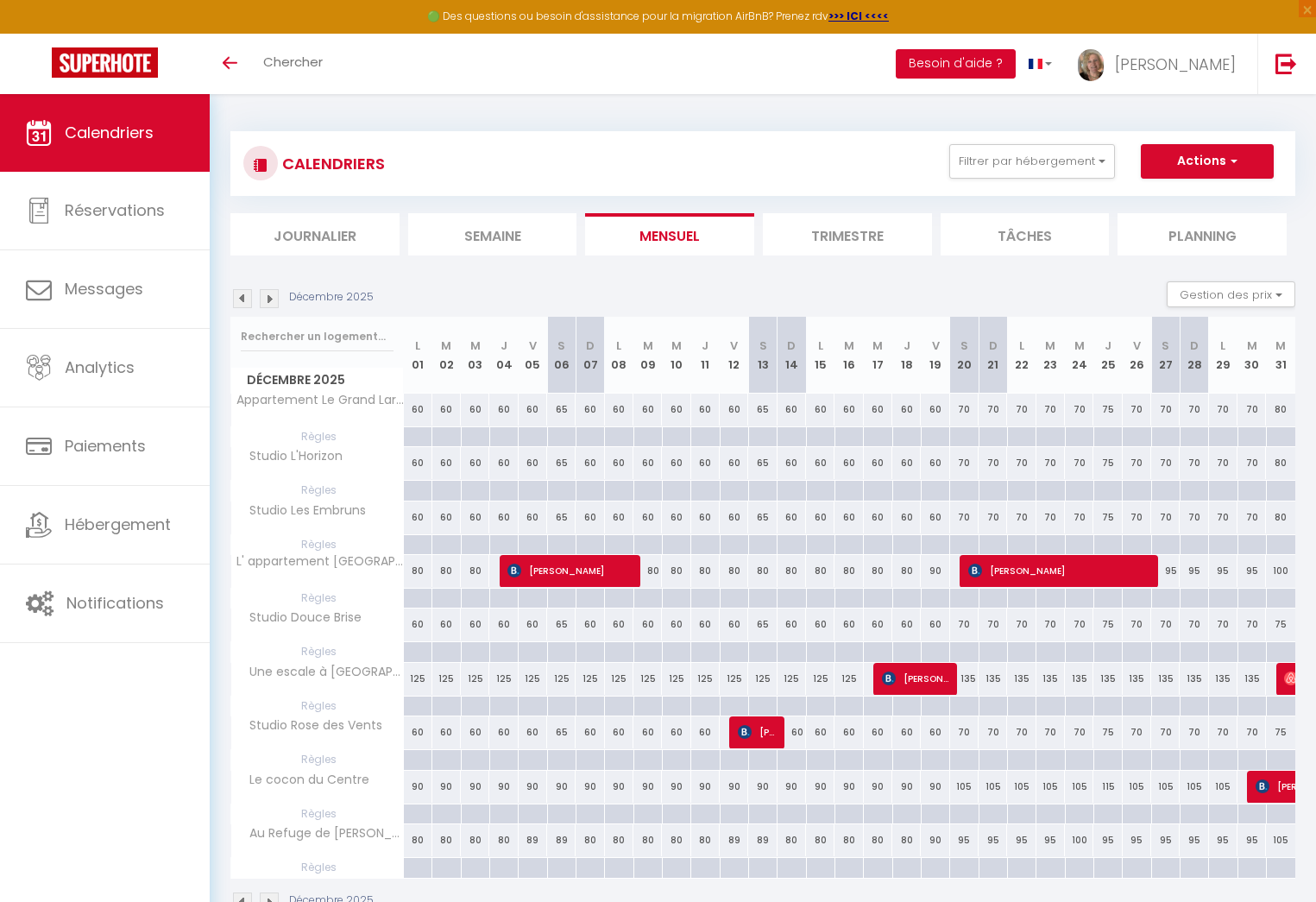
click at [1001, 67] on button "Besoin d'aide ?" at bounding box center [955, 63] width 120 height 29
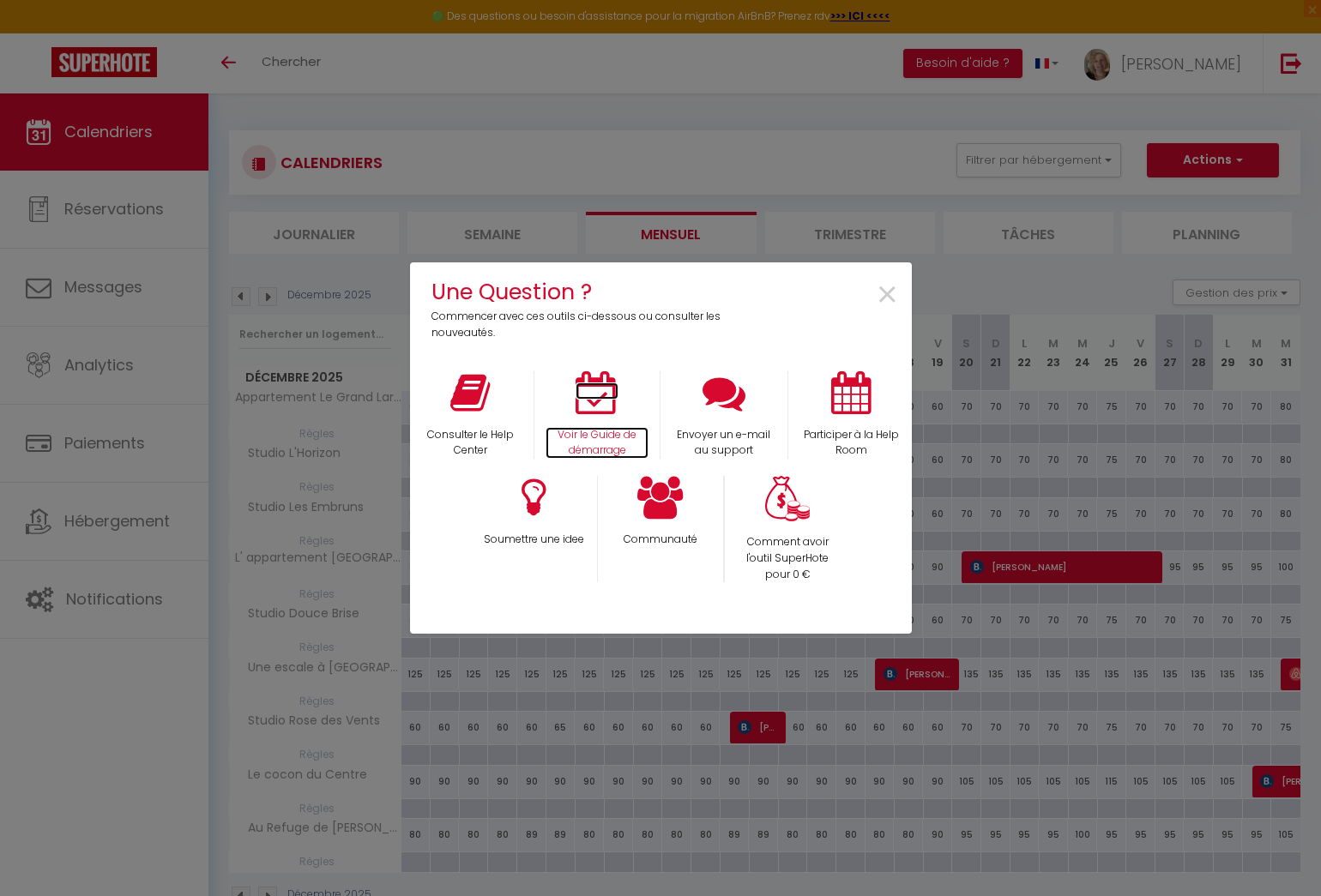
click at [599, 404] on icon at bounding box center [597, 393] width 43 height 43
click at [882, 293] on span "×" at bounding box center [887, 296] width 23 height 54
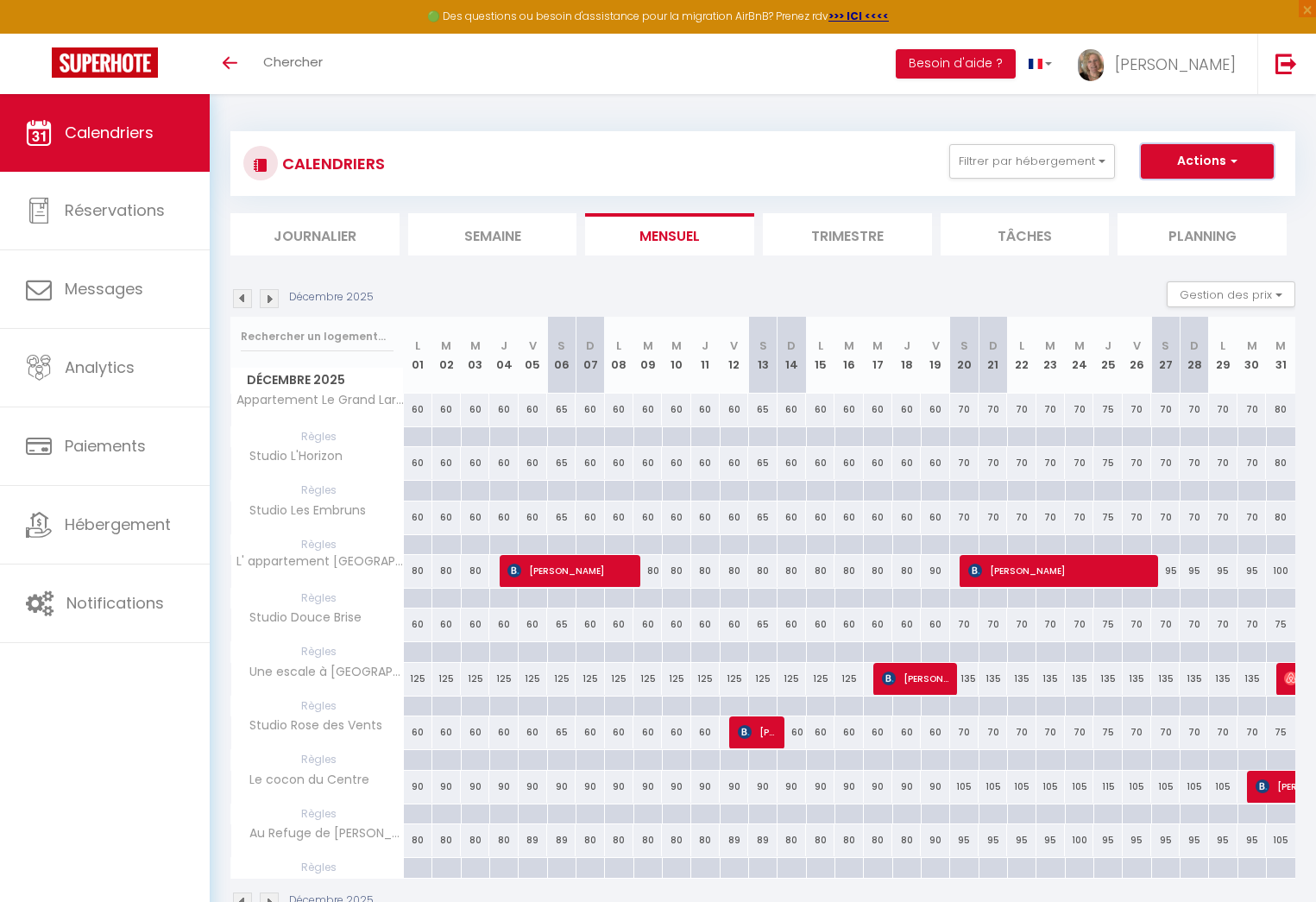
click at [1202, 161] on button "Actions" at bounding box center [1207, 160] width 132 height 35
click at [955, 288] on div "Décembre 2025 Gestion des prix Nb Nuits minimum Règles Disponibilité" at bounding box center [763, 299] width 1065 height 35
click at [1106, 409] on div "75" at bounding box center [1107, 409] width 29 height 32
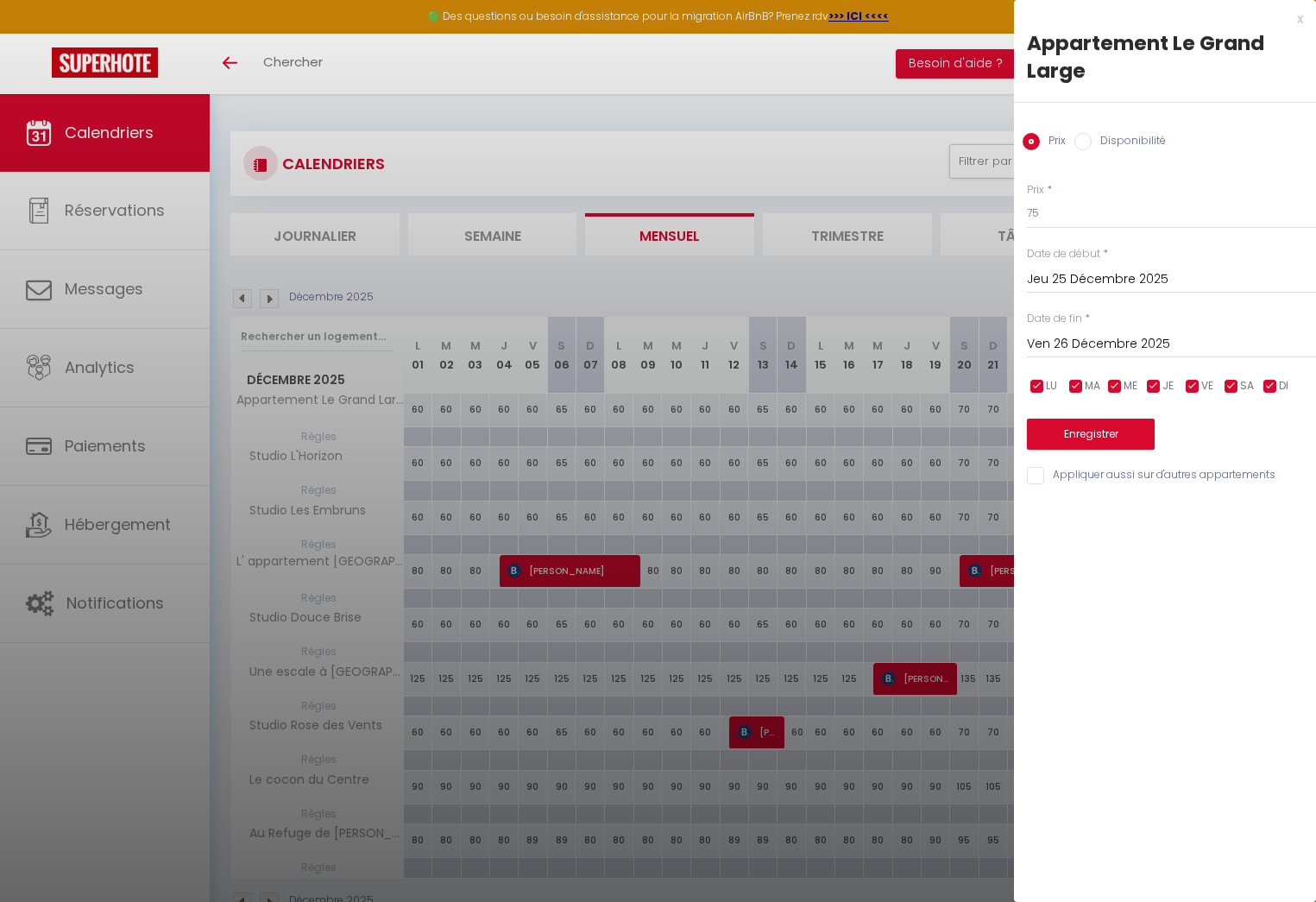
click at [1295, 17] on div "x" at bounding box center [1158, 19] width 289 height 21
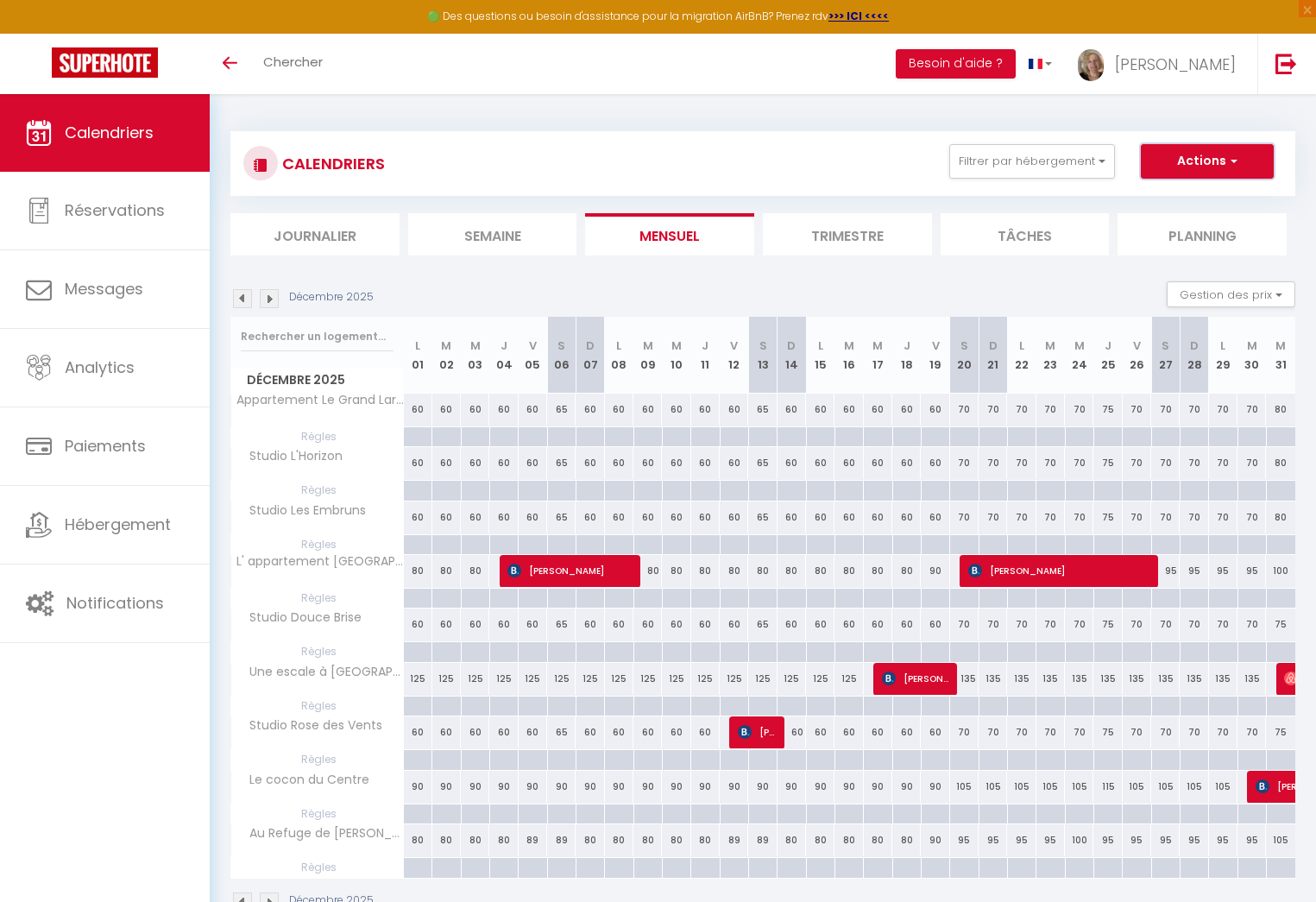
click at [1211, 169] on button "Actions" at bounding box center [1207, 160] width 132 height 35
click at [1236, 294] on button "Gestion des prix" at bounding box center [1231, 295] width 129 height 26
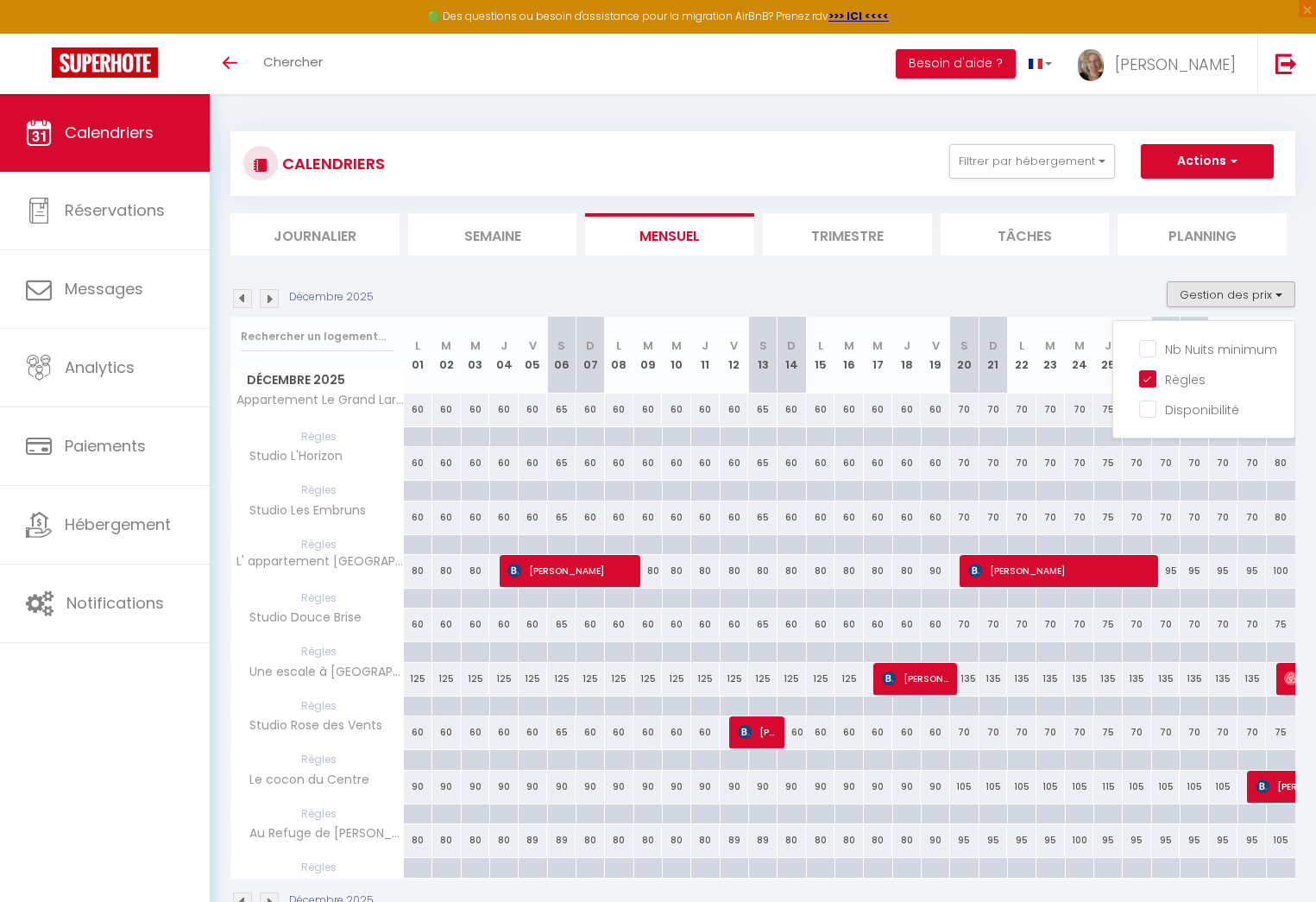
click at [1157, 496] on div at bounding box center [1165, 490] width 29 height 20
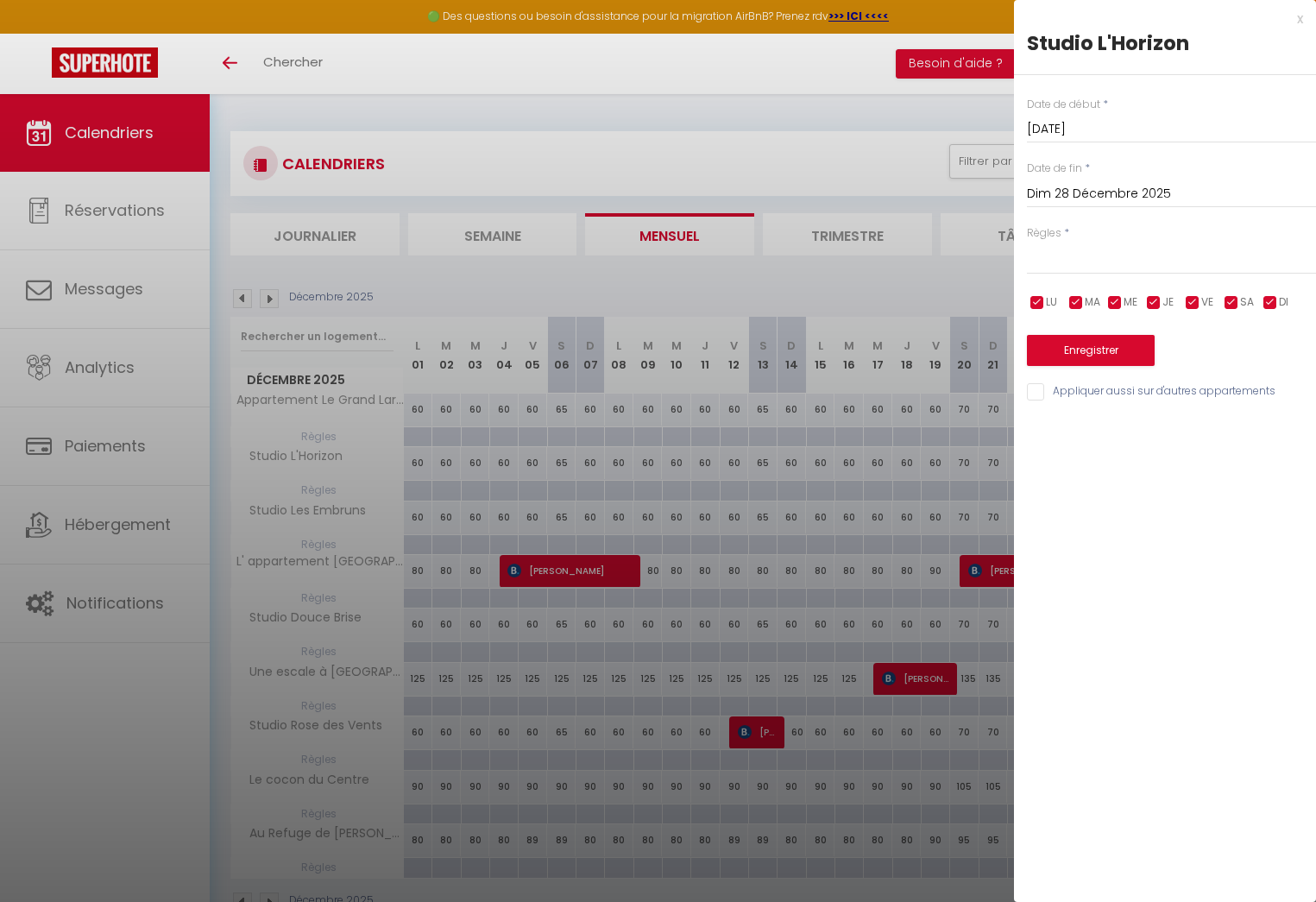
click at [1055, 127] on input "[DATE]" at bounding box center [1171, 130] width 289 height 22
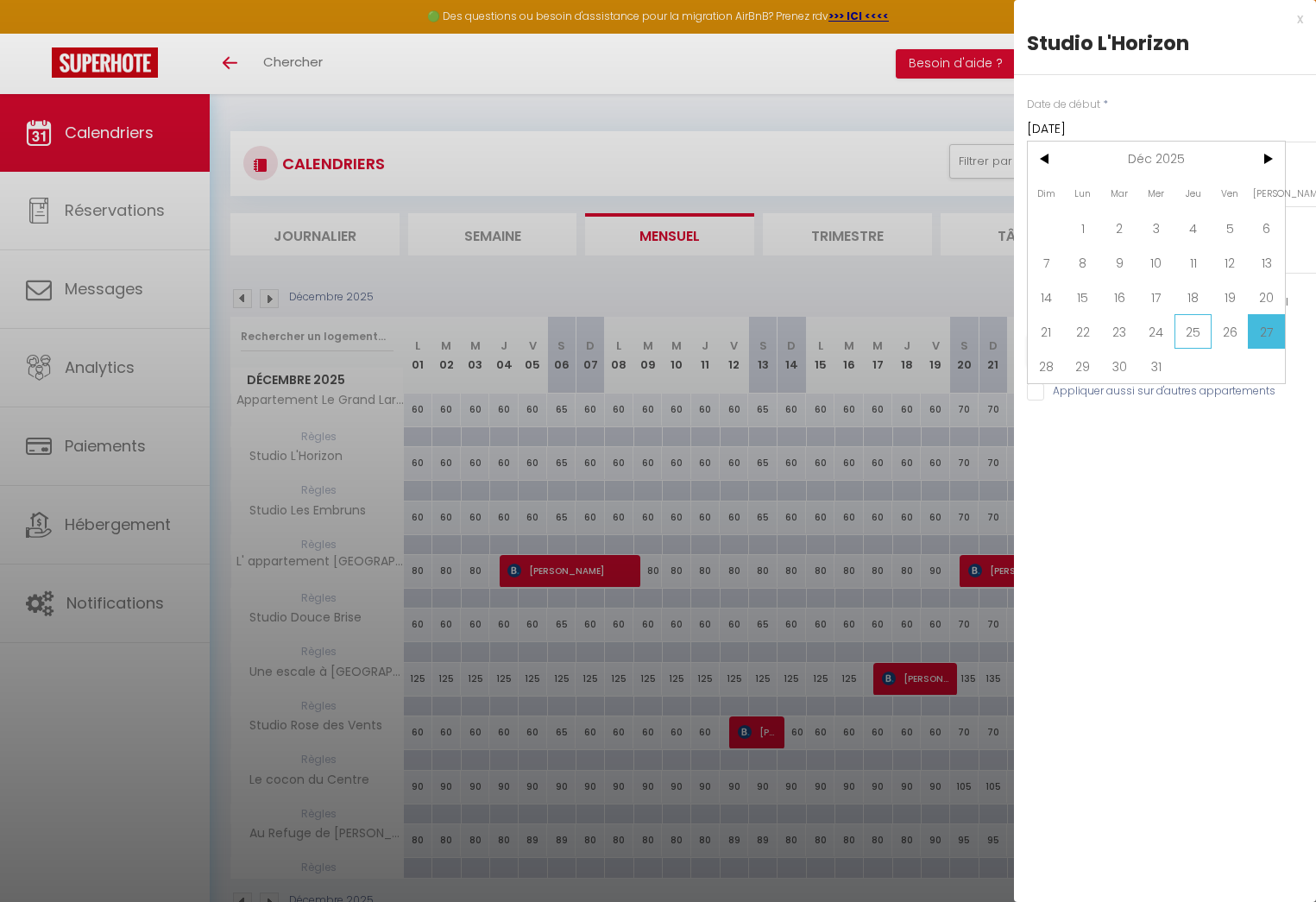
click at [1194, 323] on span "25" at bounding box center [1193, 331] width 37 height 35
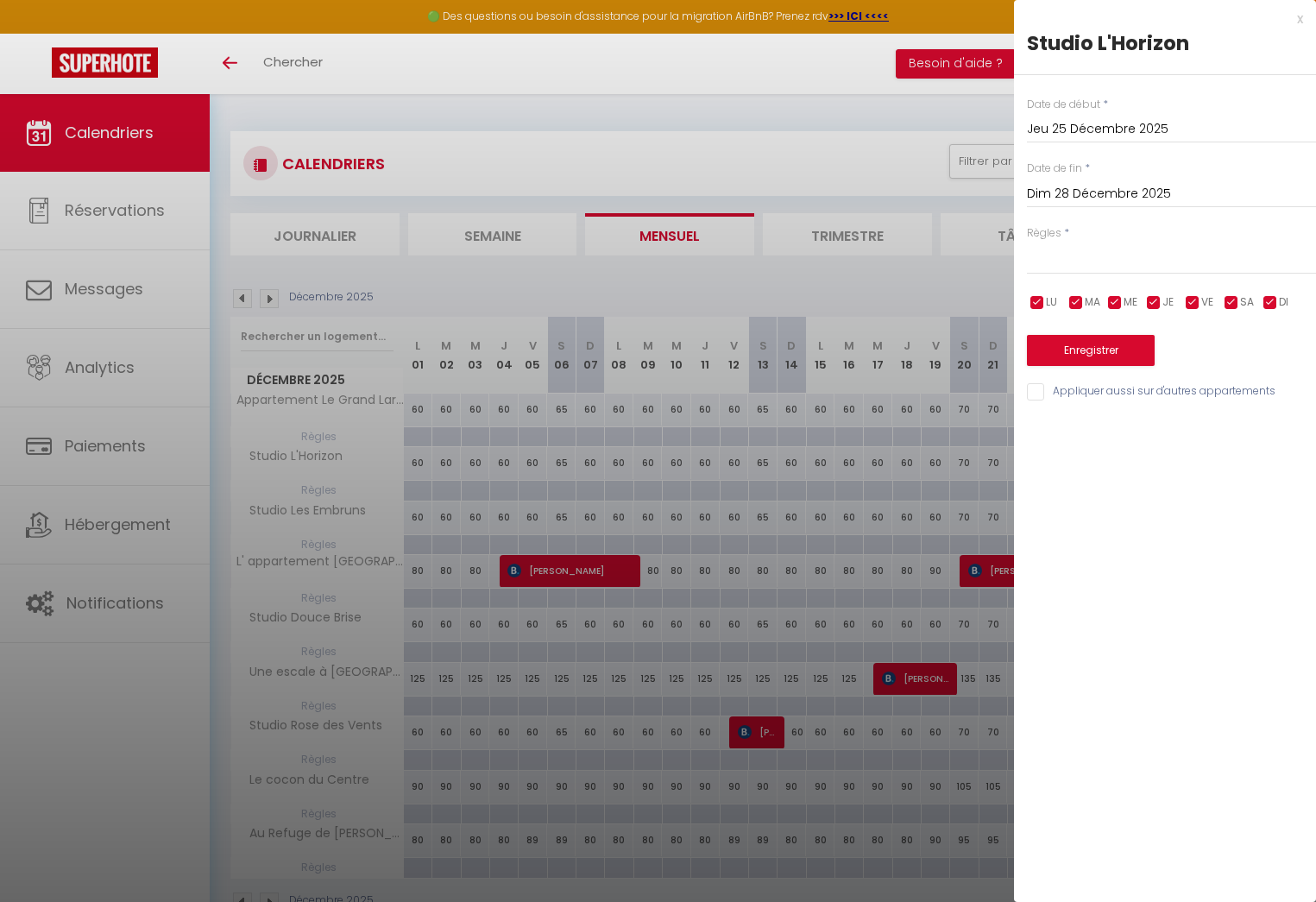
click at [1069, 193] on input "Dim 28 Décembre 2025" at bounding box center [1171, 194] width 289 height 22
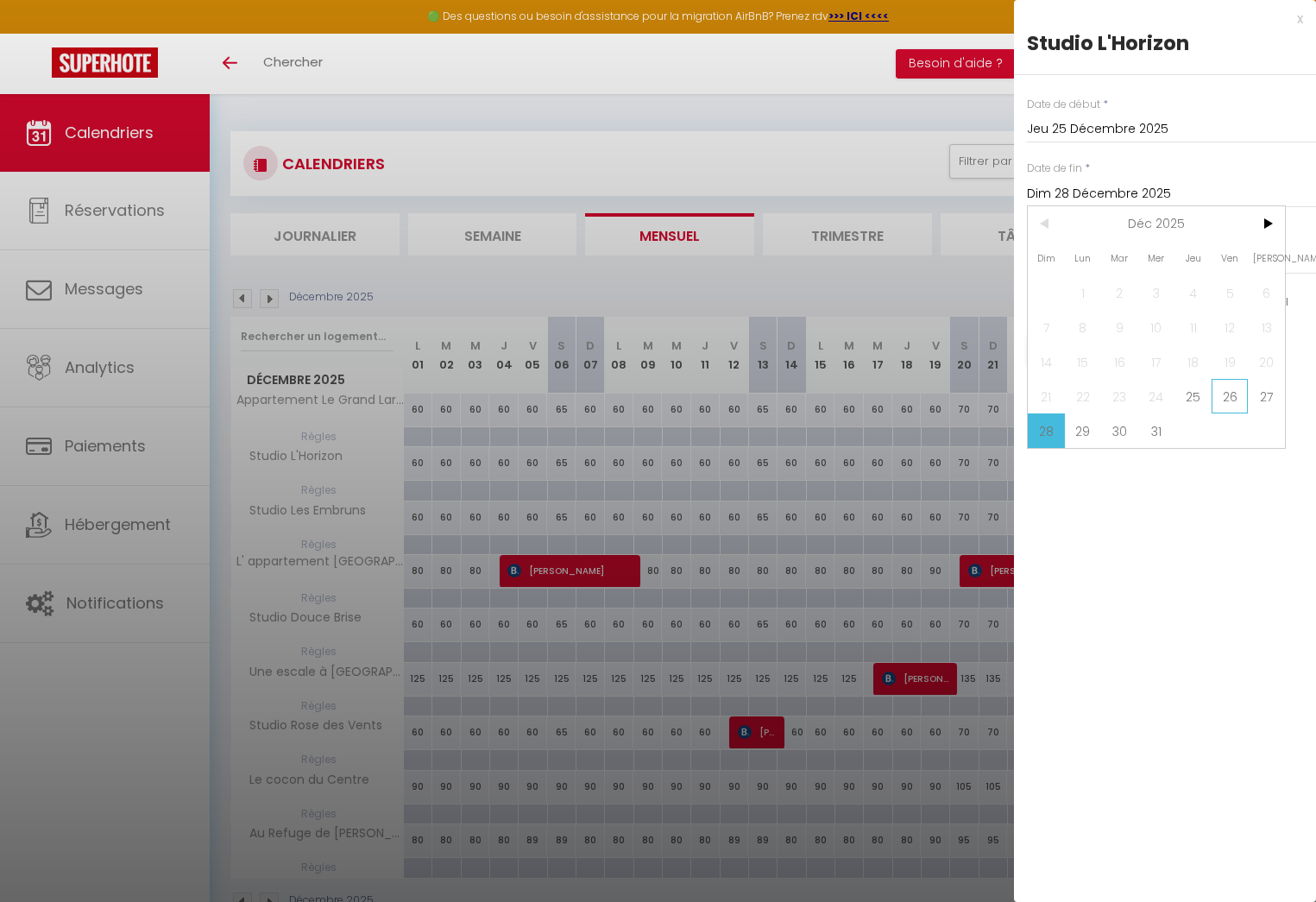
click at [1232, 392] on span "26" at bounding box center [1230, 395] width 37 height 35
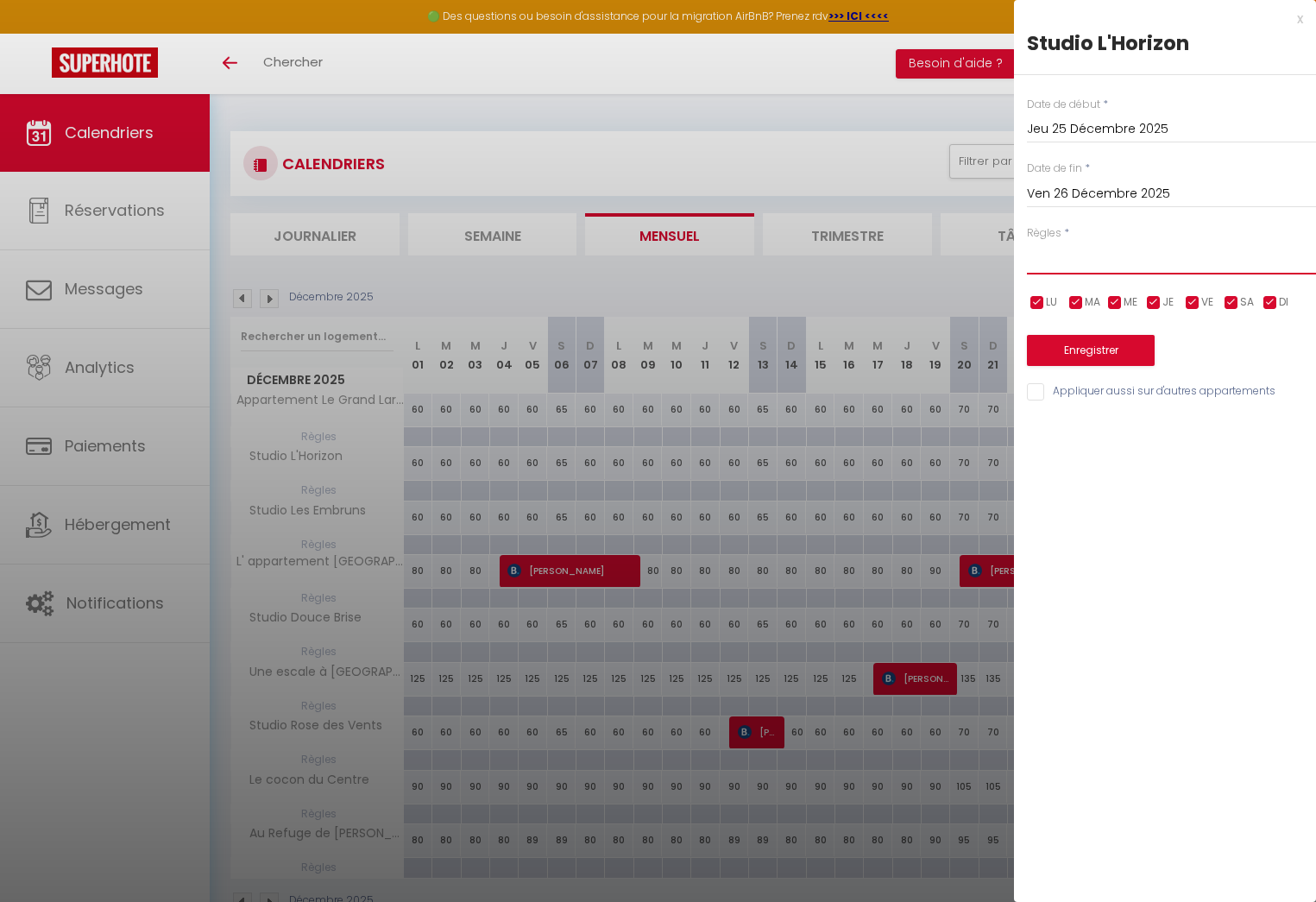
click at [1045, 260] on select "Aucun No Checkin No Checkout Pas d'arrivée / Pas de départ" at bounding box center [1171, 257] width 289 height 33
click at [1027, 242] on select "Aucun No Checkin No Checkout Pas d'arrivée / Pas de départ" at bounding box center [1171, 257] width 289 height 33
click at [1060, 130] on input "Jeu 25 Décembre 2025" at bounding box center [1171, 130] width 289 height 22
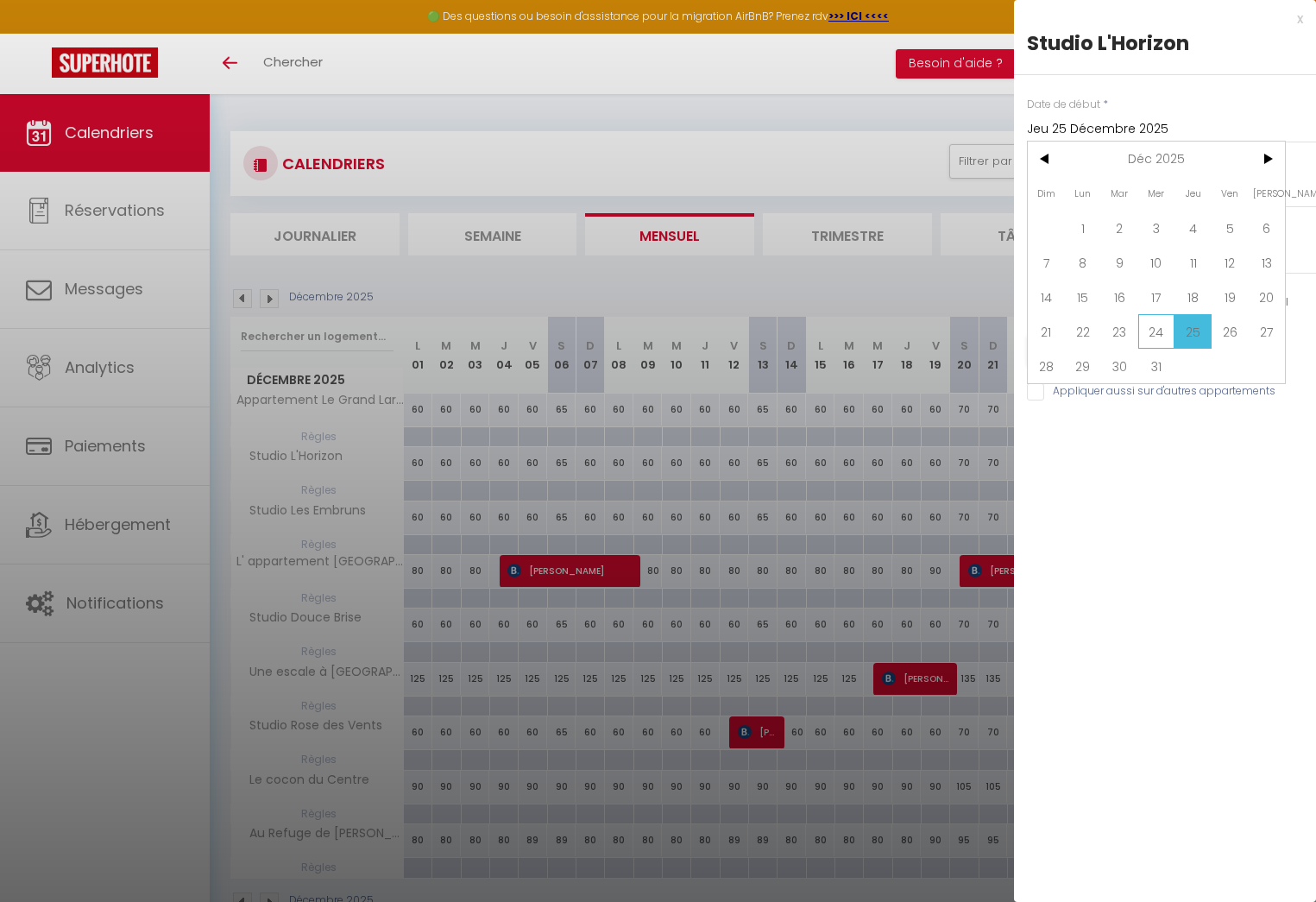
click at [1153, 329] on span "24" at bounding box center [1157, 331] width 37 height 35
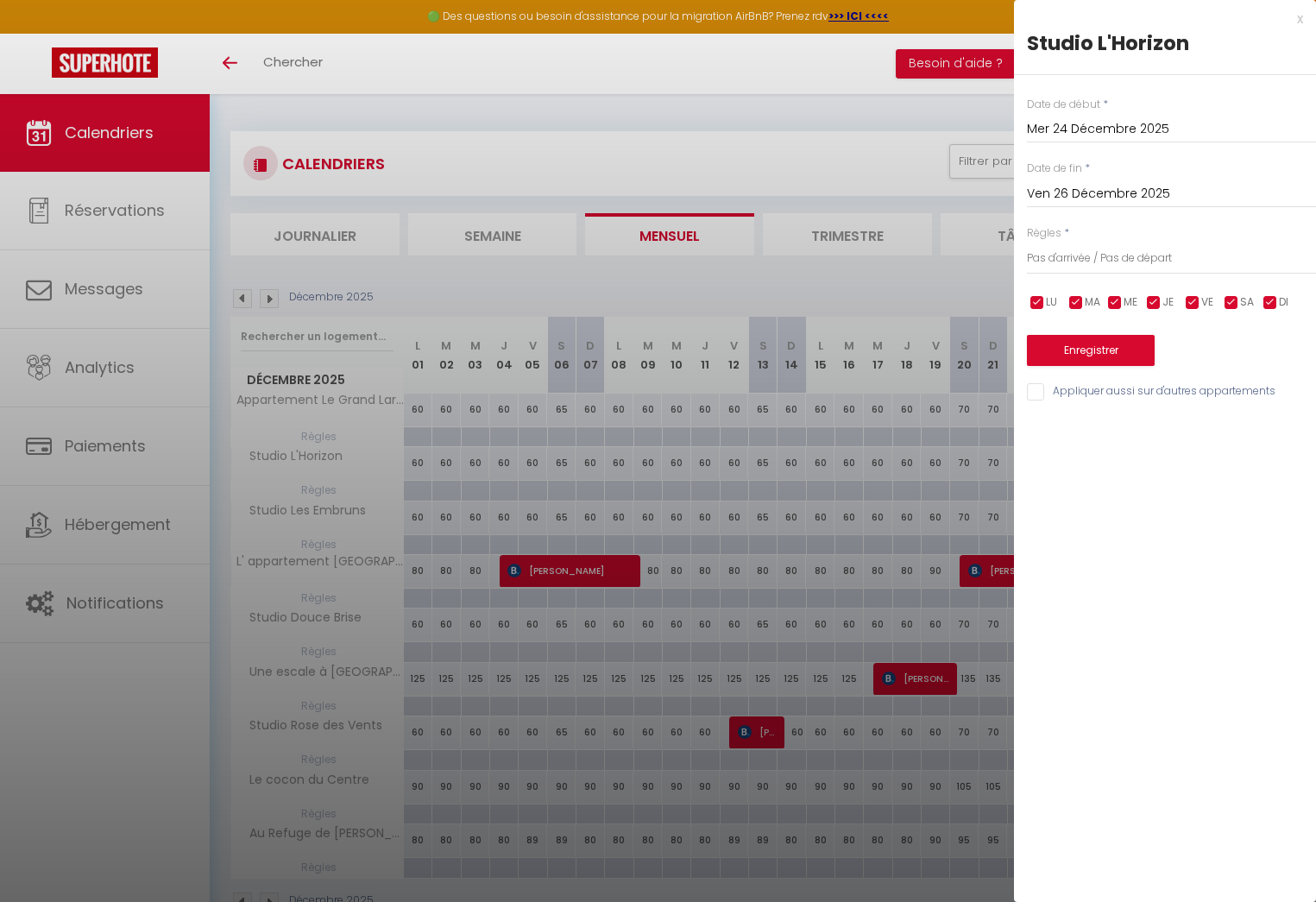
click at [1100, 191] on input "Ven 26 Décembre 2025" at bounding box center [1171, 194] width 289 height 22
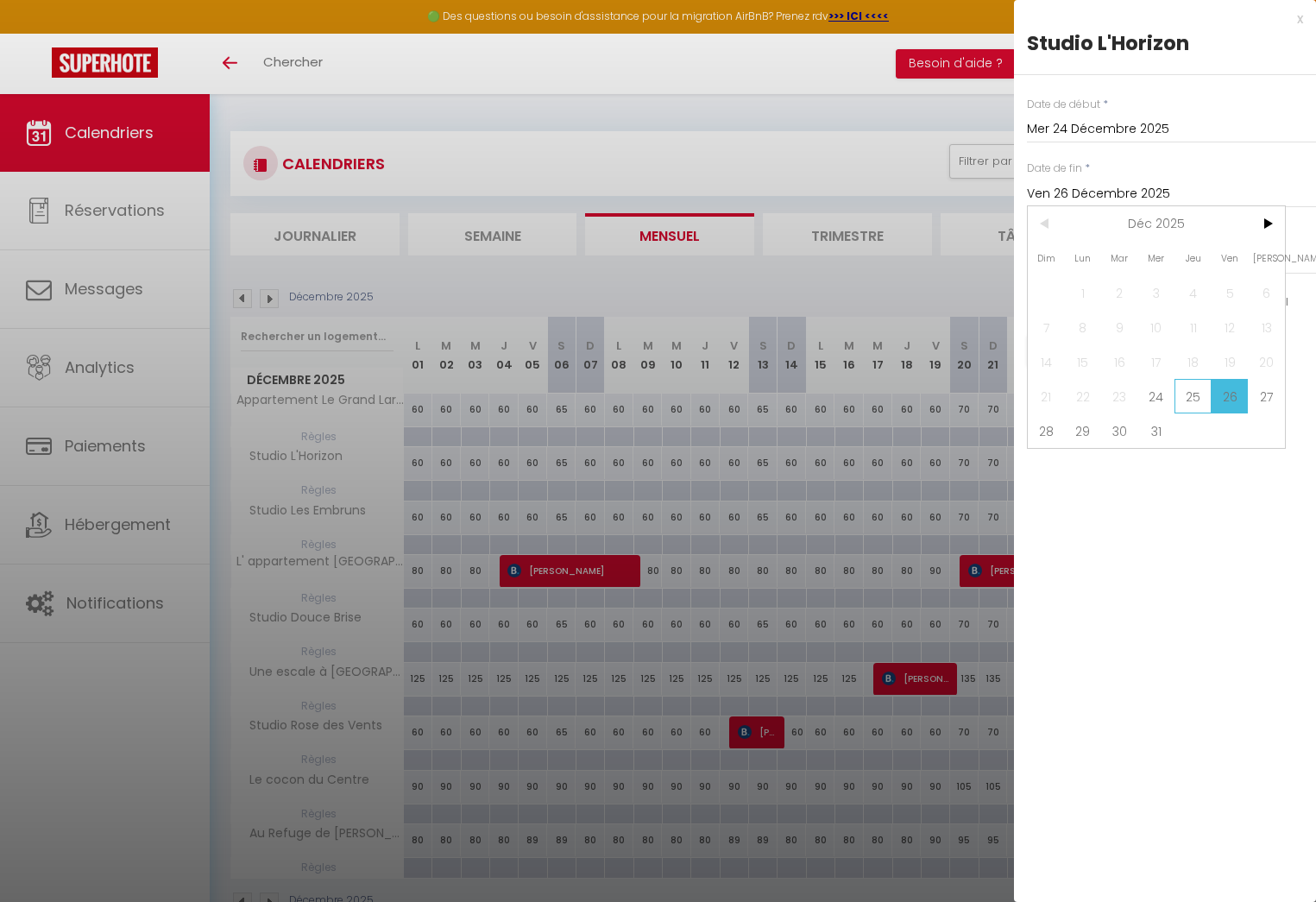
click at [1192, 395] on span "25" at bounding box center [1193, 395] width 37 height 35
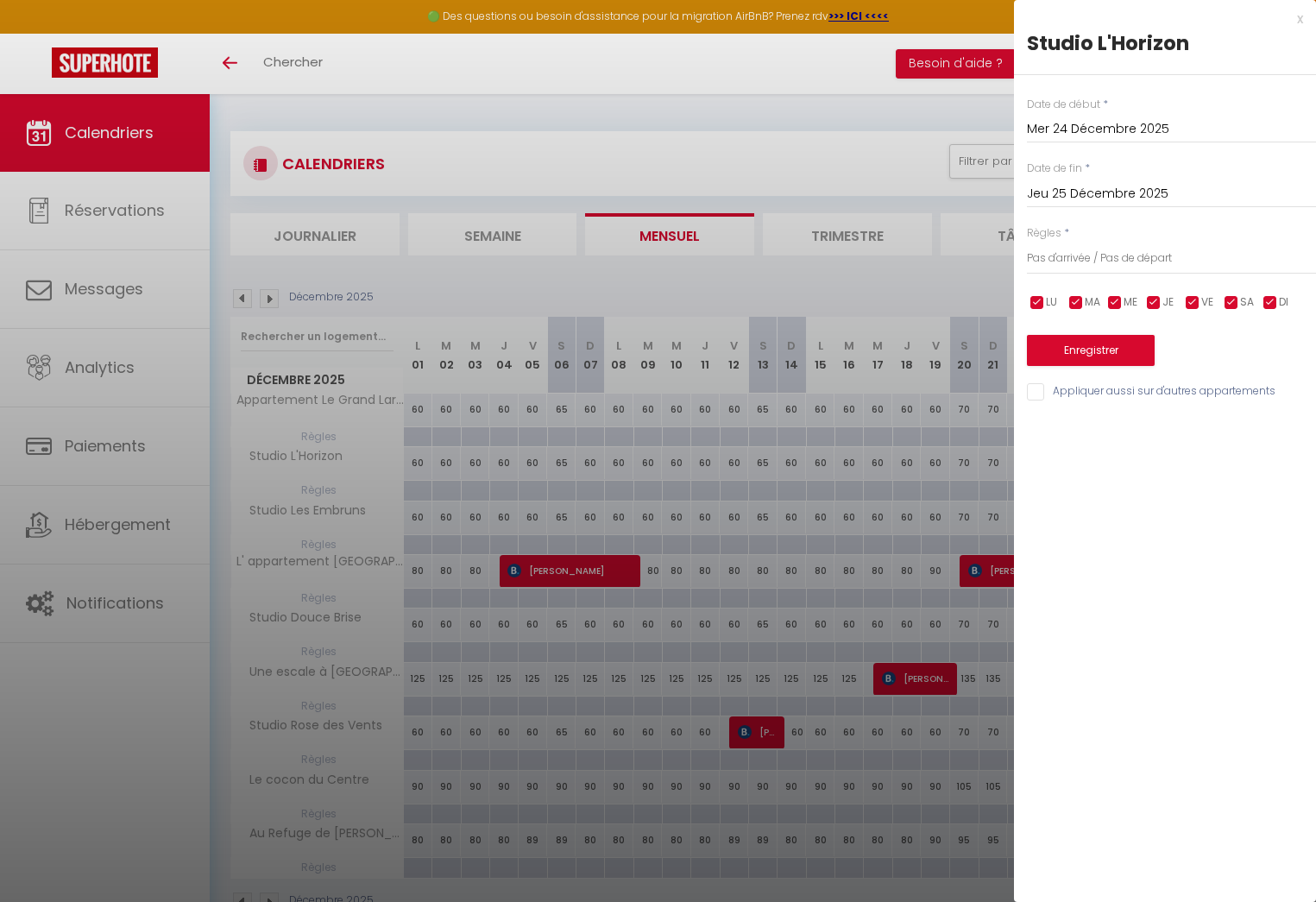
click at [1114, 191] on input "Jeu 25 Décembre 2025" at bounding box center [1171, 194] width 289 height 22
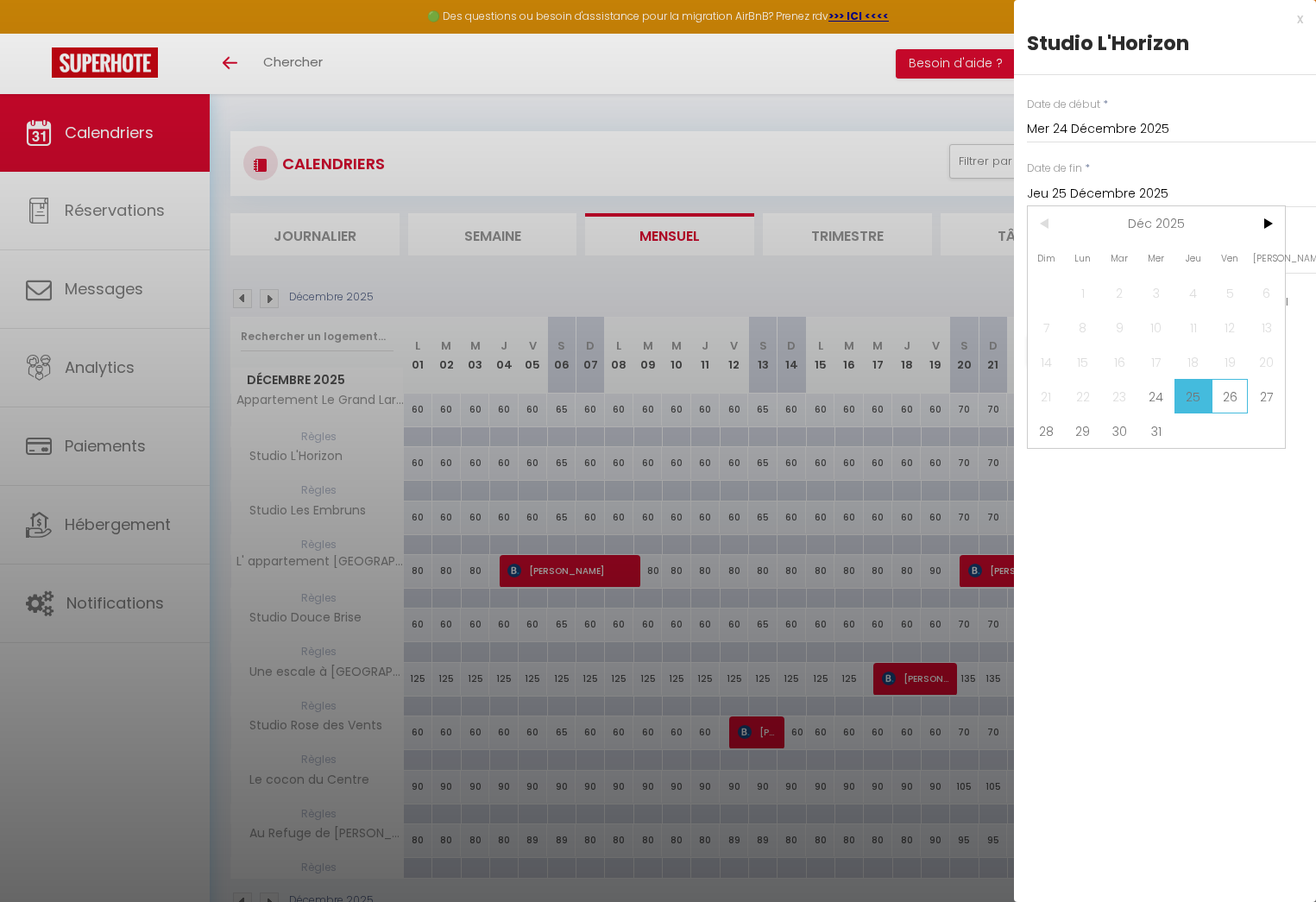
click at [1228, 399] on span "26" at bounding box center [1230, 395] width 37 height 35
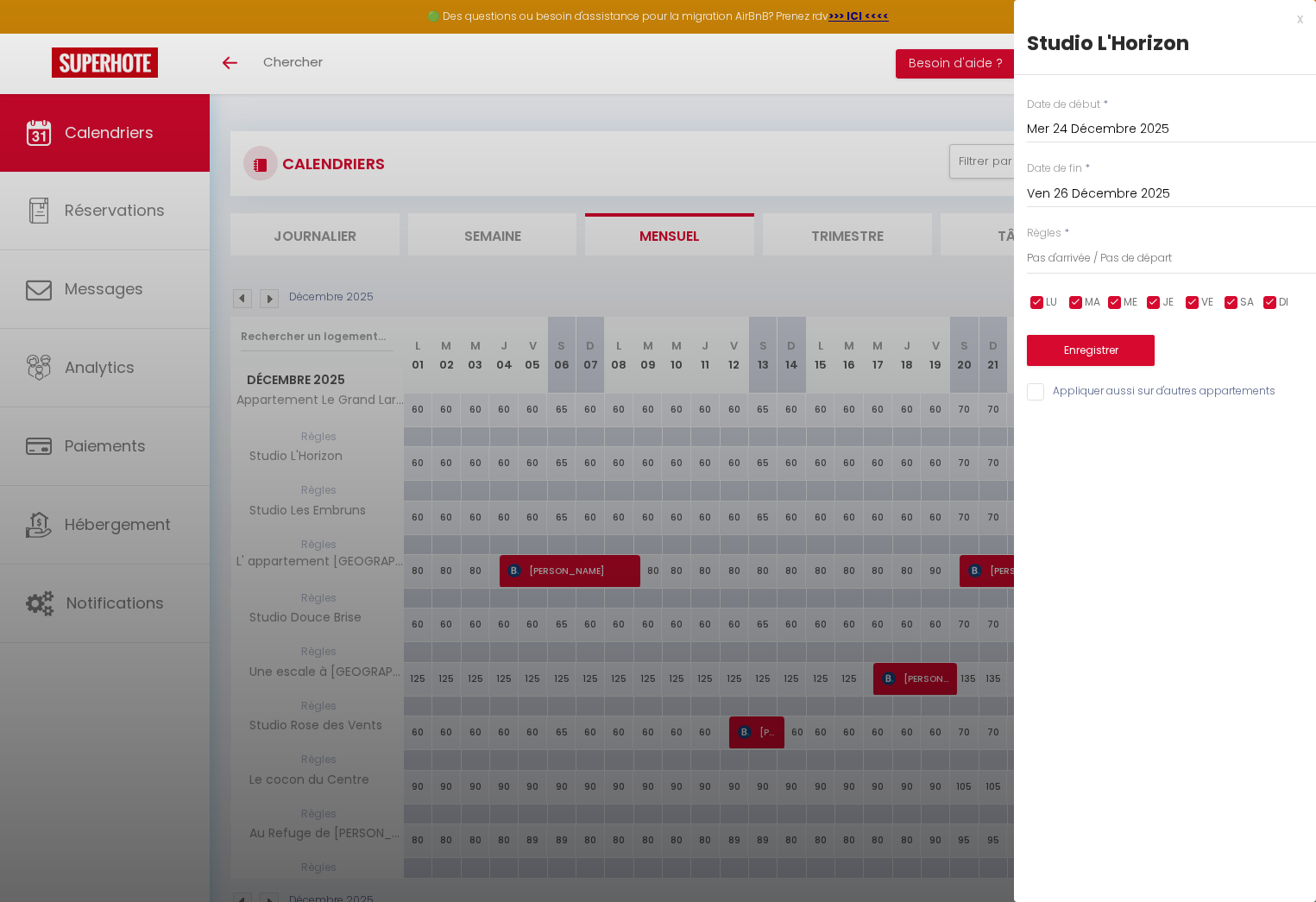
click at [1065, 131] on input "Mer 24 Décembre 2025" at bounding box center [1171, 130] width 289 height 22
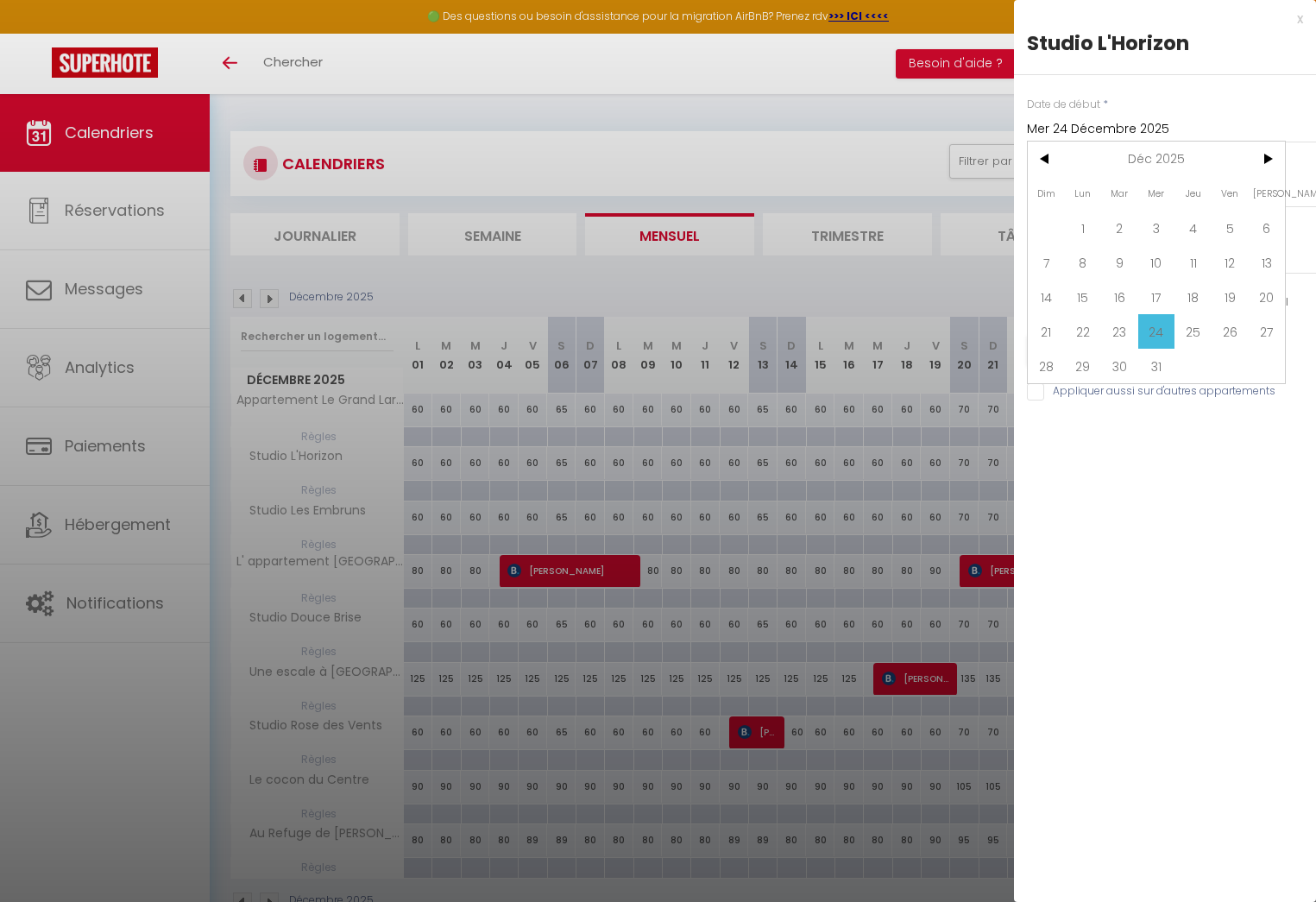
click at [1065, 130] on input "Mer 24 Décembre 2025" at bounding box center [1171, 130] width 289 height 22
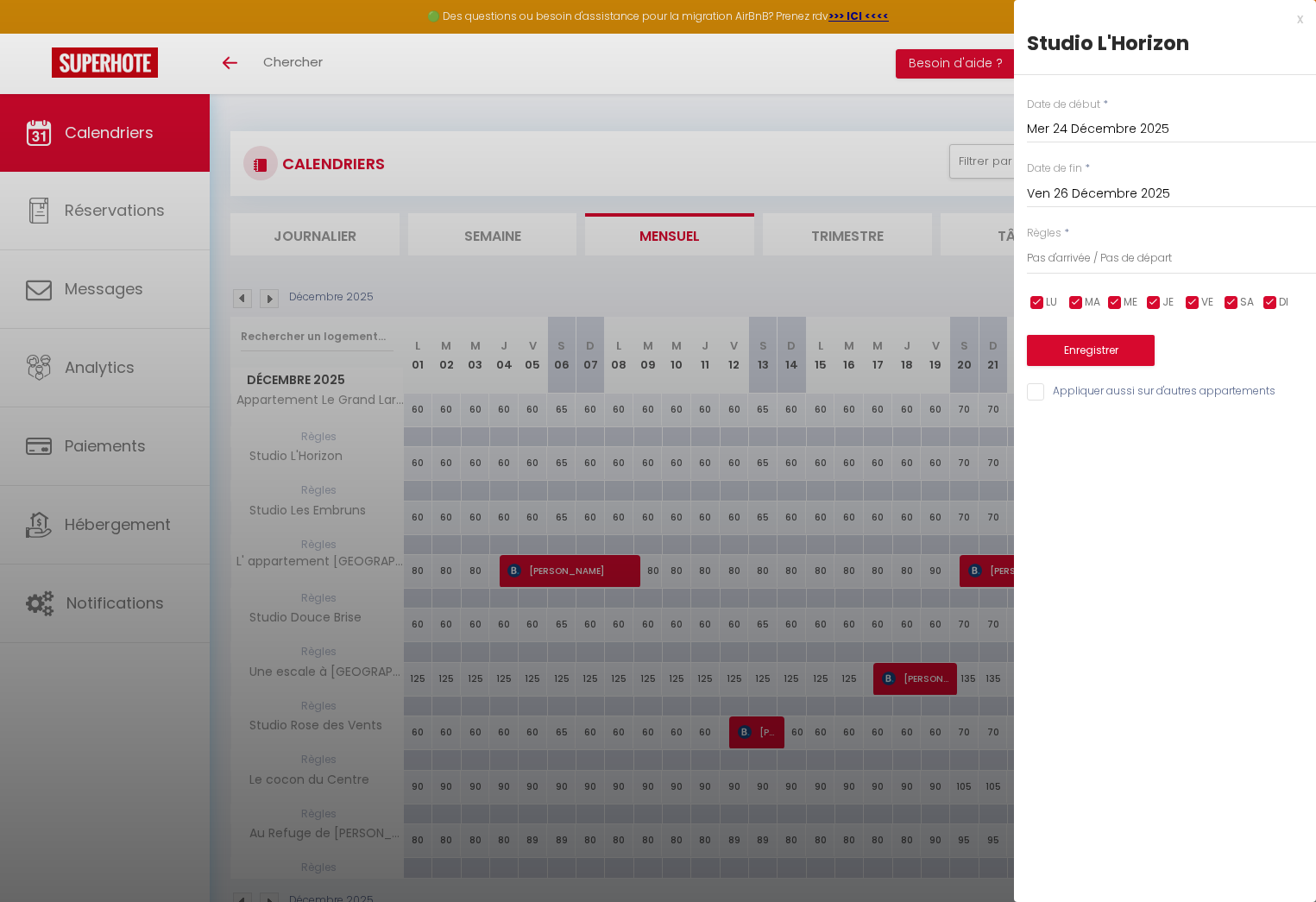
click at [1057, 127] on input "Mer 24 Décembre 2025" at bounding box center [1171, 130] width 289 height 22
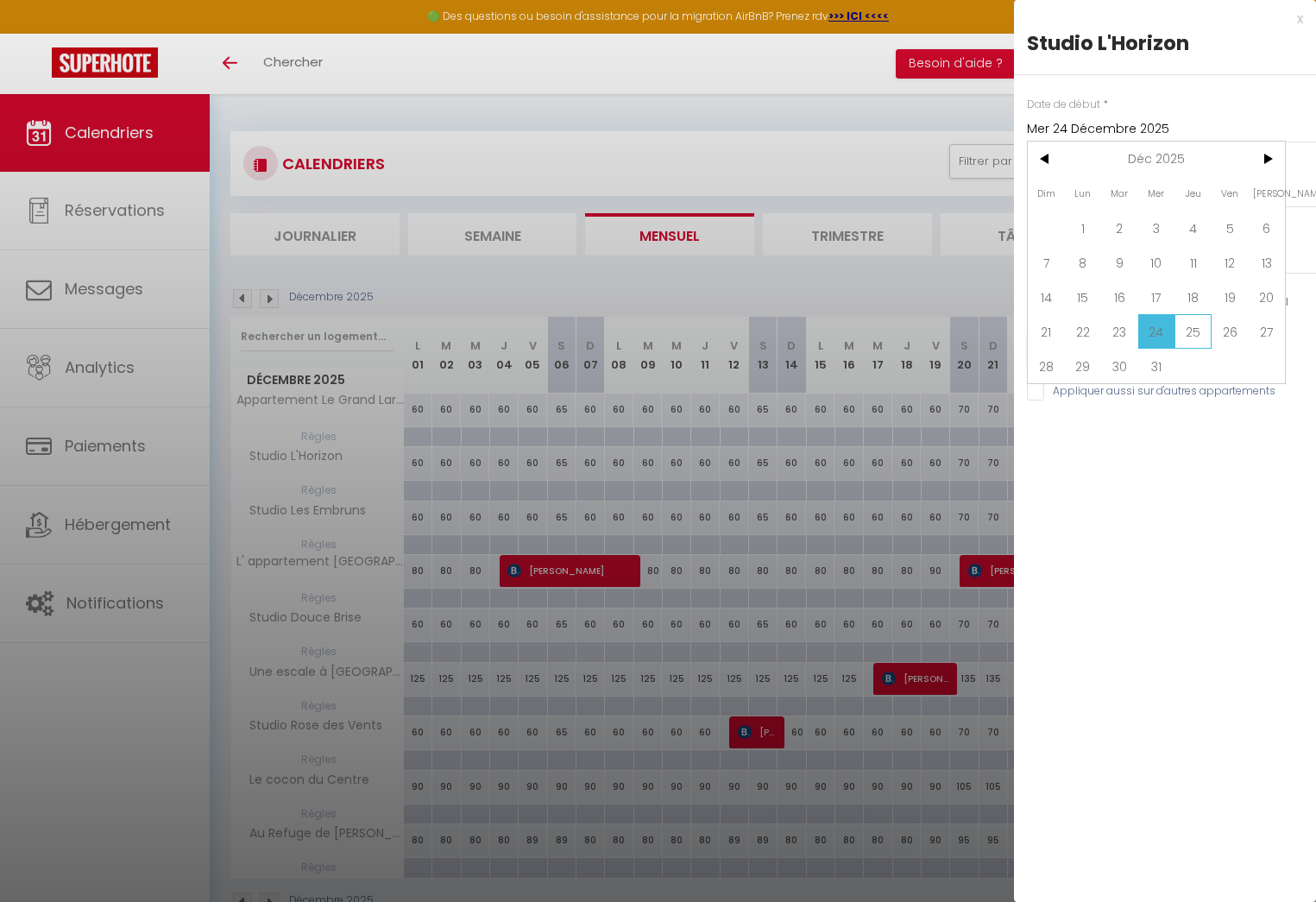
click at [1191, 334] on span "25" at bounding box center [1193, 331] width 37 height 35
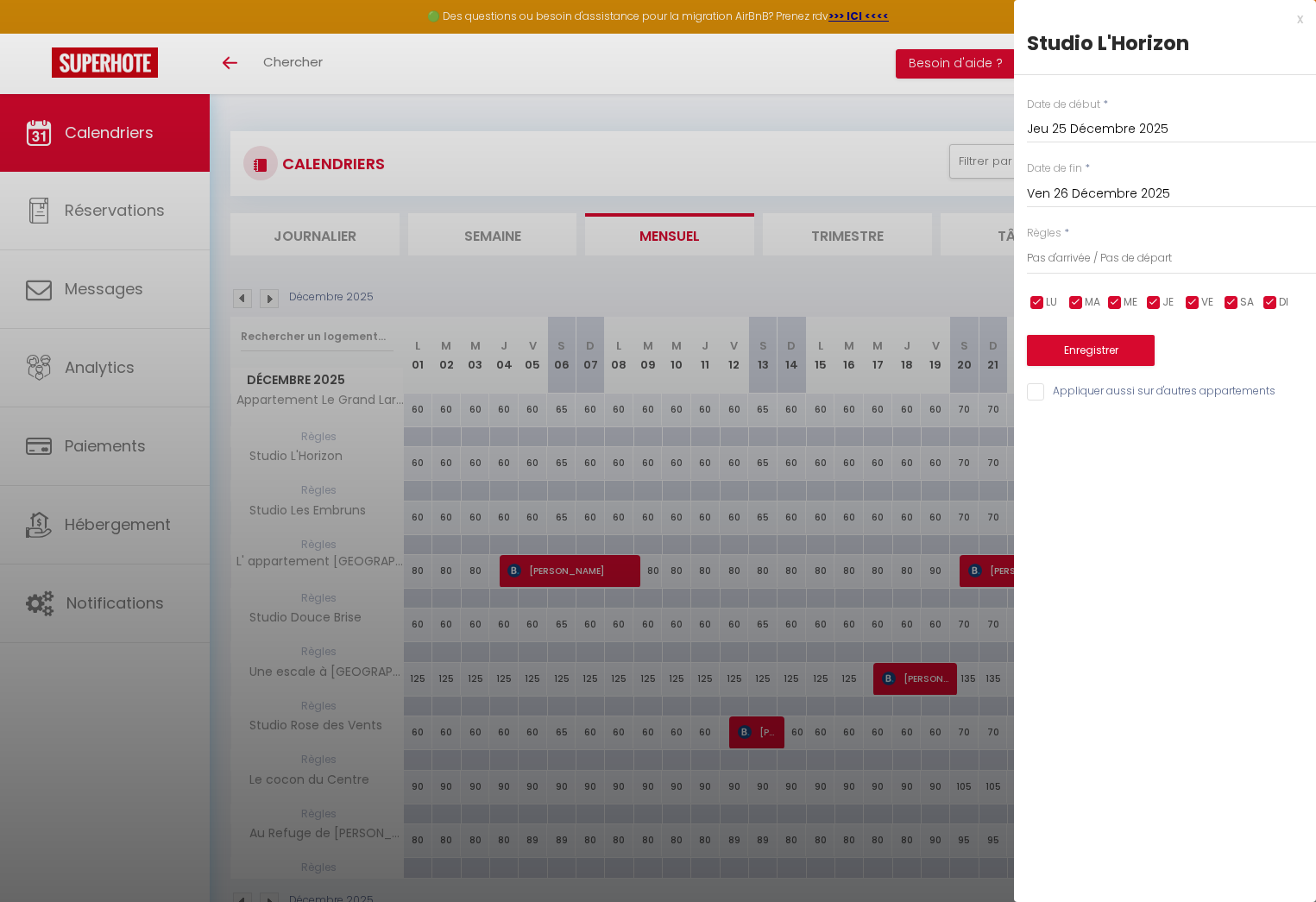
click at [1039, 392] on input "Appliquer aussi sur d'autres appartements" at bounding box center [1171, 392] width 289 height 18
click at [1077, 352] on button "Enregistrer" at bounding box center [1090, 350] width 128 height 31
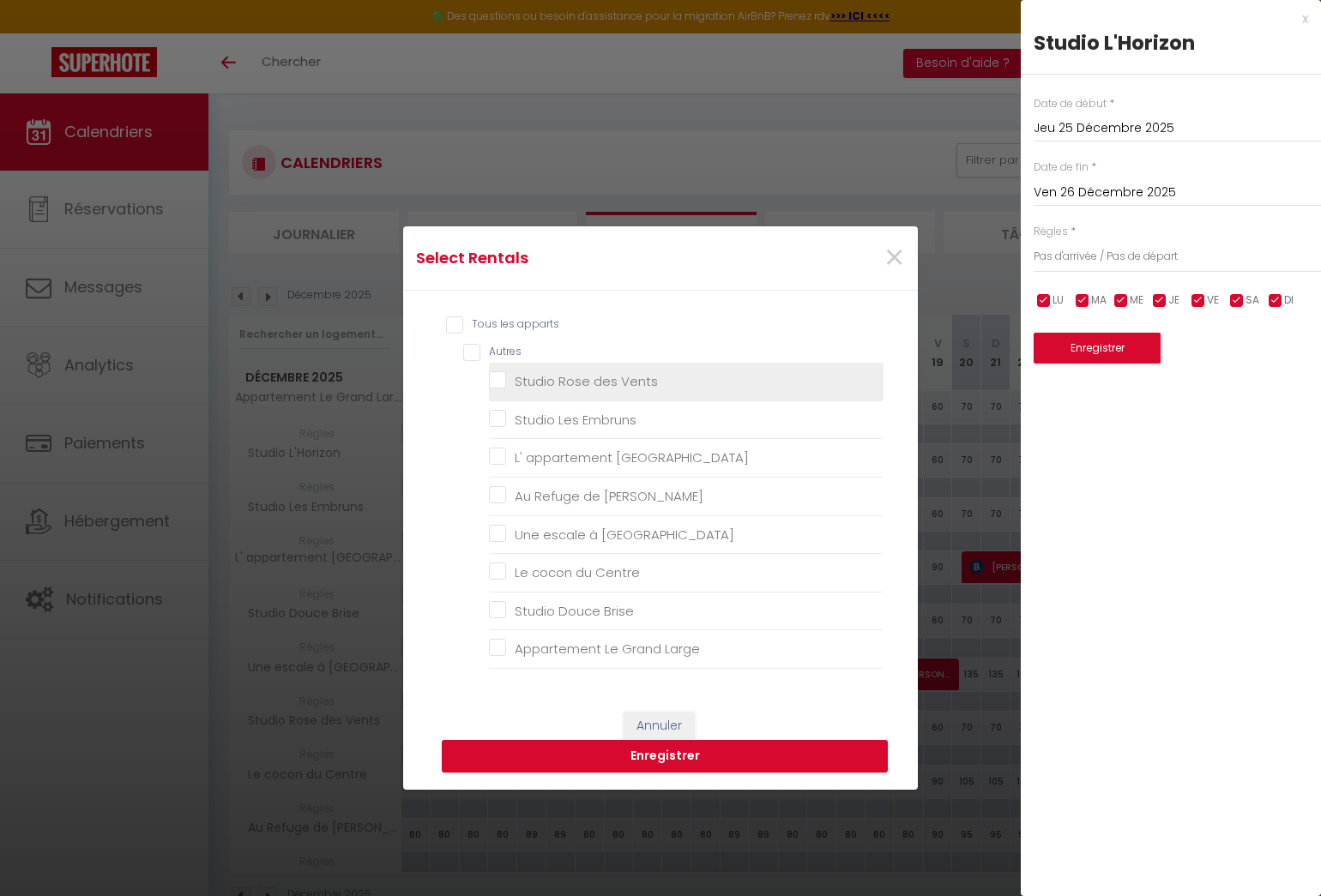
click at [489, 378] on Vents "Studio Rose des Vents" at bounding box center [686, 381] width 395 height 18
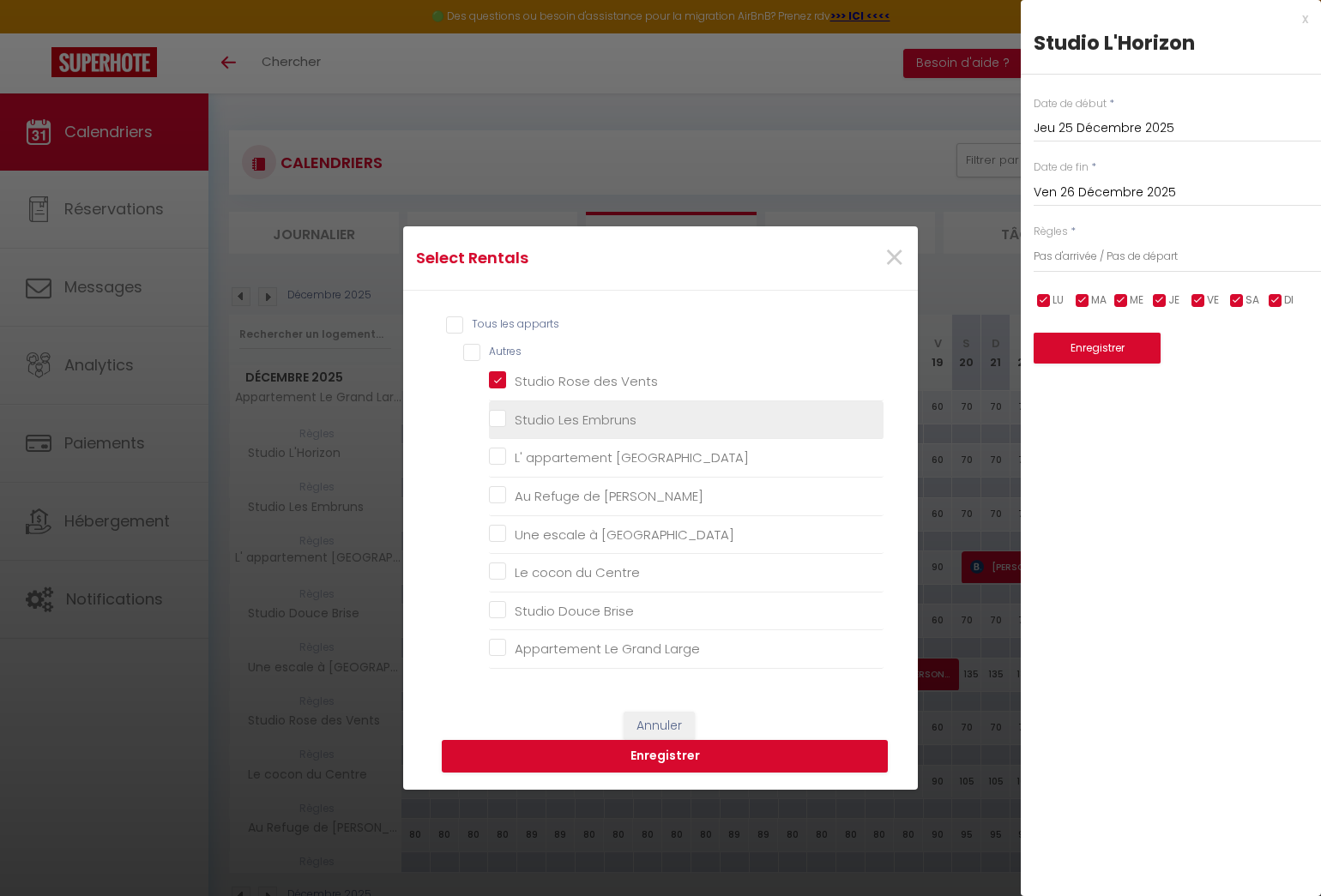
click at [489, 424] on Embruns "Studio Les Embruns" at bounding box center [686, 420] width 395 height 18
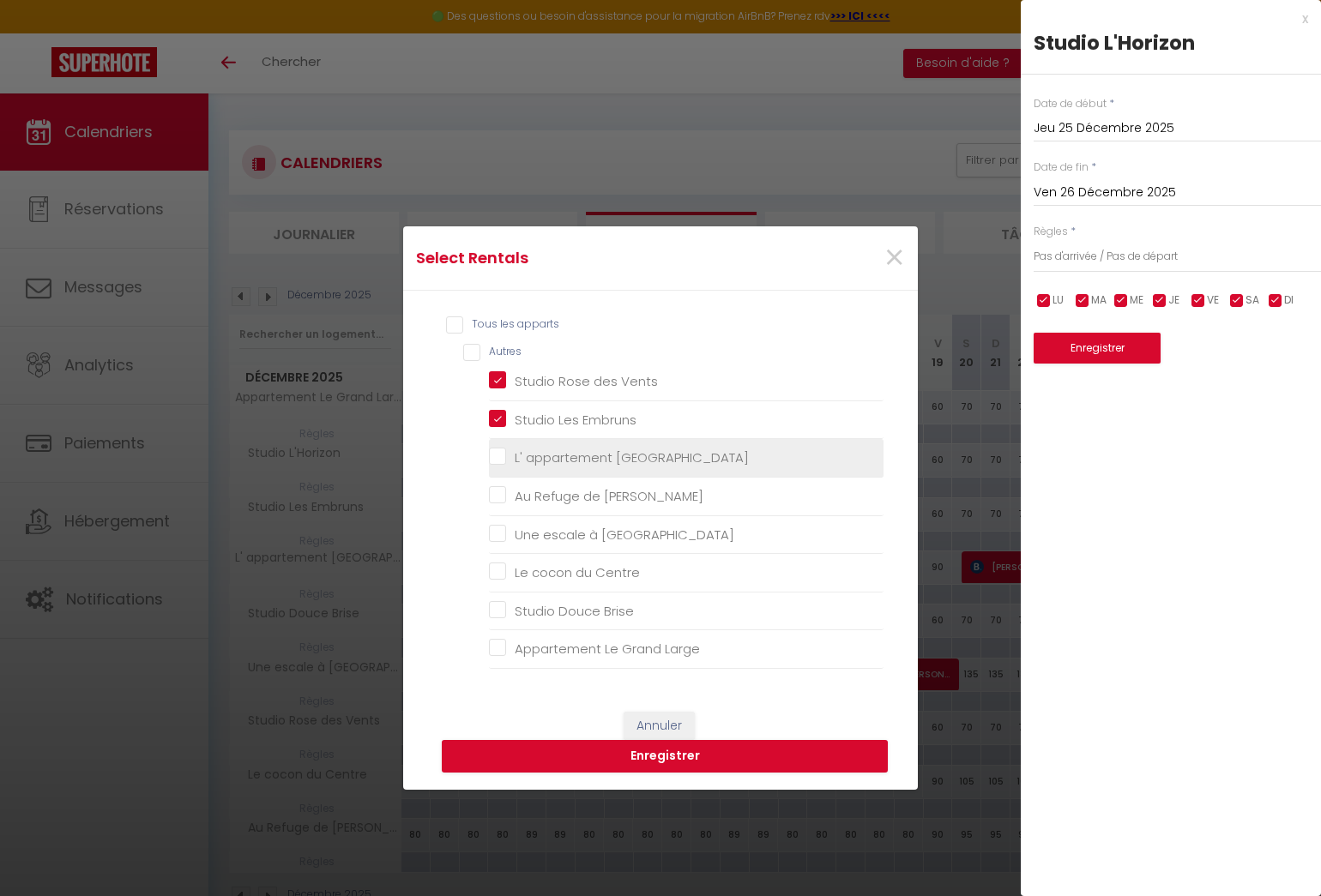
click at [493, 458] on Lilas "L' appartement [GEOGRAPHIC_DATA]" at bounding box center [686, 458] width 395 height 18
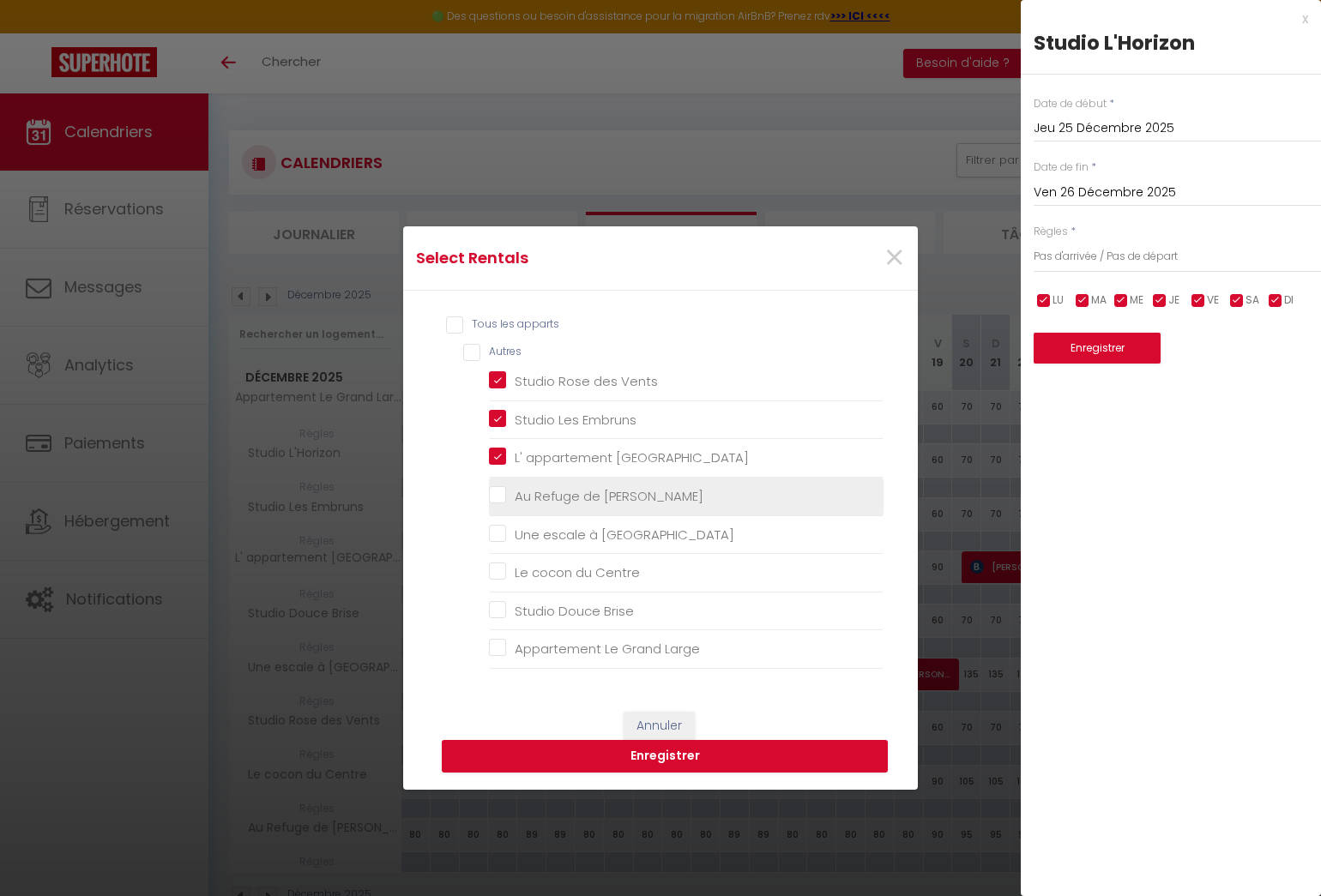
click at [493, 490] on Bart "Au Refuge de [PERSON_NAME]" at bounding box center [686, 496] width 395 height 18
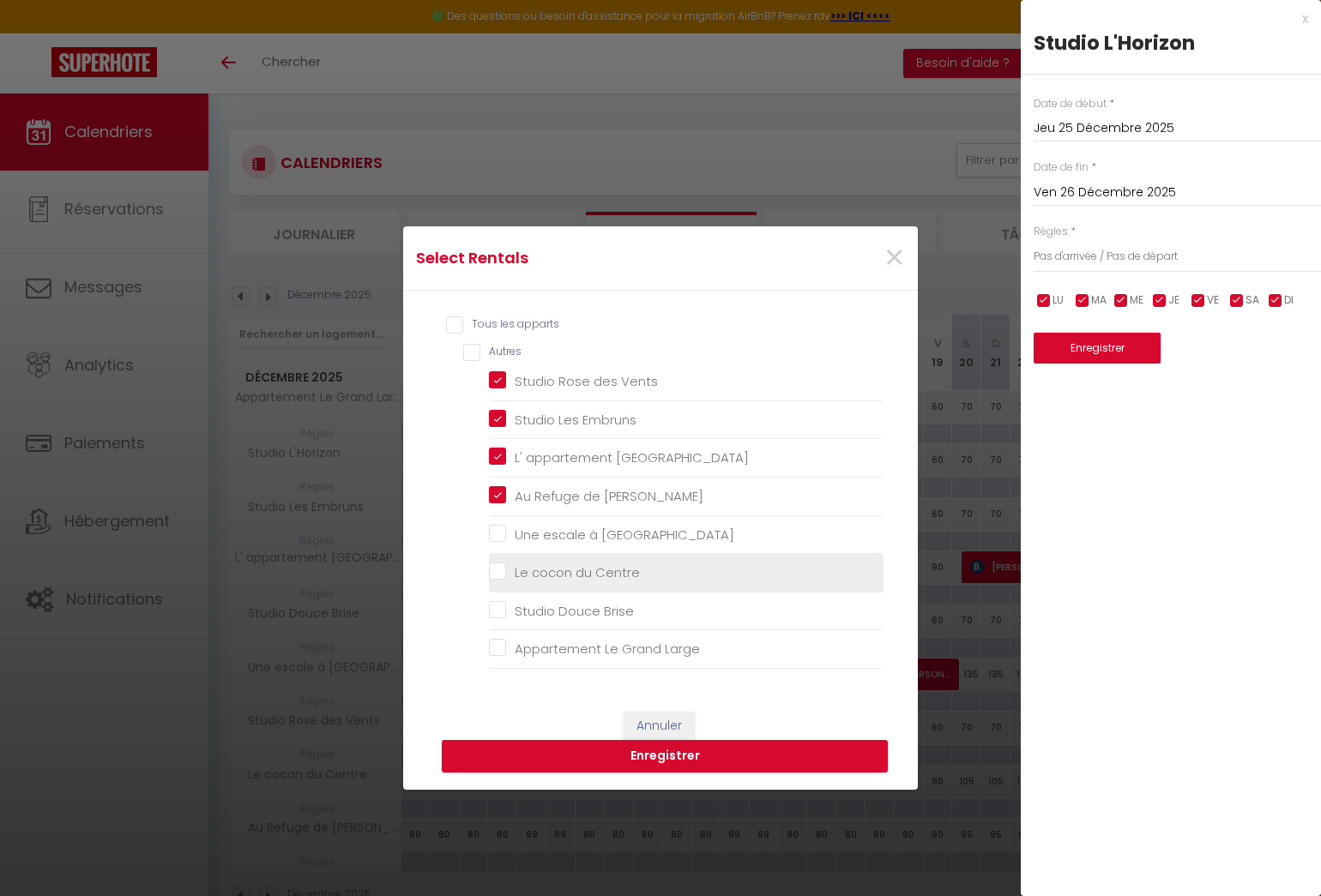
drag, startPoint x: 492, startPoint y: 532, endPoint x: 490, endPoint y: 581, distance: 49.0
click at [492, 532] on Malo "Une escale à [GEOGRAPHIC_DATA]" at bounding box center [686, 534] width 395 height 18
click at [494, 572] on Centre "Le cocon du Centre" at bounding box center [686, 573] width 395 height 18
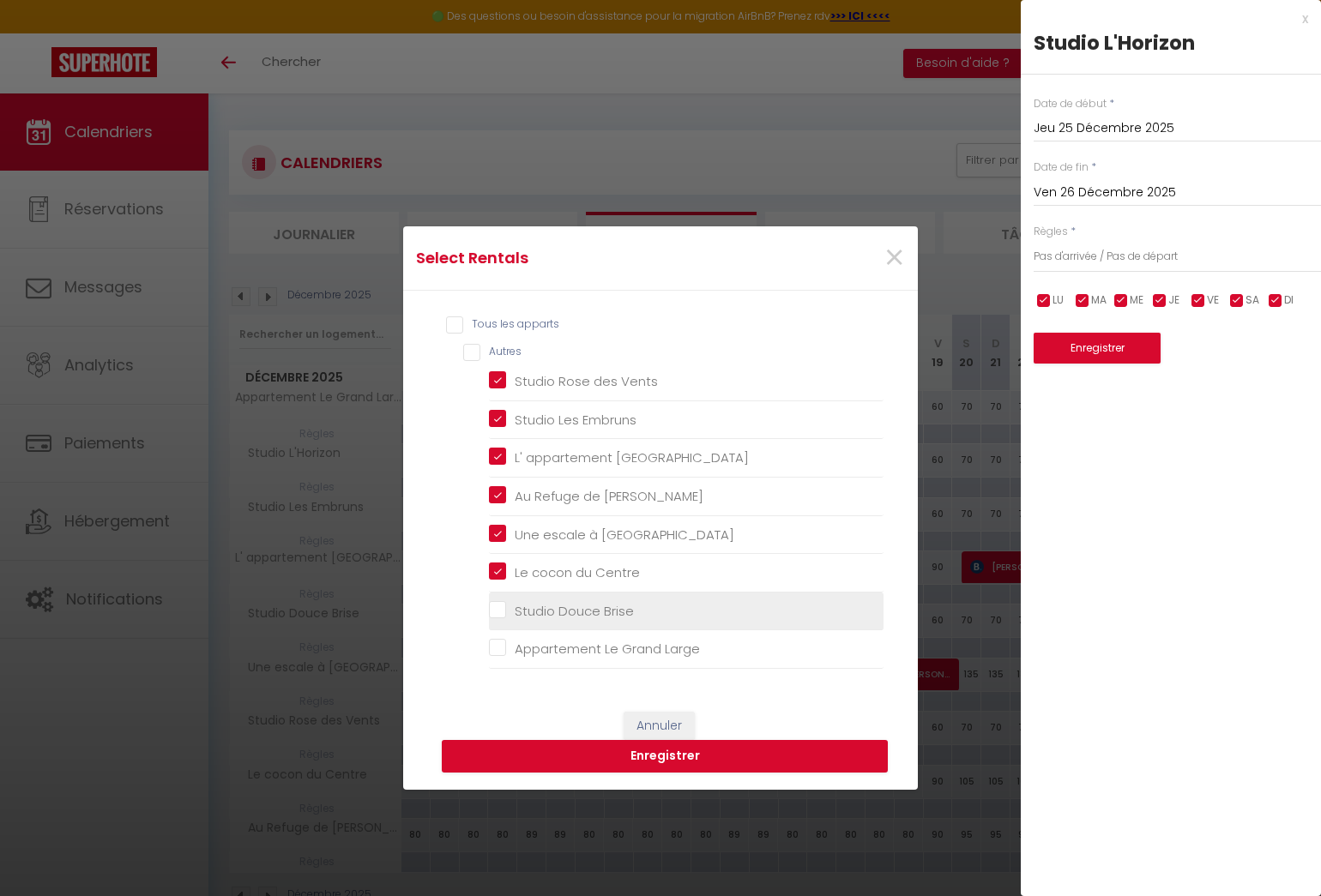
click at [489, 604] on Brise "Studio Douce Brise" at bounding box center [686, 610] width 395 height 18
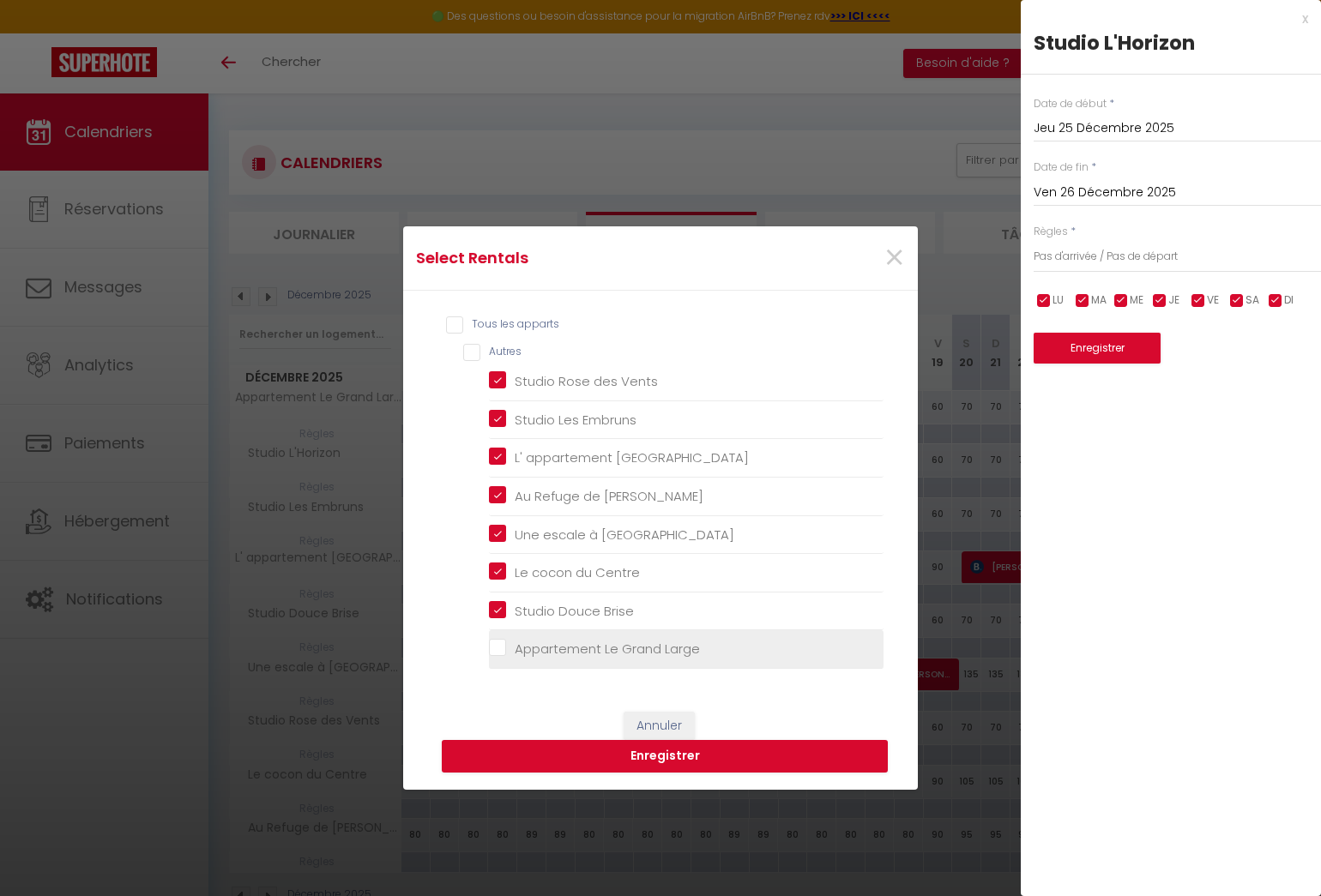
click at [489, 642] on Large "Appartement Le Grand Large" at bounding box center [686, 649] width 395 height 18
click at [631, 753] on button "Enregistrer" at bounding box center [664, 755] width 446 height 32
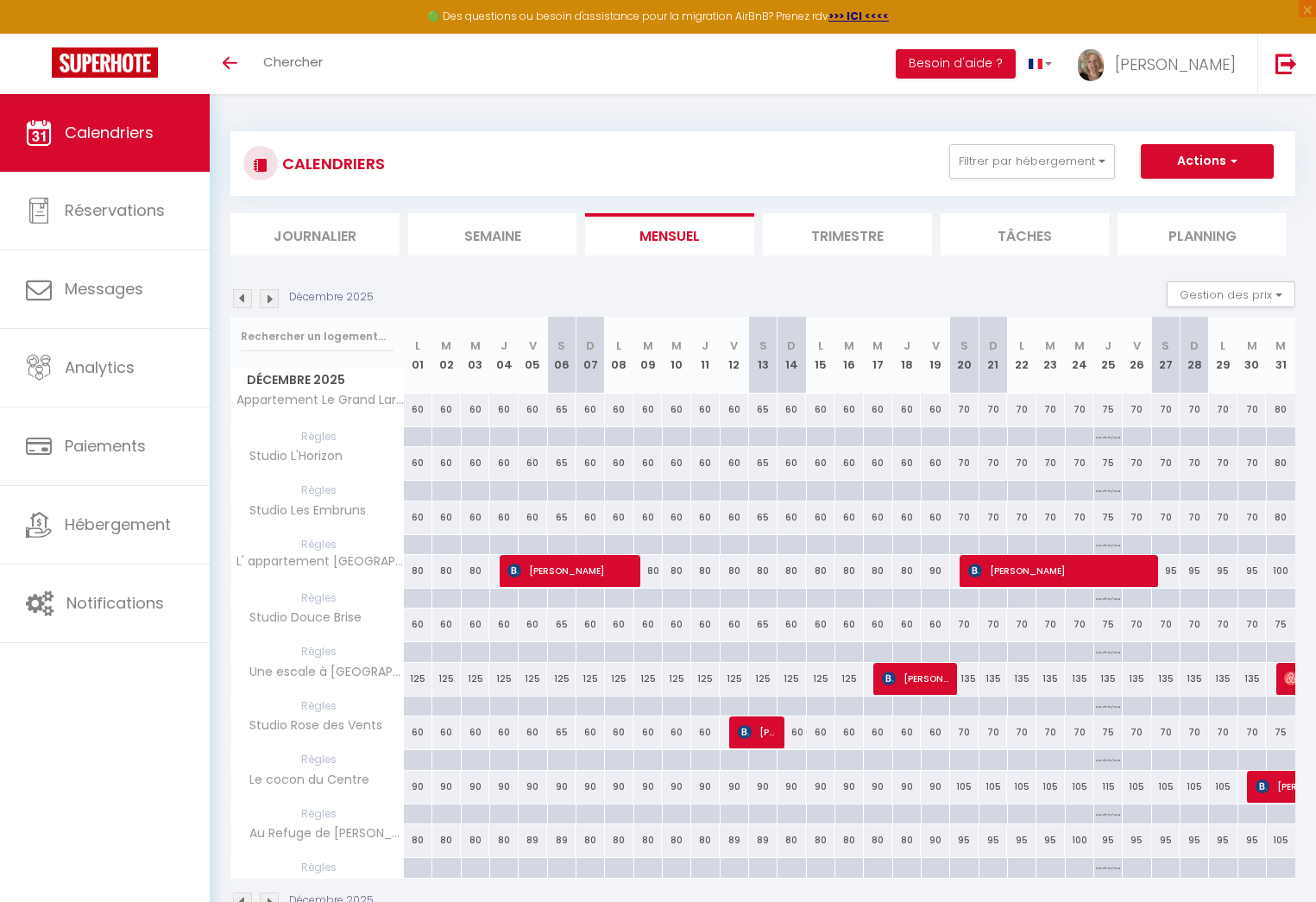
click at [272, 299] on img at bounding box center [269, 298] width 19 height 19
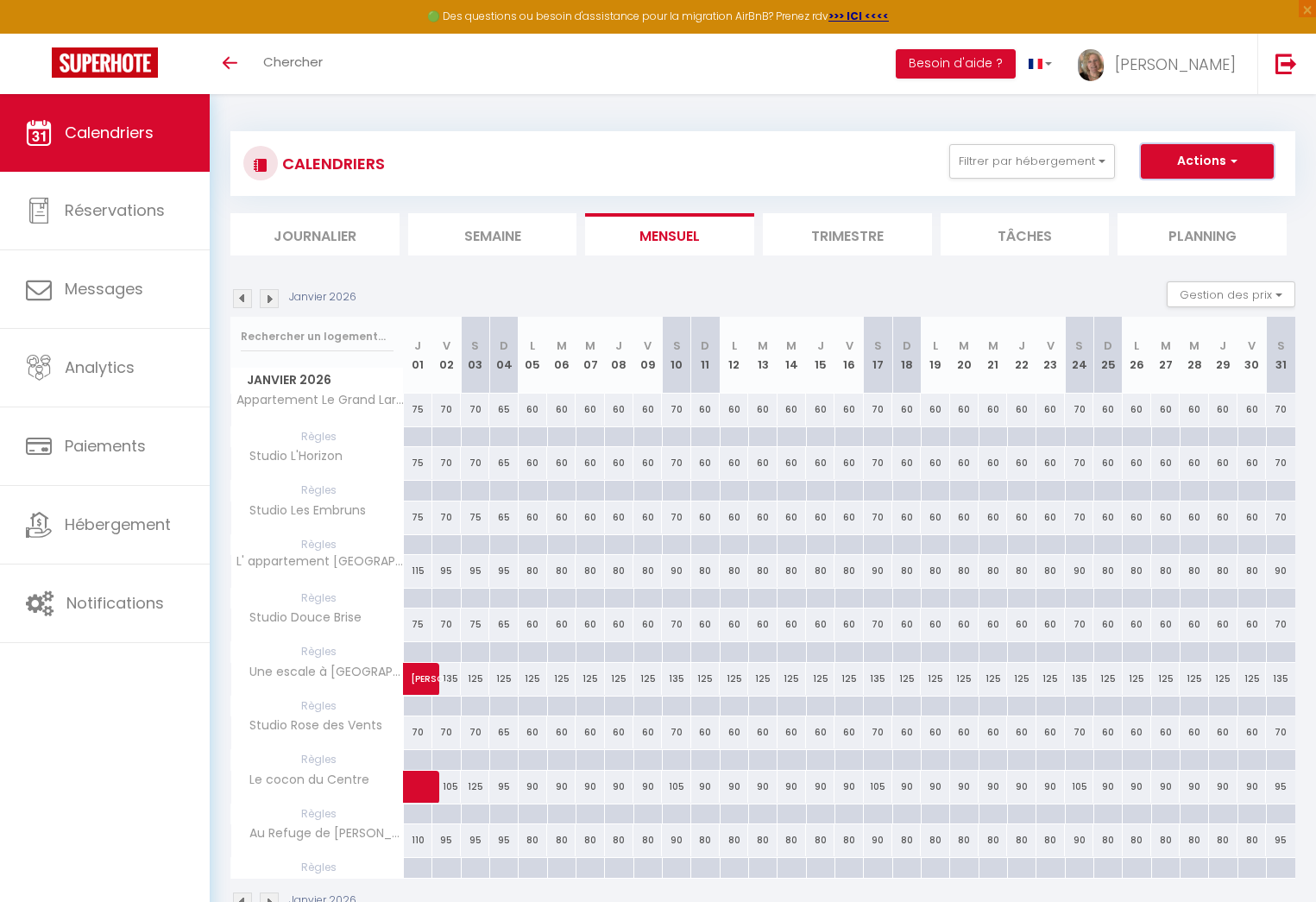
click at [1215, 160] on button "Actions" at bounding box center [1207, 160] width 132 height 35
click at [1077, 287] on div "Janvier 2026 Gestion des prix Nb Nuits minimum Règles Disponibilité" at bounding box center [763, 299] width 1065 height 35
click at [417, 412] on div "75" at bounding box center [418, 409] width 29 height 32
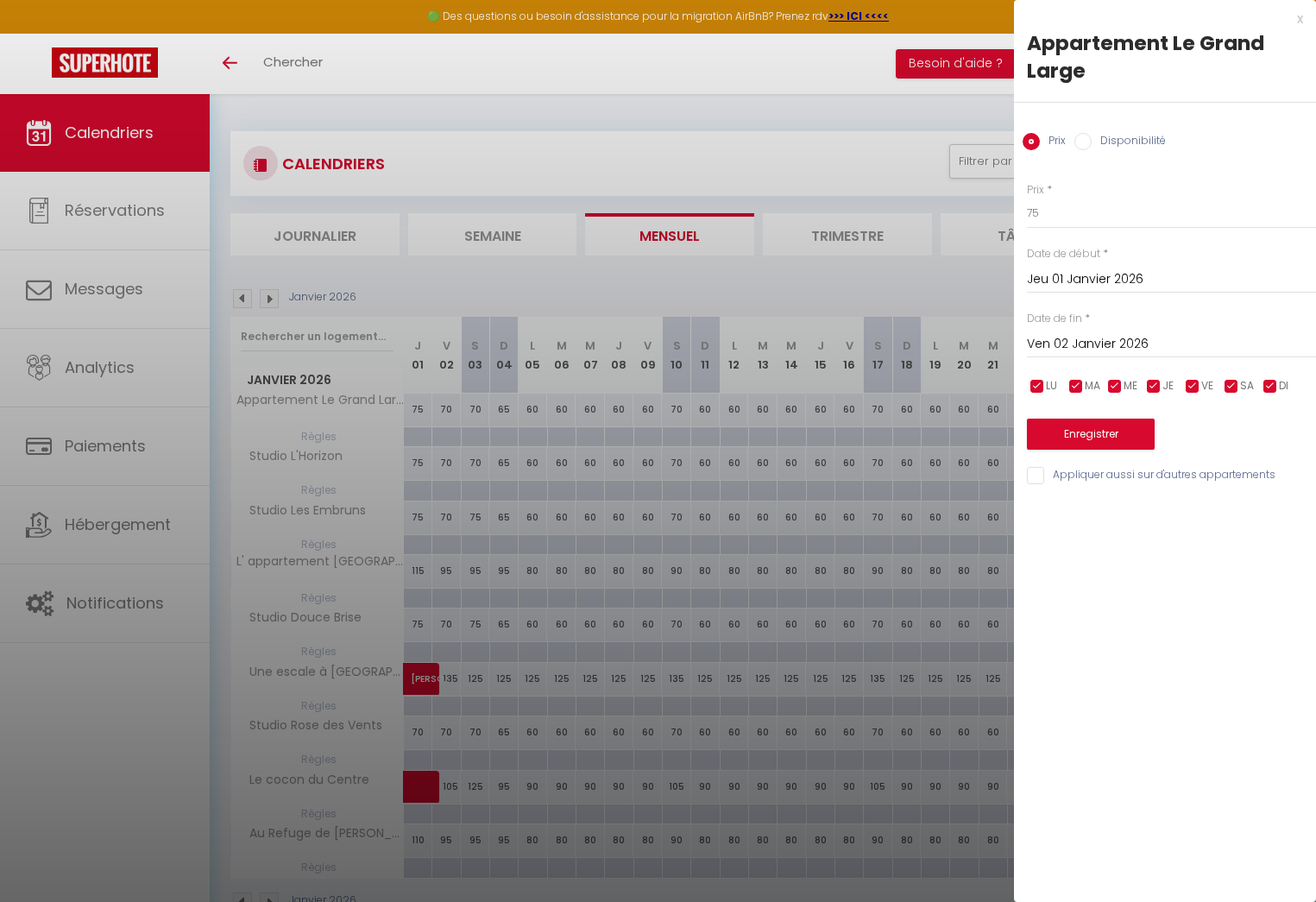
click at [898, 165] on div at bounding box center [658, 451] width 1316 height 902
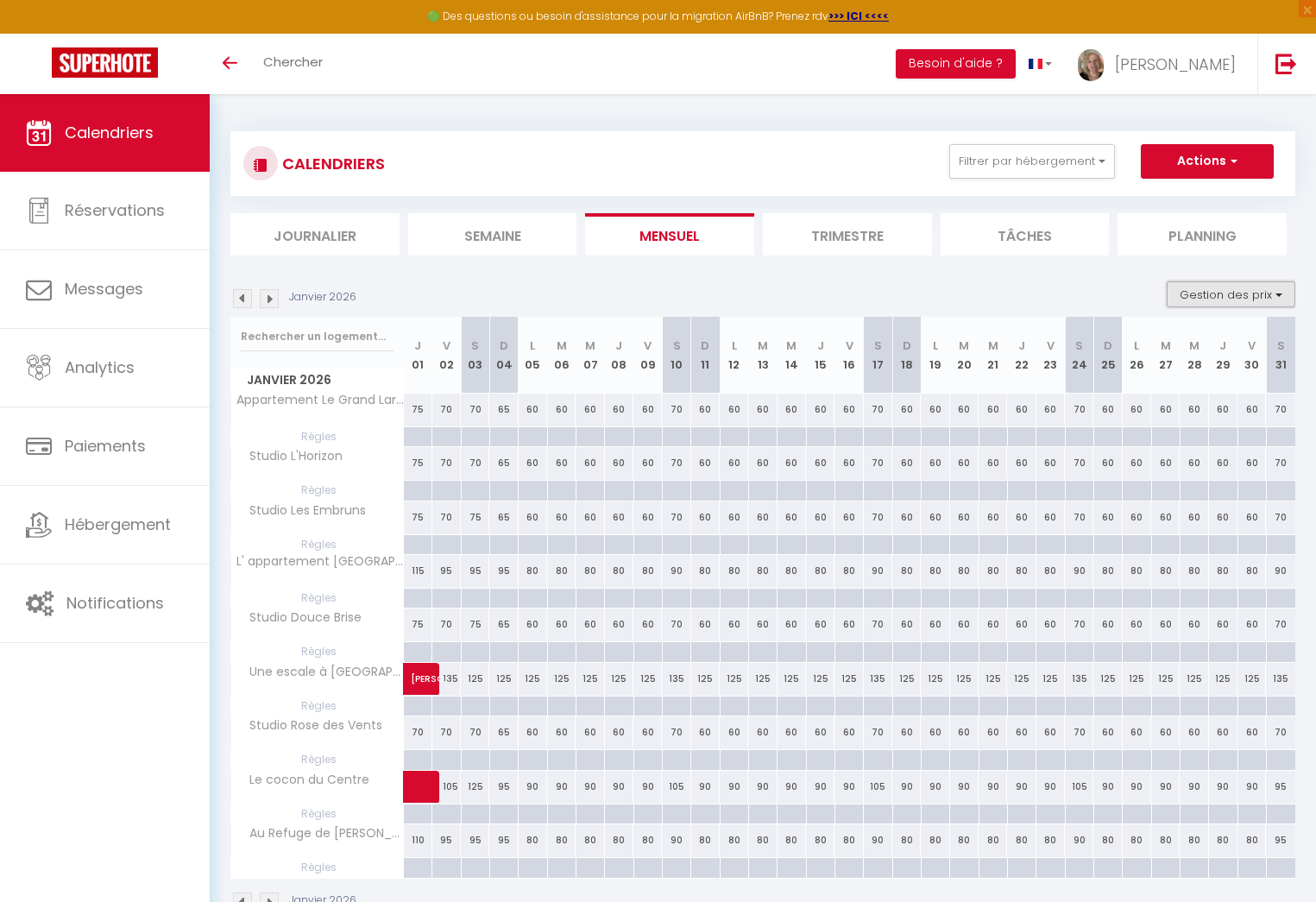
click at [1209, 295] on button "Gestion des prix" at bounding box center [1231, 295] width 129 height 26
click at [414, 439] on div at bounding box center [417, 437] width 29 height 20
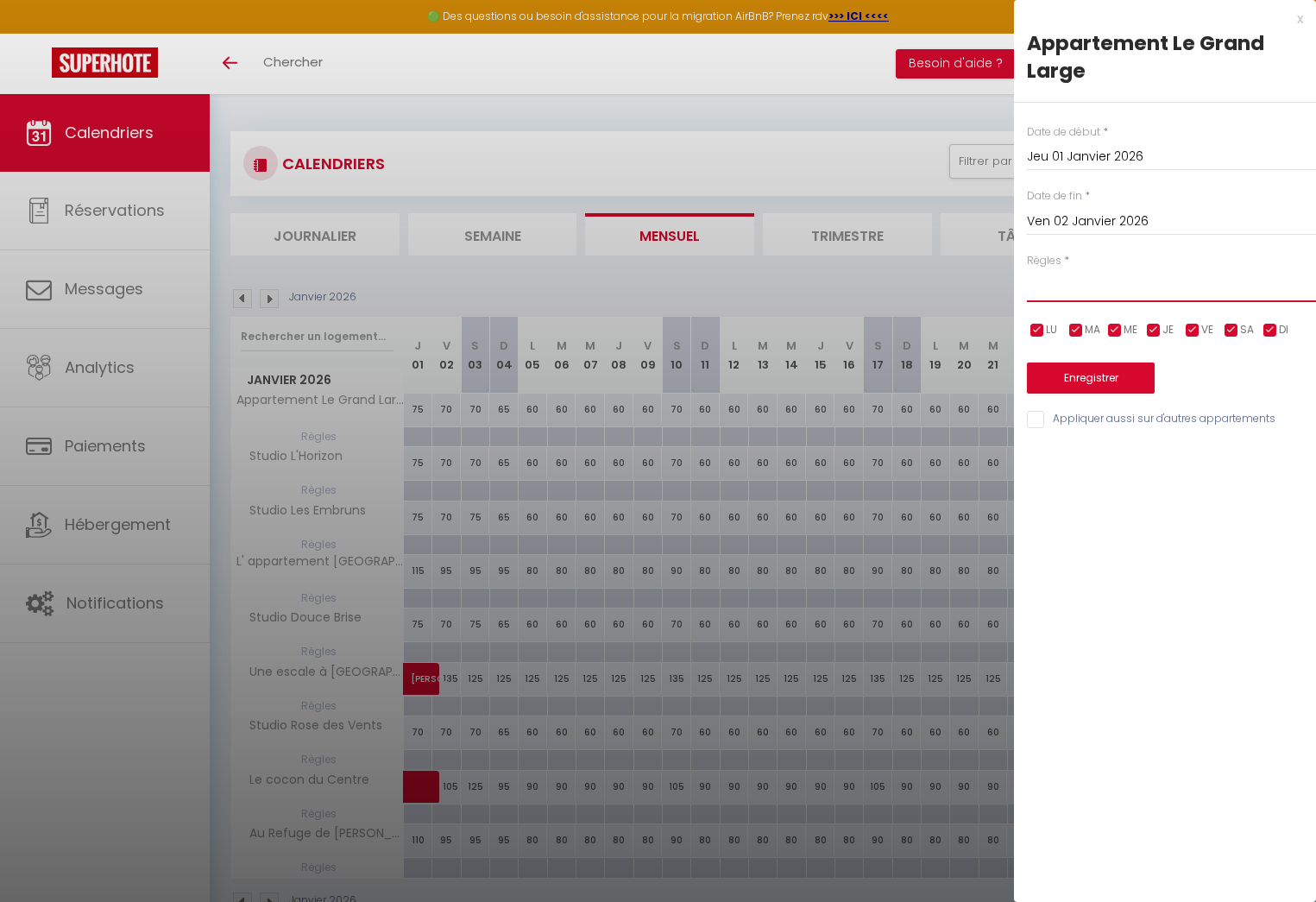
click at [1054, 283] on select "Aucun No Checkin No Checkout Pas d'arrivée / Pas de départ" at bounding box center [1171, 285] width 289 height 33
click at [1027, 270] on select "Aucun No Checkin No Checkout Pas d'arrivée / Pas de départ" at bounding box center [1171, 285] width 289 height 33
click at [1033, 419] on input "Appliquer aussi sur d'autres appartements" at bounding box center [1171, 419] width 289 height 18
click at [1075, 379] on button "Enregistrer" at bounding box center [1090, 378] width 128 height 31
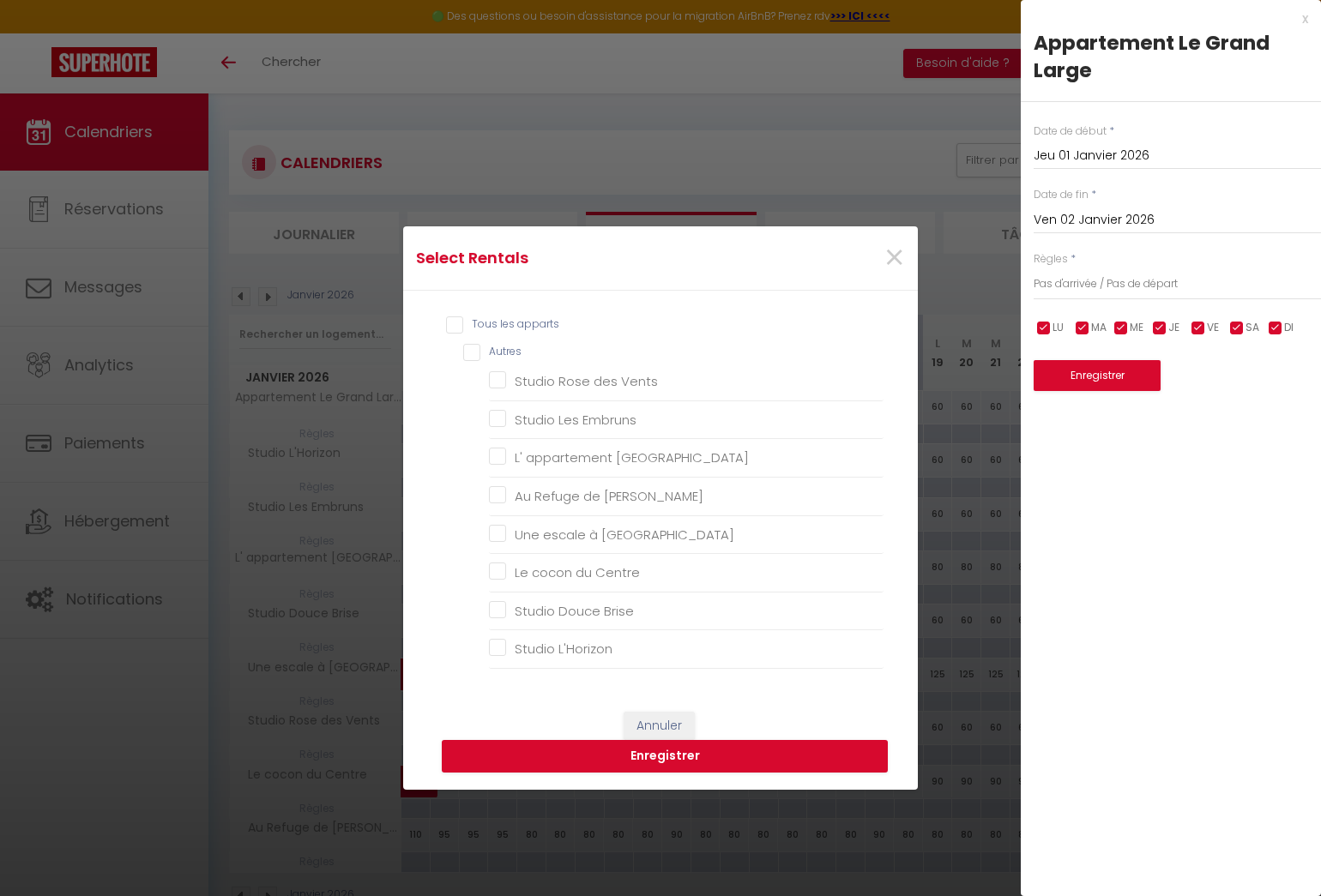
drag, startPoint x: 491, startPoint y: 377, endPoint x: 479, endPoint y: 414, distance: 38.9
click at [491, 377] on Vents "Studio Rose des Vents" at bounding box center [686, 381] width 395 height 18
click at [489, 417] on Embruns "Studio Les Embruns" at bounding box center [686, 420] width 395 height 18
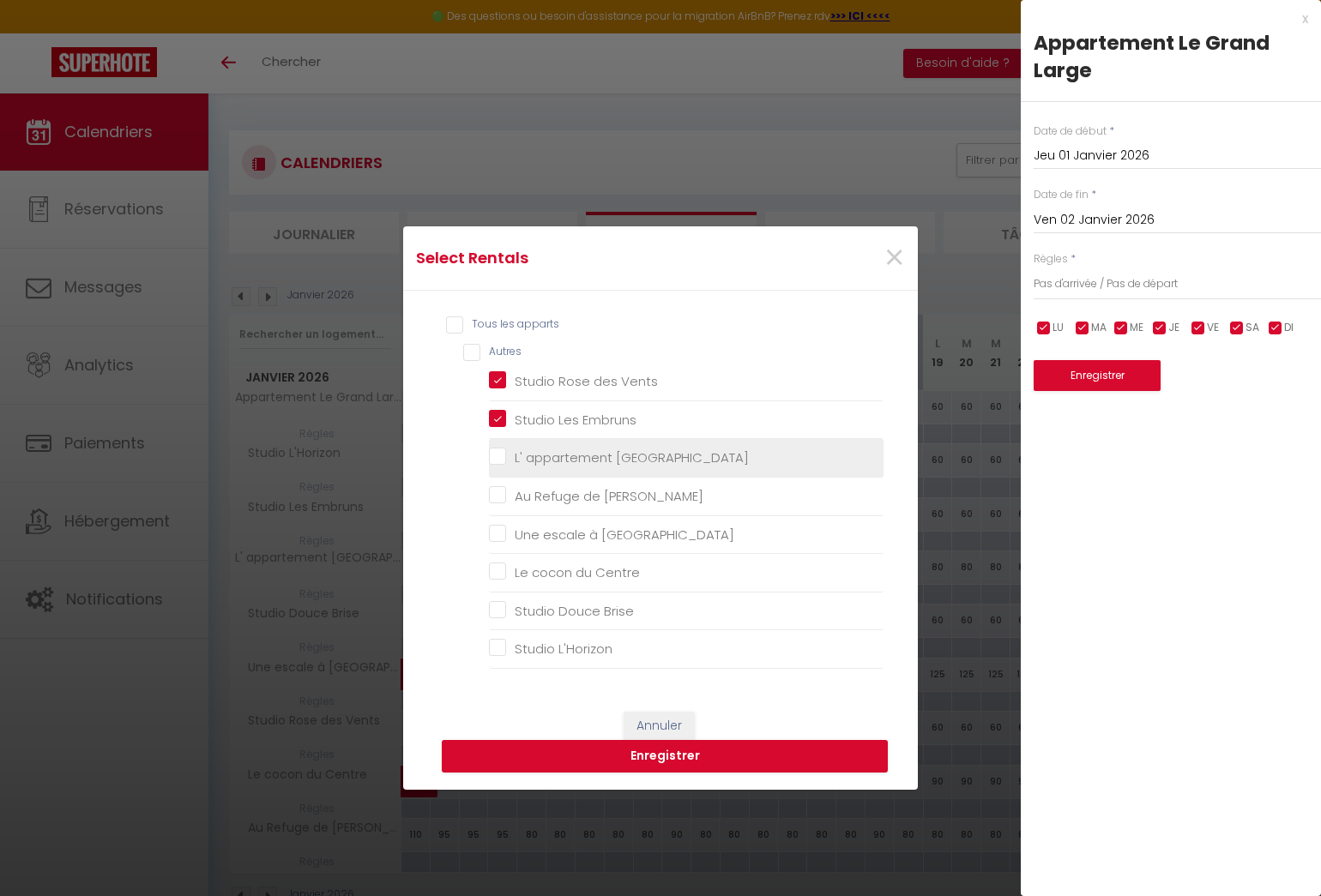
drag, startPoint x: 490, startPoint y: 451, endPoint x: 485, endPoint y: 458, distance: 8.6
click at [489, 452] on Lilas "L' appartement [GEOGRAPHIC_DATA]" at bounding box center [686, 458] width 395 height 18
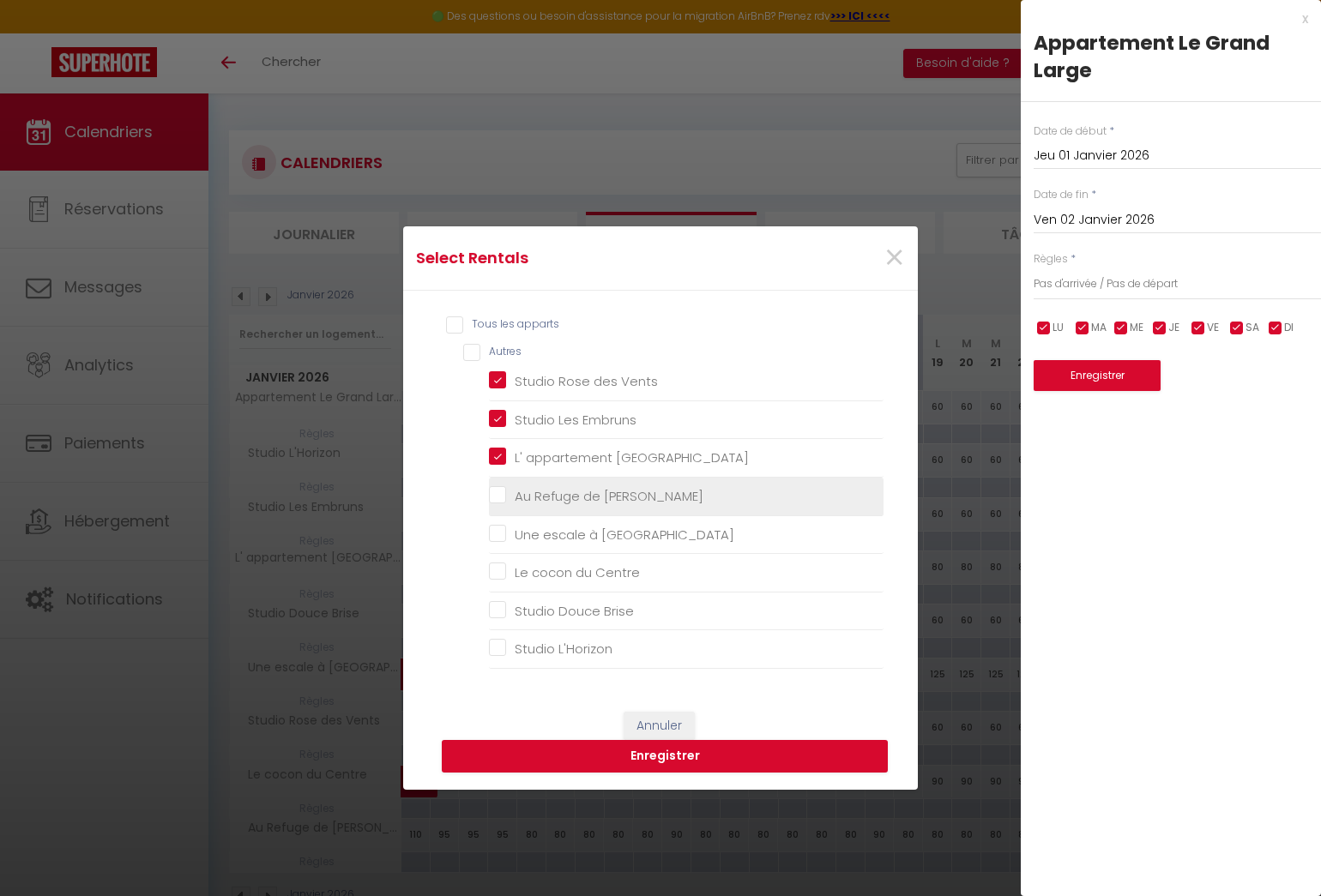
click at [490, 494] on Bart "Au Refuge de [PERSON_NAME]" at bounding box center [686, 496] width 395 height 18
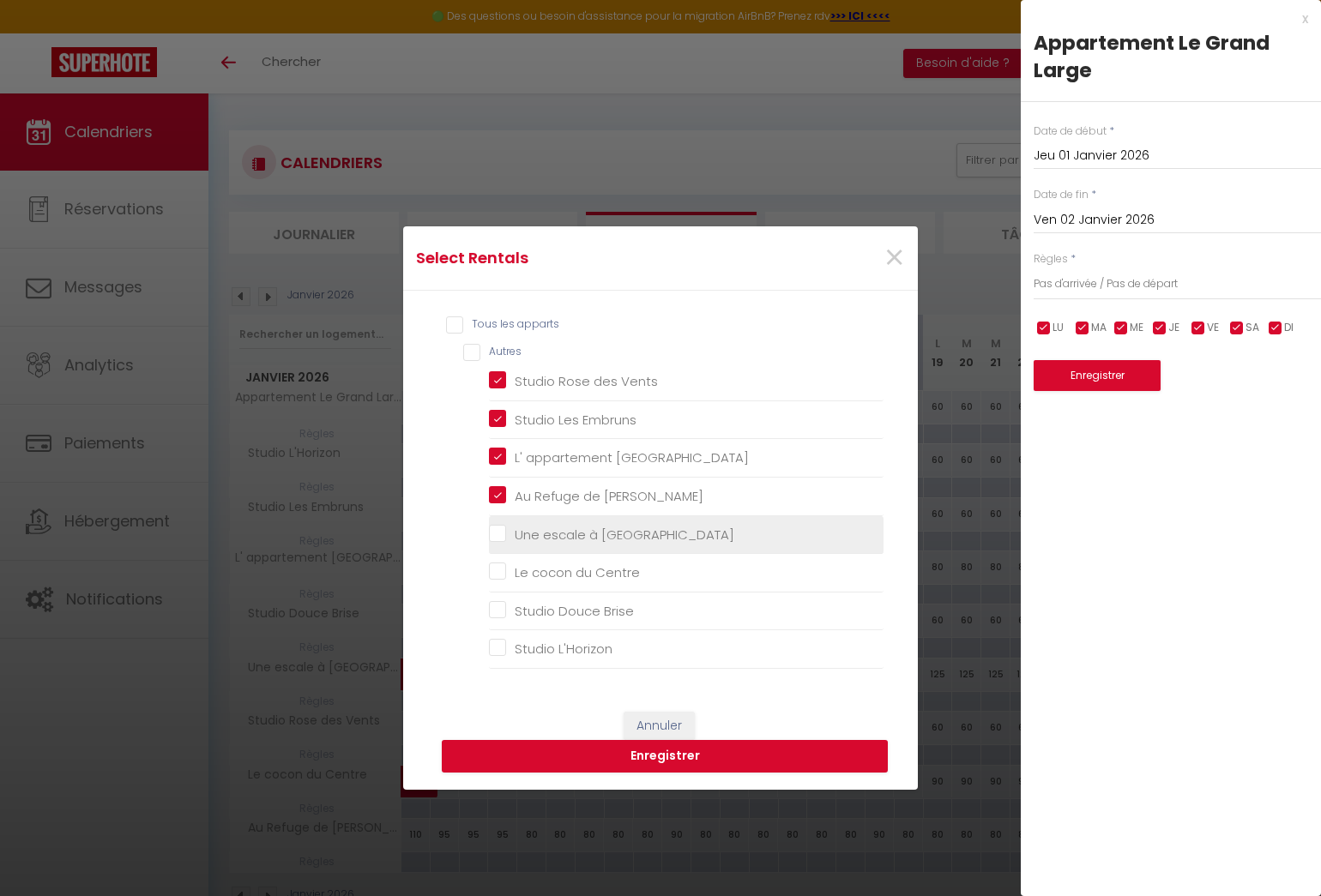
click at [489, 533] on Malo "Une escale à [GEOGRAPHIC_DATA]" at bounding box center [686, 534] width 395 height 18
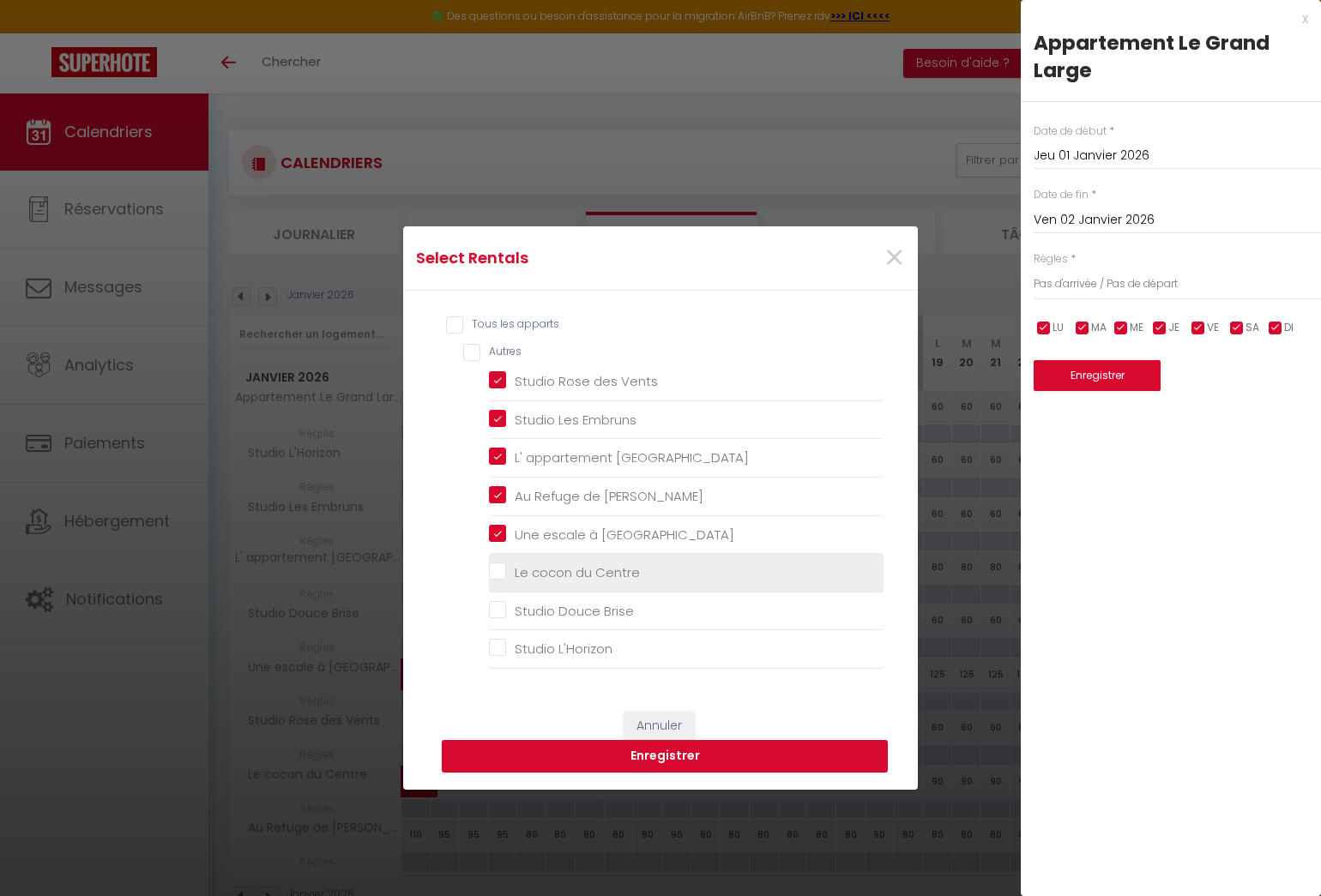
click at [489, 572] on Centre "Le cocon du Centre" at bounding box center [686, 573] width 395 height 18
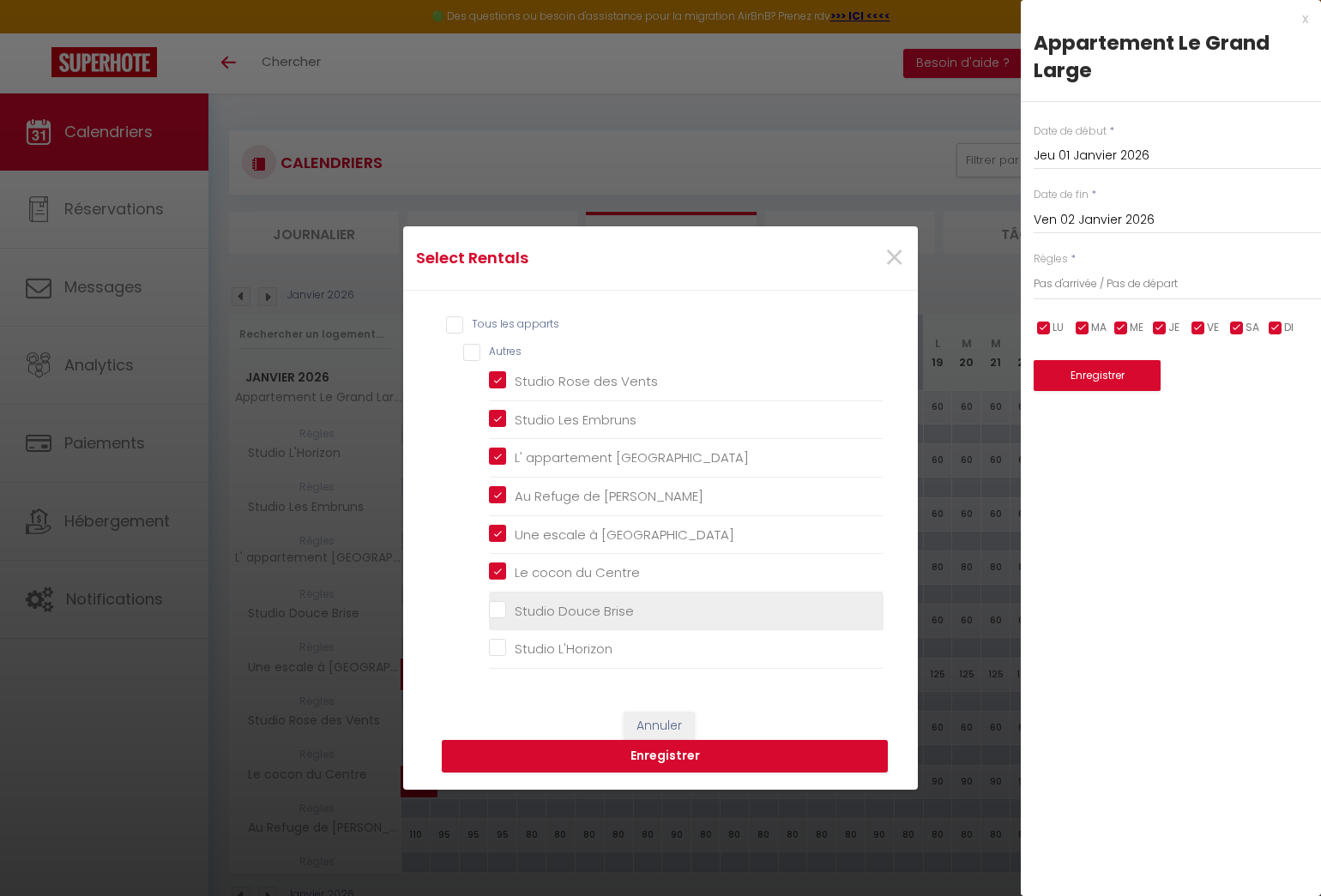
click at [493, 604] on Brise "Studio Douce Brise" at bounding box center [686, 610] width 395 height 18
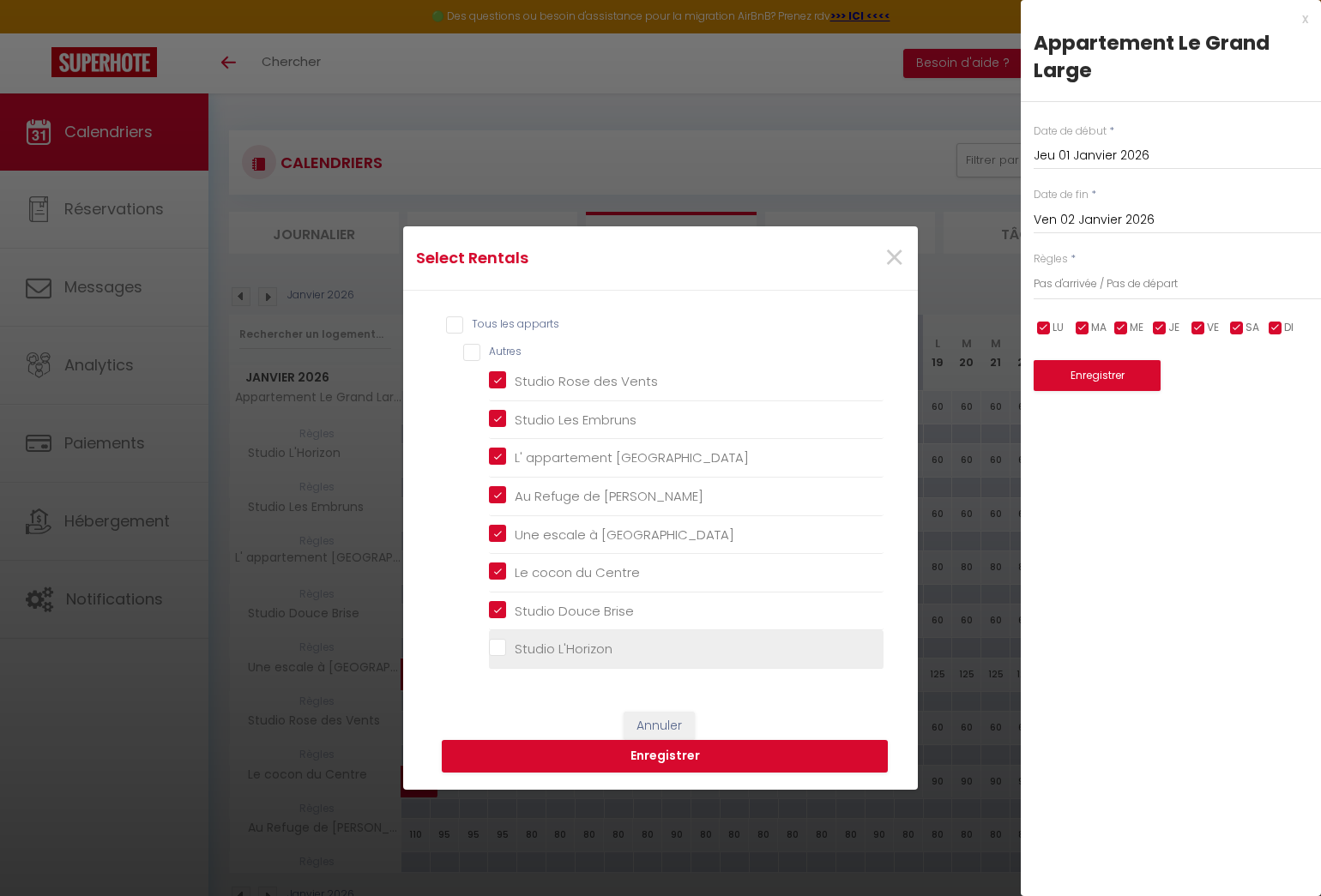
click at [489, 648] on L\'Horizon "Studio L'Horizon" at bounding box center [686, 649] width 395 height 18
click at [543, 761] on button "Enregistrer" at bounding box center [664, 755] width 446 height 32
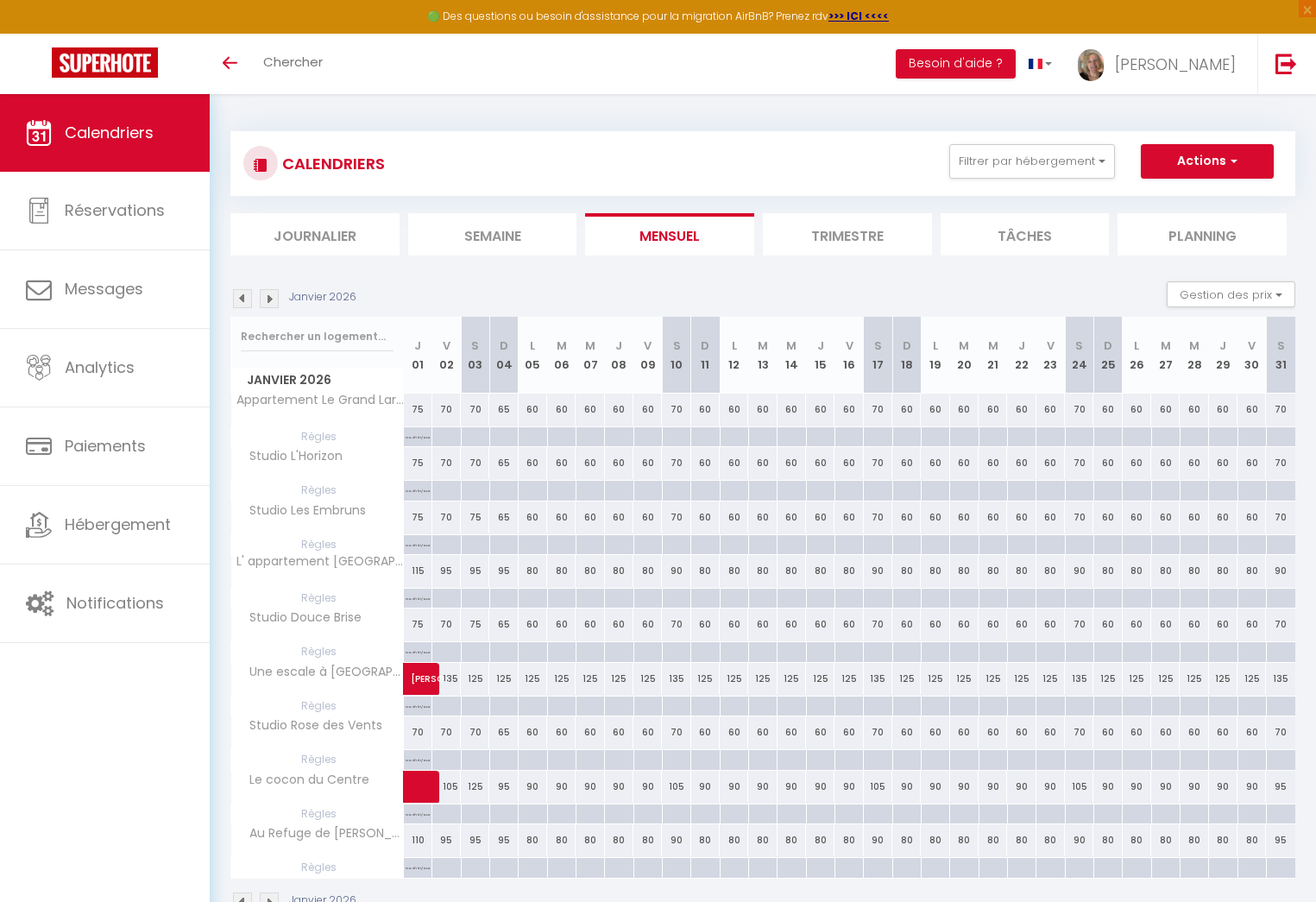
click at [268, 300] on img at bounding box center [269, 298] width 19 height 19
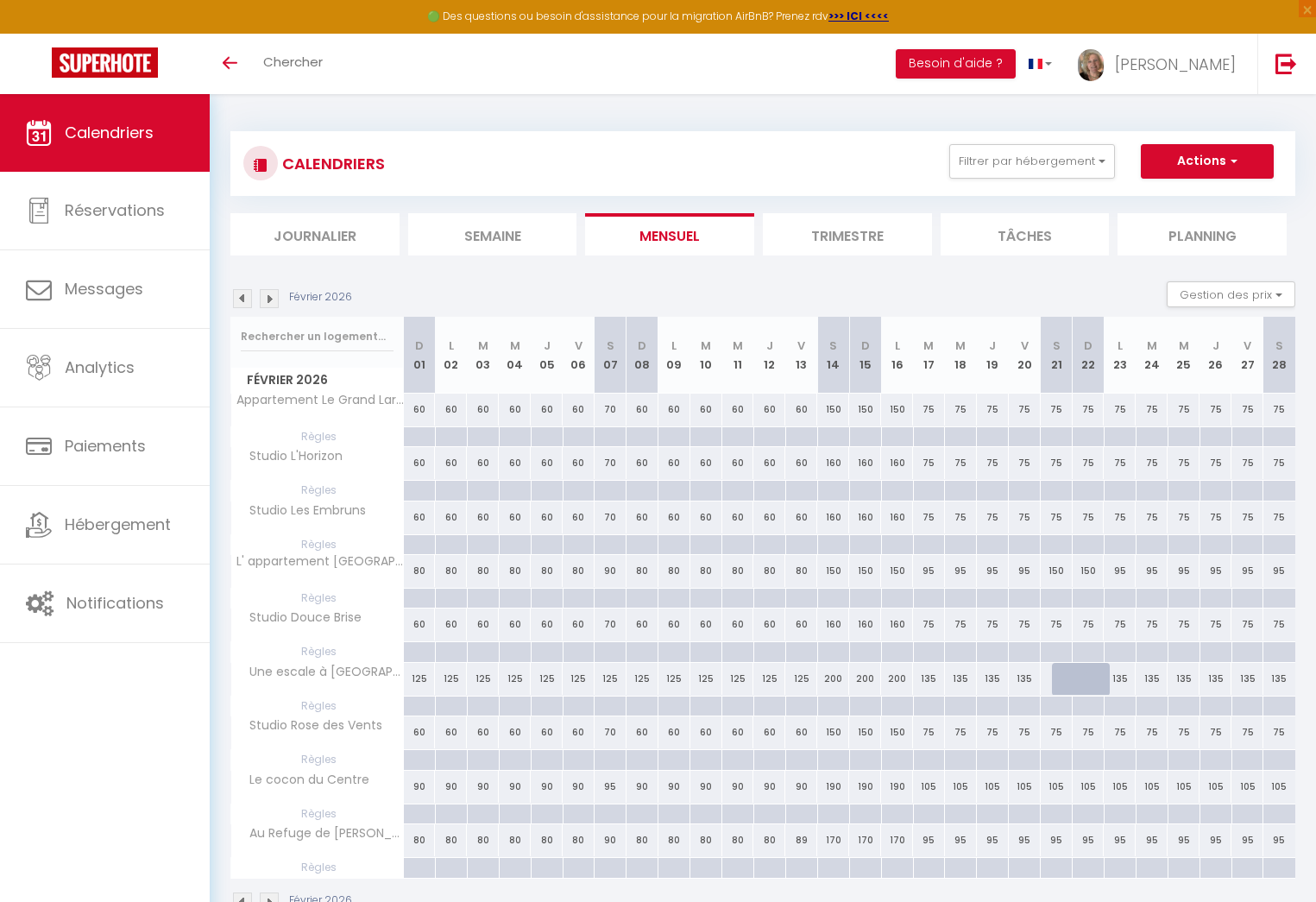
click at [268, 300] on img at bounding box center [269, 298] width 19 height 19
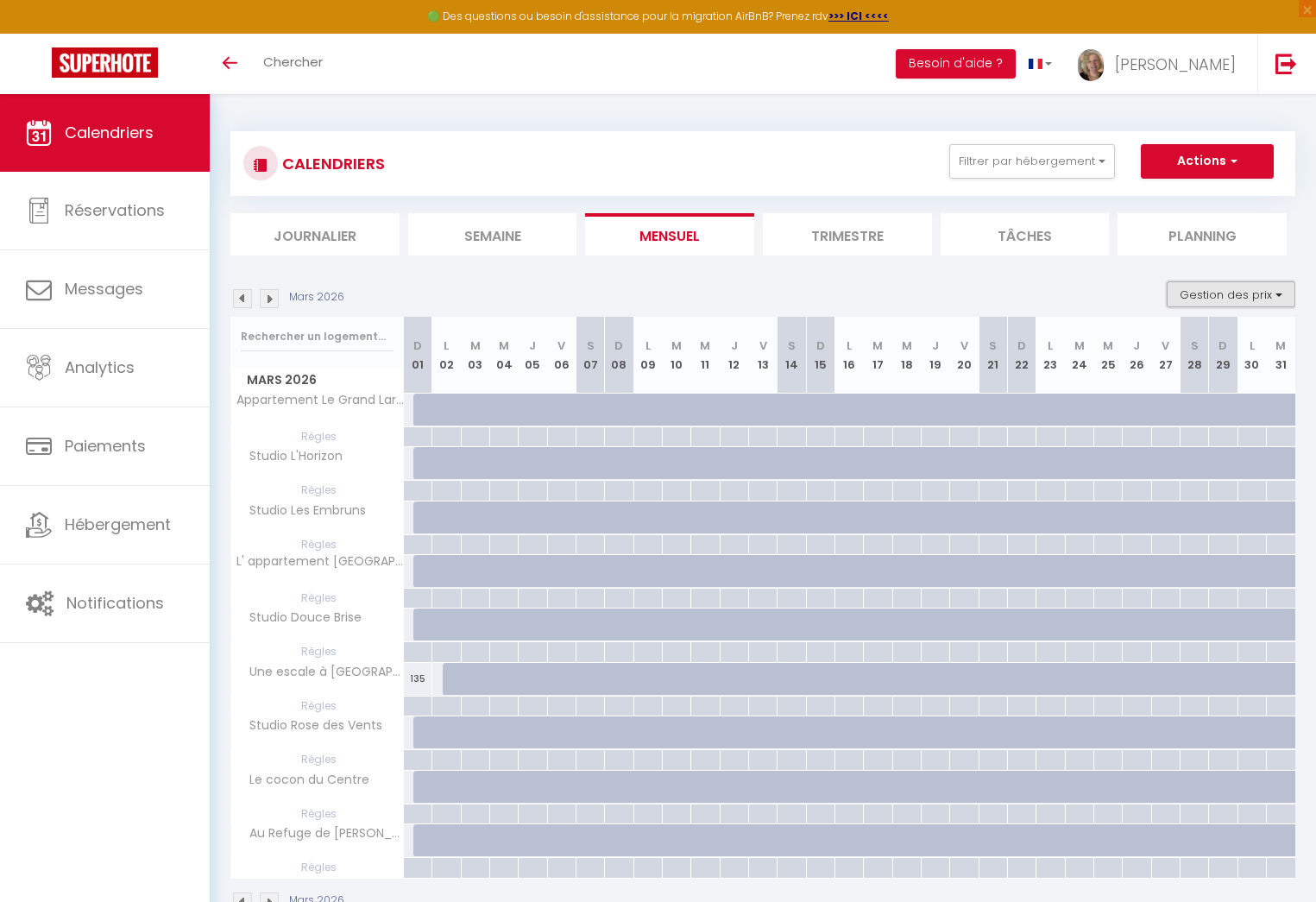
click at [1181, 290] on button "Gestion des prix" at bounding box center [1231, 295] width 129 height 26
click at [1152, 344] on input "Nb Nuits minimum" at bounding box center [1216, 348] width 156 height 18
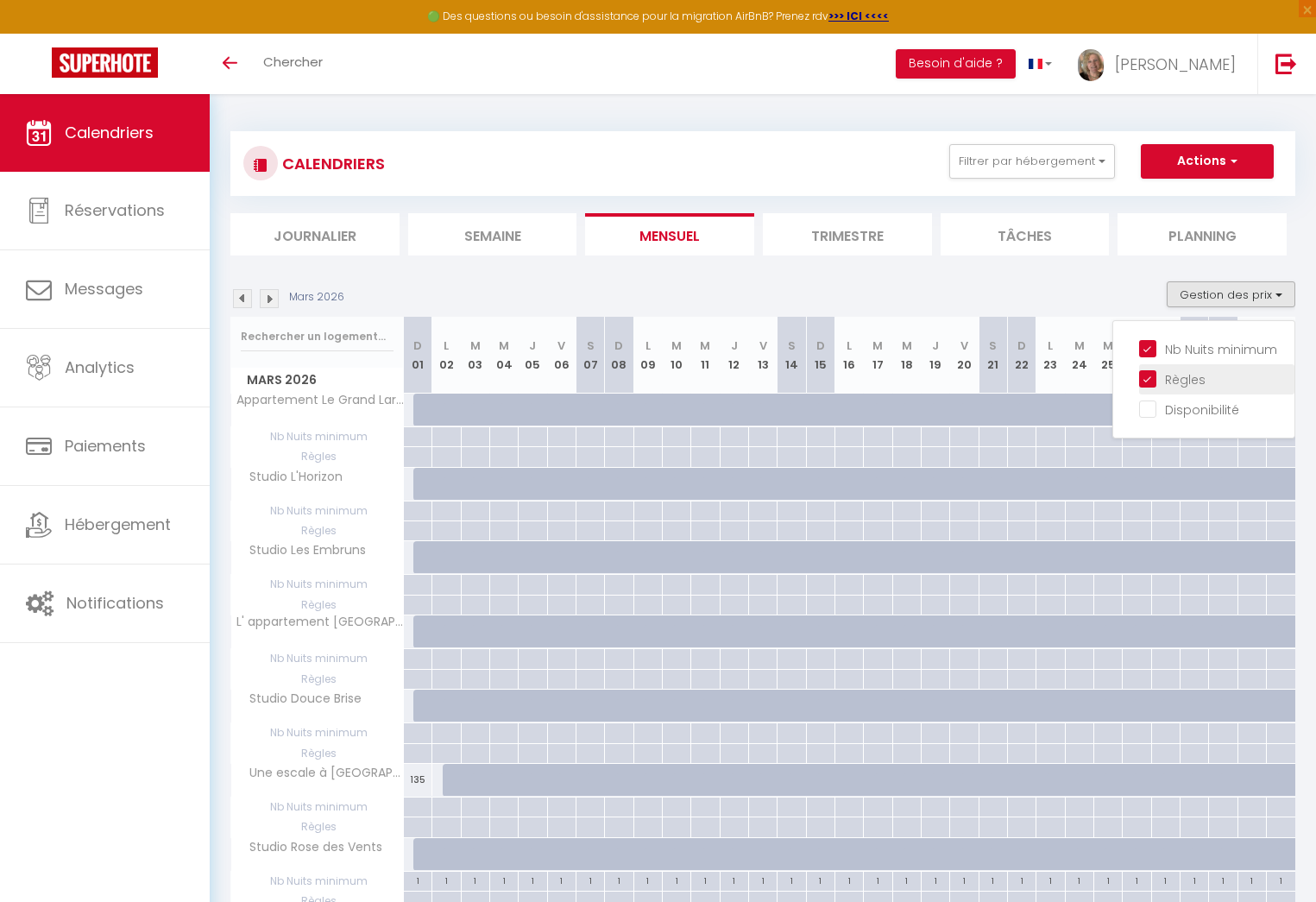
click at [1147, 376] on input "Règles" at bounding box center [1216, 378] width 156 height 18
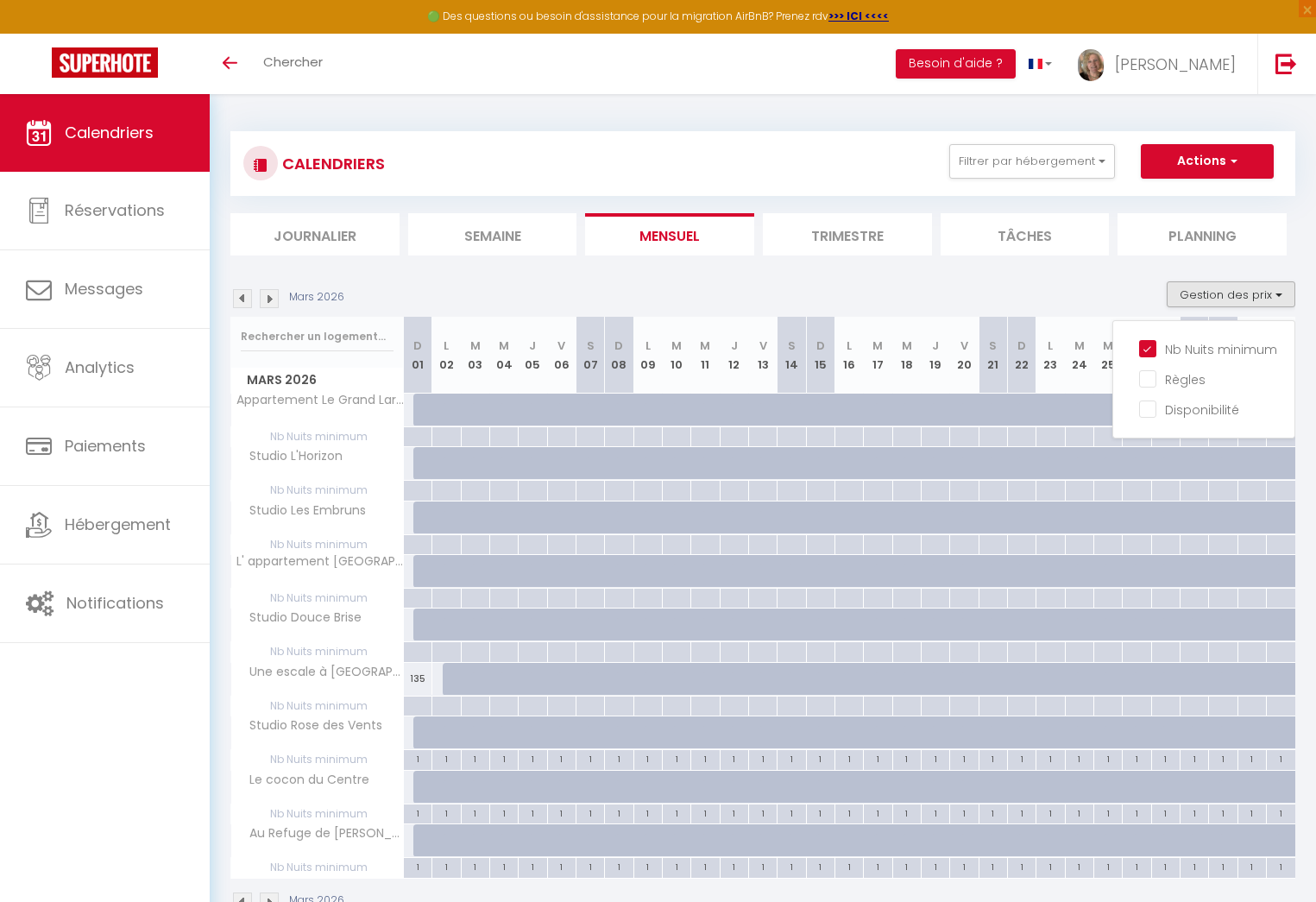
click at [245, 299] on img at bounding box center [242, 298] width 19 height 19
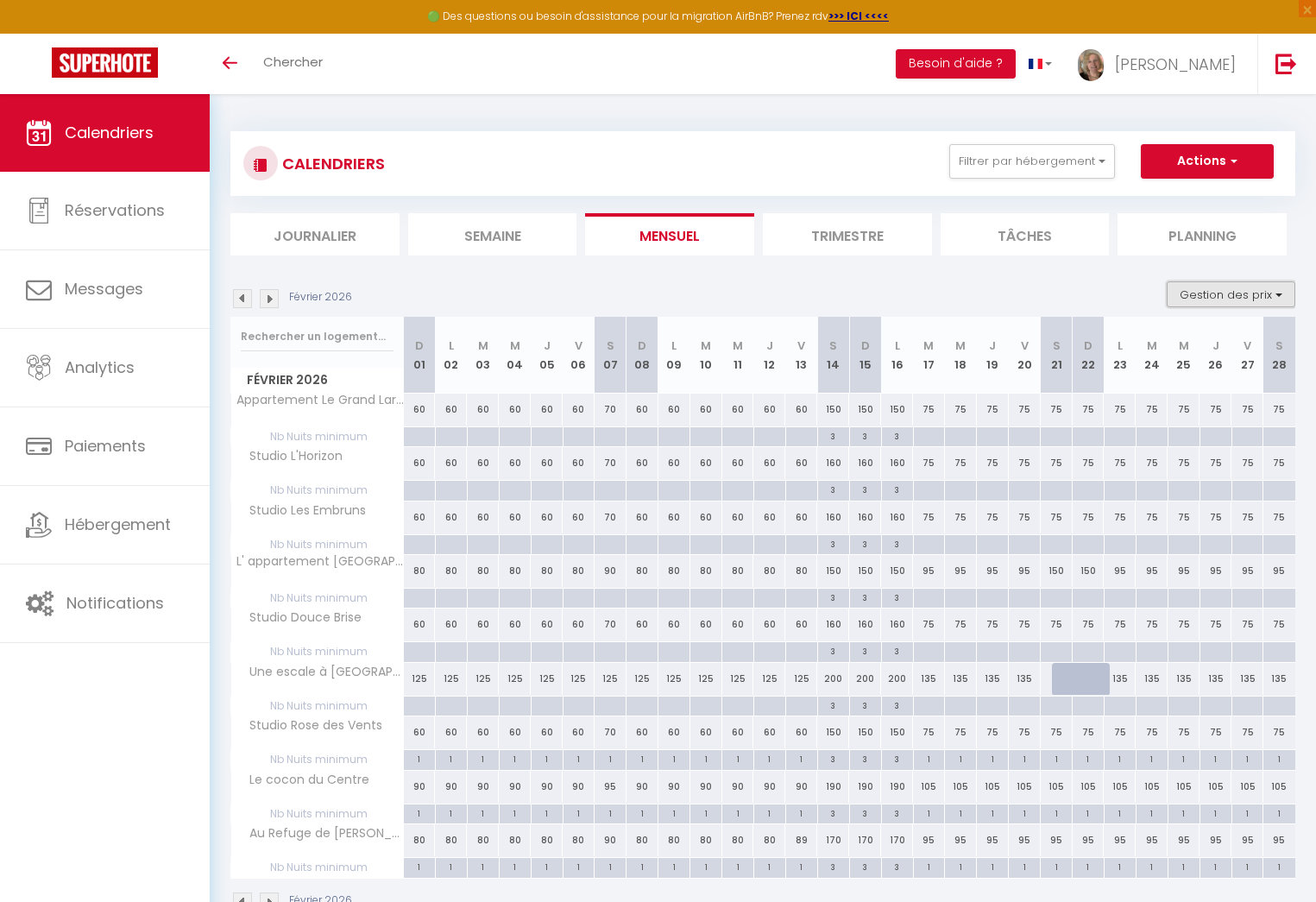
click at [1217, 292] on button "Gestion des prix" at bounding box center [1231, 295] width 129 height 26
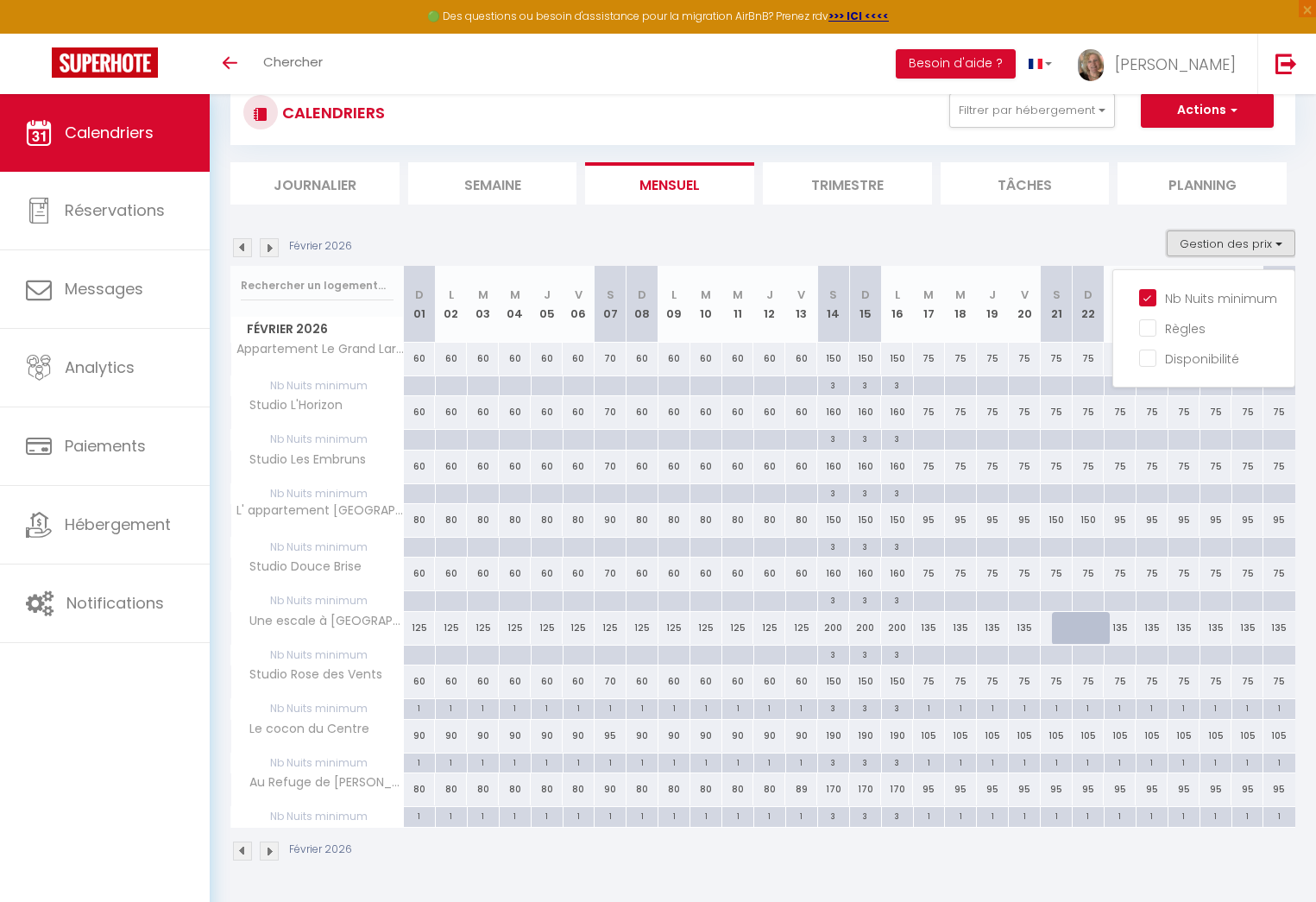
scroll to position [92, 0]
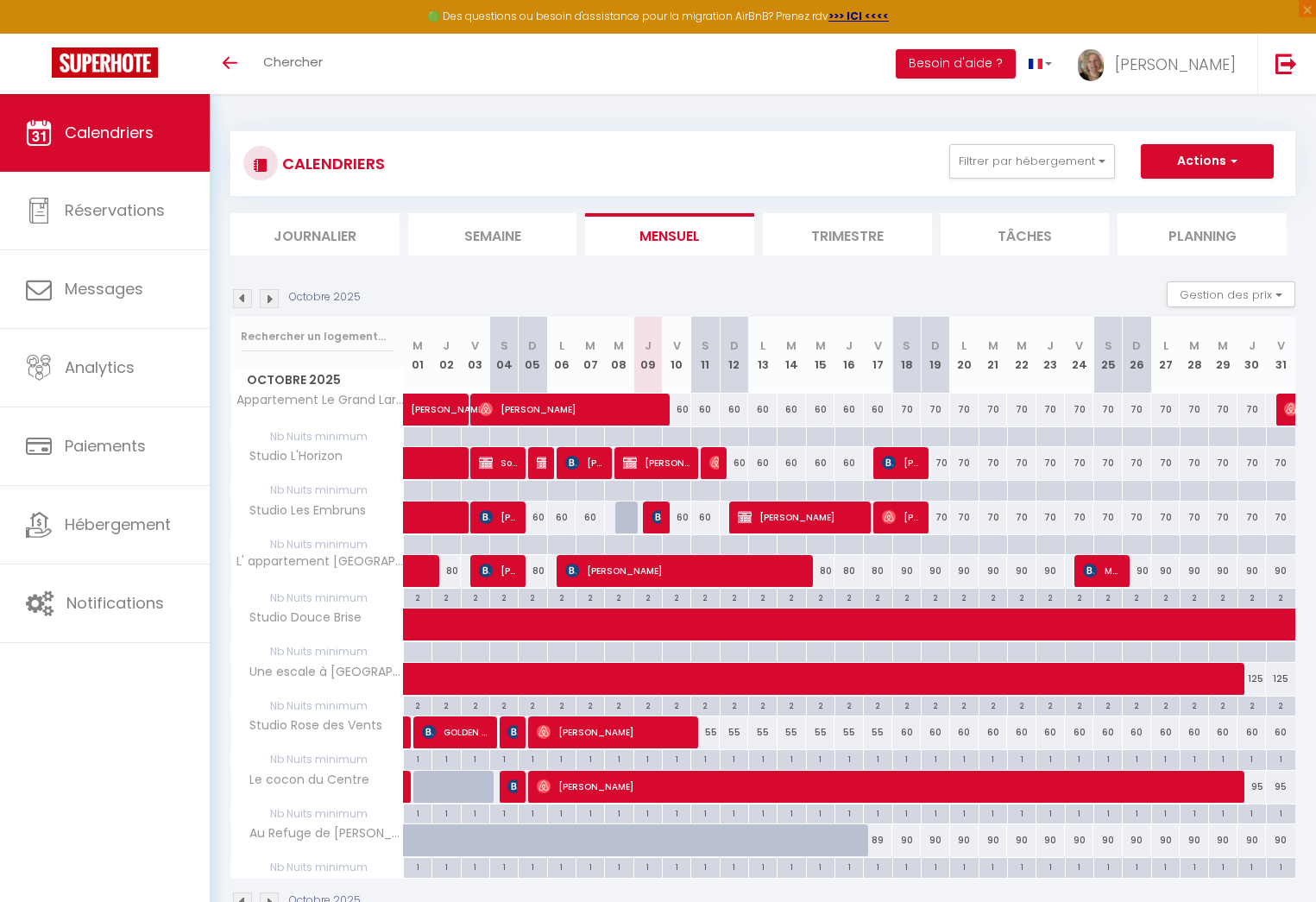
click at [272, 298] on img at bounding box center [269, 298] width 19 height 19
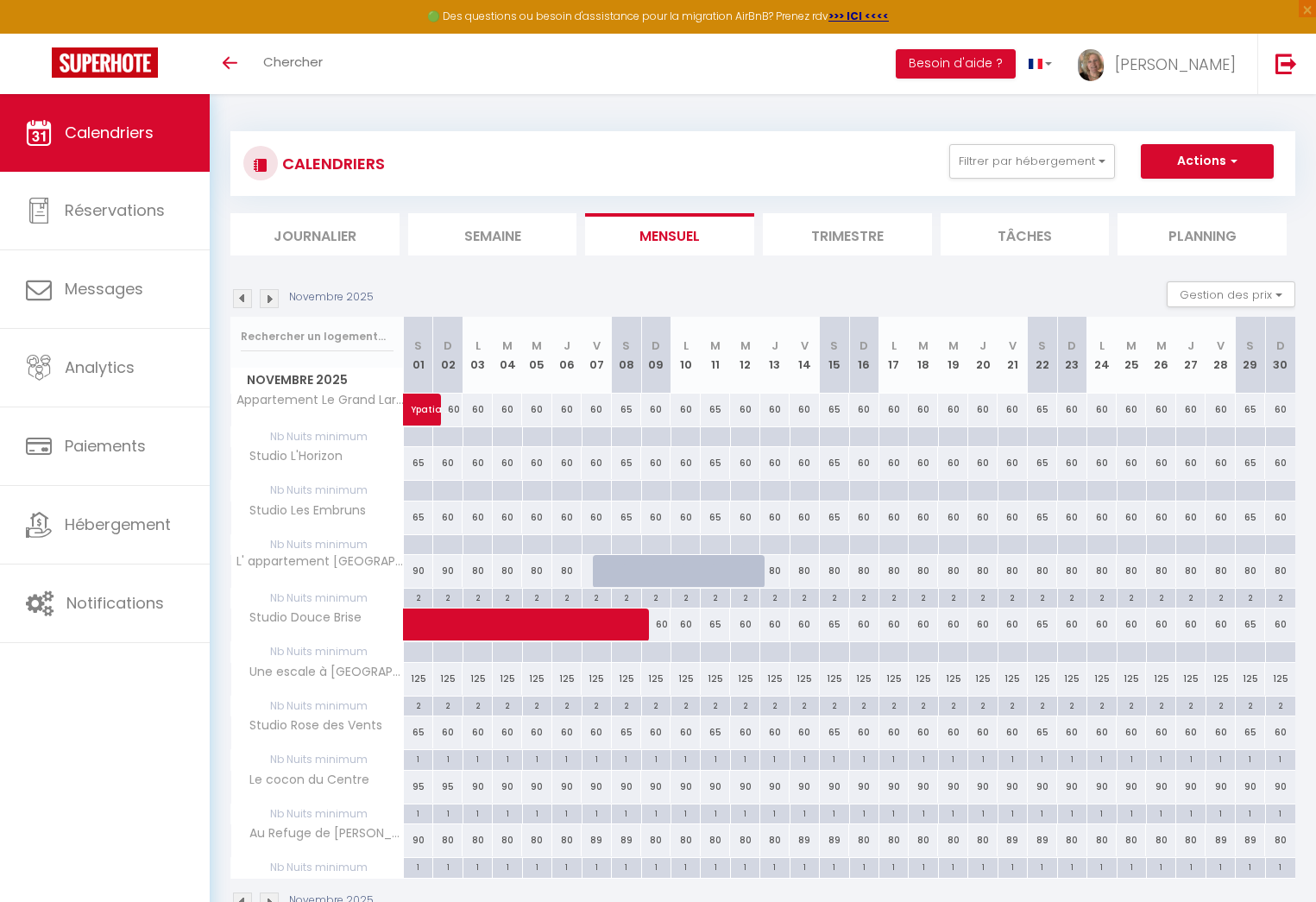
click at [272, 298] on img at bounding box center [269, 298] width 19 height 19
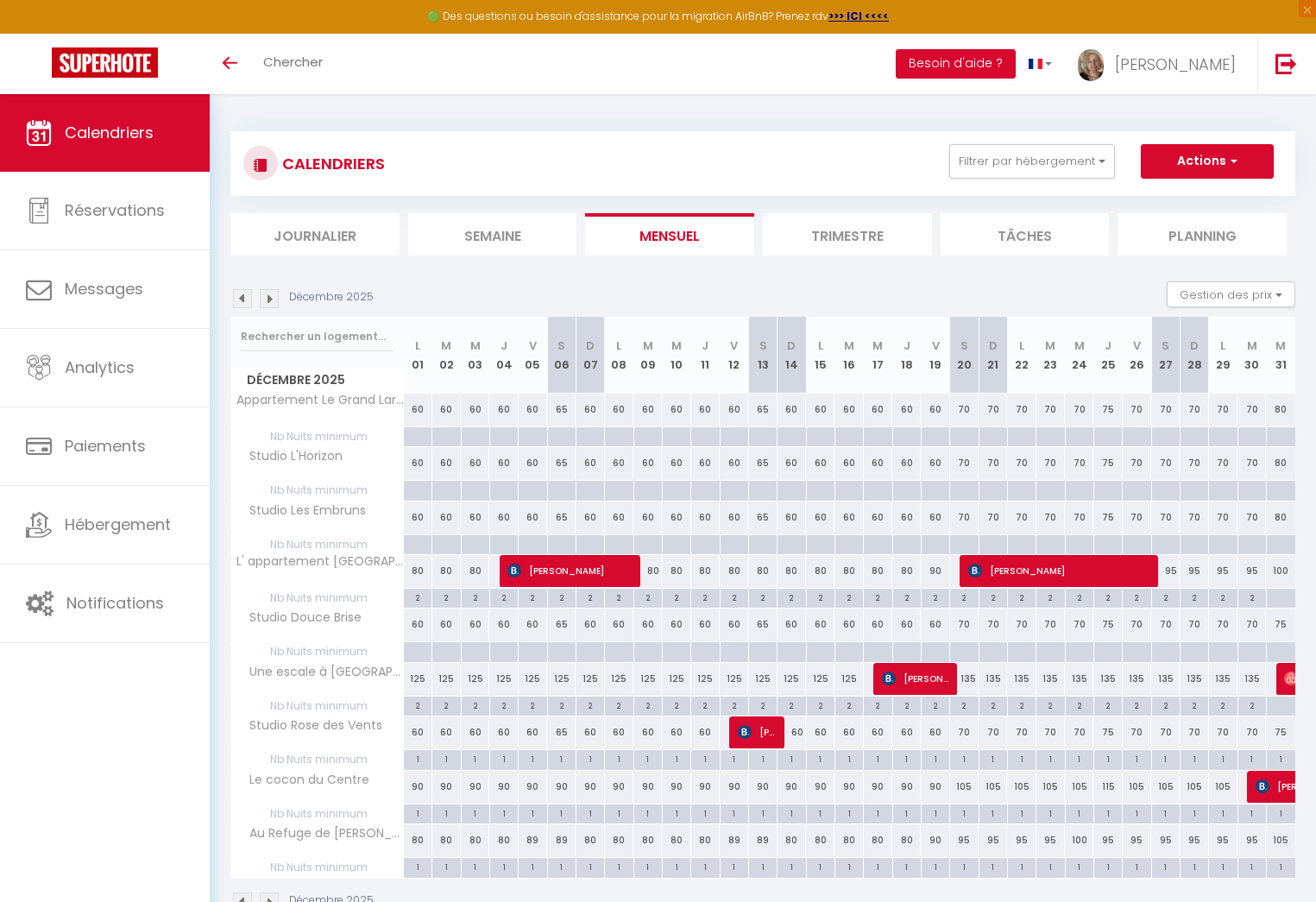
click at [272, 298] on img at bounding box center [269, 298] width 19 height 19
